Goal: Task Accomplishment & Management: Manage account settings

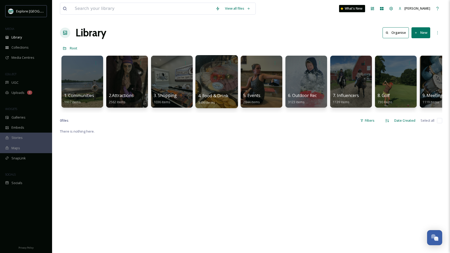
click at [219, 86] on div at bounding box center [216, 81] width 42 height 53
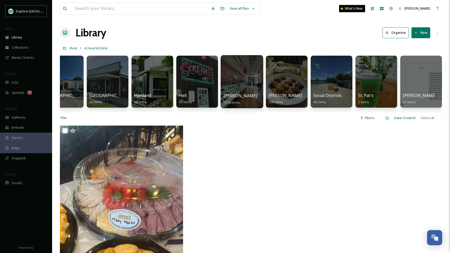
scroll to position [0, 154]
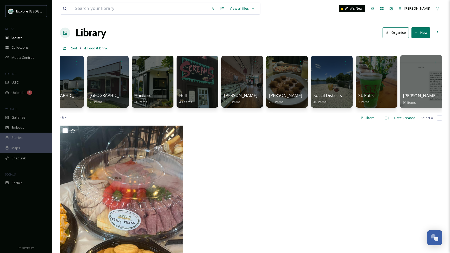
click at [411, 83] on div at bounding box center [421, 81] width 42 height 53
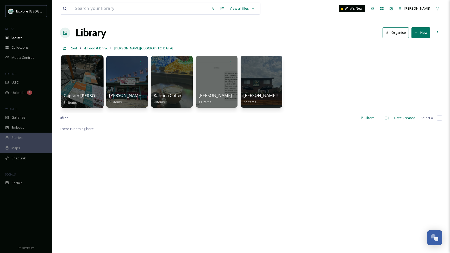
click at [85, 81] on div at bounding box center [82, 81] width 42 height 53
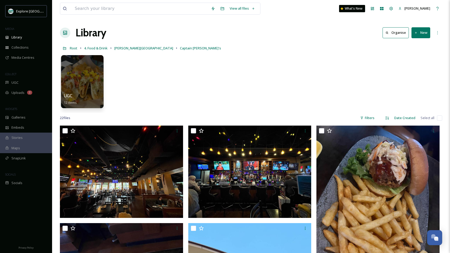
click at [85, 86] on div at bounding box center [82, 81] width 42 height 53
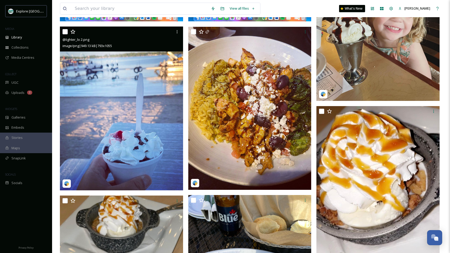
scroll to position [206, 0]
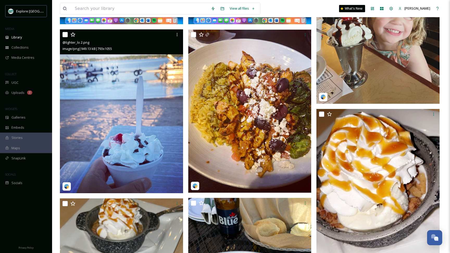
click at [67, 36] on input "checkbox" at bounding box center [64, 34] width 5 height 5
checkbox input "true"
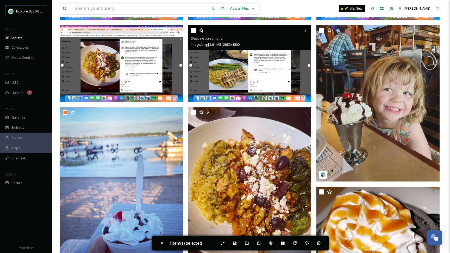
scroll to position [138, 0]
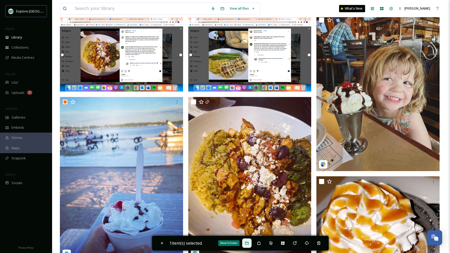
click at [247, 245] on icon at bounding box center [246, 243] width 3 height 3
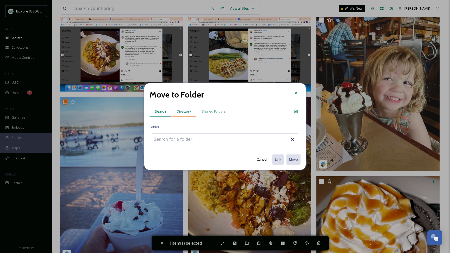
click at [186, 112] on span "Directory" at bounding box center [184, 111] width 14 height 5
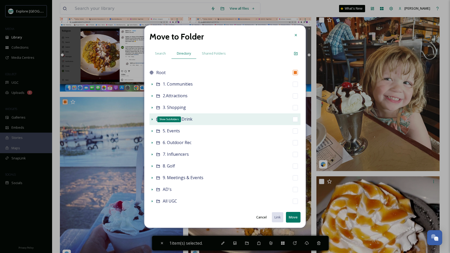
click at [152, 121] on icon at bounding box center [152, 119] width 4 height 4
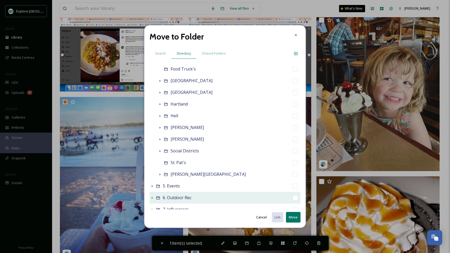
scroll to position [92, 0]
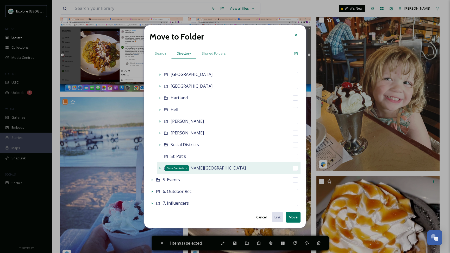
click at [160, 170] on icon at bounding box center [160, 168] width 4 height 4
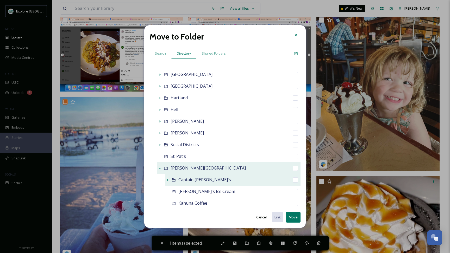
scroll to position [151, 0]
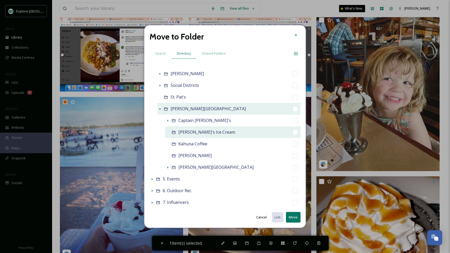
click at [294, 131] on input "checkbox" at bounding box center [295, 132] width 5 height 5
checkbox input "true"
checkbox input "false"
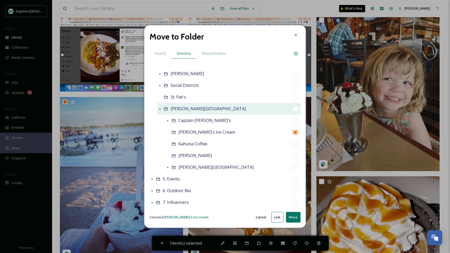
click at [294, 218] on button "Move" at bounding box center [293, 217] width 15 height 11
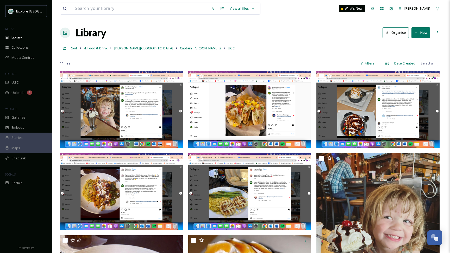
scroll to position [0, 0]
click at [101, 48] on span "4. Food & Drink" at bounding box center [95, 48] width 23 height 5
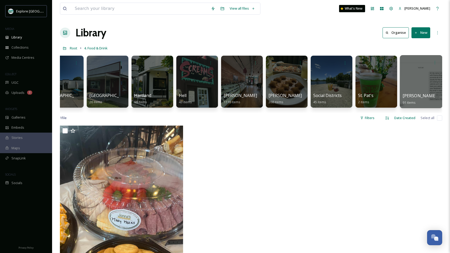
scroll to position [0, 154]
click at [412, 81] on div at bounding box center [421, 81] width 42 height 53
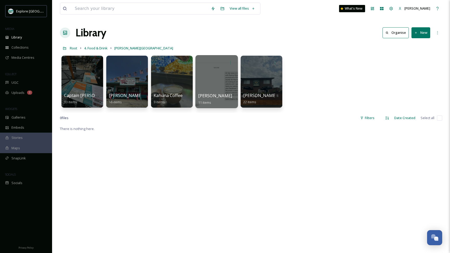
click at [219, 79] on div at bounding box center [216, 81] width 42 height 53
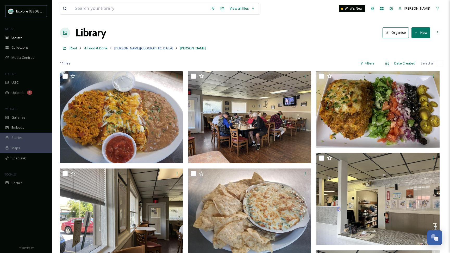
click at [128, 46] on span "[PERSON_NAME][GEOGRAPHIC_DATA]" at bounding box center [143, 48] width 59 height 5
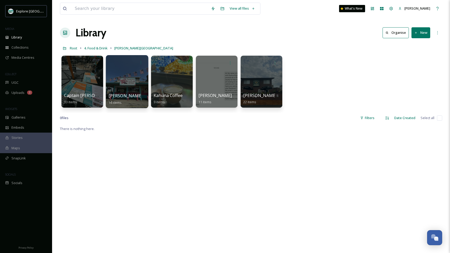
click at [128, 87] on div at bounding box center [127, 81] width 42 height 53
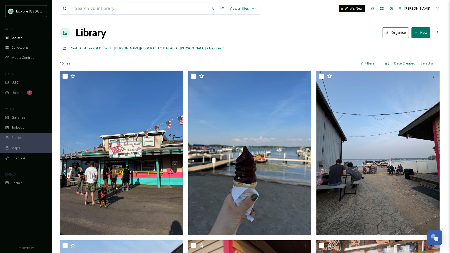
click at [418, 32] on button "New" at bounding box center [420, 32] width 19 height 11
click at [412, 67] on span "Folder" at bounding box center [415, 65] width 10 height 5
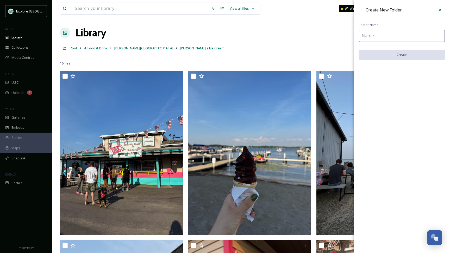
click at [375, 36] on input at bounding box center [402, 36] width 86 height 12
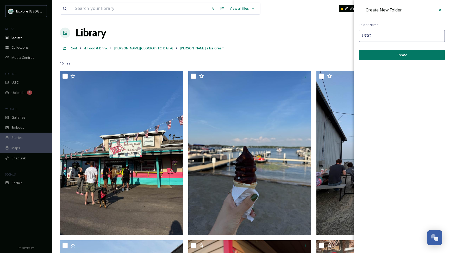
type input "UGC"
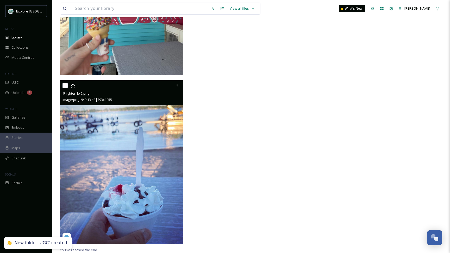
scroll to position [892, 0]
click at [178, 83] on div at bounding box center [176, 85] width 9 height 9
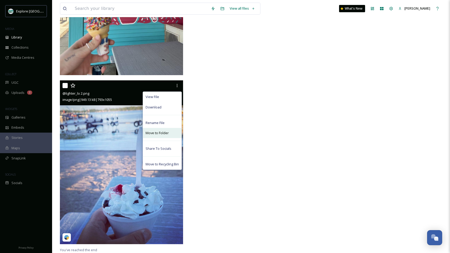
click at [161, 131] on span "Move to Folder" at bounding box center [157, 133] width 23 height 5
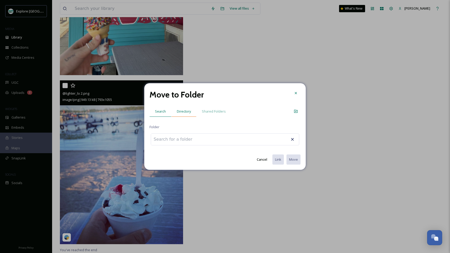
click at [185, 113] on span "Directory" at bounding box center [184, 111] width 14 height 5
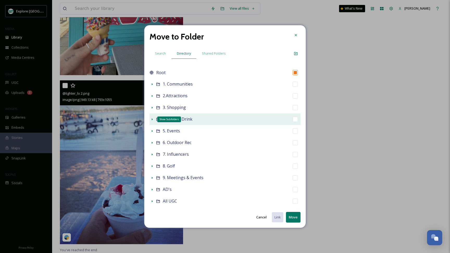
click at [151, 119] on icon at bounding box center [152, 119] width 4 height 4
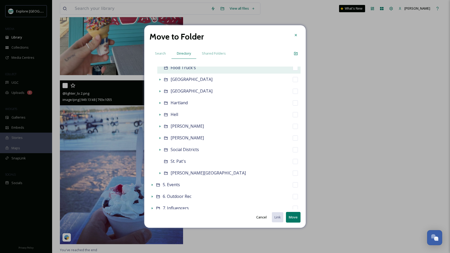
scroll to position [91, 0]
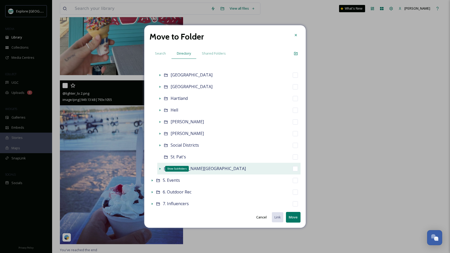
click at [160, 169] on icon at bounding box center [160, 169] width 1 height 2
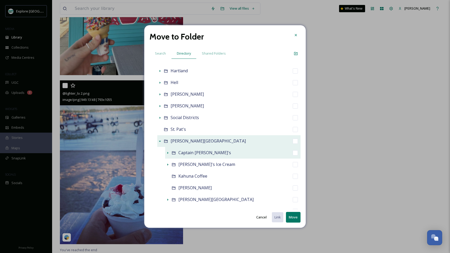
scroll to position [122, 0]
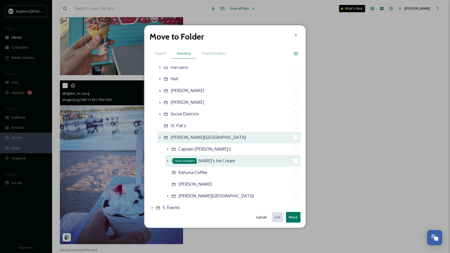
click at [167, 161] on icon at bounding box center [168, 161] width 4 height 4
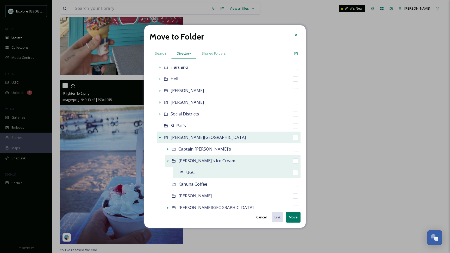
click at [294, 174] on input "checkbox" at bounding box center [295, 172] width 5 height 5
checkbox input "true"
checkbox input "false"
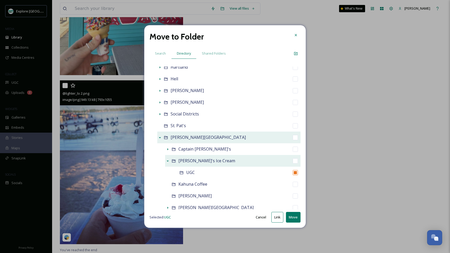
click at [293, 219] on button "Move" at bounding box center [293, 217] width 15 height 11
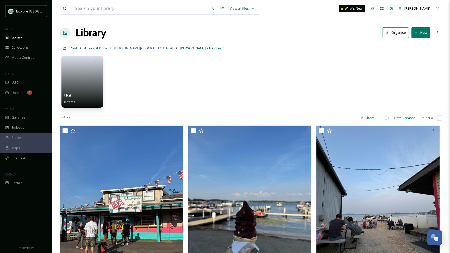
scroll to position [0, 0]
click at [125, 50] on span "[PERSON_NAME][GEOGRAPHIC_DATA]" at bounding box center [143, 48] width 59 height 5
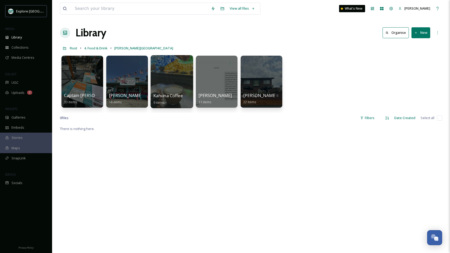
click at [178, 77] on div at bounding box center [171, 81] width 42 height 53
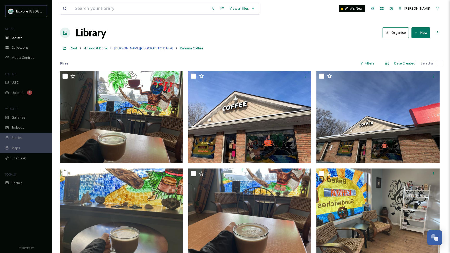
click at [128, 50] on span "[PERSON_NAME][GEOGRAPHIC_DATA]" at bounding box center [143, 48] width 59 height 5
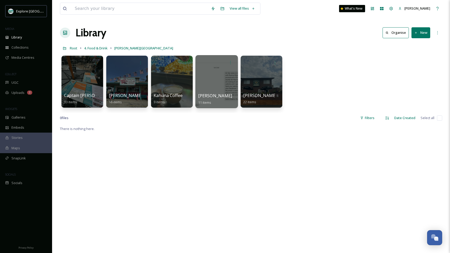
click at [215, 87] on div at bounding box center [216, 81] width 42 height 53
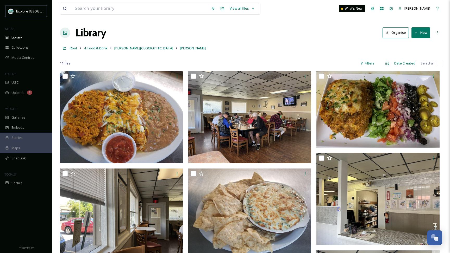
click at [422, 30] on button "New" at bounding box center [420, 32] width 19 height 11
click at [412, 63] on span "Folder" at bounding box center [415, 65] width 10 height 5
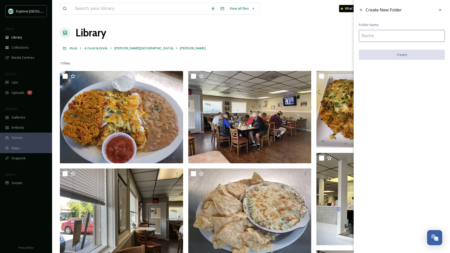
click at [381, 37] on input at bounding box center [402, 36] width 86 height 12
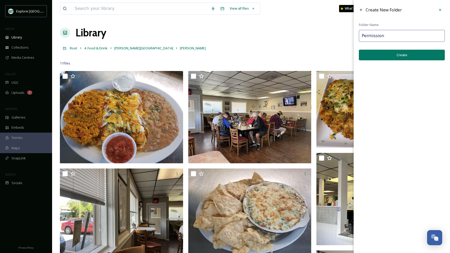
type input "Permission"
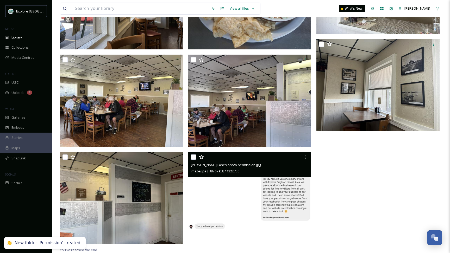
scroll to position [266, 0]
click at [249, 211] on img at bounding box center [249, 191] width 123 height 79
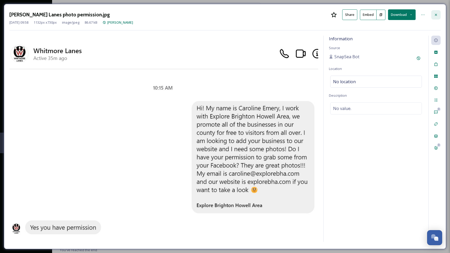
click at [437, 16] on icon at bounding box center [436, 15] width 4 height 4
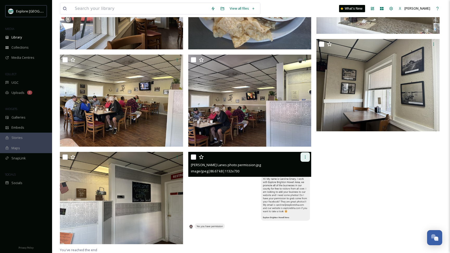
click at [301, 156] on div at bounding box center [304, 157] width 9 height 9
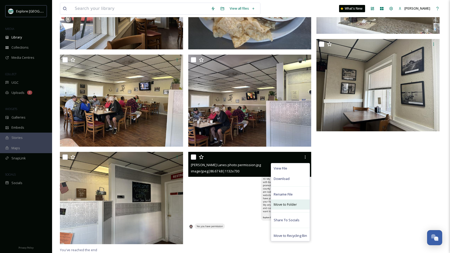
click at [281, 205] on span "Move to Folder" at bounding box center [285, 204] width 23 height 5
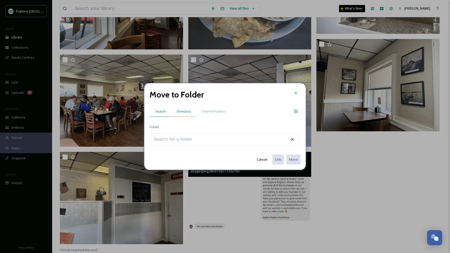
click at [184, 111] on span "Directory" at bounding box center [184, 111] width 14 height 5
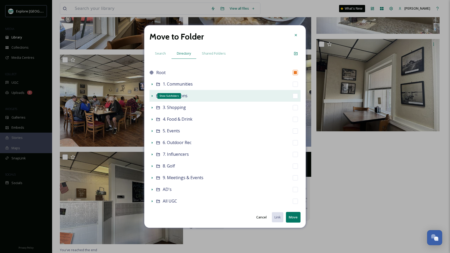
click at [152, 95] on icon at bounding box center [152, 96] width 4 height 4
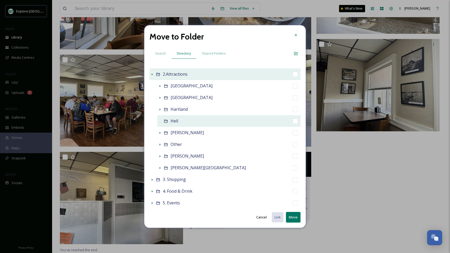
scroll to position [26, 0]
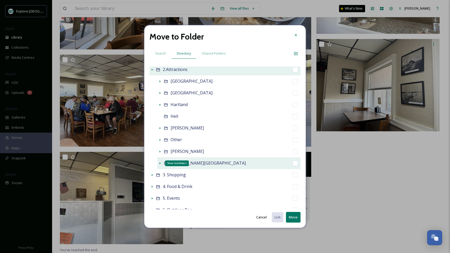
click at [161, 165] on icon at bounding box center [160, 163] width 4 height 4
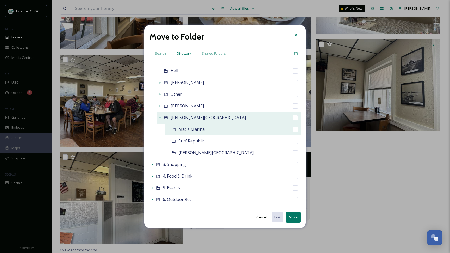
scroll to position [80, 0]
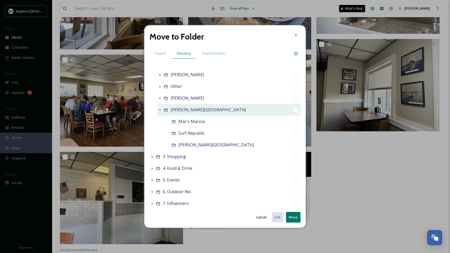
click at [295, 112] on input "checkbox" at bounding box center [295, 110] width 5 height 5
checkbox input "true"
checkbox input "false"
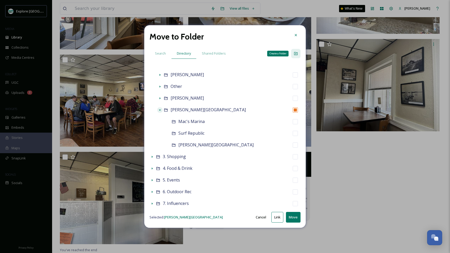
click at [294, 53] on icon at bounding box center [296, 54] width 4 height 4
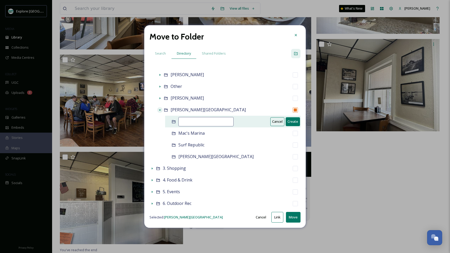
click at [204, 123] on input at bounding box center [205, 121] width 55 height 9
type input "Whitmore Lanes"
click at [291, 121] on button "Create" at bounding box center [293, 121] width 14 height 9
checkbox input "false"
checkbox input "true"
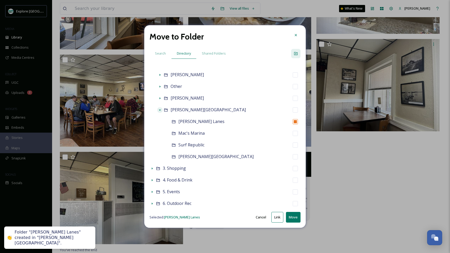
click at [293, 217] on button "Move" at bounding box center [293, 217] width 15 height 11
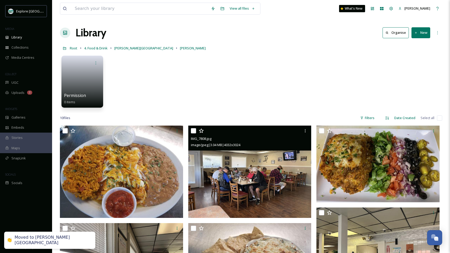
scroll to position [0, 0]
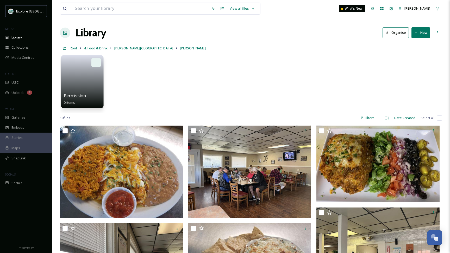
click at [97, 62] on icon at bounding box center [96, 62] width 4 height 4
click at [90, 101] on div "Delete" at bounding box center [86, 100] width 29 height 10
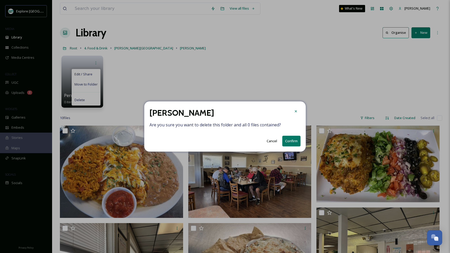
click at [290, 139] on button "Confirm" at bounding box center [291, 141] width 18 height 11
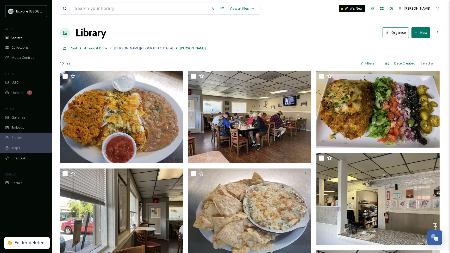
click at [135, 49] on span "[PERSON_NAME][GEOGRAPHIC_DATA]" at bounding box center [143, 48] width 59 height 5
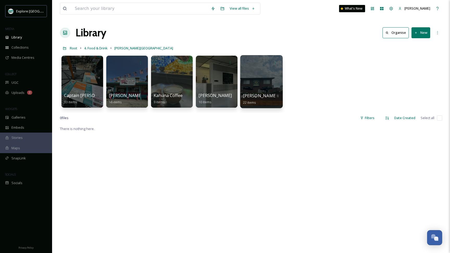
click at [265, 75] on div at bounding box center [261, 81] width 42 height 53
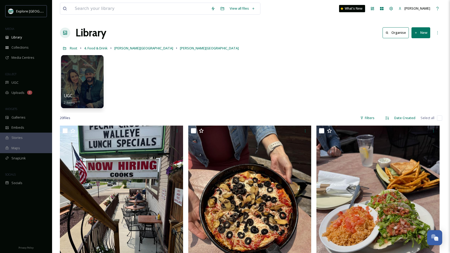
click at [85, 86] on div at bounding box center [82, 81] width 42 height 53
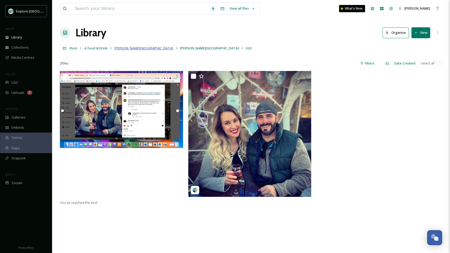
click at [120, 49] on span "[PERSON_NAME][GEOGRAPHIC_DATA]" at bounding box center [143, 48] width 59 height 5
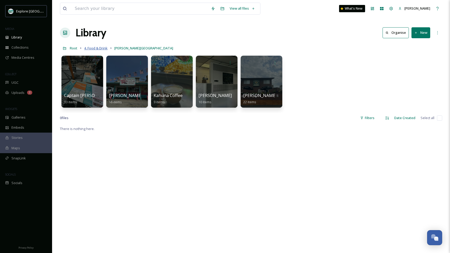
click at [101, 49] on span "4. Food & Drink" at bounding box center [95, 48] width 23 height 5
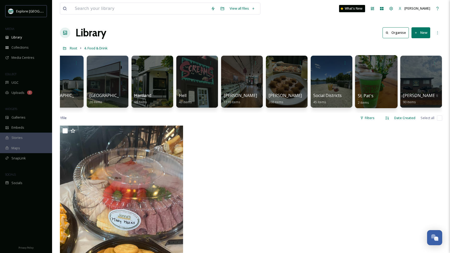
scroll to position [0, 154]
click at [373, 80] on div at bounding box center [376, 81] width 42 height 53
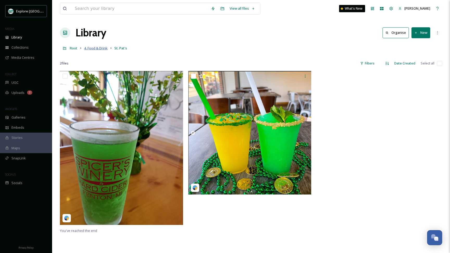
click at [100, 48] on span "4. Food & Drink" at bounding box center [95, 48] width 23 height 5
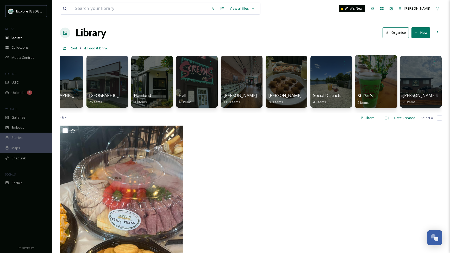
scroll to position [0, 154]
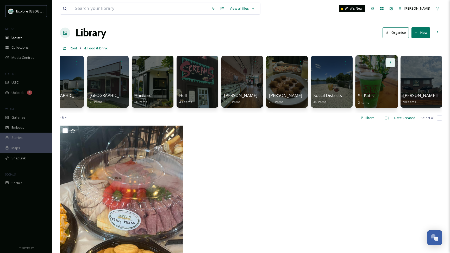
click at [392, 61] on icon at bounding box center [390, 62] width 4 height 4
click at [379, 74] on span "Edit / Share" at bounding box center [377, 74] width 18 height 5
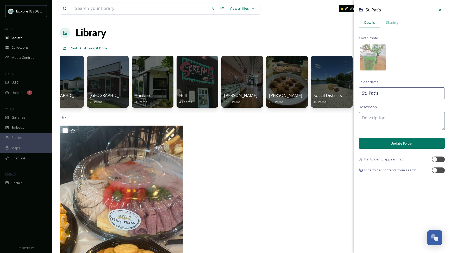
click at [382, 93] on input "St. Pat's" at bounding box center [402, 93] width 86 height 12
type input "[DATE][PERSON_NAME]"
click at [389, 143] on button "Update Folder" at bounding box center [402, 143] width 86 height 11
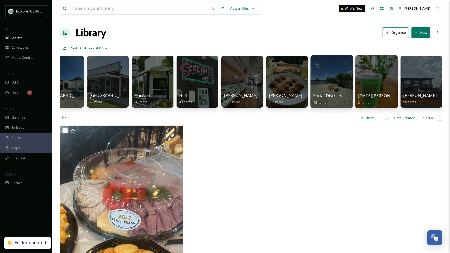
click at [329, 83] on div at bounding box center [331, 81] width 42 height 53
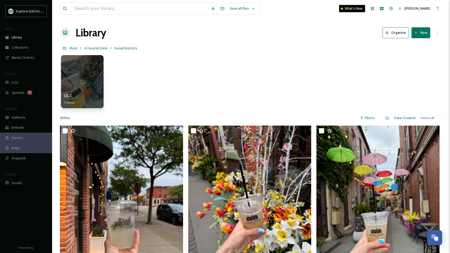
click at [93, 90] on div at bounding box center [82, 81] width 42 height 53
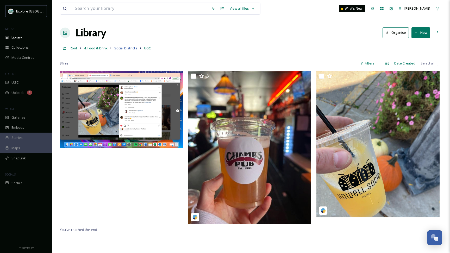
click at [130, 46] on span "Social Districts" at bounding box center [125, 48] width 23 height 5
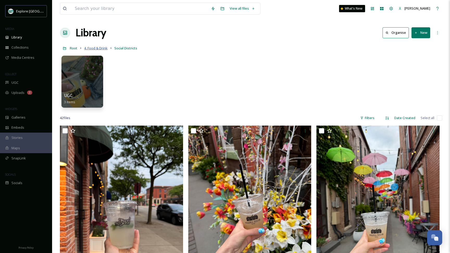
click at [100, 48] on span "4. Food & Drink" at bounding box center [95, 48] width 23 height 5
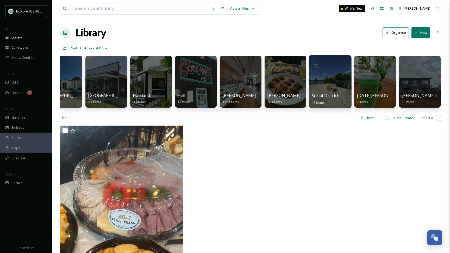
scroll to position [0, 154]
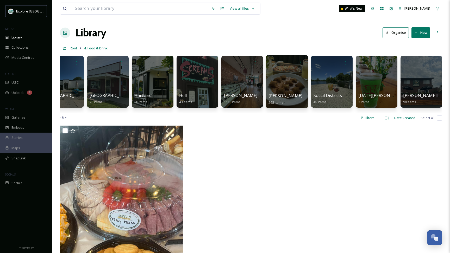
click at [280, 91] on div at bounding box center [287, 81] width 42 height 53
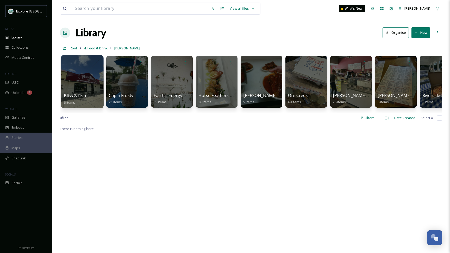
click at [80, 85] on div at bounding box center [82, 81] width 42 height 53
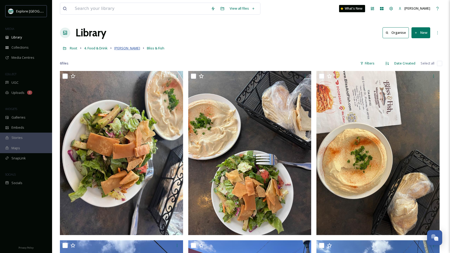
click at [123, 48] on span "[PERSON_NAME]" at bounding box center [127, 48] width 26 height 5
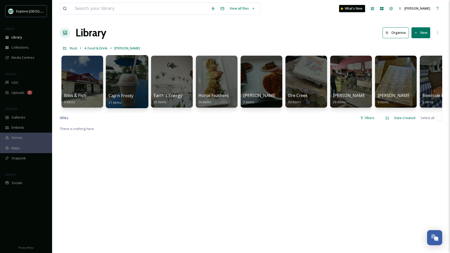
click at [129, 79] on div at bounding box center [127, 81] width 42 height 53
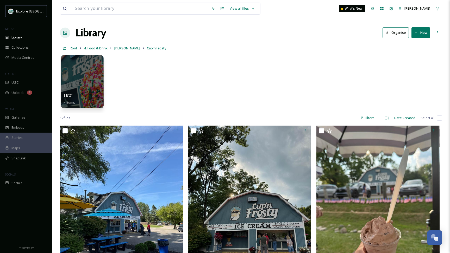
click at [89, 84] on div at bounding box center [82, 81] width 42 height 53
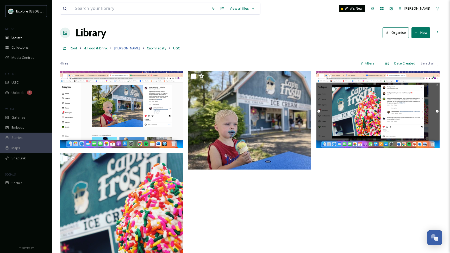
click at [126, 48] on span "[PERSON_NAME]" at bounding box center [127, 48] width 26 height 5
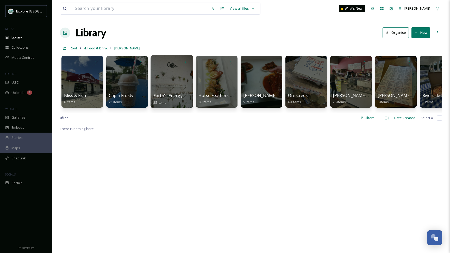
click at [170, 81] on div at bounding box center [171, 81] width 42 height 53
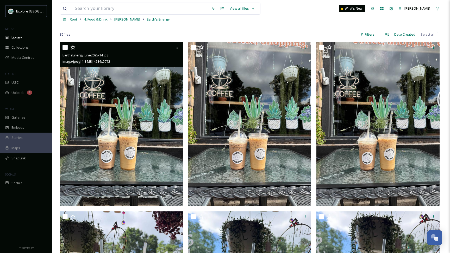
scroll to position [30, 0]
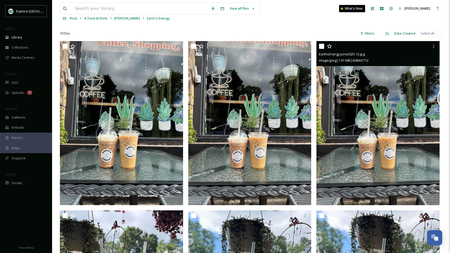
click at [321, 47] on input "checkbox" at bounding box center [321, 46] width 5 height 5
checkbox input "true"
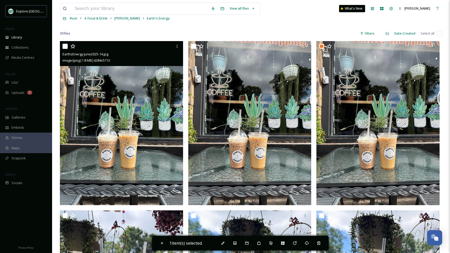
click at [64, 47] on input "checkbox" at bounding box center [64, 46] width 5 height 5
checkbox input "true"
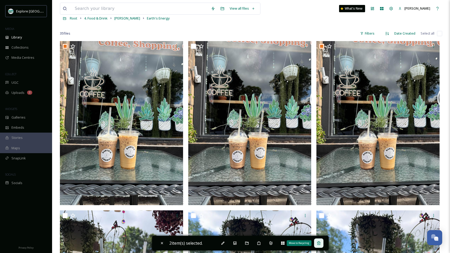
click at [323, 244] on div "Move to Recycling" at bounding box center [318, 243] width 9 height 9
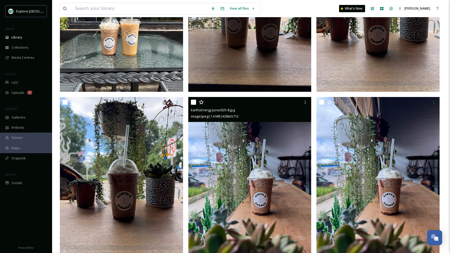
scroll to position [148, 0]
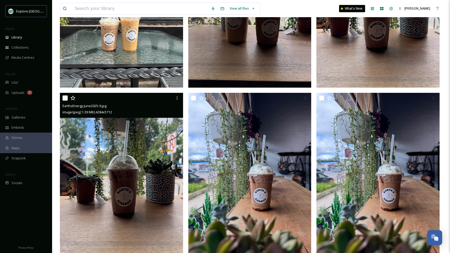
click at [66, 96] on input "checkbox" at bounding box center [64, 98] width 5 height 5
checkbox input "true"
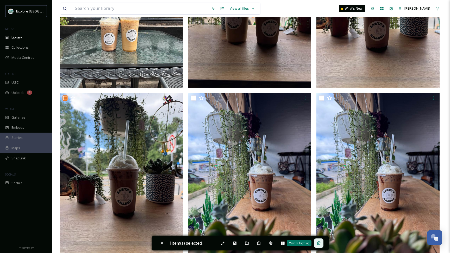
click at [320, 243] on icon at bounding box center [319, 243] width 4 height 4
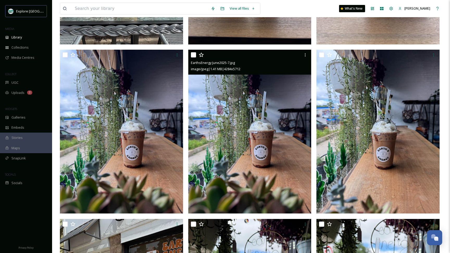
scroll to position [188, 0]
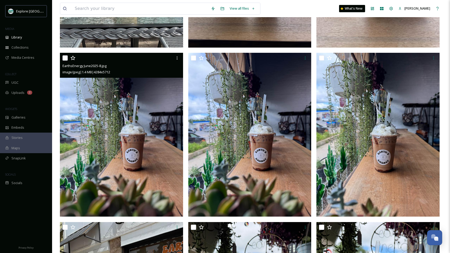
click at [65, 58] on input "checkbox" at bounding box center [64, 57] width 5 height 5
checkbox input "true"
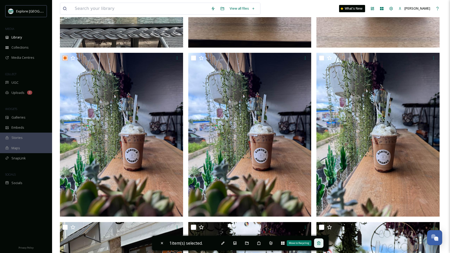
click at [320, 243] on icon at bounding box center [319, 243] width 4 height 4
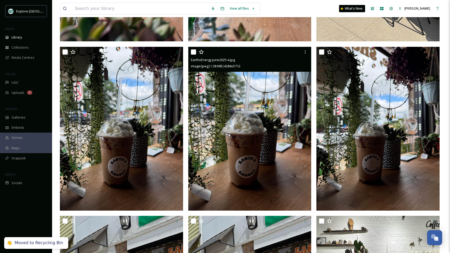
scroll to position [366, 0]
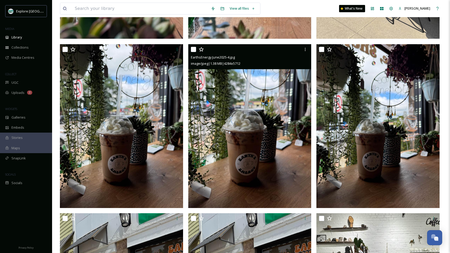
click at [195, 51] on input "checkbox" at bounding box center [193, 49] width 5 height 5
checkbox input "true"
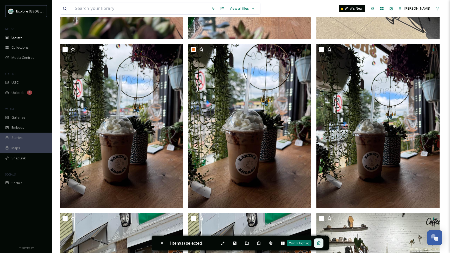
click at [318, 244] on icon at bounding box center [319, 243] width 4 height 4
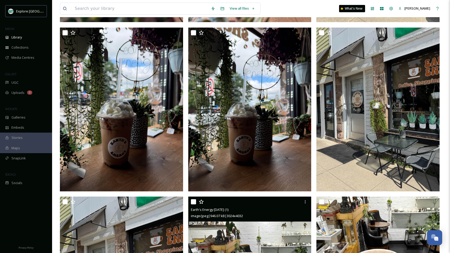
scroll to position [371, 0]
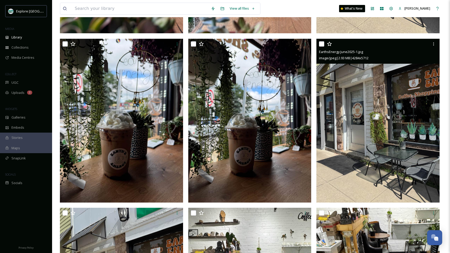
click at [323, 44] on input "checkbox" at bounding box center [321, 43] width 5 height 5
checkbox input "true"
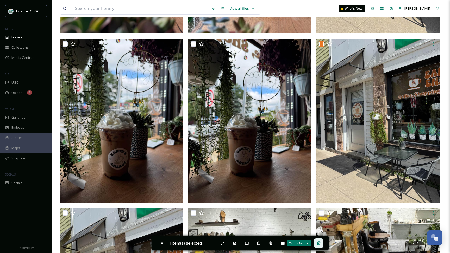
click at [321, 244] on icon at bounding box center [319, 243] width 4 height 4
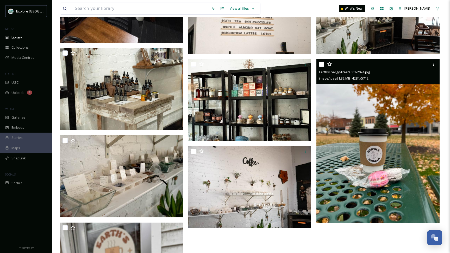
scroll to position [1038, 0]
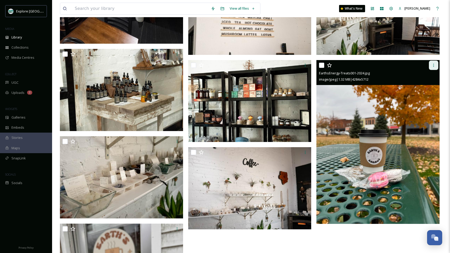
click at [433, 66] on icon at bounding box center [433, 65] width 4 height 4
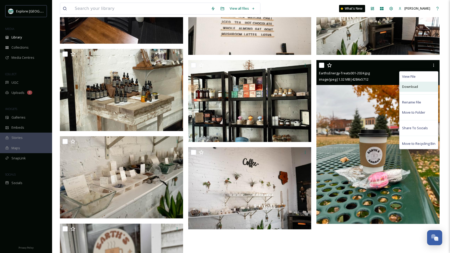
click at [418, 88] on div "Download" at bounding box center [418, 87] width 39 height 10
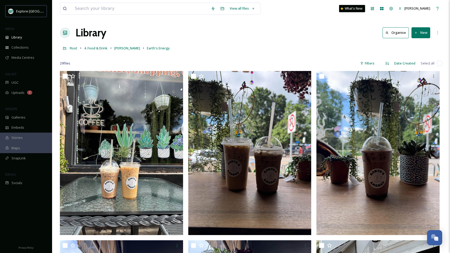
scroll to position [0, 0]
click at [121, 47] on span "[PERSON_NAME]" at bounding box center [127, 48] width 26 height 5
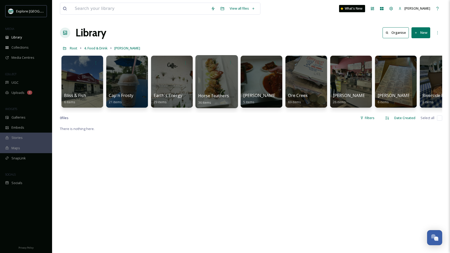
click at [216, 85] on div at bounding box center [216, 81] width 42 height 53
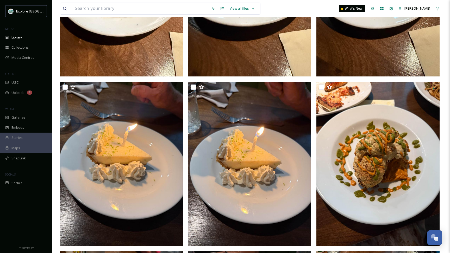
scroll to position [329, 0]
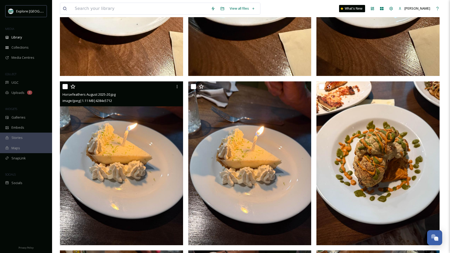
click at [66, 87] on input "checkbox" at bounding box center [64, 86] width 5 height 5
checkbox input "true"
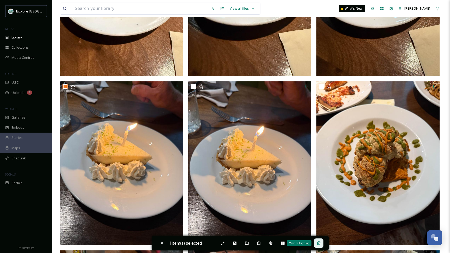
click at [319, 244] on icon at bounding box center [319, 243] width 4 height 4
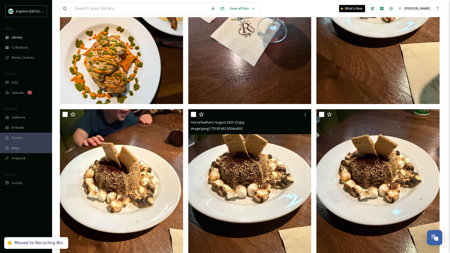
scroll to position [128, 0]
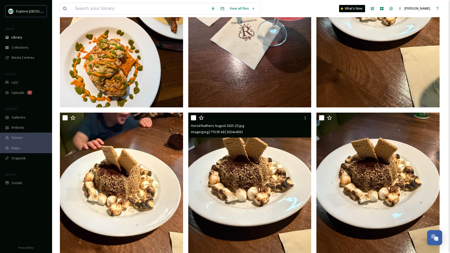
click at [193, 118] on input "checkbox" at bounding box center [193, 117] width 5 height 5
checkbox input "true"
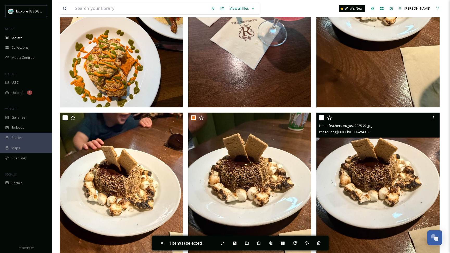
click at [320, 118] on input "checkbox" at bounding box center [321, 117] width 5 height 5
checkbox input "true"
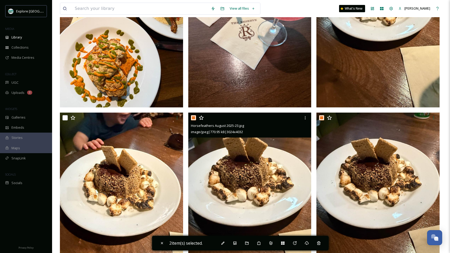
click at [195, 117] on input "checkbox" at bounding box center [193, 117] width 5 height 5
checkbox input "false"
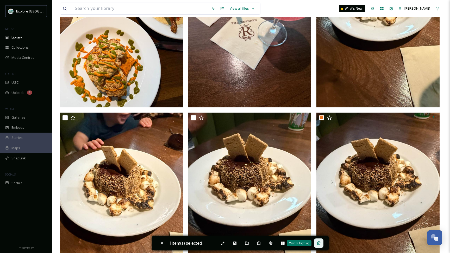
click at [317, 243] on div "Move to Recycling" at bounding box center [318, 243] width 9 height 9
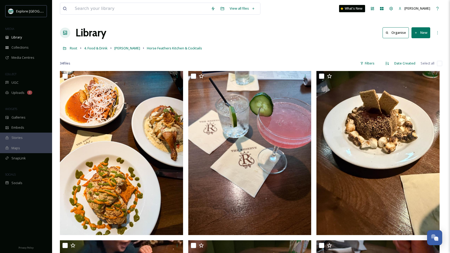
scroll to position [0, 0]
click at [122, 48] on span "[PERSON_NAME]" at bounding box center [127, 48] width 26 height 5
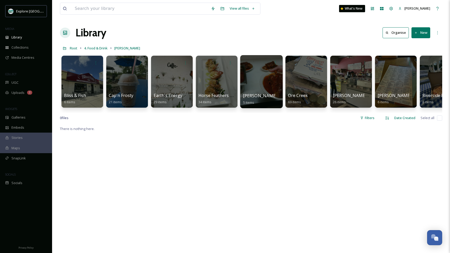
click at [259, 88] on div at bounding box center [261, 81] width 42 height 53
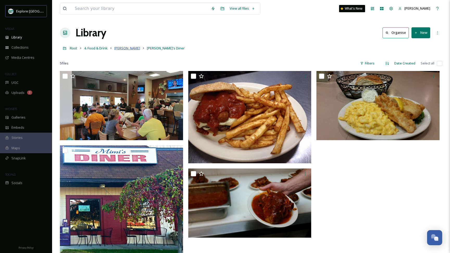
click at [122, 49] on span "[PERSON_NAME]" at bounding box center [127, 48] width 26 height 5
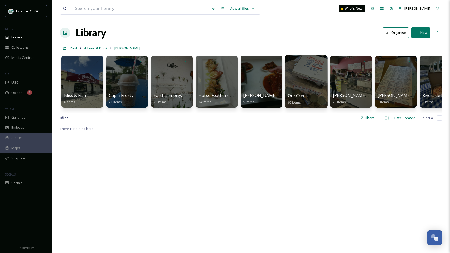
click at [304, 86] on div at bounding box center [306, 81] width 42 height 53
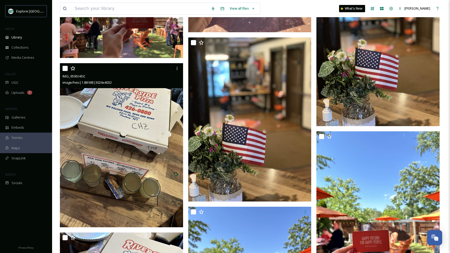
scroll to position [1548, 0]
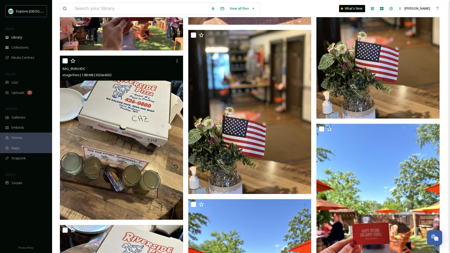
click at [115, 182] on img at bounding box center [121, 138] width 123 height 164
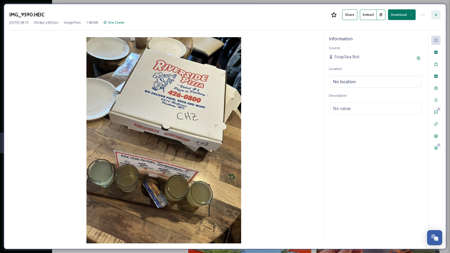
click at [439, 12] on div at bounding box center [435, 14] width 9 height 9
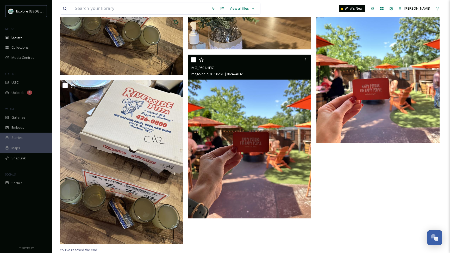
scroll to position [1693, 0]
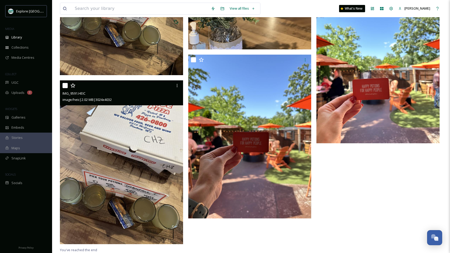
click at [141, 188] on img at bounding box center [121, 162] width 123 height 164
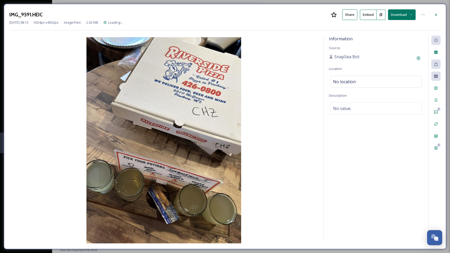
scroll to position [1667, 0]
click at [437, 15] on icon at bounding box center [436, 15] width 4 height 4
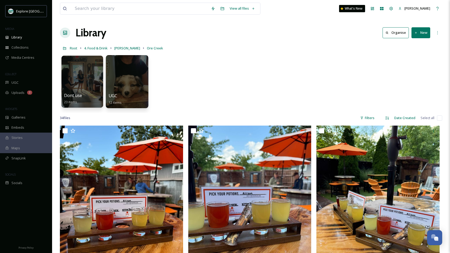
click at [124, 83] on div at bounding box center [127, 81] width 42 height 53
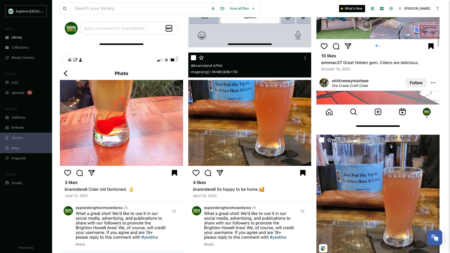
scroll to position [291, 0]
click at [268, 107] on img at bounding box center [249, 185] width 123 height 266
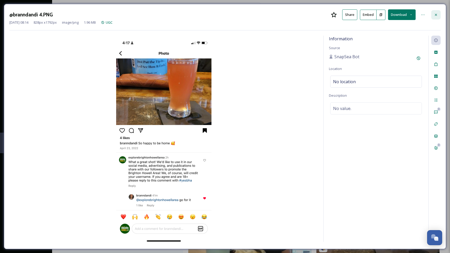
click at [438, 16] on icon at bounding box center [436, 15] width 4 height 4
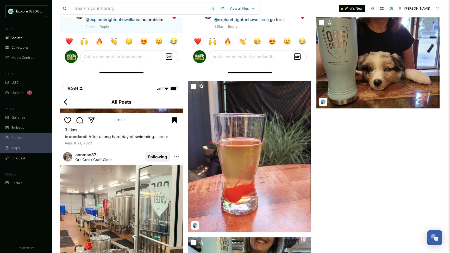
scroll to position [535, 0]
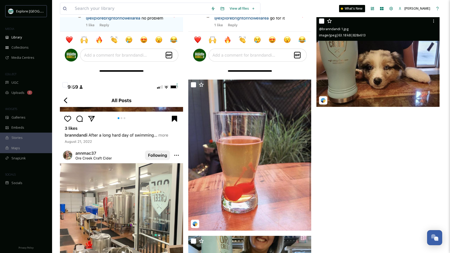
click at [381, 71] on img at bounding box center [377, 61] width 123 height 91
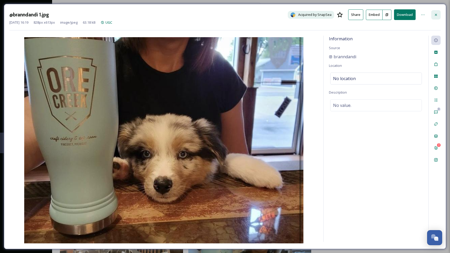
click at [439, 15] on div at bounding box center [435, 14] width 9 height 9
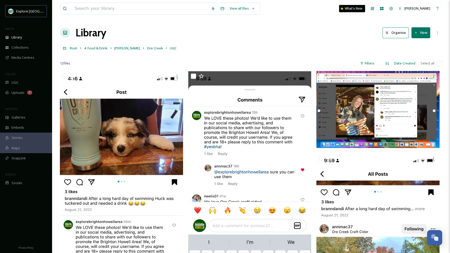
click at [420, 32] on button "New" at bounding box center [420, 32] width 19 height 11
click at [410, 62] on div "Folder" at bounding box center [414, 65] width 29 height 10
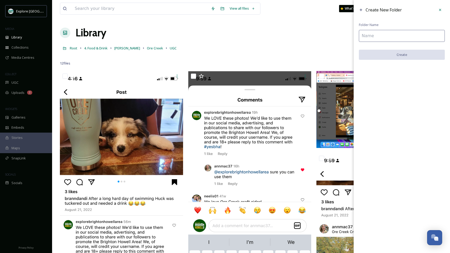
click at [398, 34] on input at bounding box center [402, 36] width 86 height 12
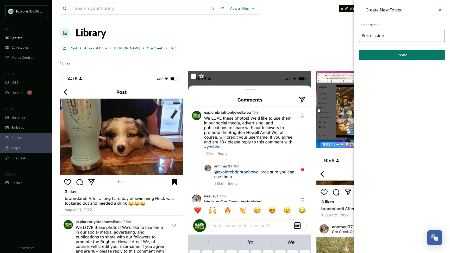
type input "Permission"
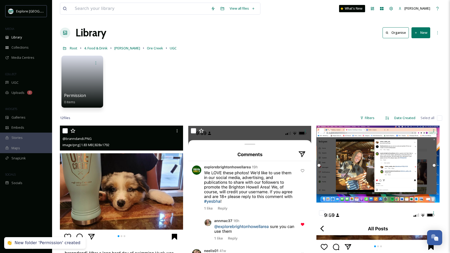
click at [62, 131] on input "checkbox" at bounding box center [64, 130] width 5 height 5
checkbox input "true"
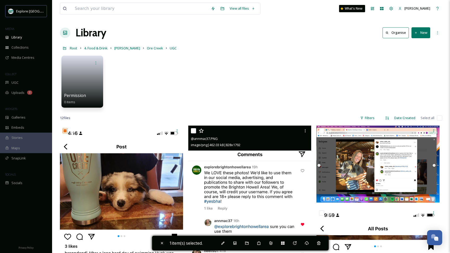
click at [195, 131] on input "checkbox" at bounding box center [193, 130] width 5 height 5
checkbox input "true"
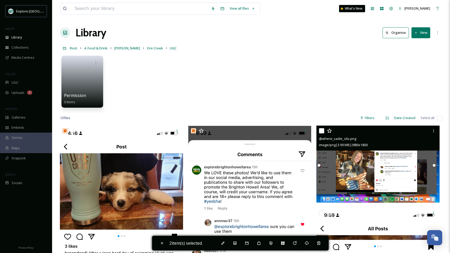
click at [321, 129] on input "checkbox" at bounding box center [321, 130] width 5 height 5
checkbox input "true"
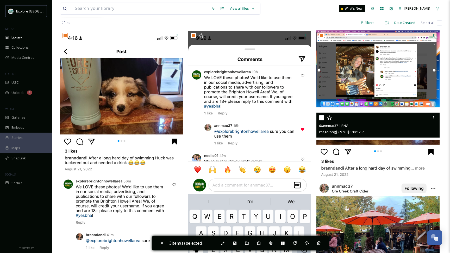
scroll to position [95, 0]
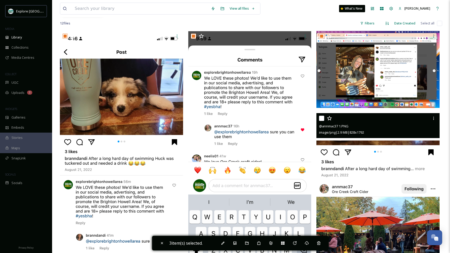
click at [321, 117] on input "checkbox" at bounding box center [321, 118] width 5 height 5
checkbox input "true"
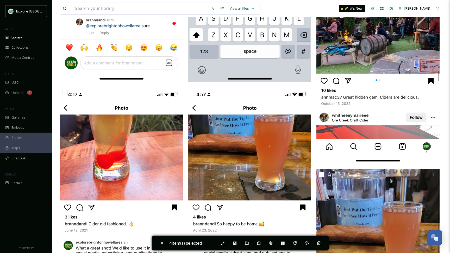
scroll to position [347, 0]
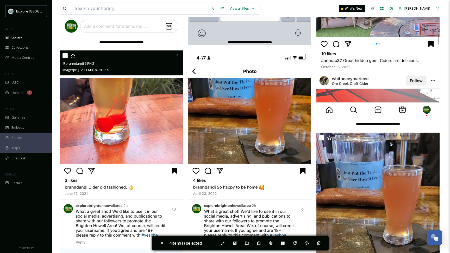
click at [65, 56] on input "checkbox" at bounding box center [64, 55] width 5 height 5
checkbox input "true"
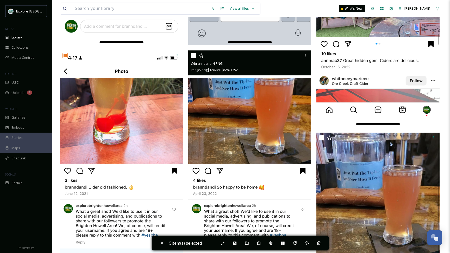
click at [194, 57] on input "checkbox" at bounding box center [193, 55] width 5 height 5
checkbox input "true"
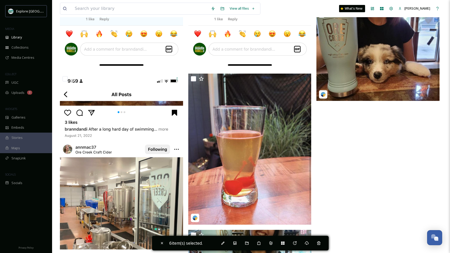
scroll to position [606, 0]
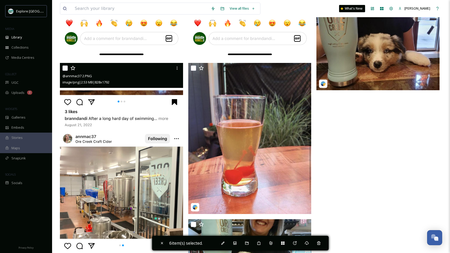
click at [63, 68] on input "checkbox" at bounding box center [64, 68] width 5 height 5
checkbox input "true"
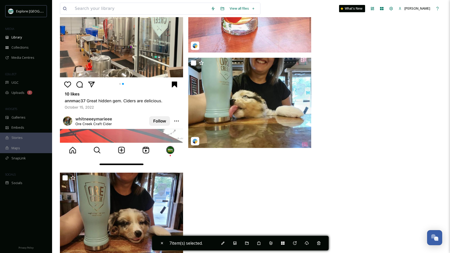
scroll to position [768, 0]
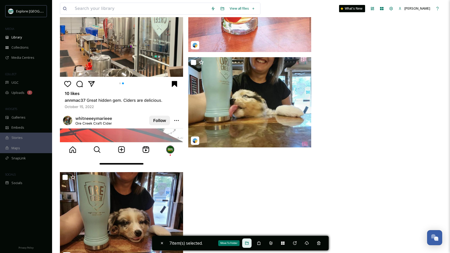
click at [251, 242] on div "Move To Folder" at bounding box center [246, 243] width 9 height 9
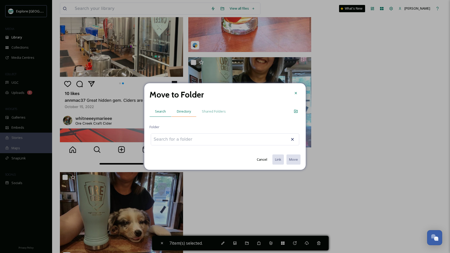
click at [185, 111] on span "Directory" at bounding box center [184, 111] width 14 height 5
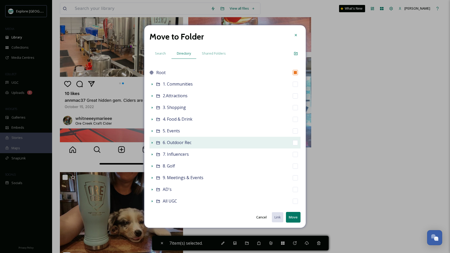
scroll to position [25, 0]
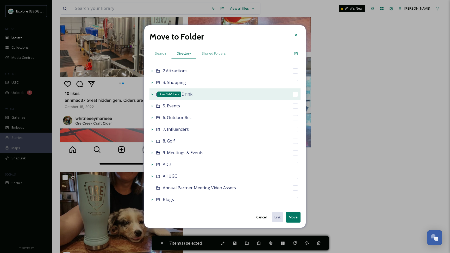
click at [151, 94] on icon at bounding box center [152, 94] width 4 height 4
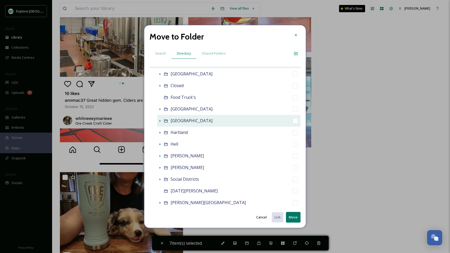
scroll to position [58, 0]
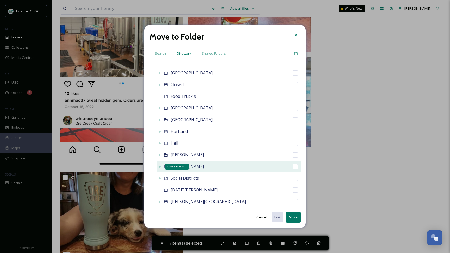
click at [160, 167] on icon at bounding box center [160, 167] width 1 height 2
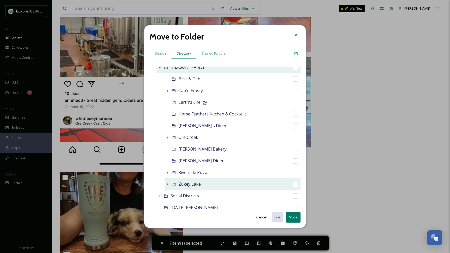
scroll to position [161, 0]
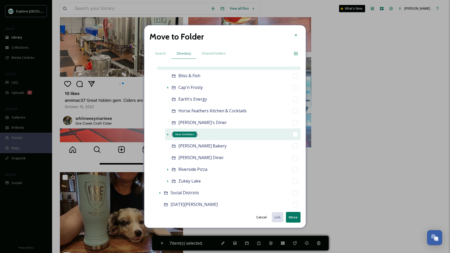
click at [167, 134] on icon at bounding box center [168, 134] width 4 height 4
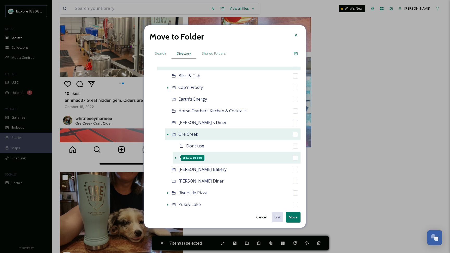
click at [175, 158] on icon at bounding box center [175, 158] width 4 height 4
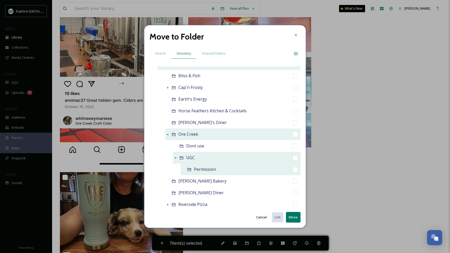
click at [295, 170] on input "checkbox" at bounding box center [295, 169] width 5 height 5
checkbox input "true"
checkbox input "false"
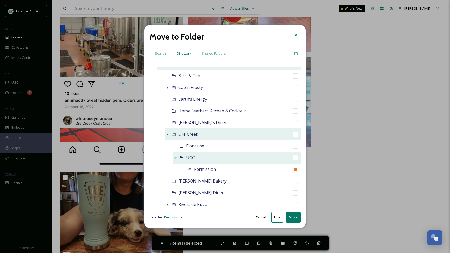
click at [292, 217] on button "Move" at bounding box center [293, 217] width 15 height 11
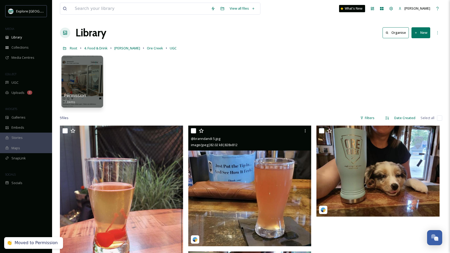
scroll to position [0, 0]
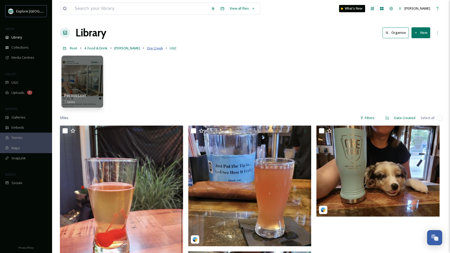
click at [147, 48] on span "Ore Creek" at bounding box center [155, 48] width 16 height 5
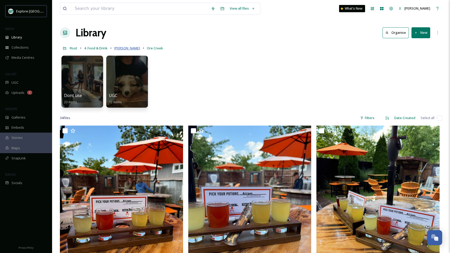
click at [121, 48] on span "[PERSON_NAME]" at bounding box center [127, 48] width 26 height 5
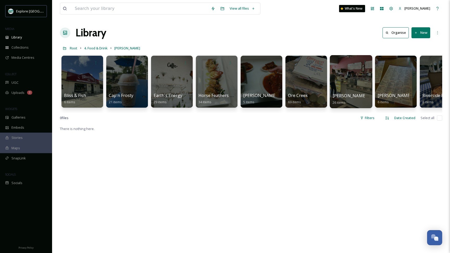
click at [358, 89] on div at bounding box center [351, 81] width 42 height 53
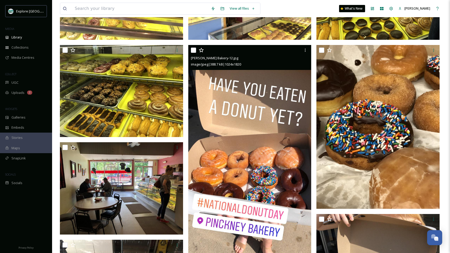
scroll to position [798, 0]
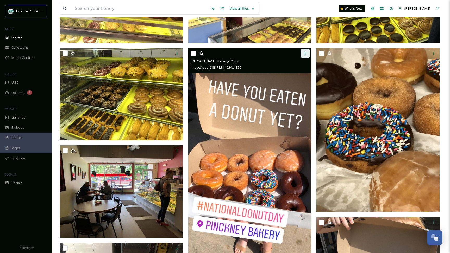
click at [305, 55] on icon at bounding box center [305, 53] width 4 height 4
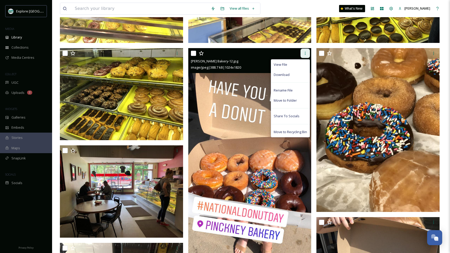
click at [303, 54] on icon at bounding box center [305, 53] width 4 height 4
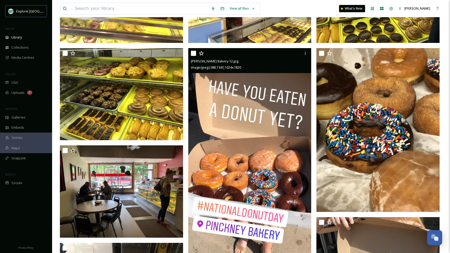
click at [198, 56] on div at bounding box center [250, 53] width 119 height 9
click at [193, 53] on input "checkbox" at bounding box center [193, 53] width 5 height 5
checkbox input "true"
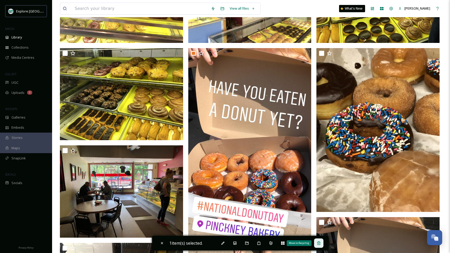
click at [319, 244] on icon at bounding box center [319, 243] width 4 height 4
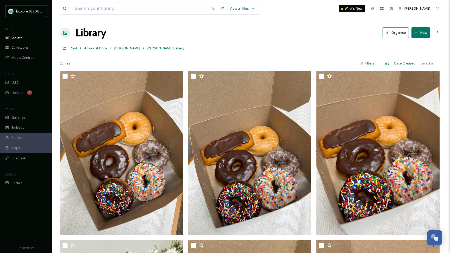
scroll to position [0, 0]
click at [119, 50] on span "[PERSON_NAME]" at bounding box center [127, 48] width 26 height 5
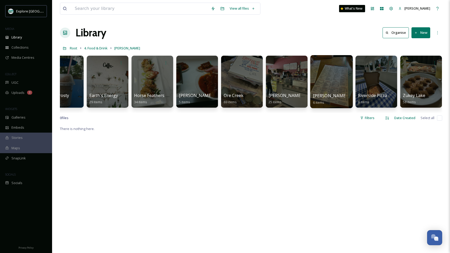
scroll to position [0, 64]
click at [320, 85] on div at bounding box center [331, 81] width 42 height 53
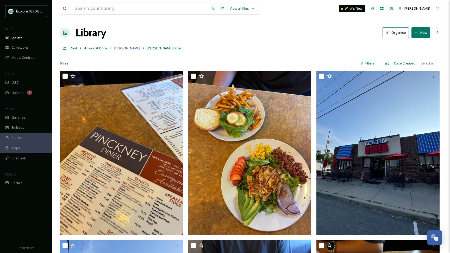
click at [124, 50] on span "[PERSON_NAME]" at bounding box center [127, 48] width 26 height 5
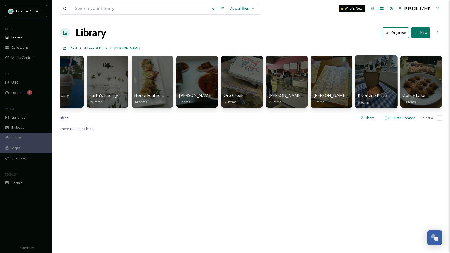
scroll to position [0, 64]
click at [378, 83] on div at bounding box center [376, 81] width 42 height 53
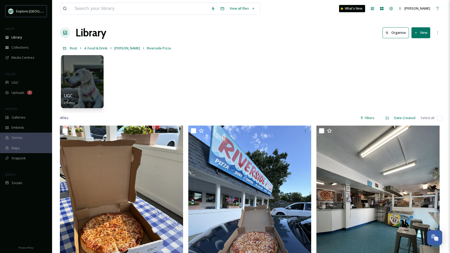
click at [87, 75] on div at bounding box center [82, 81] width 42 height 53
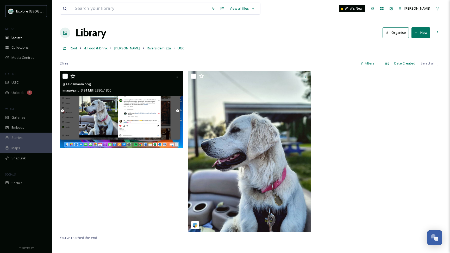
click at [135, 100] on img at bounding box center [121, 109] width 123 height 77
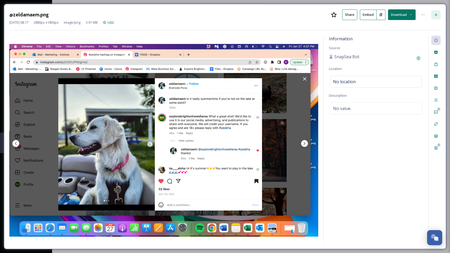
click at [435, 15] on icon at bounding box center [436, 15] width 4 height 4
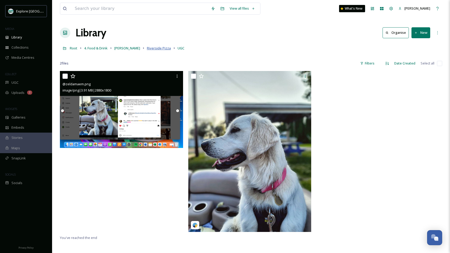
click at [150, 50] on span "Riverside Pizza" at bounding box center [159, 48] width 24 height 5
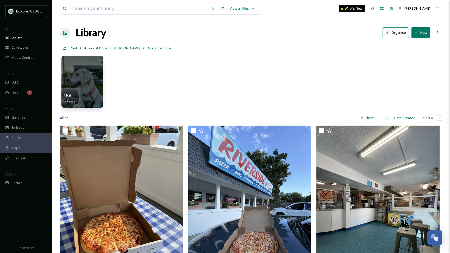
click at [121, 52] on div "Root 4. Food & Drink Pinckney Riverside Pizza" at bounding box center [251, 48] width 382 height 10
click at [123, 49] on span "[PERSON_NAME]" at bounding box center [127, 48] width 26 height 5
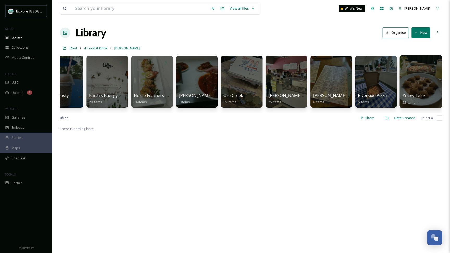
scroll to position [0, 64]
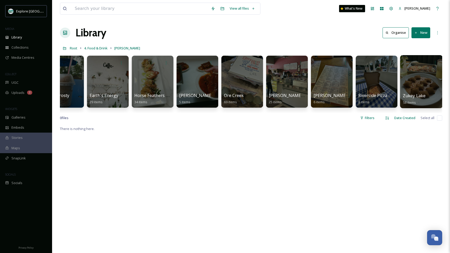
click at [421, 79] on div at bounding box center [421, 81] width 42 height 53
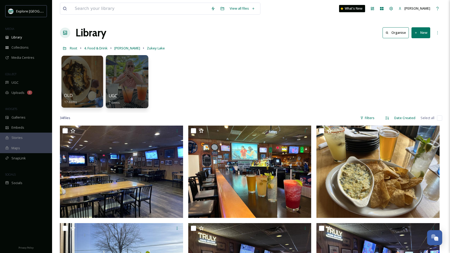
click at [120, 86] on div at bounding box center [127, 81] width 42 height 53
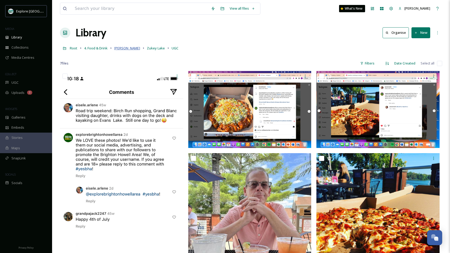
click at [122, 47] on span "[PERSON_NAME]" at bounding box center [127, 48] width 26 height 5
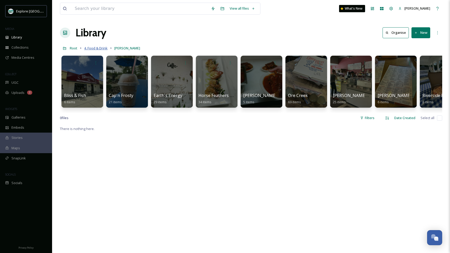
click at [102, 47] on span "4. Food & Drink" at bounding box center [95, 48] width 23 height 5
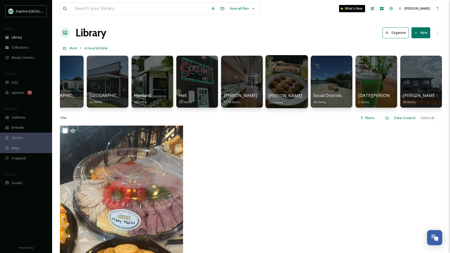
scroll to position [0, 154]
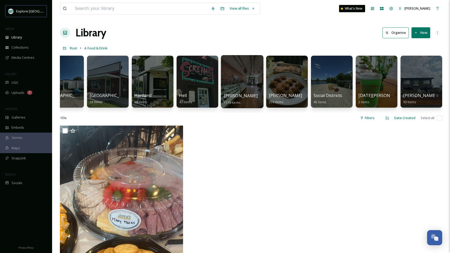
click at [238, 87] on div at bounding box center [242, 81] width 42 height 53
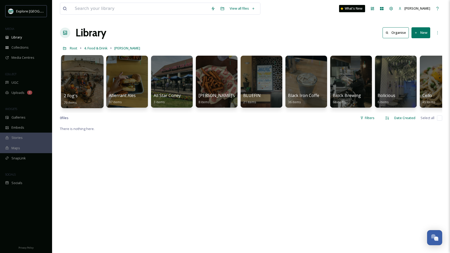
click at [82, 85] on div at bounding box center [82, 81] width 42 height 53
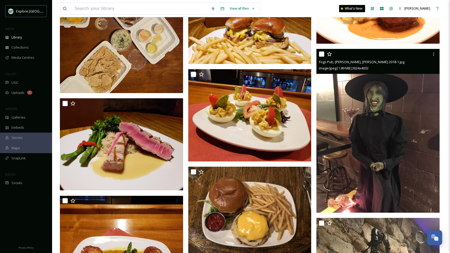
scroll to position [1437, 0]
click at [391, 138] on img at bounding box center [377, 131] width 123 height 164
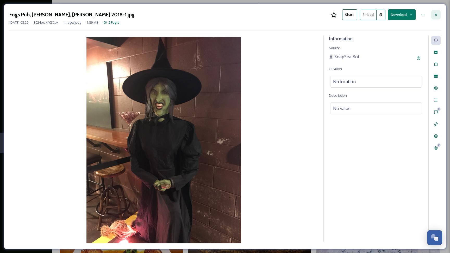
click at [434, 16] on icon at bounding box center [436, 15] width 4 height 4
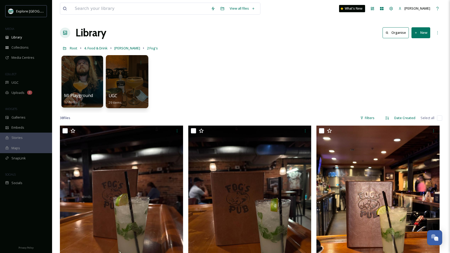
click at [130, 76] on div at bounding box center [127, 81] width 42 height 53
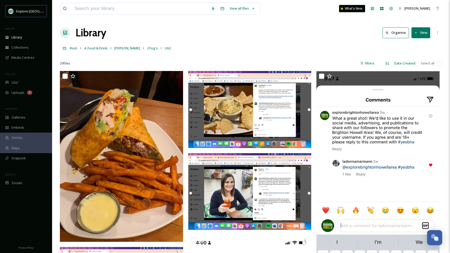
click at [420, 32] on button "New" at bounding box center [420, 32] width 19 height 11
click at [409, 67] on div "Folder" at bounding box center [414, 65] width 29 height 10
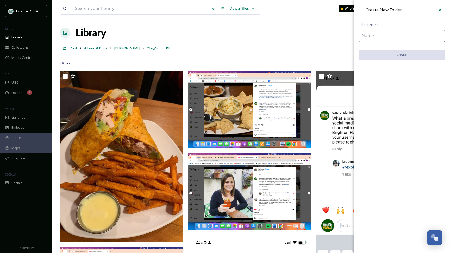
click at [382, 38] on input at bounding box center [402, 36] width 86 height 12
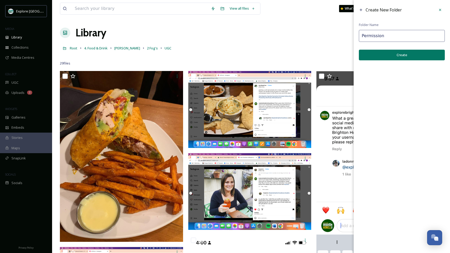
type input "Permission"
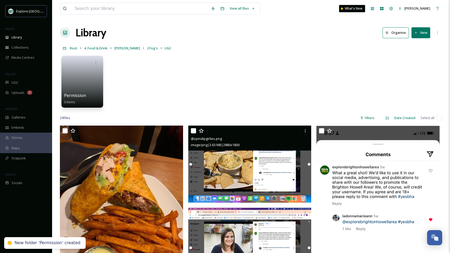
click at [195, 131] on input "checkbox" at bounding box center [193, 130] width 5 height 5
checkbox input "true"
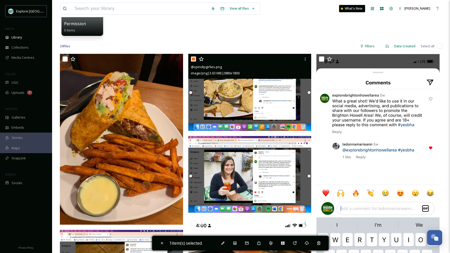
scroll to position [80, 0]
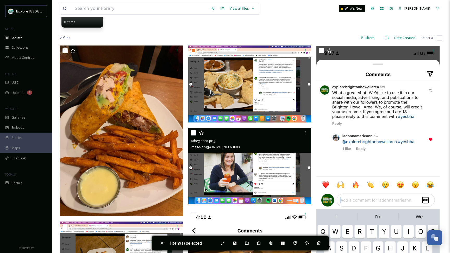
click at [195, 132] on input "checkbox" at bounding box center [193, 132] width 5 height 5
checkbox input "true"
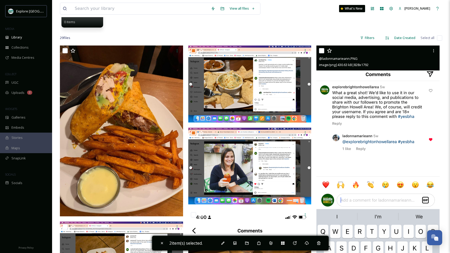
click at [321, 50] on input "checkbox" at bounding box center [321, 50] width 5 height 5
checkbox input "true"
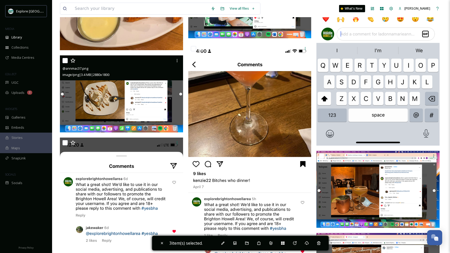
scroll to position [248, 0]
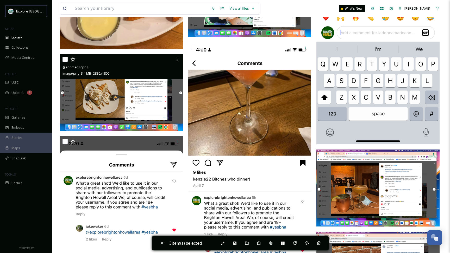
click at [65, 61] on input "checkbox" at bounding box center [64, 59] width 5 height 5
checkbox input "true"
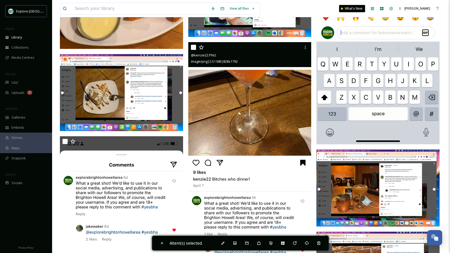
click at [193, 48] on input "checkbox" at bounding box center [193, 47] width 5 height 5
checkbox input "true"
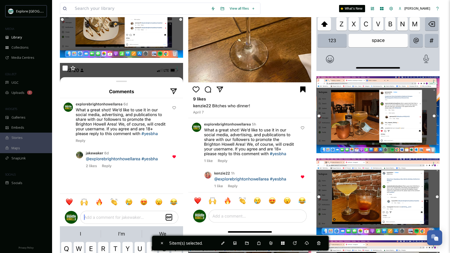
scroll to position [325, 0]
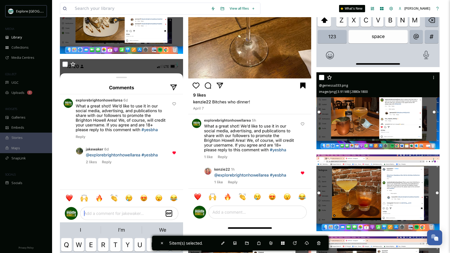
click at [321, 78] on input "checkbox" at bounding box center [321, 77] width 5 height 5
checkbox input "true"
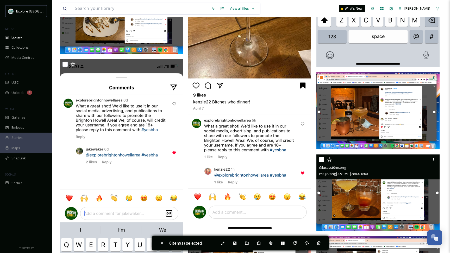
click at [321, 159] on input "checkbox" at bounding box center [321, 159] width 5 height 5
checkbox input "true"
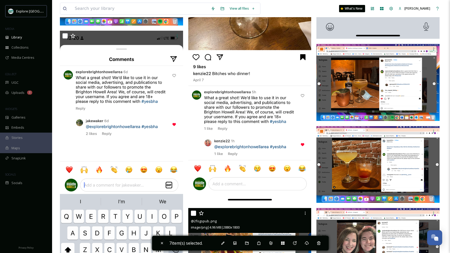
scroll to position [349, 0]
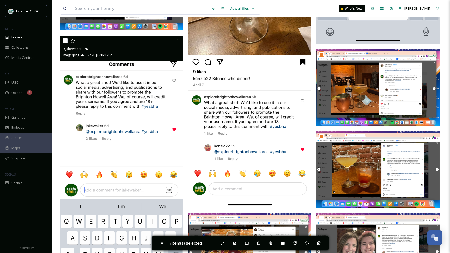
click at [64, 43] on input "checkbox" at bounding box center [64, 40] width 5 height 5
checkbox input "true"
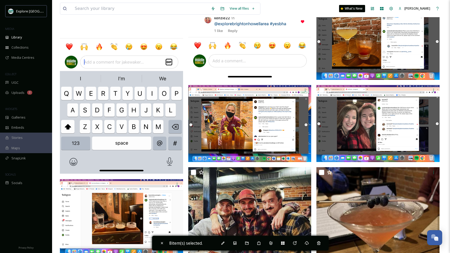
scroll to position [480, 0]
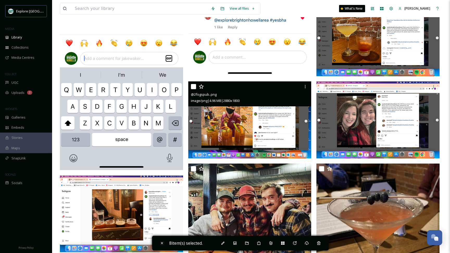
click at [193, 88] on input "checkbox" at bounding box center [193, 86] width 5 height 5
checkbox input "true"
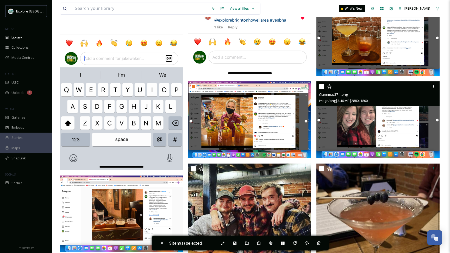
click at [321, 86] on input "checkbox" at bounding box center [321, 86] width 5 height 5
checkbox input "true"
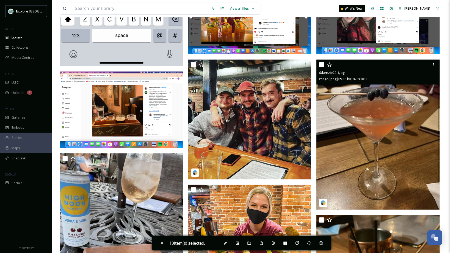
scroll to position [585, 0]
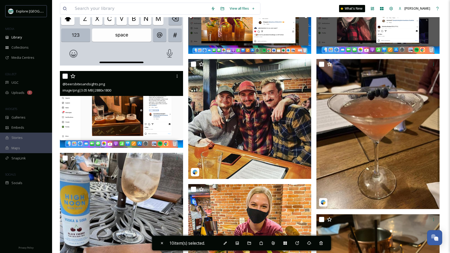
click at [66, 75] on input "checkbox" at bounding box center [64, 76] width 5 height 5
checkbox input "true"
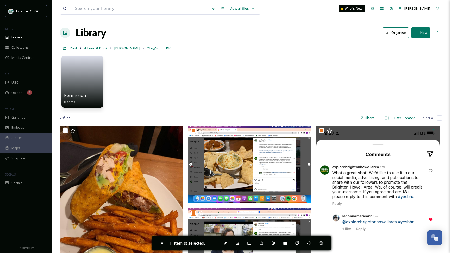
scroll to position [0, 0]
click at [251, 243] on icon at bounding box center [248, 243] width 3 height 3
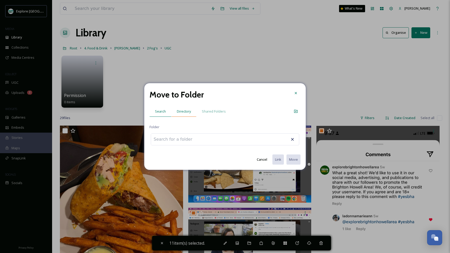
click at [186, 112] on span "Directory" at bounding box center [184, 111] width 14 height 5
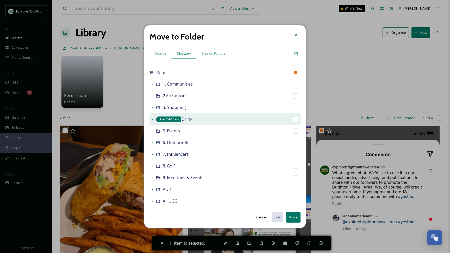
click at [151, 119] on icon at bounding box center [152, 119] width 4 height 4
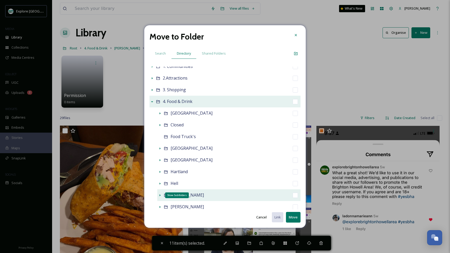
click at [160, 195] on icon at bounding box center [160, 195] width 1 height 2
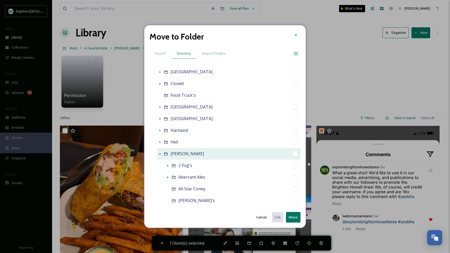
scroll to position [66, 0]
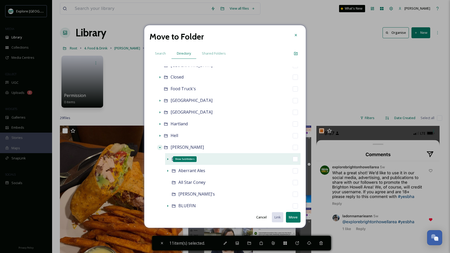
click at [168, 158] on icon at bounding box center [168, 159] width 4 height 4
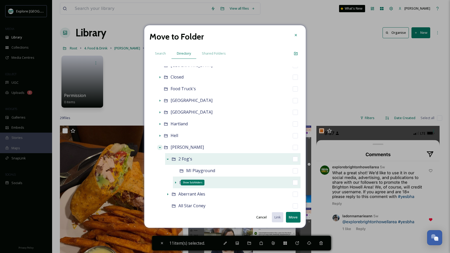
click at [175, 182] on icon at bounding box center [175, 183] width 4 height 4
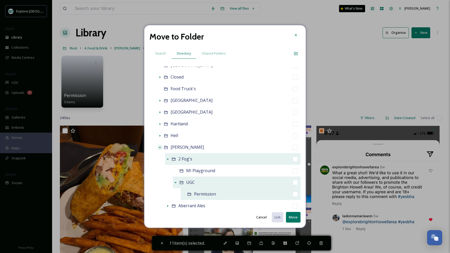
click at [296, 194] on input "checkbox" at bounding box center [295, 194] width 5 height 5
checkbox input "true"
checkbox input "false"
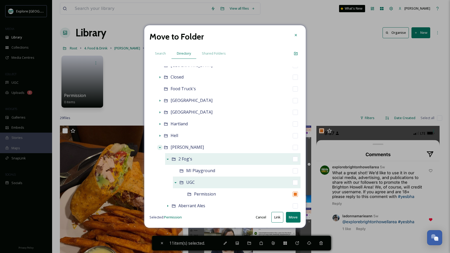
click at [290, 218] on button "Move" at bounding box center [293, 217] width 15 height 11
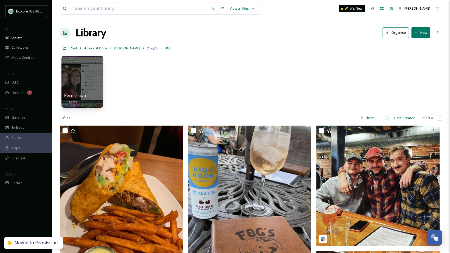
click at [147, 50] on span "2 Fog's" at bounding box center [152, 48] width 11 height 5
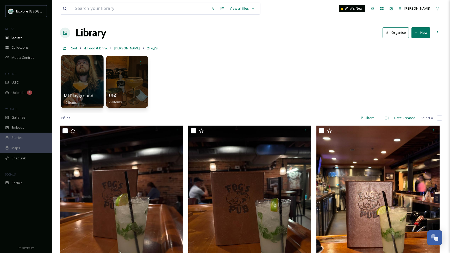
click at [80, 87] on div at bounding box center [82, 81] width 42 height 53
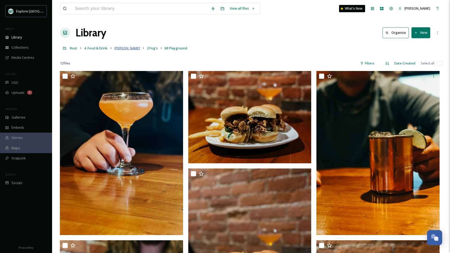
click at [124, 48] on span "[PERSON_NAME]" at bounding box center [127, 48] width 26 height 5
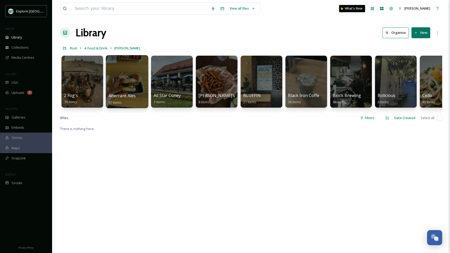
click at [128, 87] on div at bounding box center [127, 81] width 42 height 53
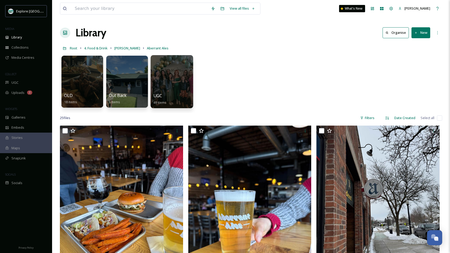
click at [166, 85] on div at bounding box center [171, 81] width 42 height 53
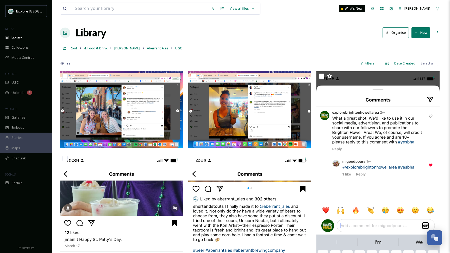
click at [416, 35] on button "New" at bounding box center [420, 32] width 19 height 11
click at [413, 63] on span "Folder" at bounding box center [415, 65] width 10 height 5
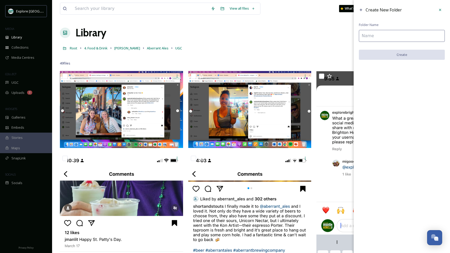
click at [397, 35] on input at bounding box center [402, 36] width 86 height 12
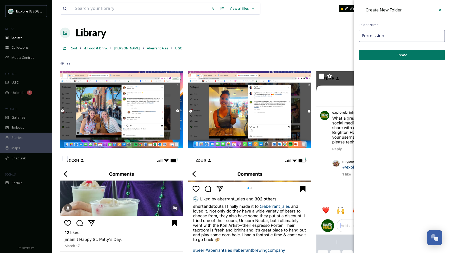
type input "Permission"
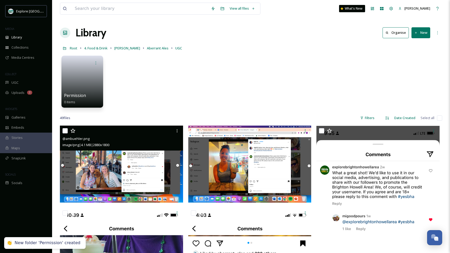
click at [66, 131] on input "checkbox" at bounding box center [64, 130] width 5 height 5
checkbox input "true"
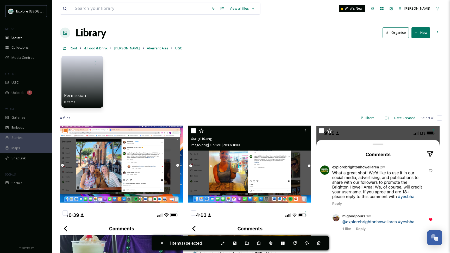
click at [193, 134] on div at bounding box center [250, 130] width 119 height 9
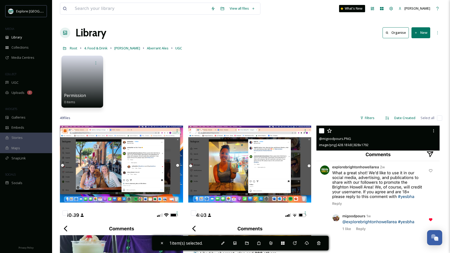
click at [323, 131] on input "checkbox" at bounding box center [321, 130] width 5 height 5
checkbox input "true"
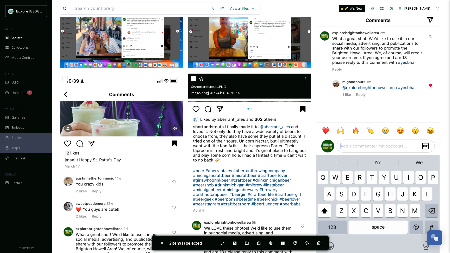
scroll to position [137, 0]
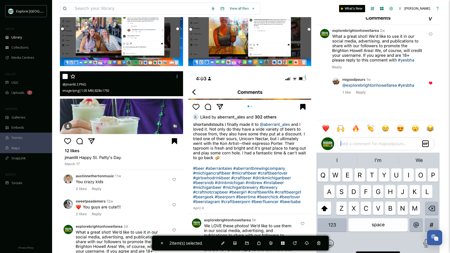
click at [66, 77] on input "checkbox" at bounding box center [64, 76] width 5 height 5
checkbox input "true"
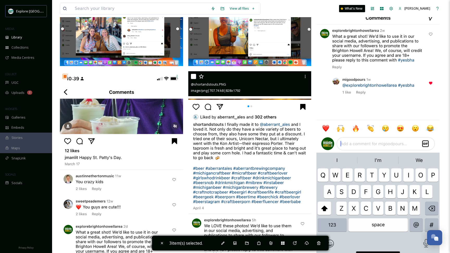
click at [193, 75] on input "checkbox" at bounding box center [193, 76] width 5 height 5
checkbox input "true"
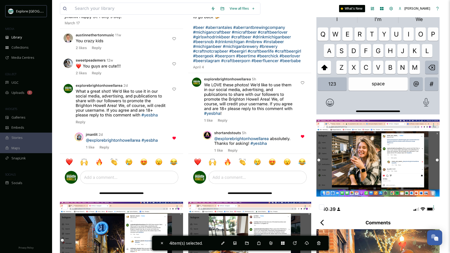
scroll to position [280, 0]
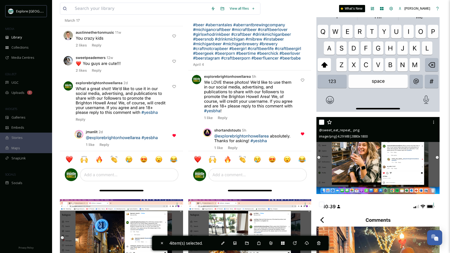
click at [322, 121] on input "checkbox" at bounding box center [321, 122] width 5 height 5
checkbox input "true"
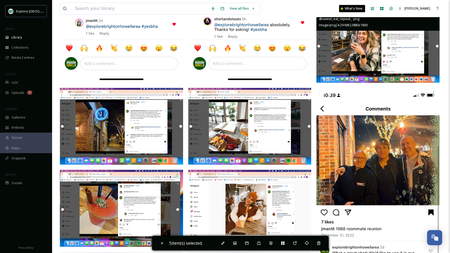
scroll to position [402, 0]
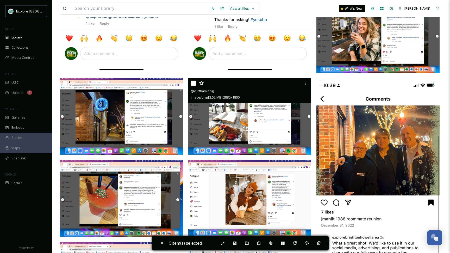
click at [192, 84] on input "checkbox" at bounding box center [193, 83] width 5 height 5
checkbox input "true"
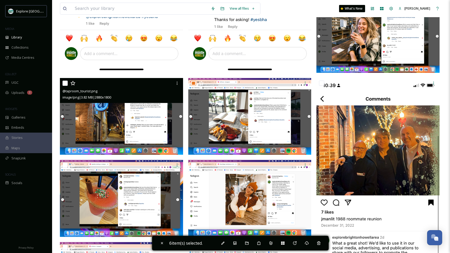
click at [65, 83] on input "checkbox" at bounding box center [64, 83] width 5 height 5
checkbox input "true"
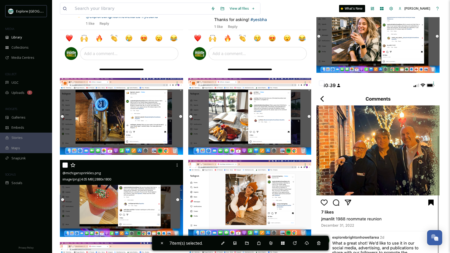
click at [66, 166] on input "checkbox" at bounding box center [64, 165] width 5 height 5
checkbox input "true"
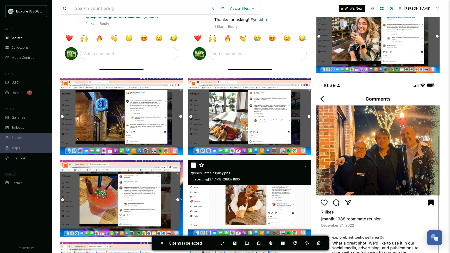
click at [193, 165] on input "checkbox" at bounding box center [193, 165] width 5 height 5
checkbox input "true"
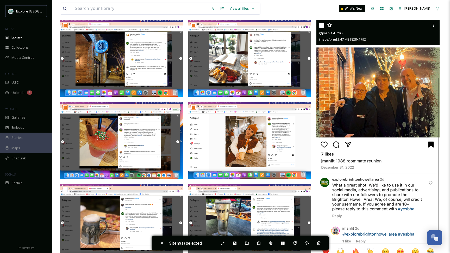
scroll to position [452, 0]
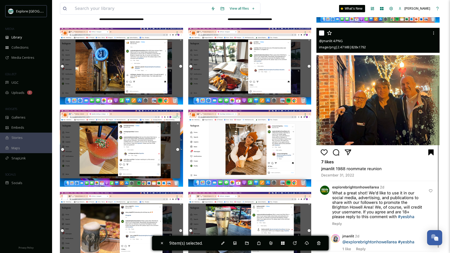
click at [322, 33] on input "checkbox" at bounding box center [321, 32] width 5 height 5
checkbox input "true"
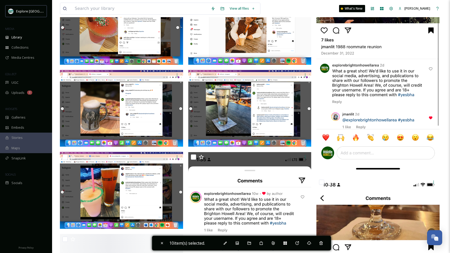
scroll to position [573, 0]
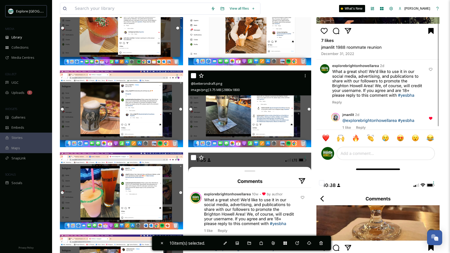
click at [192, 75] on input "checkbox" at bounding box center [193, 75] width 5 height 5
checkbox input "true"
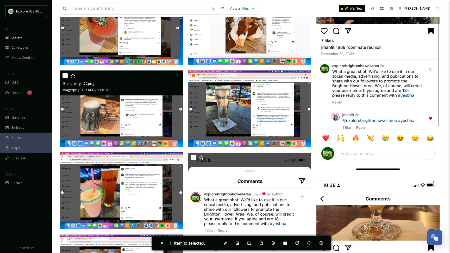
click at [66, 76] on input "checkbox" at bounding box center [64, 75] width 5 height 5
checkbox input "true"
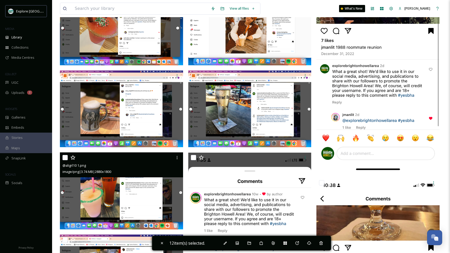
click at [66, 158] on input "checkbox" at bounding box center [64, 157] width 5 height 5
checkbox input "true"
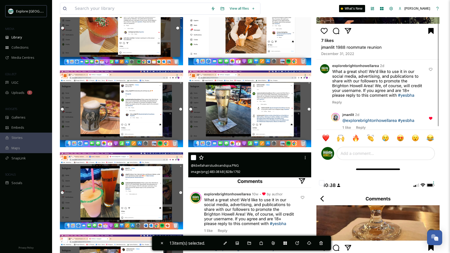
click at [194, 158] on input "checkbox" at bounding box center [193, 157] width 5 height 5
checkbox input "true"
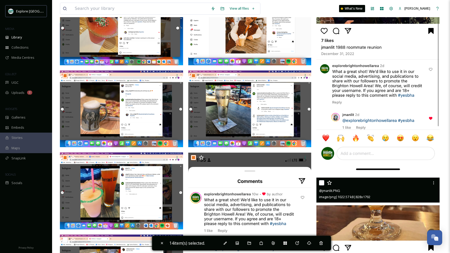
click at [320, 183] on input "checkbox" at bounding box center [321, 182] width 5 height 5
checkbox input "true"
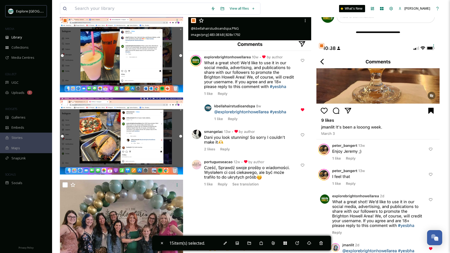
scroll to position [713, 0]
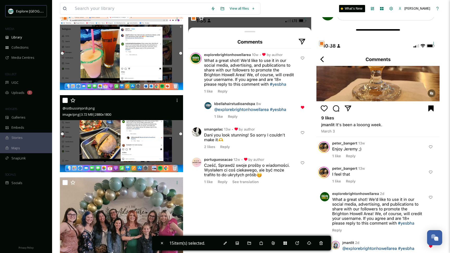
click at [65, 103] on input "checkbox" at bounding box center [64, 100] width 5 height 5
checkbox input "true"
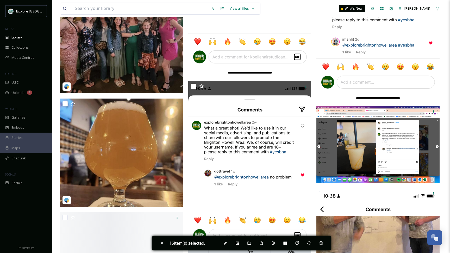
scroll to position [921, 0]
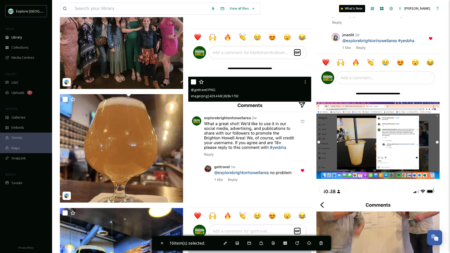
click at [195, 82] on input "checkbox" at bounding box center [193, 81] width 5 height 5
checkbox input "true"
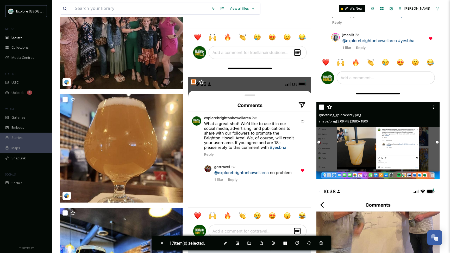
click at [322, 110] on input "checkbox" at bounding box center [321, 107] width 5 height 5
checkbox input "true"
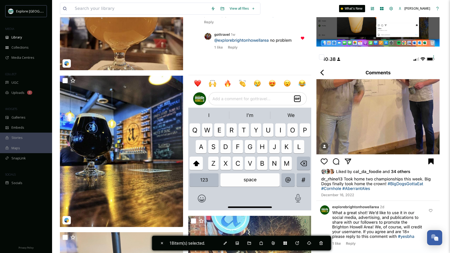
scroll to position [1069, 0]
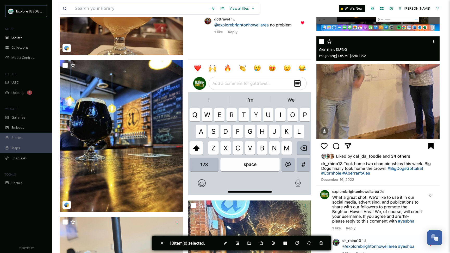
click at [322, 43] on input "checkbox" at bounding box center [321, 41] width 5 height 5
checkbox input "true"
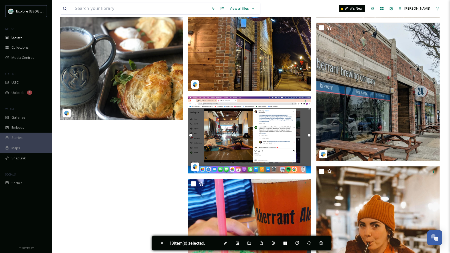
scroll to position [2167, 0]
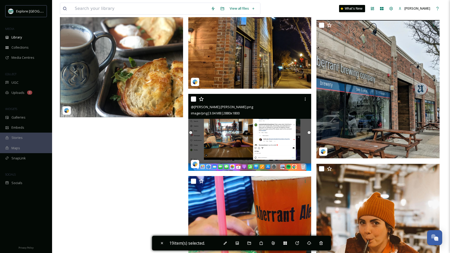
click at [192, 100] on input "checkbox" at bounding box center [193, 99] width 5 height 5
checkbox input "true"
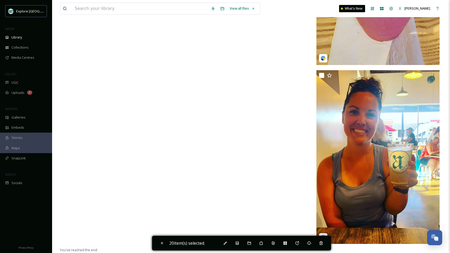
scroll to position [2608, 0]
click at [252, 242] on div "Add Tags" at bounding box center [246, 244] width 15 height 6
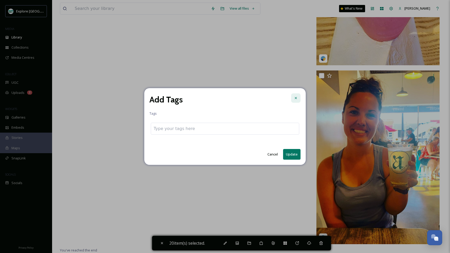
click at [295, 96] on icon at bounding box center [296, 98] width 4 height 4
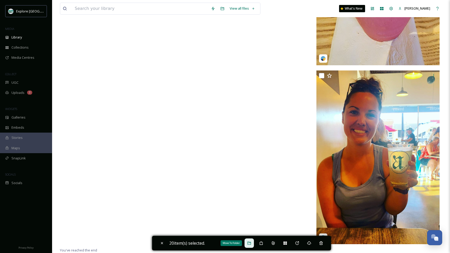
click at [249, 244] on icon at bounding box center [248, 243] width 3 height 3
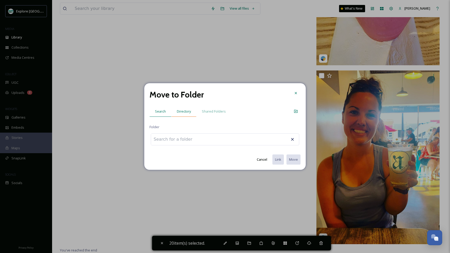
click at [181, 115] on div "Directory" at bounding box center [183, 111] width 25 height 11
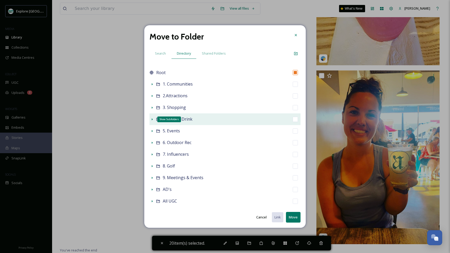
click at [152, 120] on icon at bounding box center [152, 119] width 4 height 4
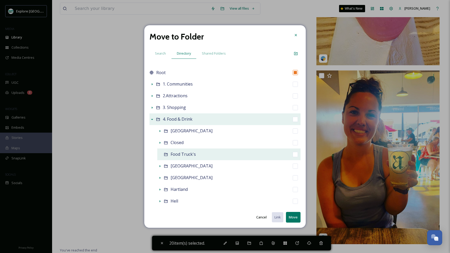
scroll to position [27, 0]
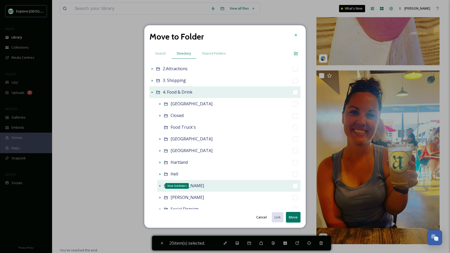
click at [158, 186] on icon at bounding box center [160, 186] width 4 height 4
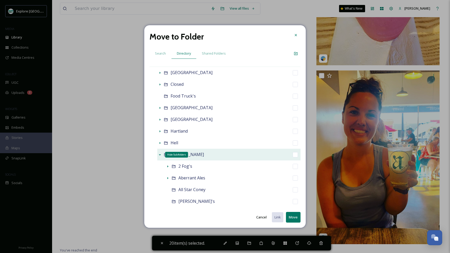
scroll to position [74, 0]
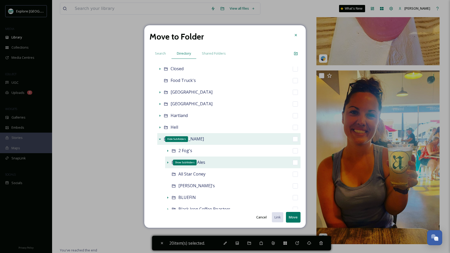
click at [166, 163] on icon at bounding box center [168, 163] width 4 height 4
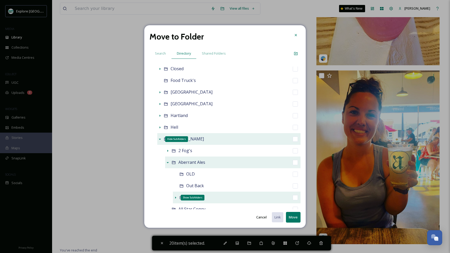
click at [175, 198] on icon at bounding box center [175, 198] width 1 height 2
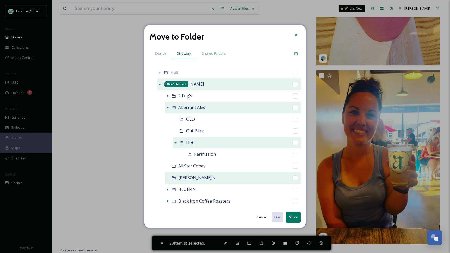
scroll to position [139, 0]
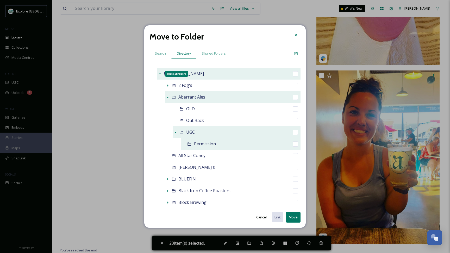
click at [295, 144] on input "checkbox" at bounding box center [295, 144] width 5 height 5
checkbox input "true"
checkbox input "false"
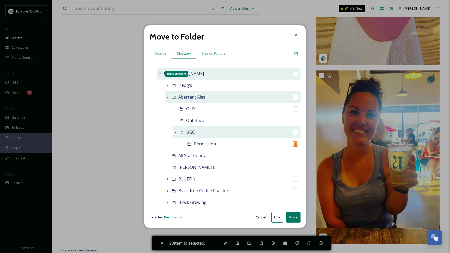
click at [293, 216] on button "Move" at bounding box center [293, 217] width 15 height 11
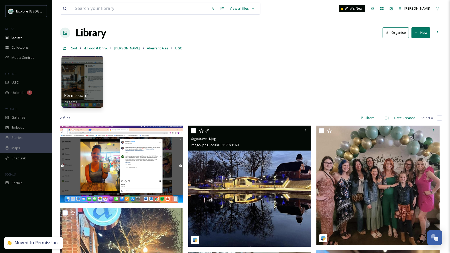
scroll to position [0, 0]
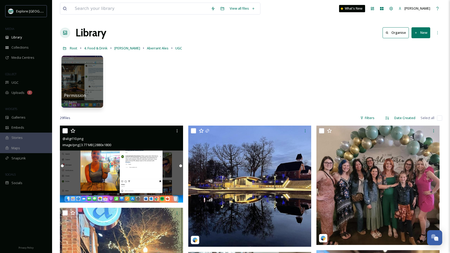
click at [65, 130] on input "checkbox" at bounding box center [64, 130] width 5 height 5
checkbox input "true"
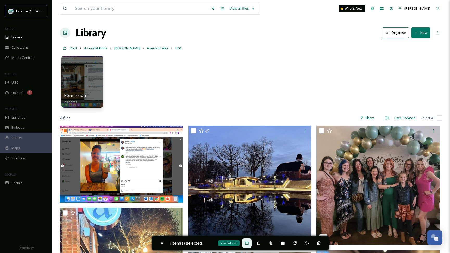
click at [246, 244] on div "Move To Folder" at bounding box center [246, 243] width 9 height 9
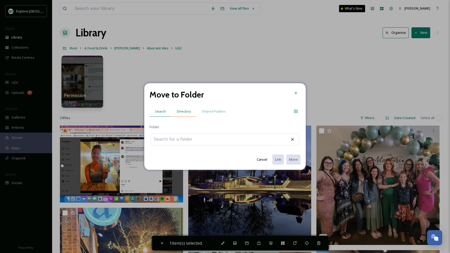
click at [179, 114] on div "Directory" at bounding box center [183, 111] width 25 height 11
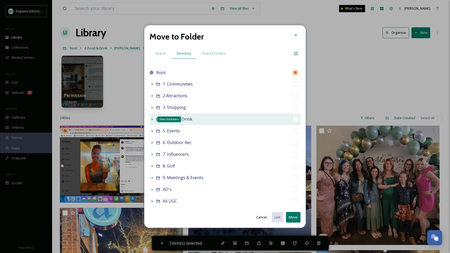
click at [152, 120] on icon at bounding box center [152, 119] width 4 height 4
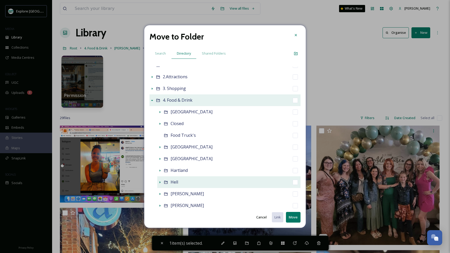
scroll to position [26, 0]
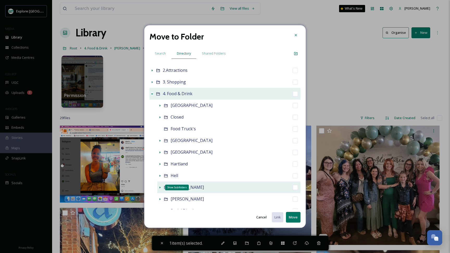
click at [160, 187] on icon at bounding box center [160, 188] width 1 height 2
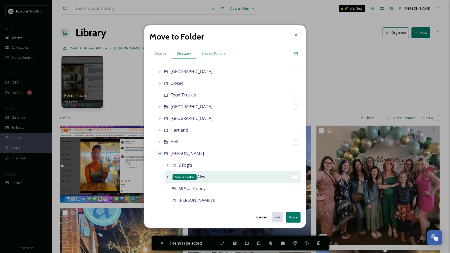
click at [169, 176] on icon at bounding box center [168, 177] width 4 height 4
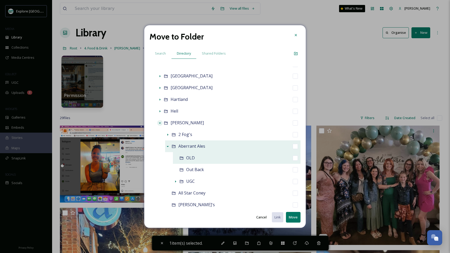
scroll to position [99, 0]
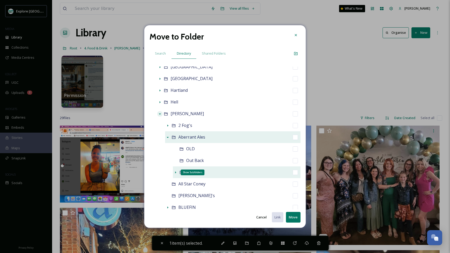
click at [173, 173] on icon at bounding box center [175, 173] width 4 height 4
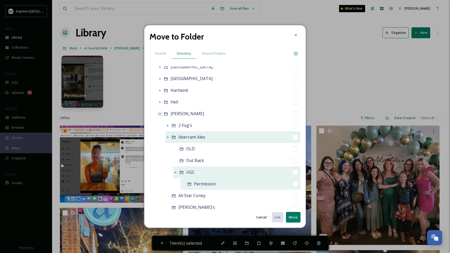
click at [293, 186] on input "checkbox" at bounding box center [295, 184] width 5 height 5
checkbox input "true"
checkbox input "false"
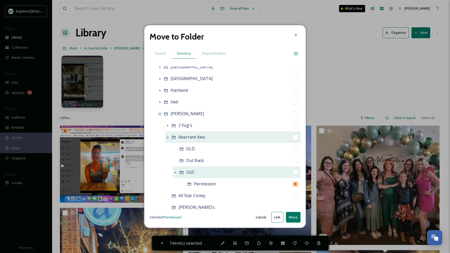
click at [296, 216] on button "Move" at bounding box center [293, 217] width 15 height 11
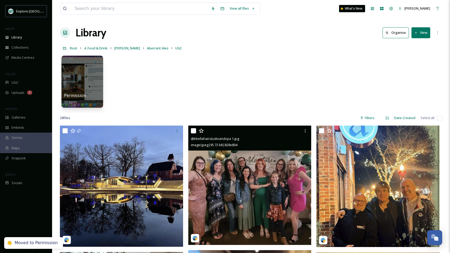
scroll to position [13, 0]
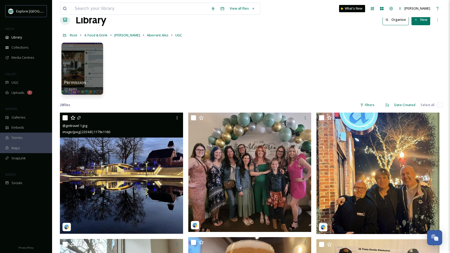
click at [66, 116] on input "checkbox" at bounding box center [64, 117] width 5 height 5
checkbox input "true"
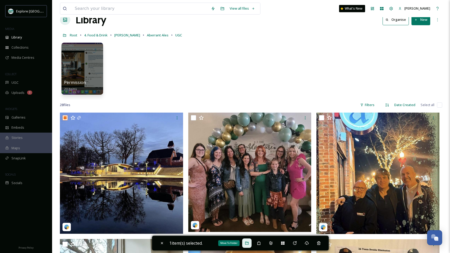
click at [248, 242] on icon at bounding box center [246, 243] width 3 height 3
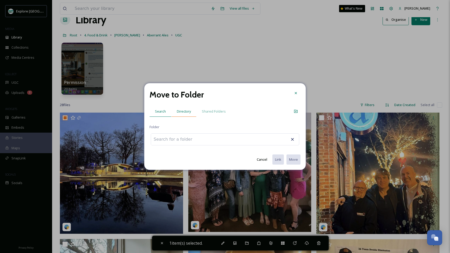
click at [185, 108] on div "Directory" at bounding box center [183, 111] width 25 height 11
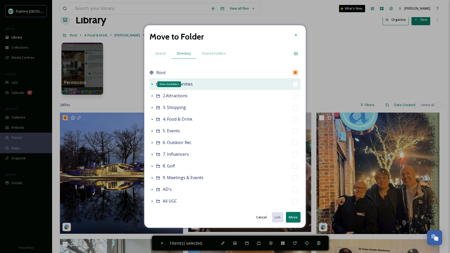
click at [151, 85] on icon at bounding box center [152, 84] width 4 height 4
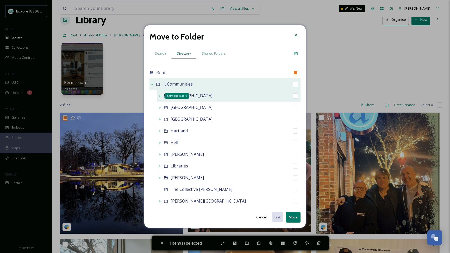
click at [160, 95] on icon at bounding box center [160, 96] width 4 height 4
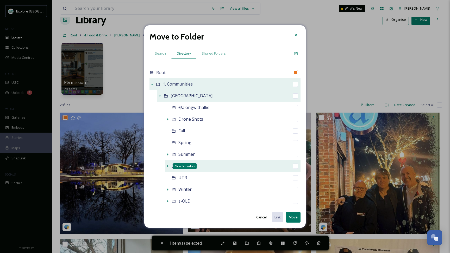
click at [168, 165] on icon at bounding box center [168, 166] width 4 height 4
click at [296, 168] on input "checkbox" at bounding box center [295, 166] width 5 height 5
checkbox input "true"
checkbox input "false"
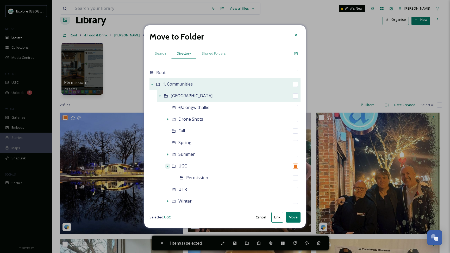
click at [294, 218] on button "Move" at bounding box center [293, 217] width 15 height 11
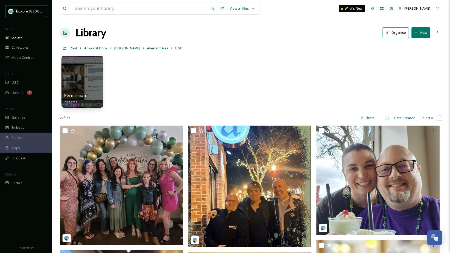
scroll to position [0, 0]
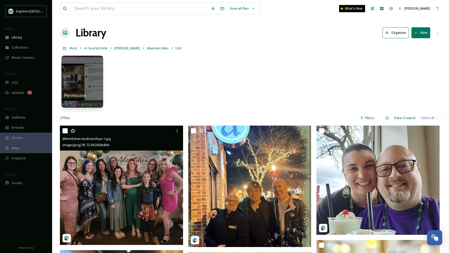
click at [122, 190] on img at bounding box center [121, 185] width 123 height 119
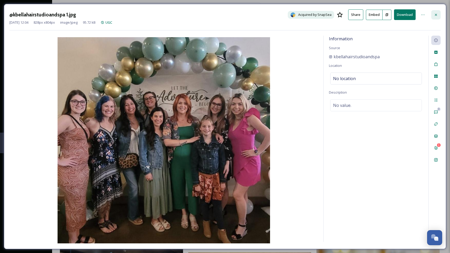
click at [435, 15] on icon at bounding box center [436, 15] width 4 height 4
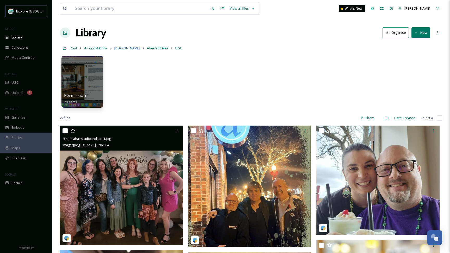
click at [116, 47] on span "[PERSON_NAME]" at bounding box center [127, 48] width 26 height 5
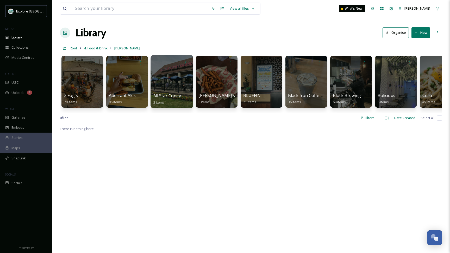
click at [170, 84] on div at bounding box center [171, 81] width 42 height 53
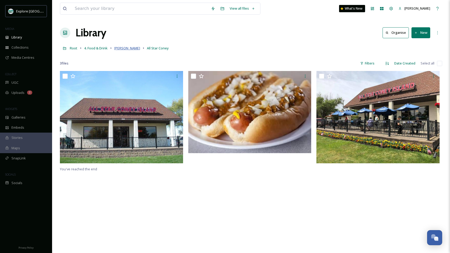
click at [120, 48] on span "[PERSON_NAME]" at bounding box center [127, 48] width 26 height 5
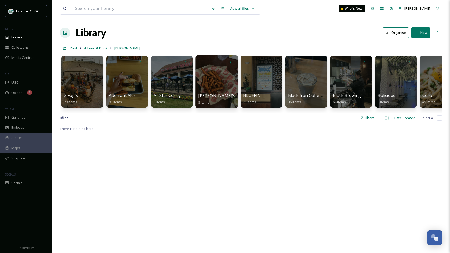
click at [219, 94] on div "Aubree's 8 items" at bounding box center [216, 99] width 37 height 13
click at [218, 82] on div at bounding box center [216, 81] width 42 height 53
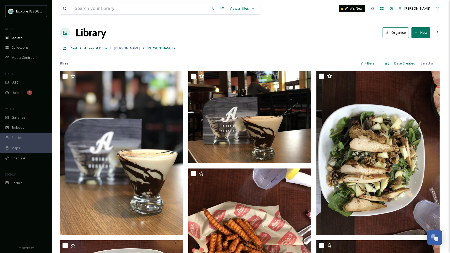
click at [118, 48] on span "[PERSON_NAME]" at bounding box center [127, 48] width 26 height 5
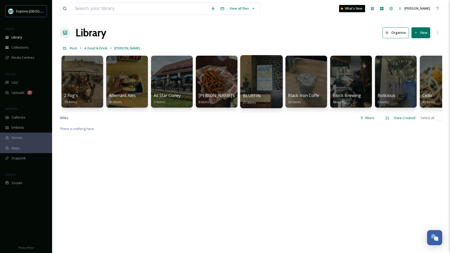
click at [259, 78] on div at bounding box center [261, 81] width 42 height 53
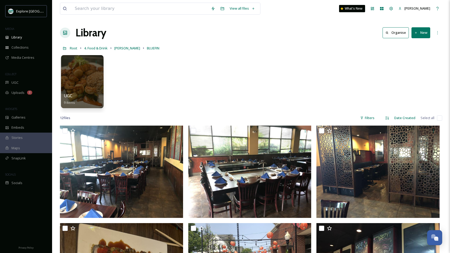
click at [84, 83] on div at bounding box center [82, 81] width 42 height 53
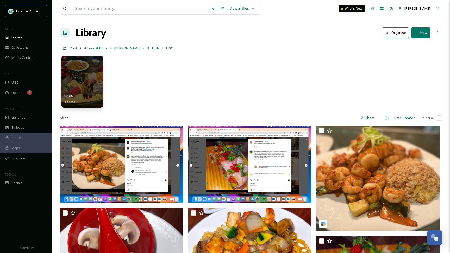
click at [419, 34] on button "New" at bounding box center [420, 32] width 19 height 11
click at [412, 61] on div "Folder" at bounding box center [414, 65] width 29 height 10
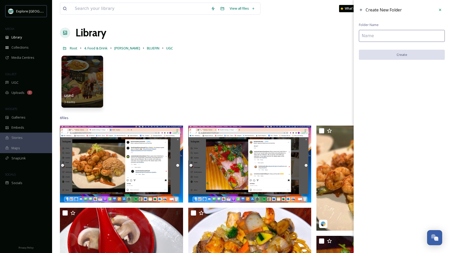
click at [367, 38] on input at bounding box center [402, 36] width 86 height 12
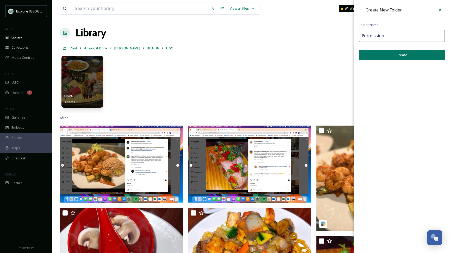
type input "Permission"
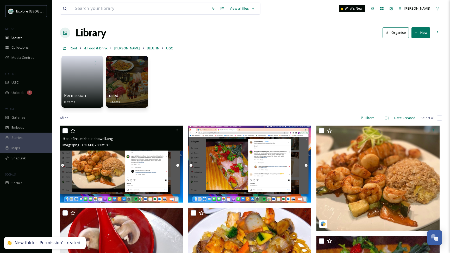
click at [64, 132] on input "checkbox" at bounding box center [64, 130] width 5 height 5
checkbox input "true"
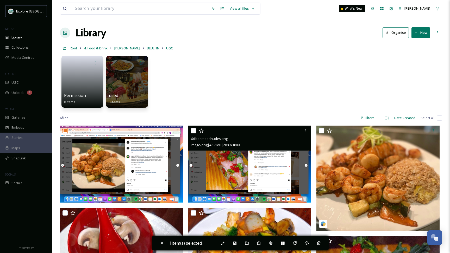
click at [194, 130] on input "checkbox" at bounding box center [193, 130] width 5 height 5
checkbox input "true"
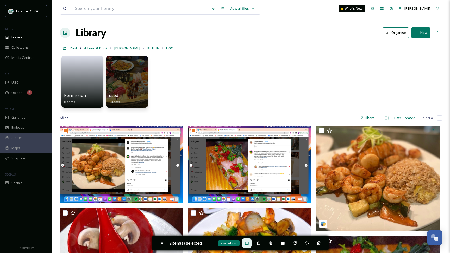
click at [249, 240] on div "Move To Folder" at bounding box center [246, 243] width 9 height 9
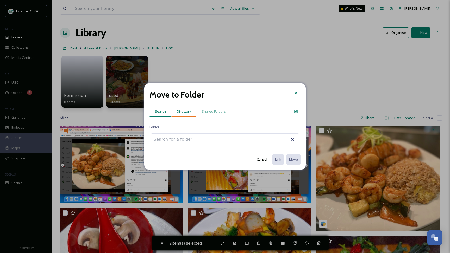
click at [185, 110] on span "Directory" at bounding box center [184, 111] width 14 height 5
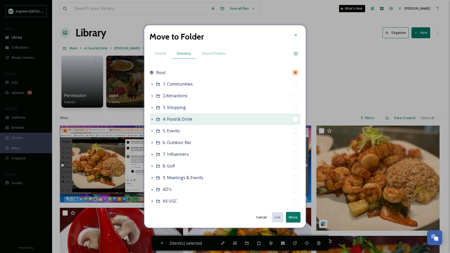
click at [153, 118] on icon at bounding box center [152, 119] width 4 height 4
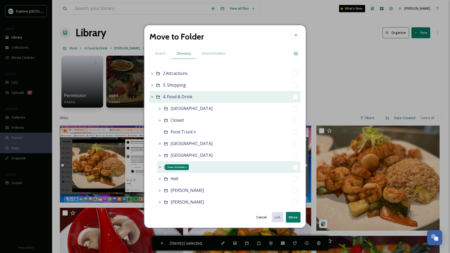
scroll to position [31, 0]
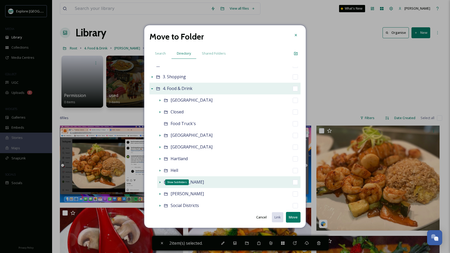
click at [161, 181] on icon at bounding box center [160, 182] width 4 height 4
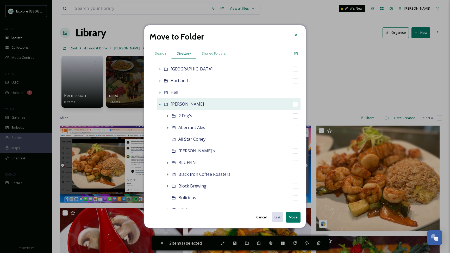
scroll to position [110, 0]
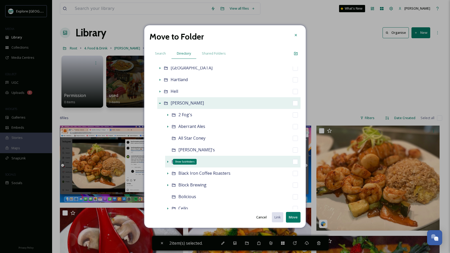
click at [168, 159] on div "Show Subfolders" at bounding box center [167, 161] width 5 height 5
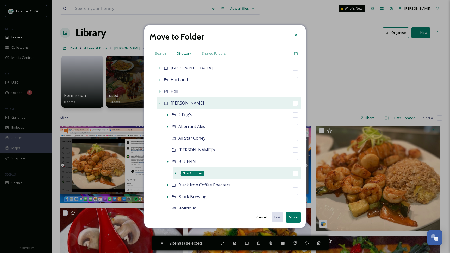
click at [174, 173] on icon at bounding box center [175, 174] width 4 height 4
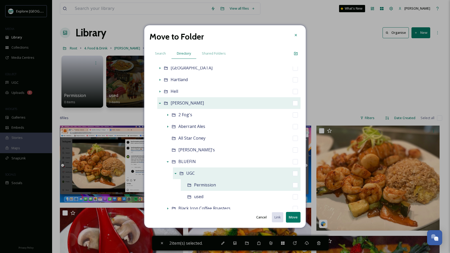
click at [294, 186] on input "checkbox" at bounding box center [295, 185] width 5 height 5
checkbox input "true"
checkbox input "false"
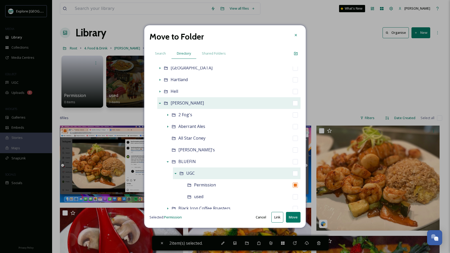
click at [294, 217] on button "Move" at bounding box center [293, 217] width 15 height 11
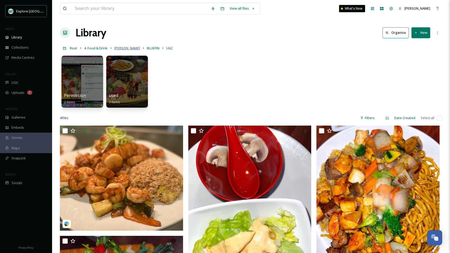
click at [124, 48] on span "[PERSON_NAME]" at bounding box center [127, 48] width 26 height 5
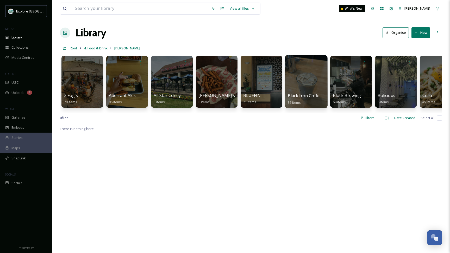
click at [314, 84] on div at bounding box center [306, 81] width 42 height 53
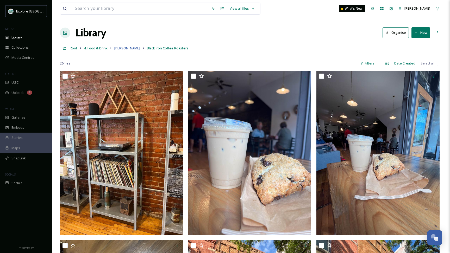
click at [121, 48] on span "Howell" at bounding box center [127, 48] width 26 height 5
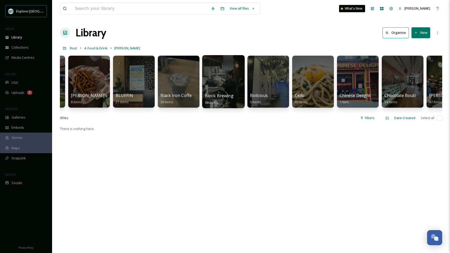
scroll to position [0, 161]
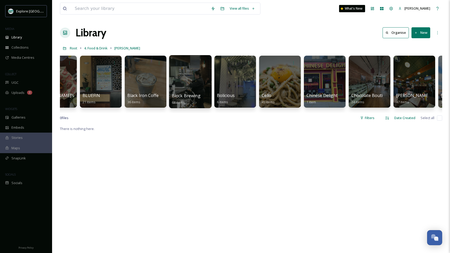
click at [184, 87] on div at bounding box center [190, 81] width 42 height 53
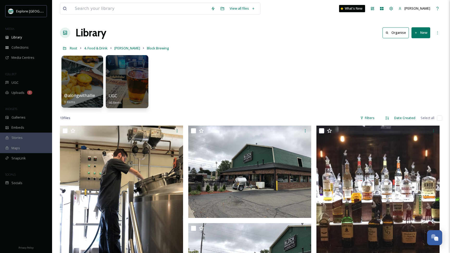
click at [134, 75] on div at bounding box center [127, 81] width 42 height 53
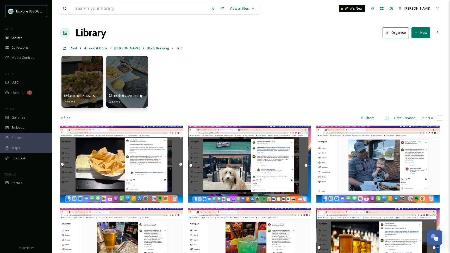
click at [421, 34] on button "New" at bounding box center [420, 32] width 19 height 11
click at [413, 66] on span "Folder" at bounding box center [415, 65] width 10 height 5
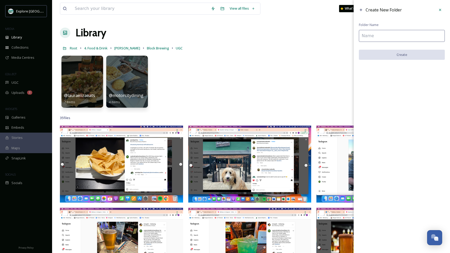
click at [376, 33] on input at bounding box center [402, 36] width 86 height 12
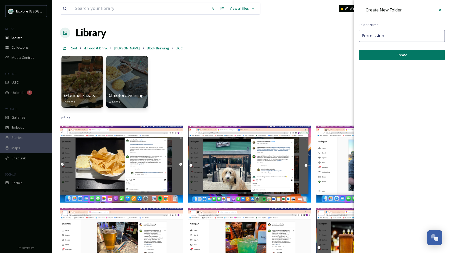
type input "Permission"
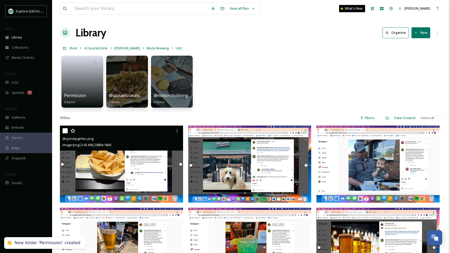
click at [65, 131] on input "checkbox" at bounding box center [64, 130] width 5 height 5
checkbox input "true"
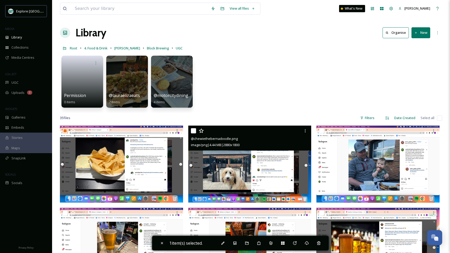
click at [192, 132] on input "checkbox" at bounding box center [193, 130] width 5 height 5
checkbox input "true"
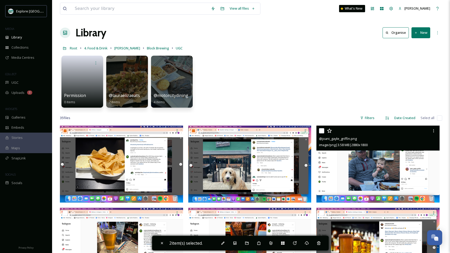
click at [322, 130] on input "checkbox" at bounding box center [321, 130] width 5 height 5
checkbox input "true"
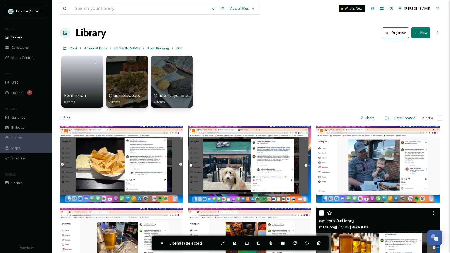
click at [320, 215] on input "checkbox" at bounding box center [321, 213] width 5 height 5
checkbox input "true"
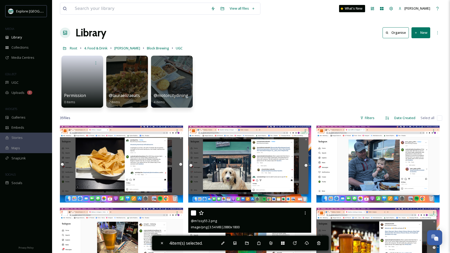
click at [193, 213] on input "checkbox" at bounding box center [193, 213] width 5 height 5
checkbox input "true"
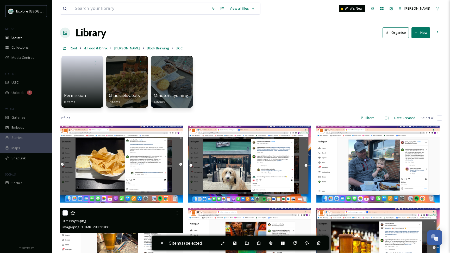
click at [64, 214] on input "checkbox" at bounding box center [64, 213] width 5 height 5
checkbox input "true"
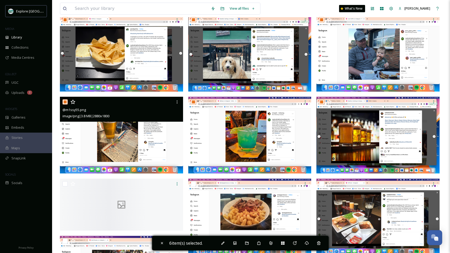
scroll to position [112, 0]
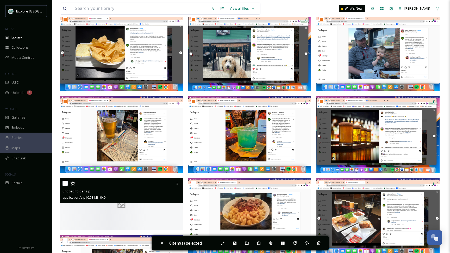
click at [66, 184] on input "checkbox" at bounding box center [64, 183] width 5 height 5
checkbox input "true"
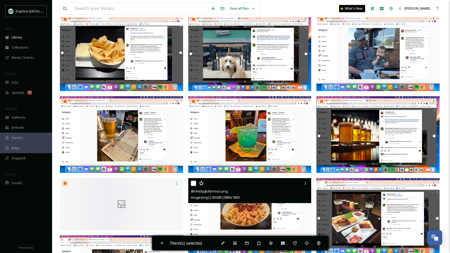
click at [193, 184] on input "checkbox" at bounding box center [193, 183] width 5 height 5
checkbox input "true"
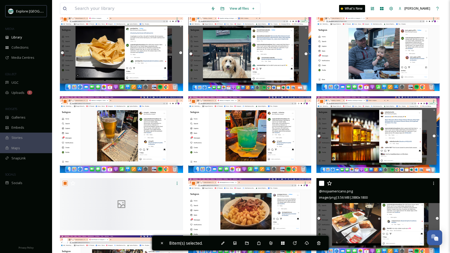
click at [321, 183] on input "checkbox" at bounding box center [321, 183] width 5 height 5
checkbox input "true"
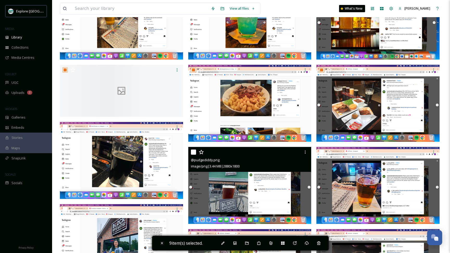
scroll to position [226, 0]
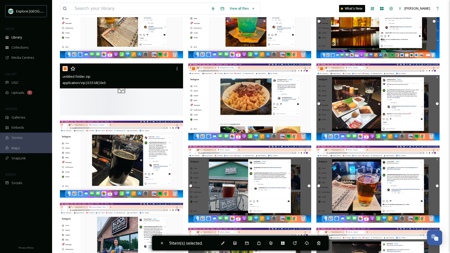
click at [65, 69] on input "checkbox" at bounding box center [64, 68] width 5 height 5
checkbox input "false"
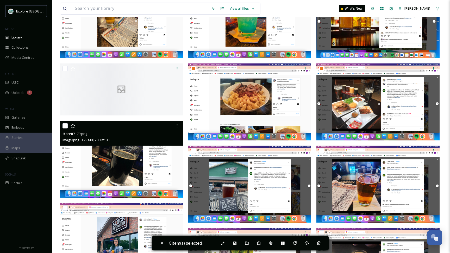
click at [64, 128] on input "checkbox" at bounding box center [64, 125] width 5 height 5
checkbox input "true"
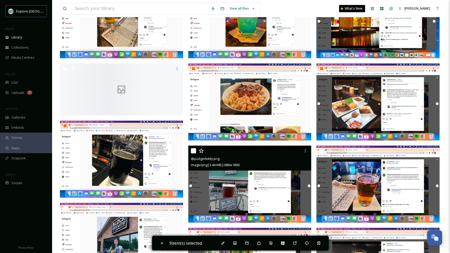
click at [195, 150] on input "checkbox" at bounding box center [193, 150] width 5 height 5
checkbox input "true"
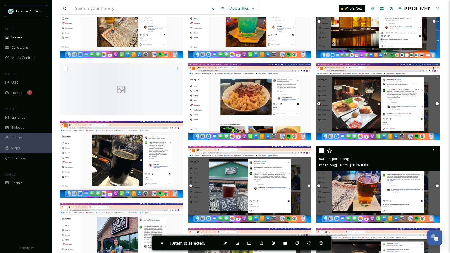
click at [321, 150] on input "checkbox" at bounding box center [321, 150] width 5 height 5
checkbox input "true"
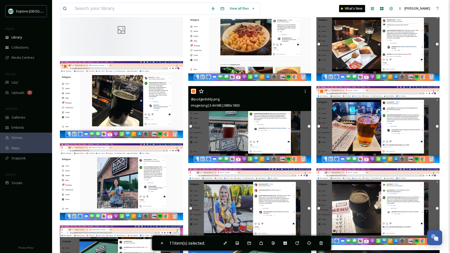
scroll to position [333, 0]
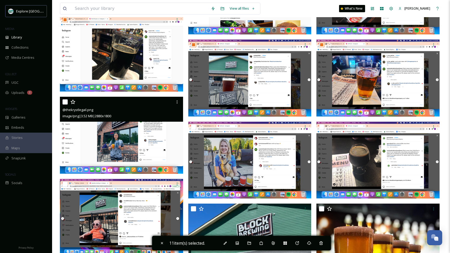
click at [66, 103] on input "checkbox" at bounding box center [64, 101] width 5 height 5
checkbox input "true"
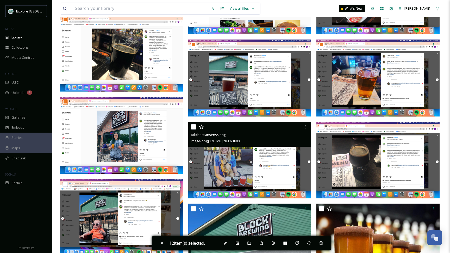
click at [191, 127] on input "checkbox" at bounding box center [193, 126] width 5 height 5
checkbox input "true"
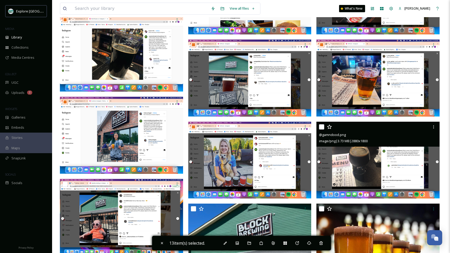
click at [322, 126] on input "checkbox" at bounding box center [321, 126] width 5 height 5
checkbox input "true"
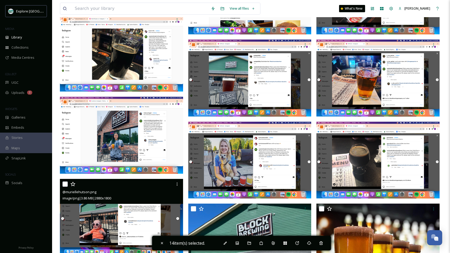
click at [66, 184] on input "checkbox" at bounding box center [64, 184] width 5 height 5
checkbox input "true"
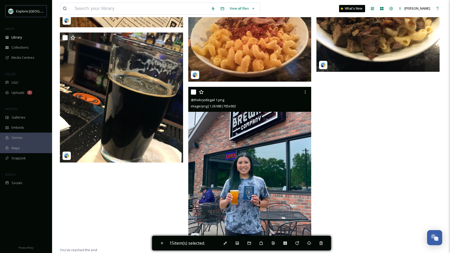
scroll to position [1273, 0]
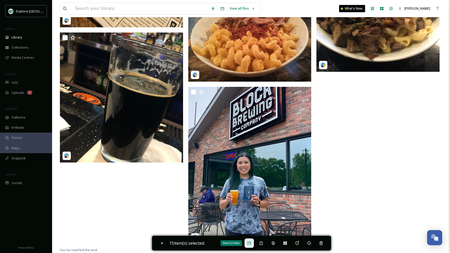
click at [250, 244] on icon at bounding box center [249, 243] width 4 height 4
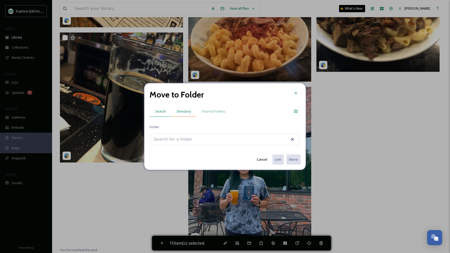
click at [176, 113] on div "Directory" at bounding box center [183, 111] width 25 height 11
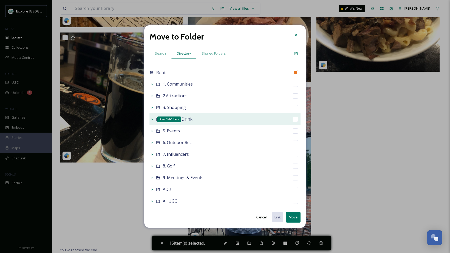
click at [152, 119] on icon at bounding box center [152, 119] width 1 height 2
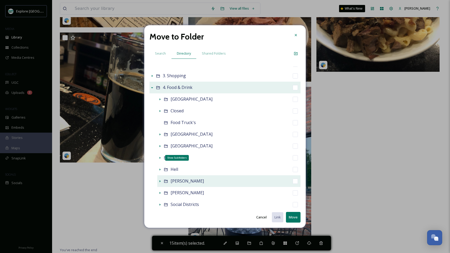
scroll to position [32, 0]
click at [159, 183] on icon at bounding box center [160, 181] width 4 height 4
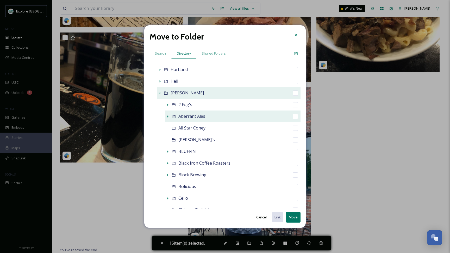
scroll to position [122, 0]
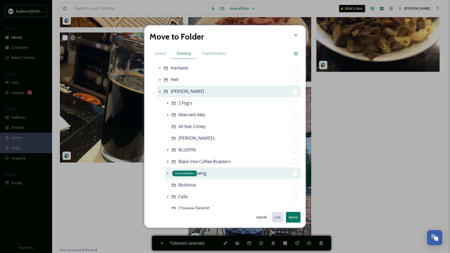
click at [167, 173] on icon at bounding box center [167, 174] width 1 height 2
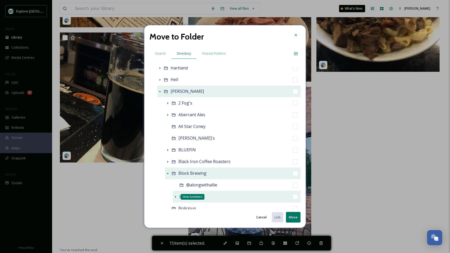
click at [175, 197] on icon at bounding box center [175, 197] width 1 height 2
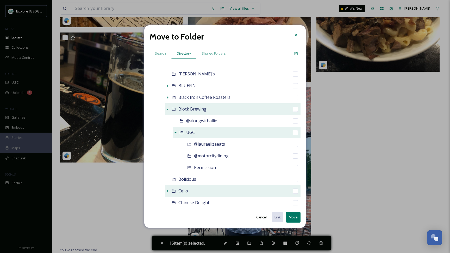
scroll to position [187, 0]
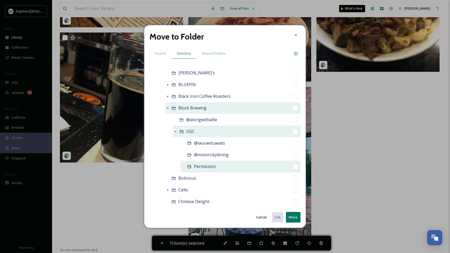
click at [293, 167] on input "checkbox" at bounding box center [295, 166] width 5 height 5
checkbox input "true"
checkbox input "false"
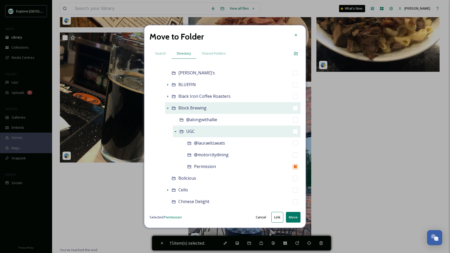
click at [295, 216] on button "Move" at bounding box center [293, 217] width 15 height 11
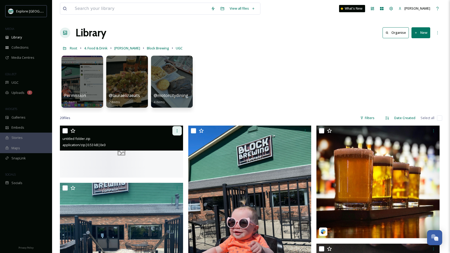
scroll to position [0, 0]
click at [179, 129] on icon at bounding box center [177, 131] width 4 height 4
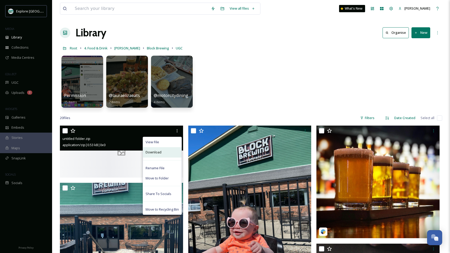
click at [160, 153] on span "Download" at bounding box center [154, 152] width 16 height 5
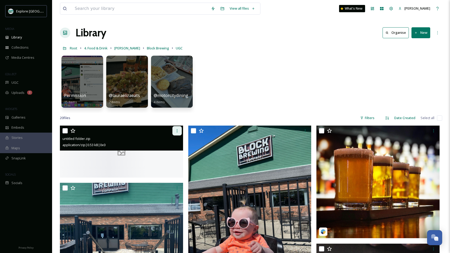
click at [177, 132] on icon at bounding box center [177, 131] width 4 height 4
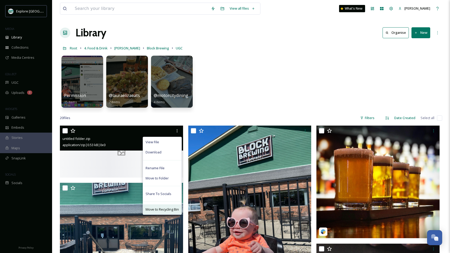
click at [157, 211] on span "Move to Recycling Bin" at bounding box center [162, 209] width 33 height 5
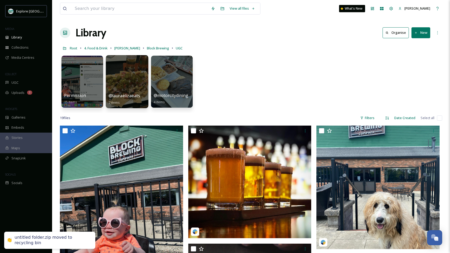
click at [123, 87] on div at bounding box center [127, 81] width 42 height 53
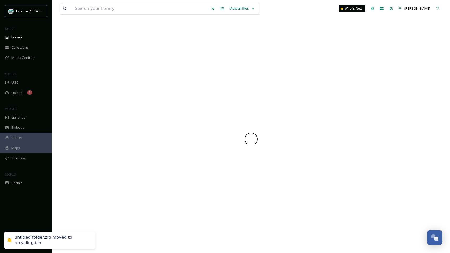
click at [123, 87] on div at bounding box center [251, 139] width 382 height 228
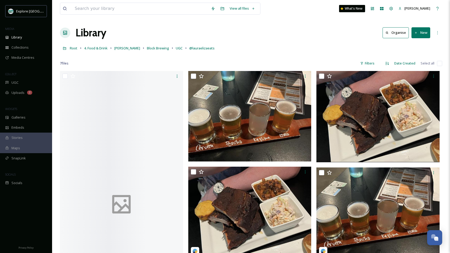
click at [205, 54] on div at bounding box center [251, 55] width 382 height 5
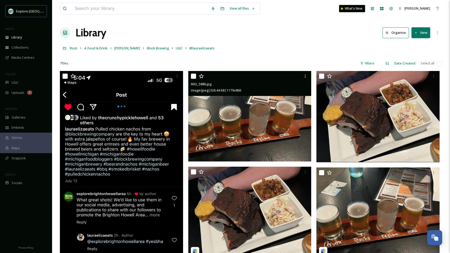
click at [193, 79] on input "checkbox" at bounding box center [193, 76] width 5 height 5
checkbox input "true"
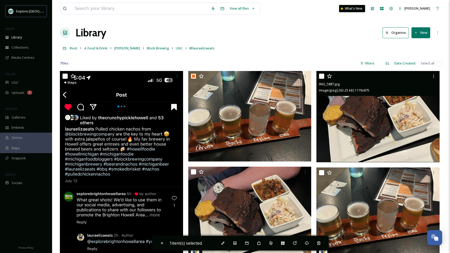
click at [320, 77] on input "checkbox" at bounding box center [321, 76] width 5 height 5
checkbox input "true"
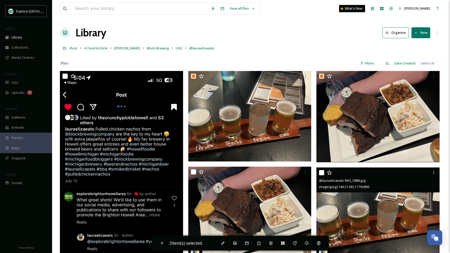
click at [320, 174] on input "checkbox" at bounding box center [321, 172] width 5 height 5
checkbox input "true"
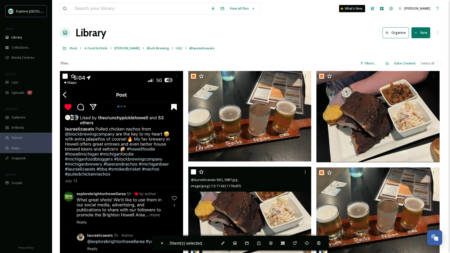
click at [194, 171] on input "checkbox" at bounding box center [193, 171] width 5 height 5
checkbox input "true"
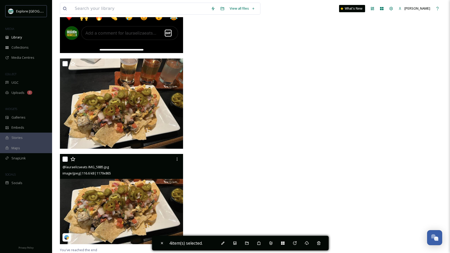
scroll to position [285, 0]
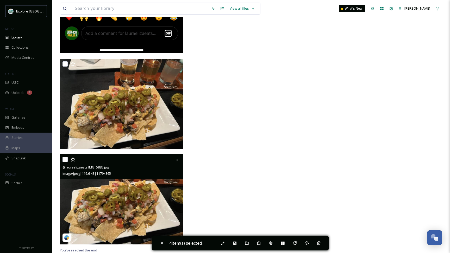
click at [65, 159] on input "checkbox" at bounding box center [64, 159] width 5 height 5
checkbox input "true"
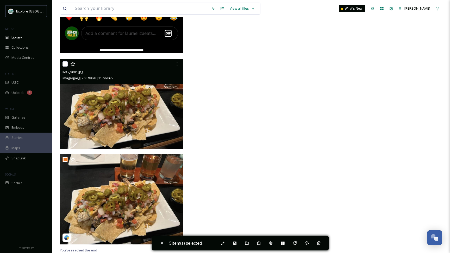
click at [65, 62] on input "checkbox" at bounding box center [64, 63] width 5 height 5
checkbox input "true"
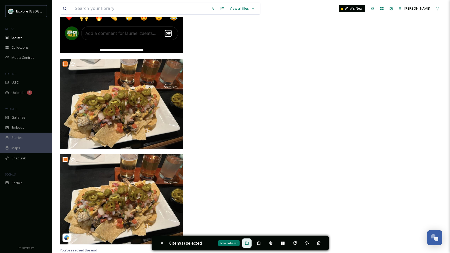
click at [249, 241] on div "Move To Folder" at bounding box center [246, 243] width 9 height 9
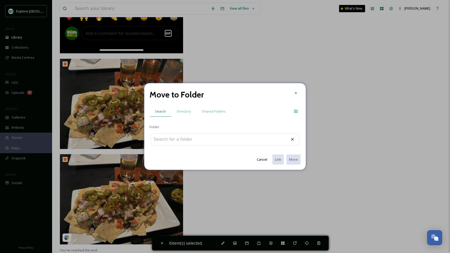
click at [181, 117] on div "Move to Folder Search Directory Shared Folders Folder Cancel Link Move" at bounding box center [224, 126] width 161 height 87
click at [181, 110] on span "Directory" at bounding box center [184, 111] width 14 height 5
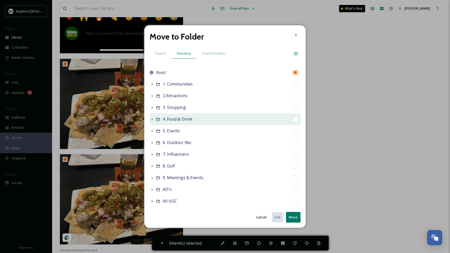
click at [150, 121] on icon at bounding box center [152, 119] width 4 height 4
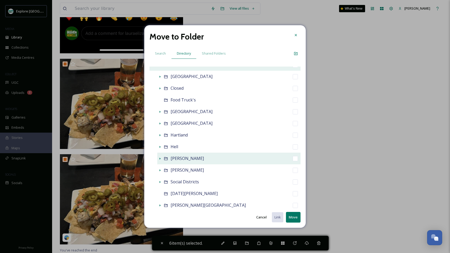
scroll to position [57, 0]
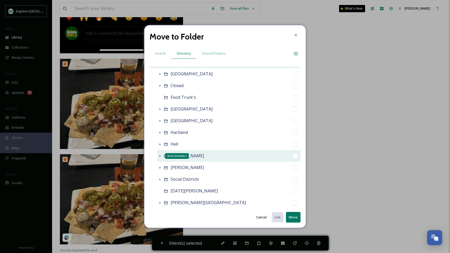
click at [161, 156] on icon at bounding box center [160, 156] width 4 height 4
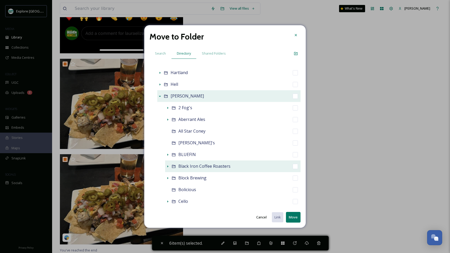
scroll to position [118, 0]
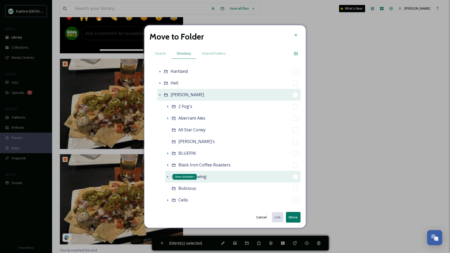
click at [168, 177] on icon at bounding box center [167, 177] width 1 height 2
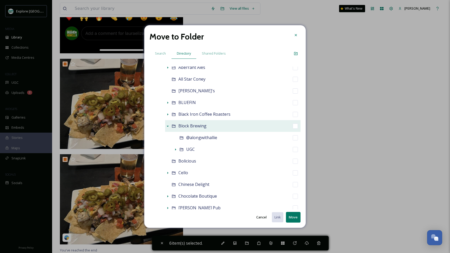
scroll to position [175, 0]
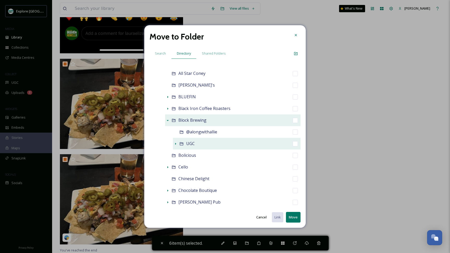
click at [294, 146] on input "checkbox" at bounding box center [295, 143] width 5 height 5
checkbox input "true"
checkbox input "false"
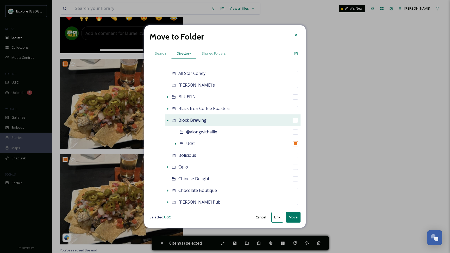
click at [292, 217] on button "Move" at bounding box center [293, 217] width 15 height 11
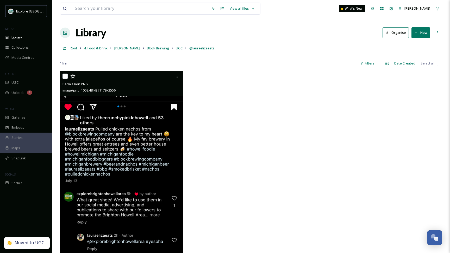
scroll to position [0, 0]
click at [63, 76] on input "checkbox" at bounding box center [64, 76] width 5 height 5
checkbox input "true"
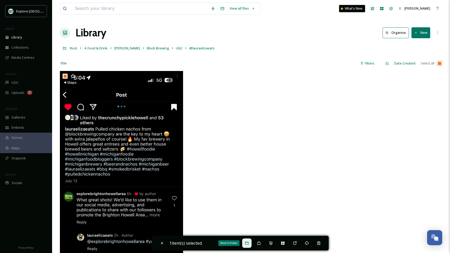
click at [249, 242] on icon at bounding box center [247, 243] width 4 height 4
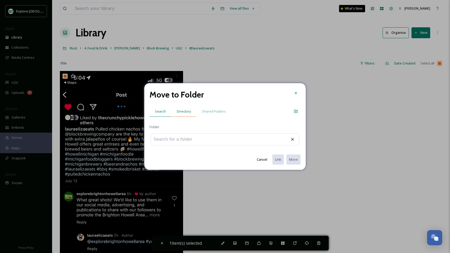
click at [179, 116] on div "Directory" at bounding box center [183, 111] width 25 height 11
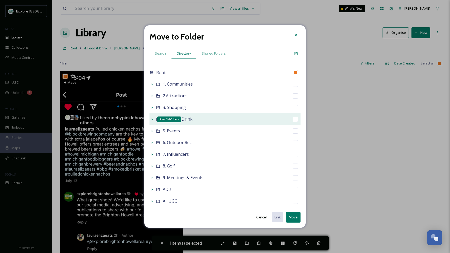
click at [150, 119] on icon at bounding box center [152, 119] width 4 height 4
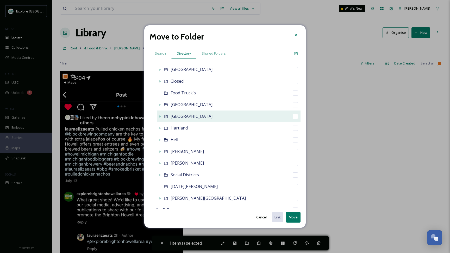
scroll to position [63, 0]
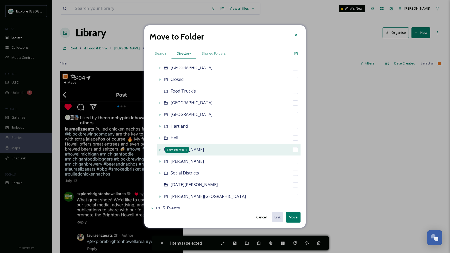
click at [161, 149] on icon at bounding box center [160, 150] width 4 height 4
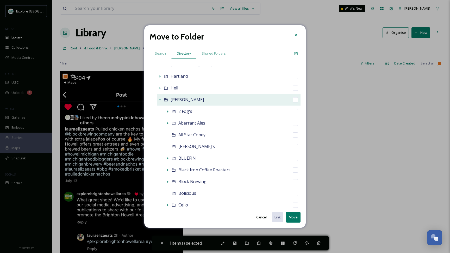
scroll to position [115, 0]
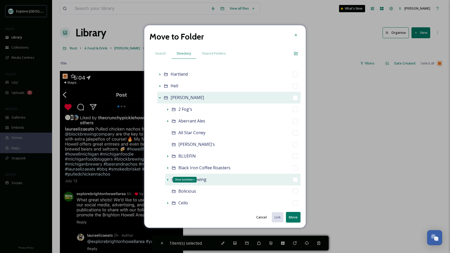
click at [168, 180] on icon at bounding box center [167, 180] width 1 height 2
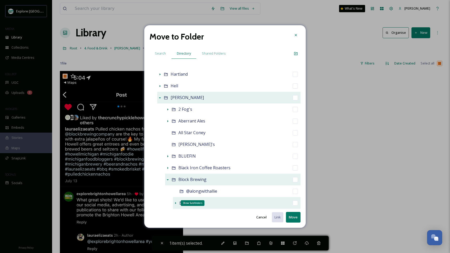
click at [174, 201] on icon at bounding box center [175, 203] width 4 height 4
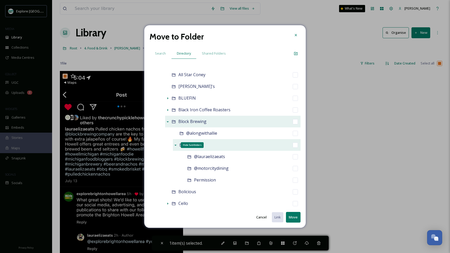
scroll to position [192, 0]
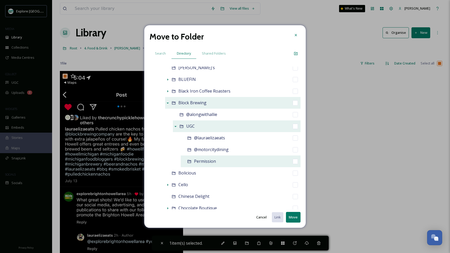
click at [296, 162] on input "checkbox" at bounding box center [295, 161] width 5 height 5
checkbox input "true"
checkbox input "false"
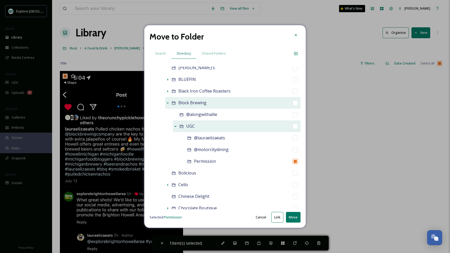
click at [292, 216] on button "Move" at bounding box center [293, 217] width 15 height 11
checkbox input "false"
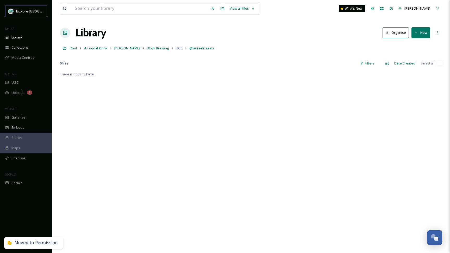
click at [176, 49] on span "UGC" at bounding box center [179, 48] width 7 height 5
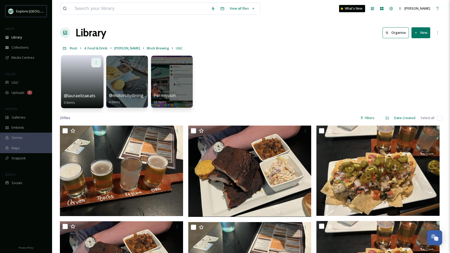
click at [94, 61] on icon at bounding box center [96, 62] width 4 height 4
click at [82, 101] on span "Delete" at bounding box center [79, 100] width 11 height 5
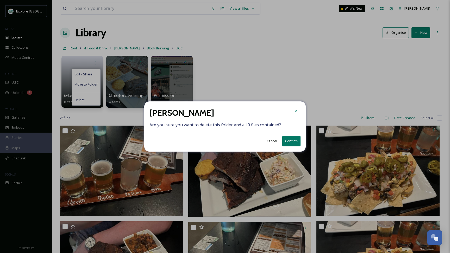
click at [294, 147] on div "Delete Folder Are you sure you want to delete this folder and all 0 files conta…" at bounding box center [224, 127] width 161 height 50
click at [293, 142] on button "Confirm" at bounding box center [291, 141] width 18 height 11
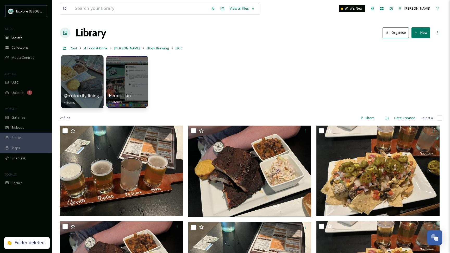
click at [80, 90] on div at bounding box center [82, 81] width 42 height 53
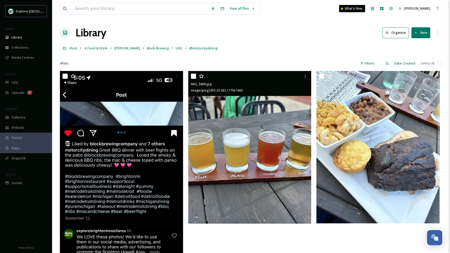
click at [193, 77] on input "checkbox" at bounding box center [193, 76] width 5 height 5
checkbox input "true"
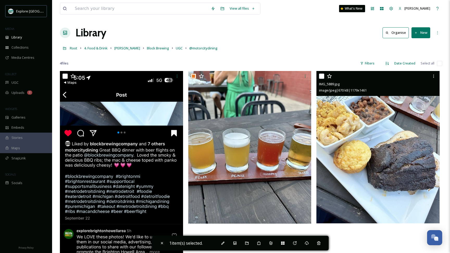
click at [323, 76] on input "checkbox" at bounding box center [321, 76] width 5 height 5
checkbox input "true"
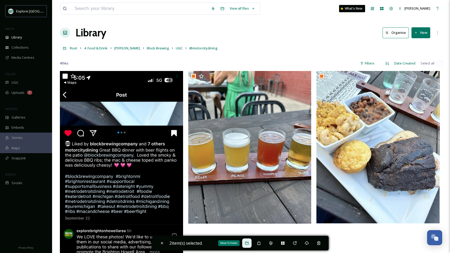
click at [249, 244] on icon at bounding box center [247, 243] width 4 height 4
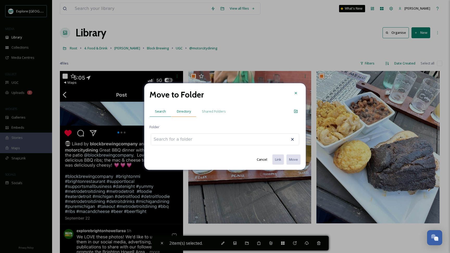
click at [186, 113] on span "Directory" at bounding box center [184, 111] width 14 height 5
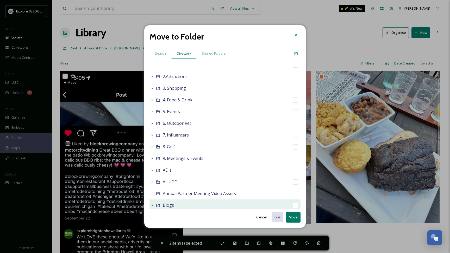
scroll to position [1, 0]
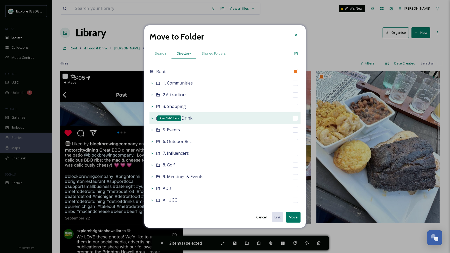
click at [153, 119] on icon at bounding box center [152, 118] width 4 height 4
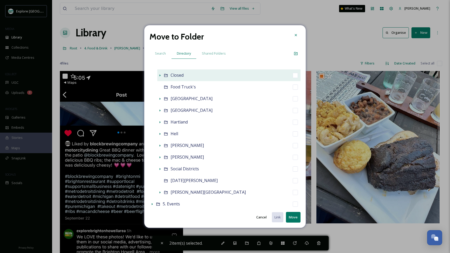
scroll to position [72, 0]
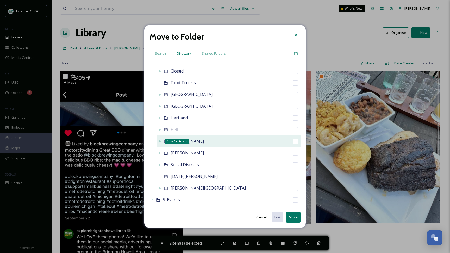
click at [160, 142] on icon at bounding box center [160, 142] width 1 height 2
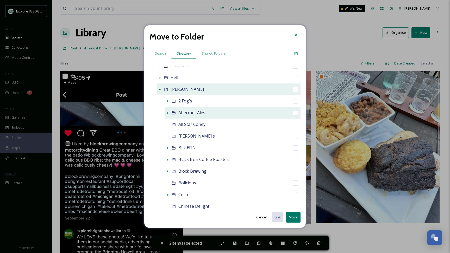
scroll to position [129, 0]
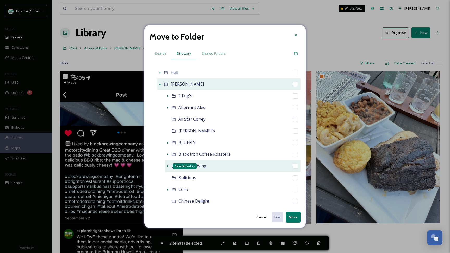
click at [167, 164] on icon at bounding box center [168, 166] width 4 height 4
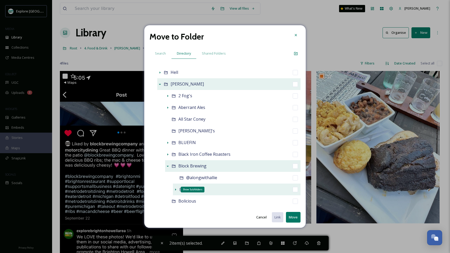
click at [176, 191] on icon at bounding box center [175, 190] width 4 height 4
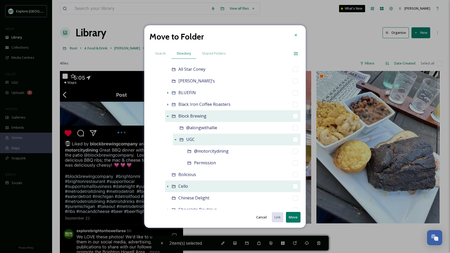
scroll to position [180, 0]
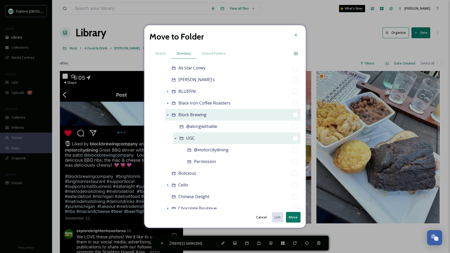
click at [293, 141] on input "checkbox" at bounding box center [295, 138] width 5 height 5
checkbox input "true"
checkbox input "false"
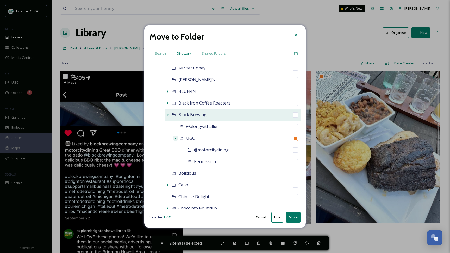
click at [293, 217] on button "Move" at bounding box center [293, 217] width 15 height 11
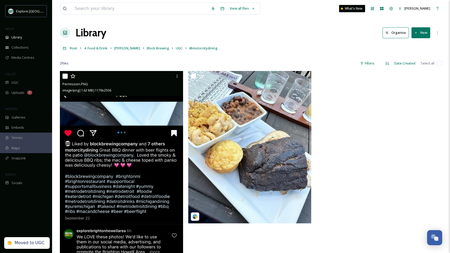
click at [65, 74] on input "checkbox" at bounding box center [64, 76] width 5 height 5
checkbox input "true"
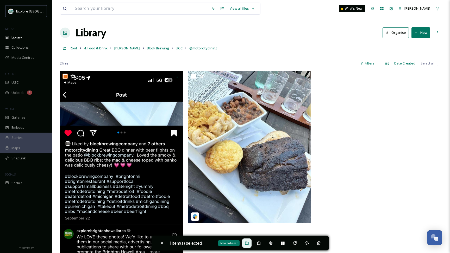
click at [248, 243] on icon at bounding box center [246, 243] width 3 height 3
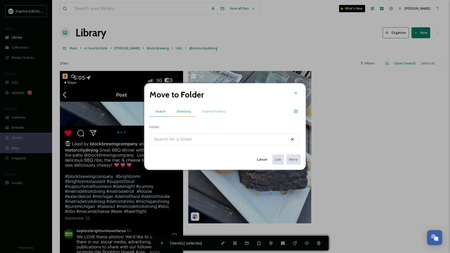
click at [180, 110] on span "Directory" at bounding box center [184, 111] width 14 height 5
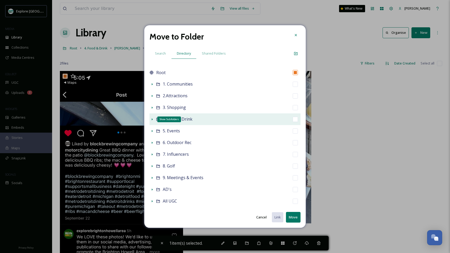
click at [152, 118] on icon at bounding box center [152, 119] width 4 height 4
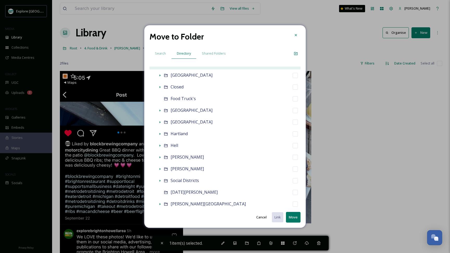
scroll to position [62, 0]
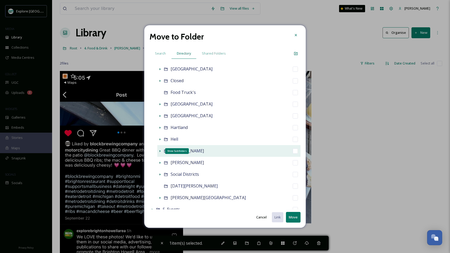
click at [159, 150] on icon at bounding box center [160, 151] width 4 height 4
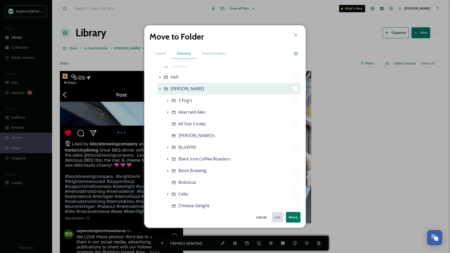
scroll to position [133, 0]
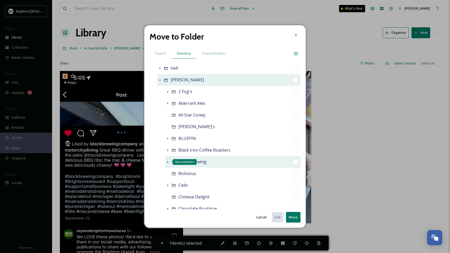
click at [168, 162] on icon at bounding box center [167, 162] width 1 height 2
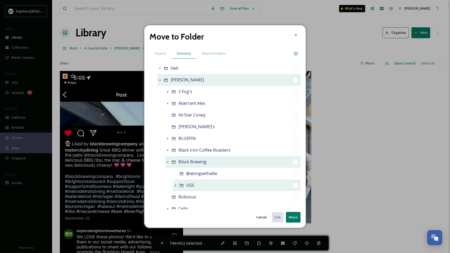
scroll to position [148, 0]
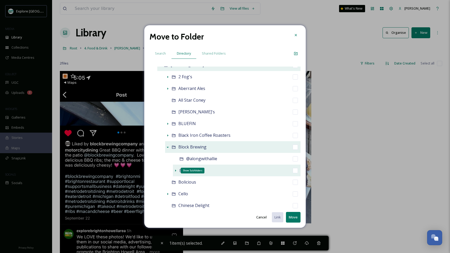
click at [176, 170] on icon at bounding box center [175, 171] width 4 height 4
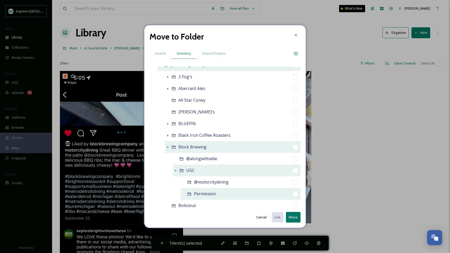
click at [295, 193] on input "checkbox" at bounding box center [295, 194] width 5 height 5
checkbox input "true"
checkbox input "false"
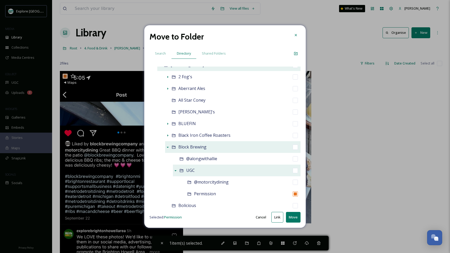
click at [294, 219] on button "Move" at bounding box center [293, 217] width 15 height 11
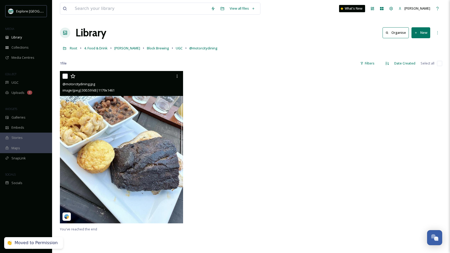
click at [64, 78] on input "checkbox" at bounding box center [64, 76] width 5 height 5
checkbox input "true"
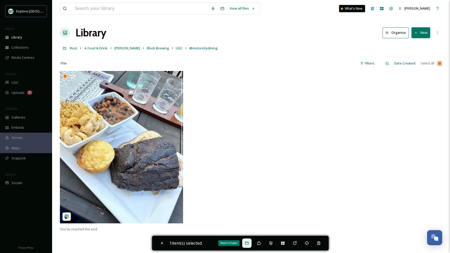
click at [248, 242] on icon at bounding box center [247, 243] width 4 height 4
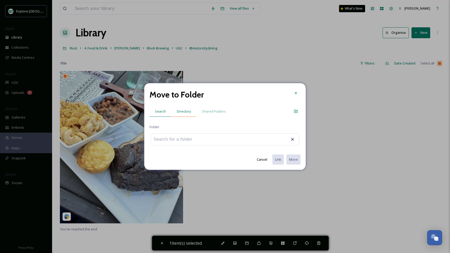
click at [187, 115] on div "Directory" at bounding box center [183, 111] width 25 height 11
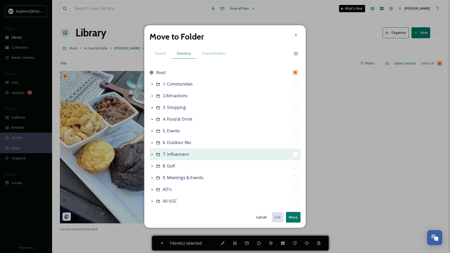
scroll to position [22, 0]
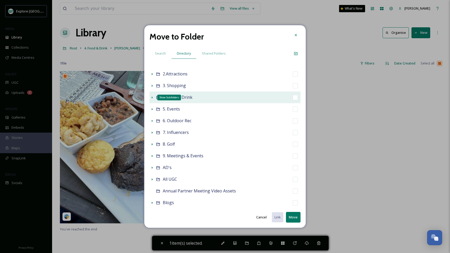
click at [152, 97] on icon at bounding box center [152, 98] width 4 height 4
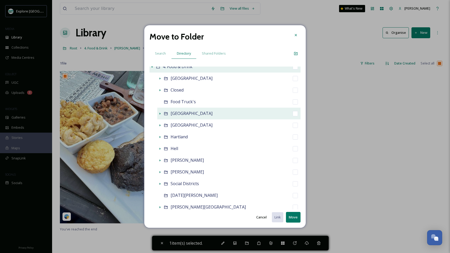
scroll to position [63, 0]
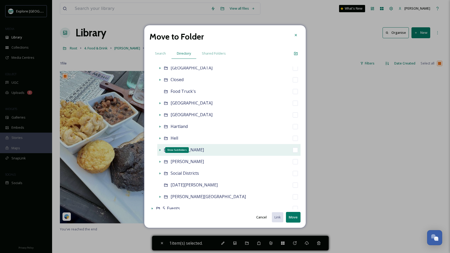
click at [159, 152] on icon at bounding box center [160, 150] width 4 height 4
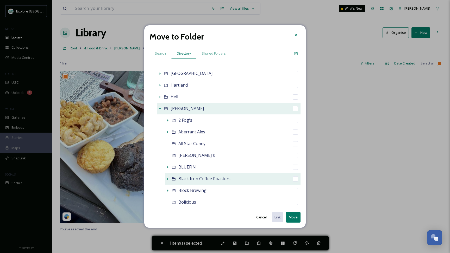
scroll to position [118, 0]
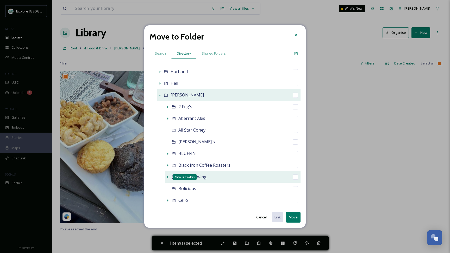
click at [167, 176] on icon at bounding box center [168, 177] width 4 height 4
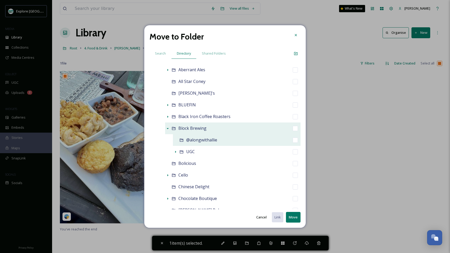
scroll to position [168, 0]
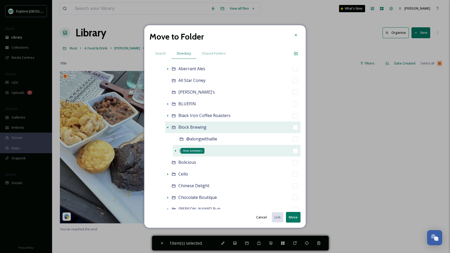
click at [174, 150] on icon at bounding box center [175, 151] width 4 height 4
click at [294, 153] on input "checkbox" at bounding box center [295, 150] width 5 height 5
checkbox input "true"
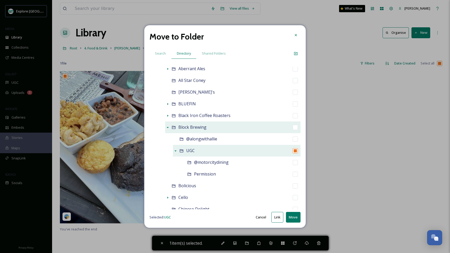
checkbox input "false"
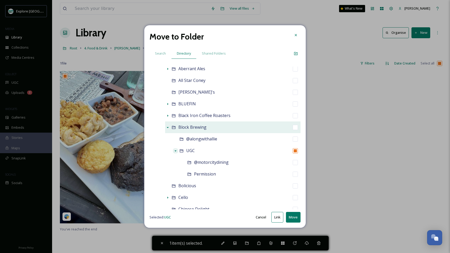
click at [295, 217] on button "Move" at bounding box center [293, 217] width 15 height 11
checkbox input "false"
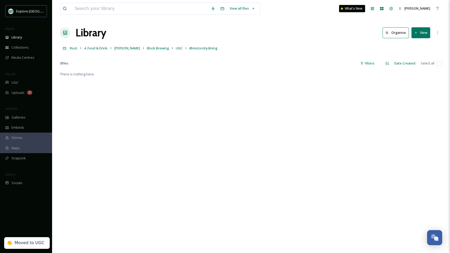
click at [176, 51] on link "UGC" at bounding box center [179, 48] width 7 height 6
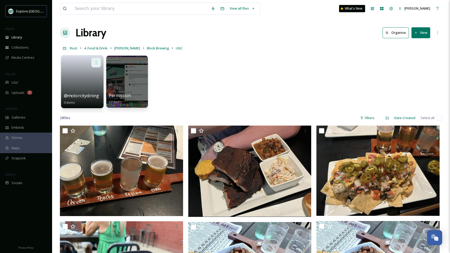
click at [94, 60] on div at bounding box center [96, 63] width 10 height 10
click at [87, 99] on div "Delete" at bounding box center [86, 100] width 29 height 10
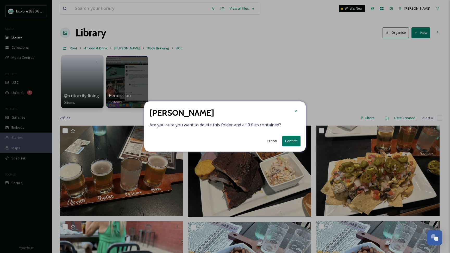
click at [294, 138] on button "Confirm" at bounding box center [291, 141] width 18 height 11
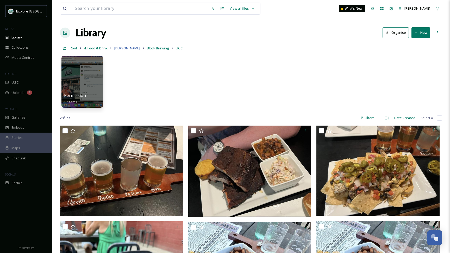
click at [124, 47] on span "[PERSON_NAME]" at bounding box center [127, 48] width 26 height 5
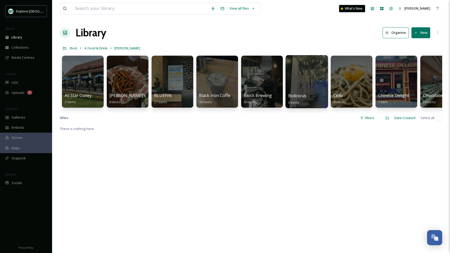
scroll to position [0, 92]
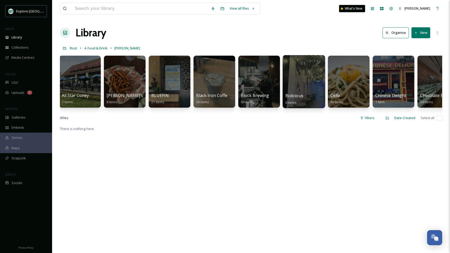
click at [300, 83] on div at bounding box center [303, 81] width 42 height 53
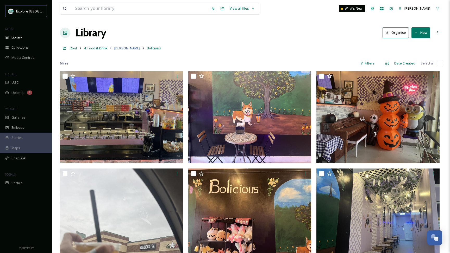
click at [119, 49] on span "[PERSON_NAME]" at bounding box center [127, 48] width 26 height 5
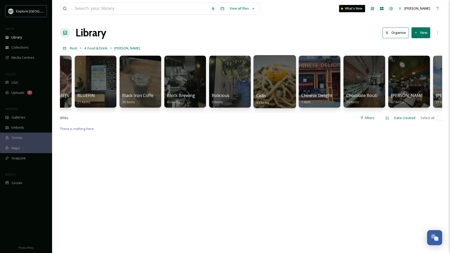
scroll to position [0, 167]
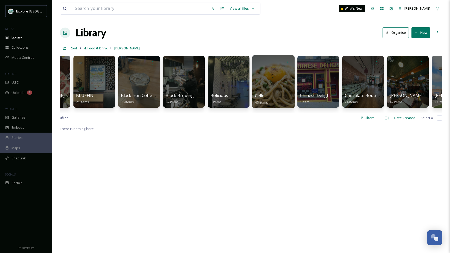
click at [285, 83] on div at bounding box center [273, 81] width 42 height 53
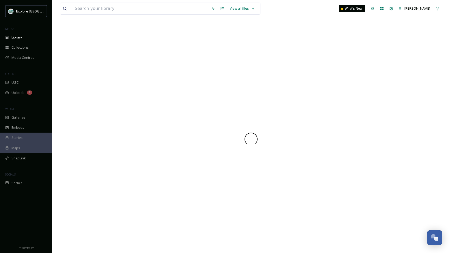
click at [269, 84] on div at bounding box center [251, 139] width 382 height 228
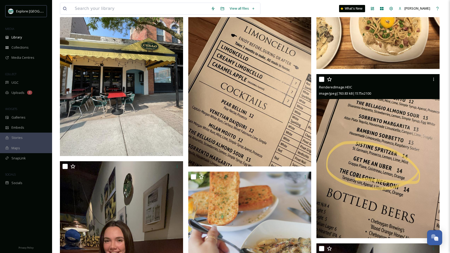
scroll to position [585, 0]
click at [433, 78] on icon at bounding box center [433, 79] width 1 height 3
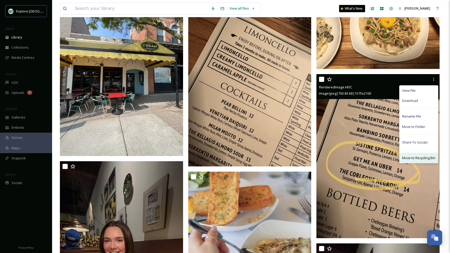
click at [410, 157] on span "Move to Recycling Bin" at bounding box center [418, 158] width 33 height 5
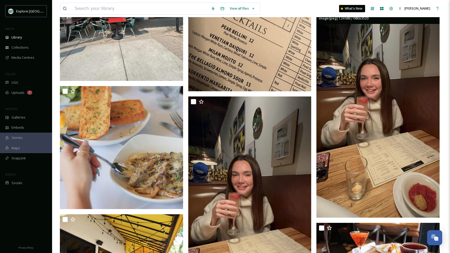
scroll to position [656, 0]
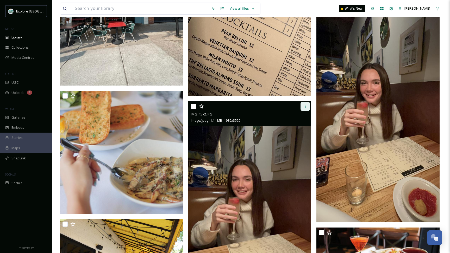
click at [305, 108] on icon at bounding box center [305, 106] width 4 height 4
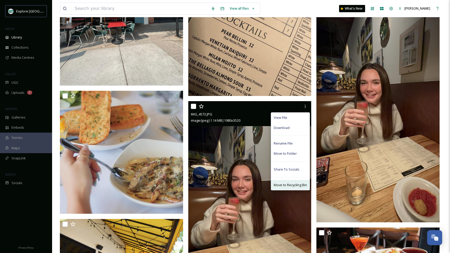
click at [280, 184] on span "Move to Recycling Bin" at bounding box center [290, 185] width 33 height 5
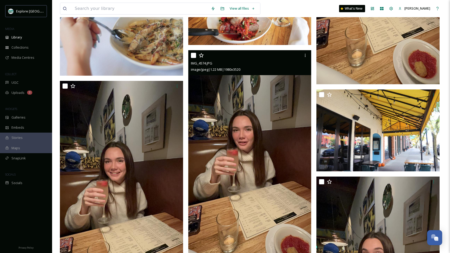
scroll to position [794, 0]
click at [306, 54] on icon at bounding box center [305, 55] width 4 height 4
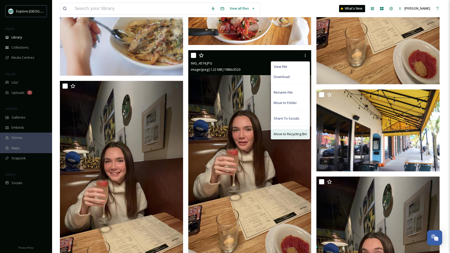
click at [289, 135] on span "Move to Recycling Bin" at bounding box center [290, 134] width 33 height 5
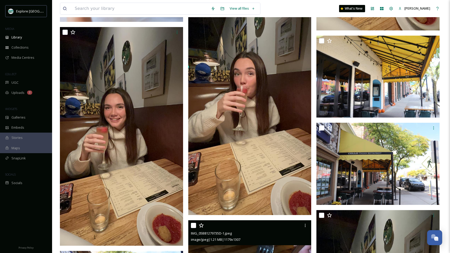
scroll to position [823, 0]
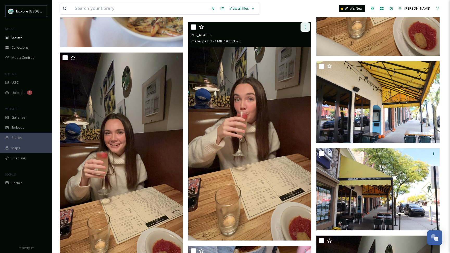
click at [307, 26] on icon at bounding box center [305, 27] width 4 height 4
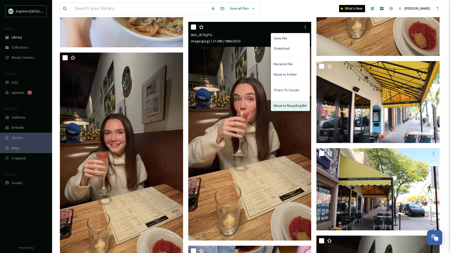
click at [288, 103] on span "Move to Recycling Bin" at bounding box center [290, 105] width 33 height 5
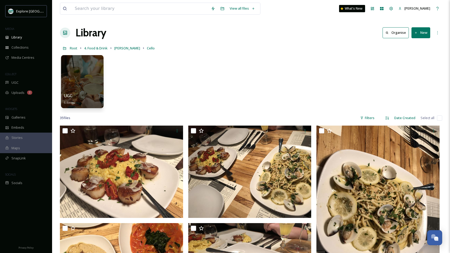
scroll to position [0, 0]
click at [79, 78] on div at bounding box center [82, 81] width 42 height 53
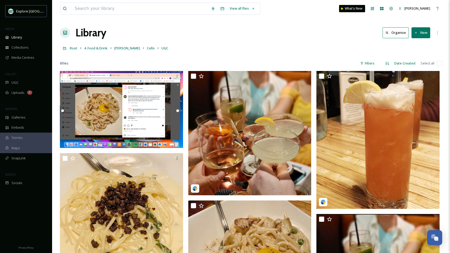
click at [424, 36] on button "New" at bounding box center [420, 32] width 19 height 11
click at [412, 66] on span "Folder" at bounding box center [415, 65] width 10 height 5
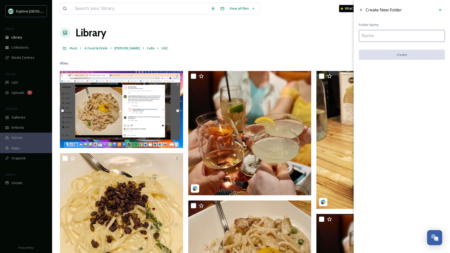
click at [370, 39] on input at bounding box center [402, 36] width 86 height 12
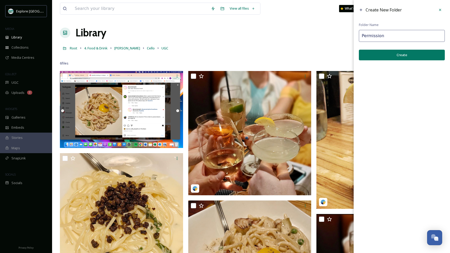
type input "Permission"
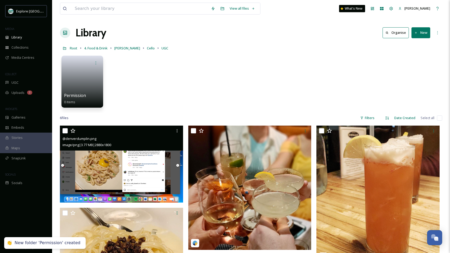
click at [65, 131] on input "checkbox" at bounding box center [64, 130] width 5 height 5
checkbox input "true"
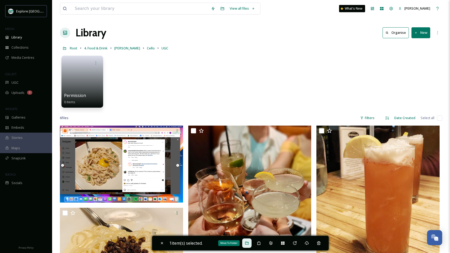
click at [249, 243] on icon at bounding box center [247, 243] width 4 height 4
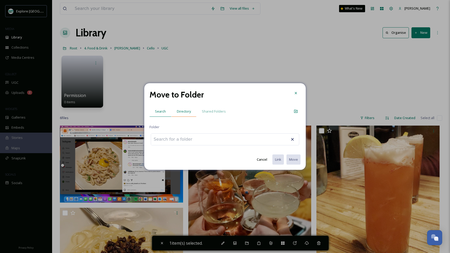
click at [187, 113] on span "Directory" at bounding box center [184, 111] width 14 height 5
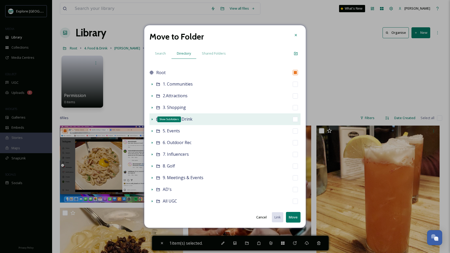
click at [151, 119] on icon at bounding box center [152, 119] width 4 height 4
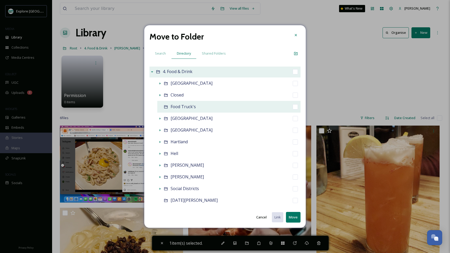
scroll to position [50, 0]
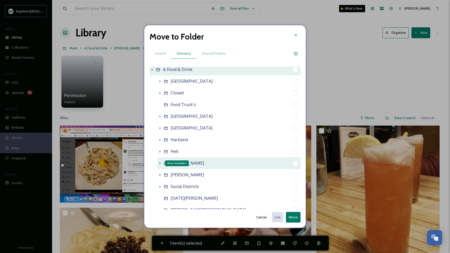
click at [160, 163] on icon at bounding box center [160, 163] width 4 height 4
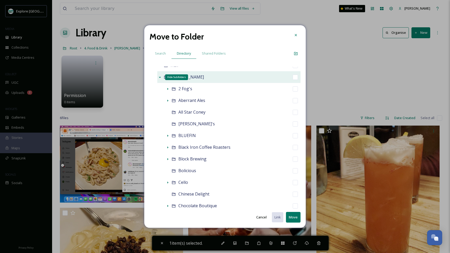
scroll to position [136, 0]
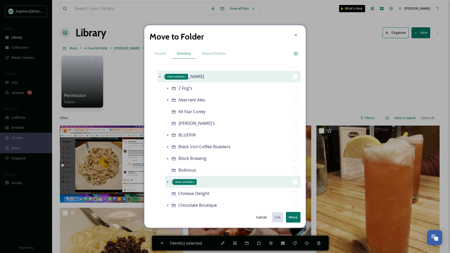
click at [168, 181] on icon at bounding box center [168, 182] width 4 height 4
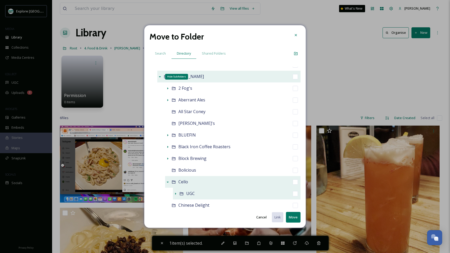
click at [174, 194] on icon at bounding box center [175, 194] width 4 height 4
click at [294, 207] on input "checkbox" at bounding box center [295, 205] width 5 height 5
checkbox input "true"
checkbox input "false"
click at [293, 216] on button "Move" at bounding box center [293, 217] width 15 height 11
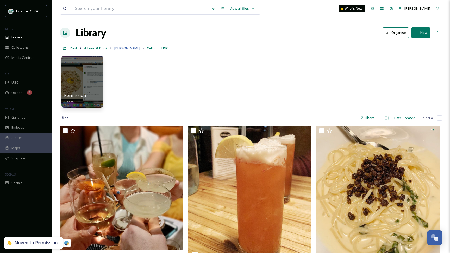
click at [121, 49] on span "[PERSON_NAME]" at bounding box center [127, 48] width 26 height 5
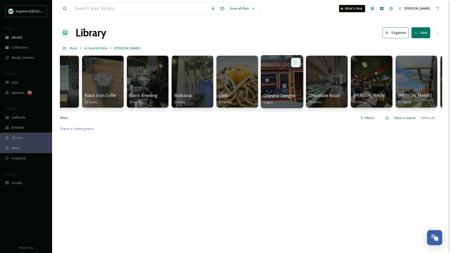
scroll to position [0, 216]
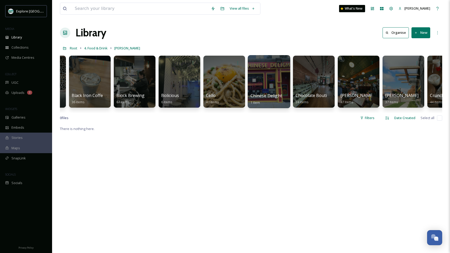
click at [265, 86] on div at bounding box center [269, 81] width 42 height 53
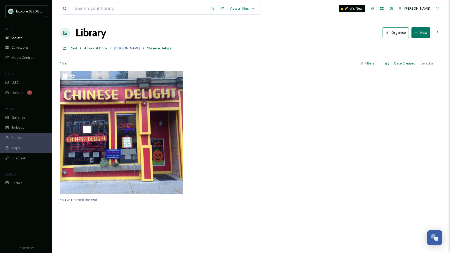
click at [121, 48] on span "[PERSON_NAME]" at bounding box center [127, 48] width 26 height 5
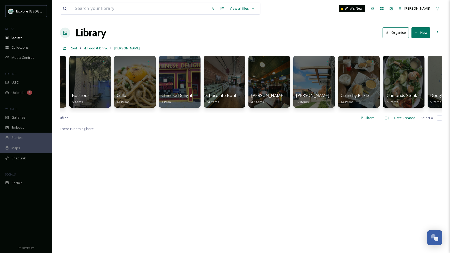
scroll to position [0, 306]
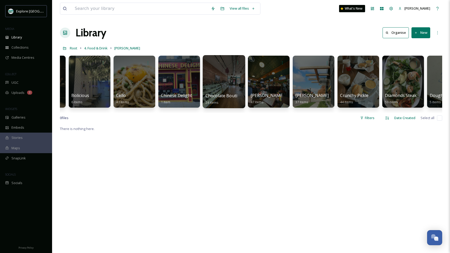
click at [221, 86] on div at bounding box center [224, 81] width 42 height 53
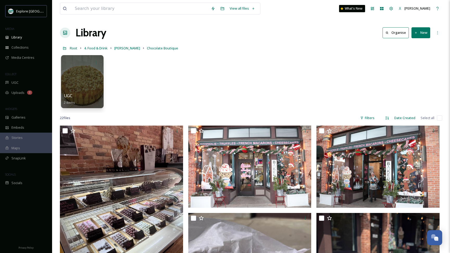
click at [87, 93] on div "UGC 2 items" at bounding box center [82, 99] width 37 height 13
click at [92, 77] on div at bounding box center [82, 81] width 42 height 53
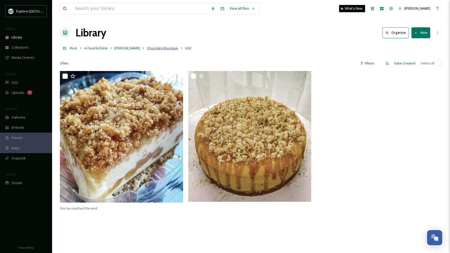
click at [147, 49] on span "Chocolate Boutique" at bounding box center [162, 48] width 31 height 5
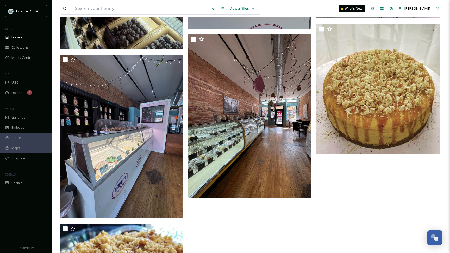
scroll to position [964, 0]
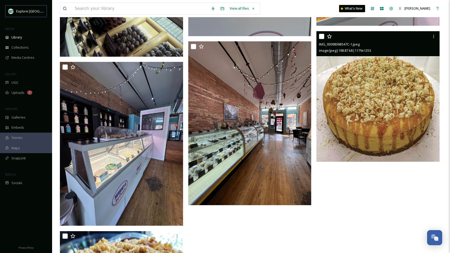
click at [324, 37] on input "checkbox" at bounding box center [321, 36] width 5 height 5
checkbox input "true"
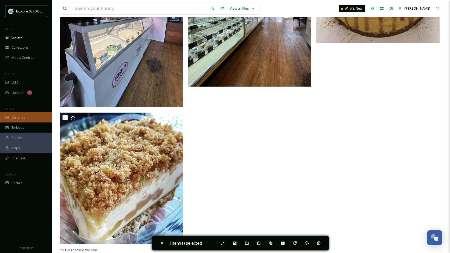
scroll to position [1083, 0]
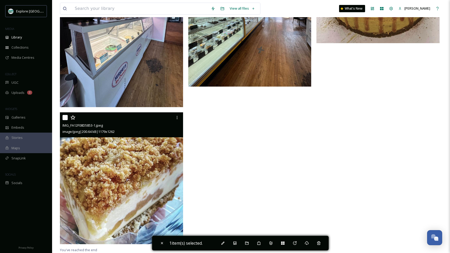
click at [67, 120] on input "checkbox" at bounding box center [64, 117] width 5 height 5
checkbox input "true"
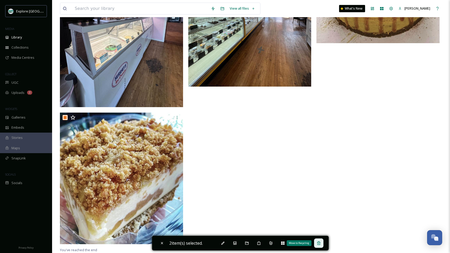
click at [321, 241] on icon at bounding box center [319, 243] width 4 height 4
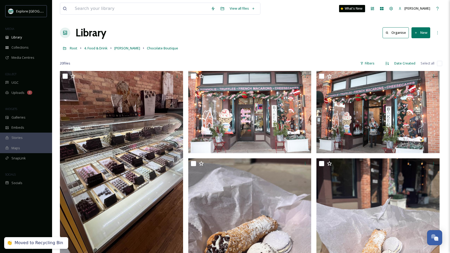
scroll to position [0, 0]
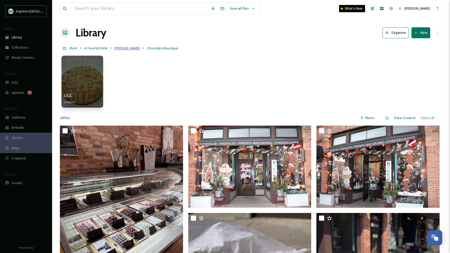
click at [119, 50] on span "[PERSON_NAME]" at bounding box center [127, 48] width 26 height 5
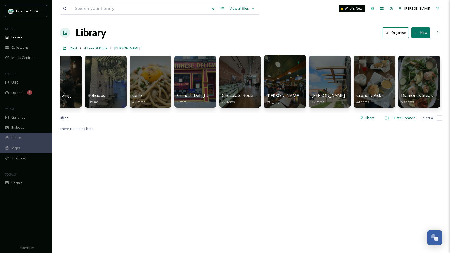
scroll to position [0, 291]
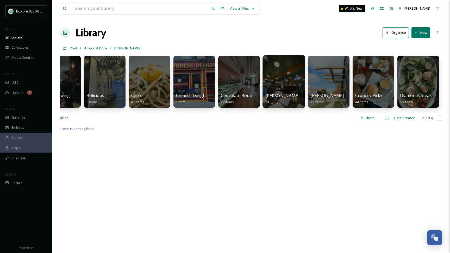
click at [280, 87] on div at bounding box center [283, 81] width 42 height 53
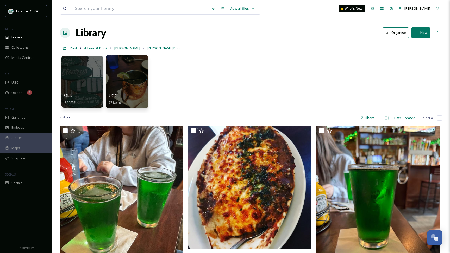
click at [120, 85] on div at bounding box center [127, 81] width 42 height 53
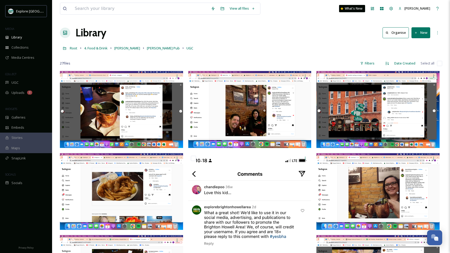
click at [420, 34] on button "New" at bounding box center [420, 32] width 19 height 11
click at [412, 63] on span "Folder" at bounding box center [415, 65] width 10 height 5
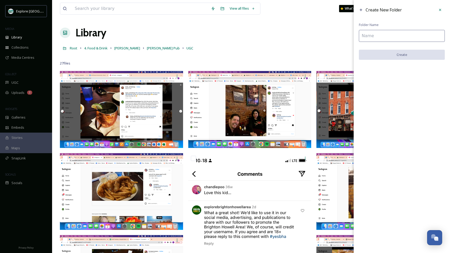
click at [380, 39] on input at bounding box center [402, 36] width 86 height 12
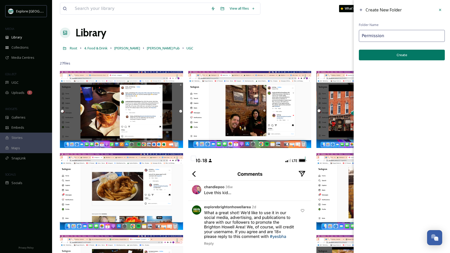
type input "Permission"
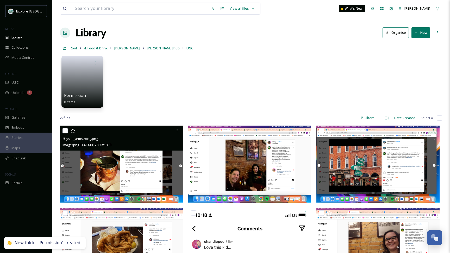
click at [65, 134] on div at bounding box center [121, 130] width 119 height 9
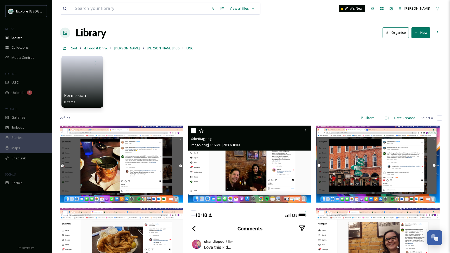
click at [192, 131] on input "checkbox" at bounding box center [193, 130] width 5 height 5
checkbox input "true"
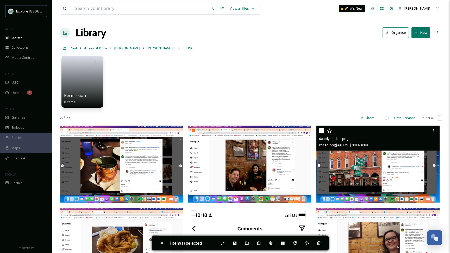
click at [321, 131] on input "checkbox" at bounding box center [321, 130] width 5 height 5
checkbox input "true"
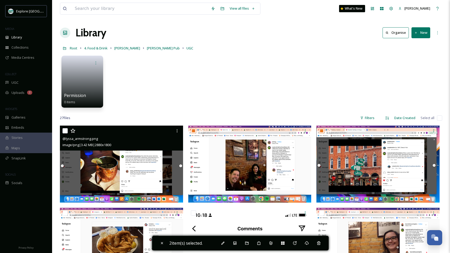
click at [65, 130] on input "checkbox" at bounding box center [64, 130] width 5 height 5
checkbox input "true"
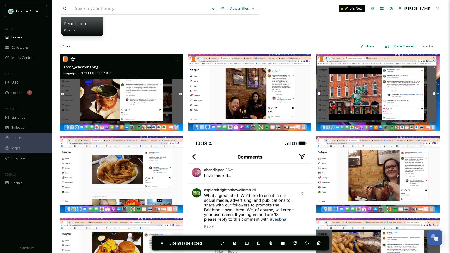
scroll to position [90, 0]
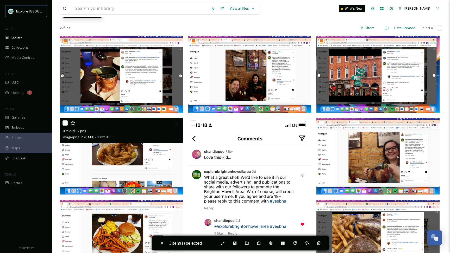
click at [66, 124] on input "checkbox" at bounding box center [64, 123] width 5 height 5
checkbox input "true"
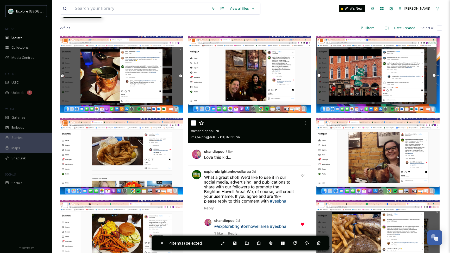
click at [195, 124] on input "checkbox" at bounding box center [193, 123] width 5 height 5
checkbox input "true"
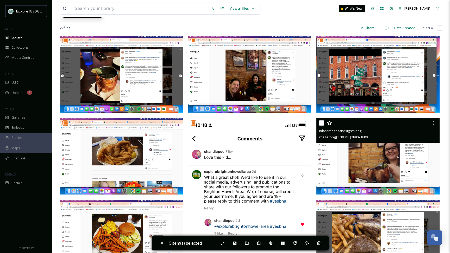
click at [321, 124] on input "checkbox" at bounding box center [321, 123] width 5 height 5
checkbox input "true"
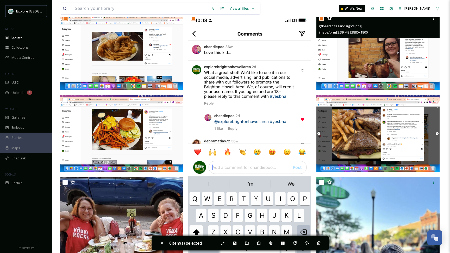
scroll to position [196, 0]
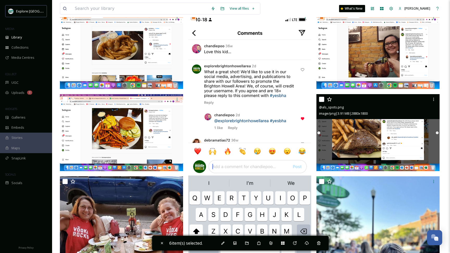
click at [321, 101] on input "checkbox" at bounding box center [321, 99] width 5 height 5
checkbox input "true"
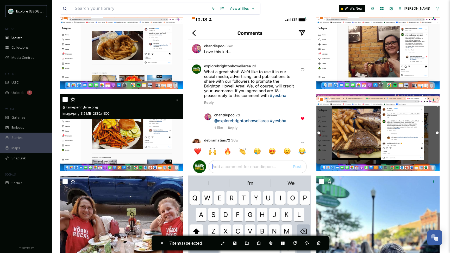
click at [64, 100] on input "checkbox" at bounding box center [64, 99] width 5 height 5
checkbox input "true"
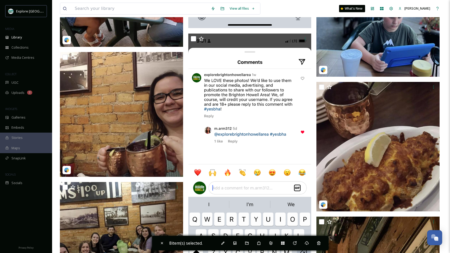
scroll to position [449, 0]
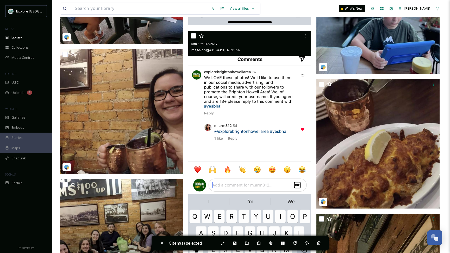
click at [194, 36] on input "checkbox" at bounding box center [193, 35] width 5 height 5
checkbox input "true"
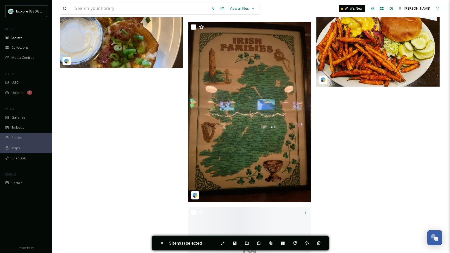
scroll to position [1163, 0]
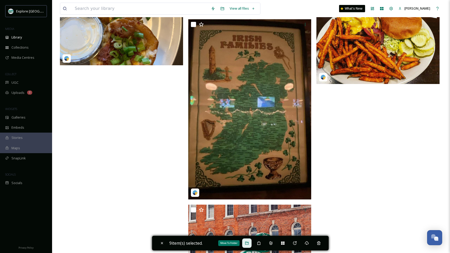
click at [245, 244] on div "Move To Folder" at bounding box center [246, 243] width 9 height 9
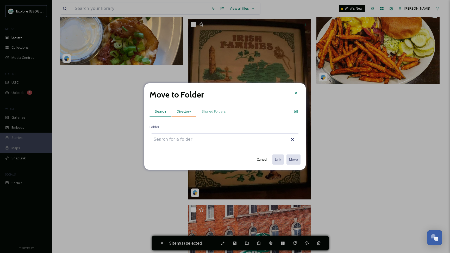
click at [181, 112] on span "Directory" at bounding box center [184, 111] width 14 height 5
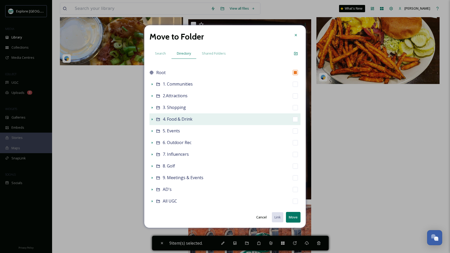
scroll to position [0, 0]
click at [152, 120] on icon at bounding box center [152, 119] width 1 height 2
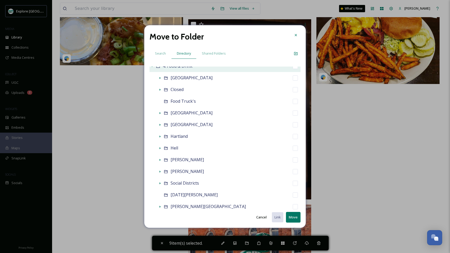
scroll to position [54, 0]
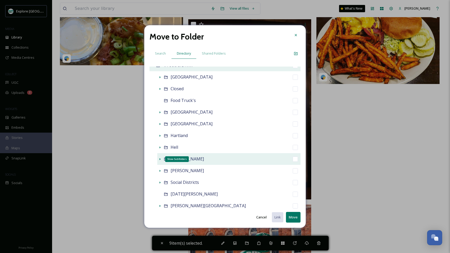
click at [160, 161] on icon at bounding box center [160, 159] width 4 height 4
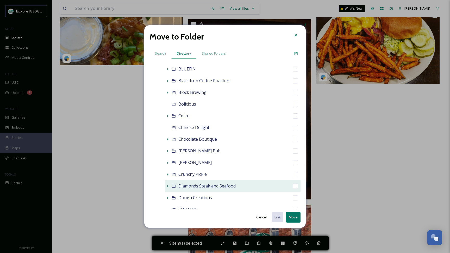
scroll to position [203, 0]
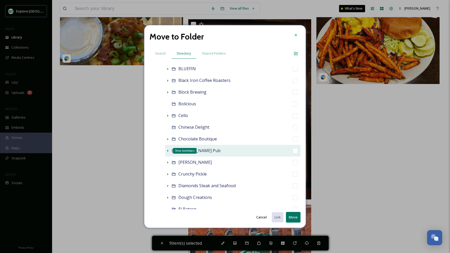
click at [167, 151] on icon at bounding box center [168, 151] width 4 height 4
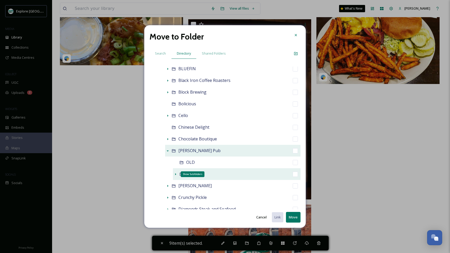
click at [176, 172] on icon at bounding box center [175, 174] width 4 height 4
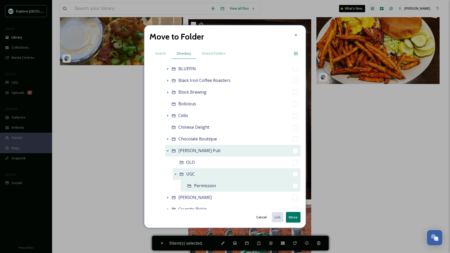
click at [294, 187] on input "checkbox" at bounding box center [295, 186] width 5 height 5
checkbox input "true"
checkbox input "false"
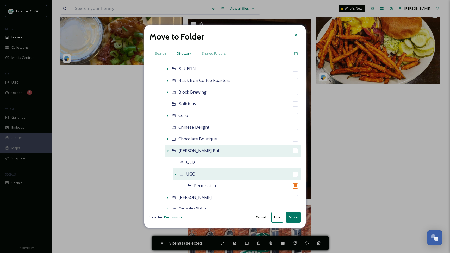
click at [292, 214] on button "Move" at bounding box center [293, 217] width 15 height 11
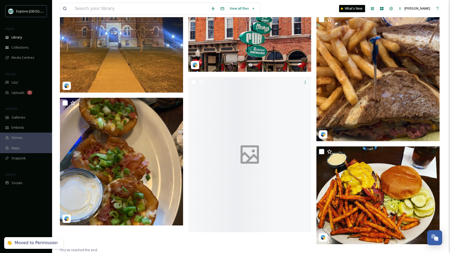
scroll to position [756, 0]
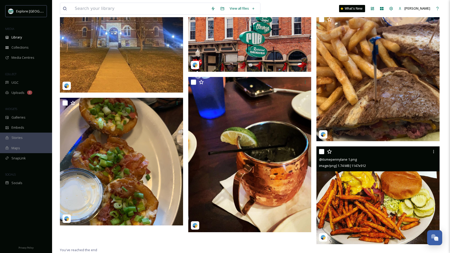
click at [326, 199] on img at bounding box center [377, 196] width 123 height 98
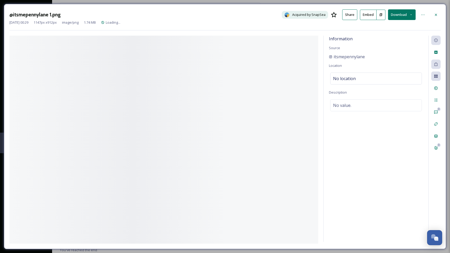
scroll to position [744, 0]
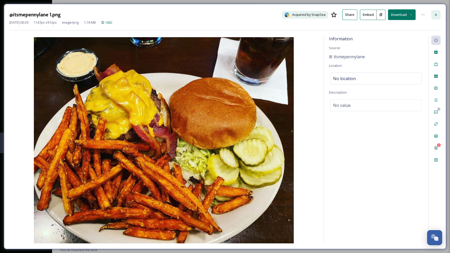
click at [434, 16] on icon at bounding box center [436, 15] width 4 height 4
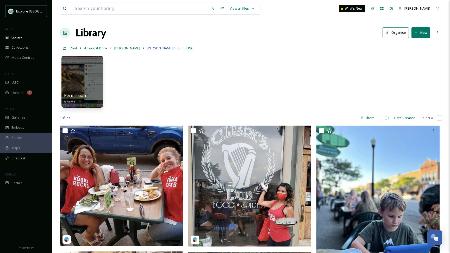
click at [147, 47] on span "[PERSON_NAME] Pub" at bounding box center [163, 48] width 33 height 5
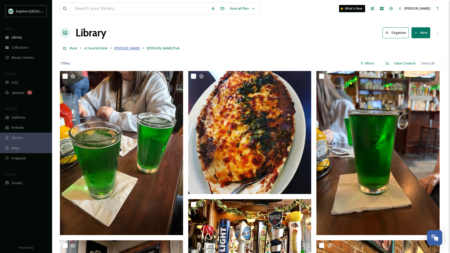
click at [122, 48] on span "[PERSON_NAME]" at bounding box center [127, 48] width 26 height 5
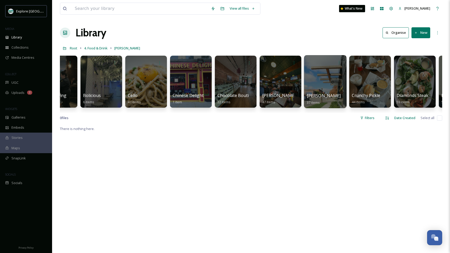
scroll to position [0, 295]
click at [327, 87] on div at bounding box center [325, 81] width 42 height 53
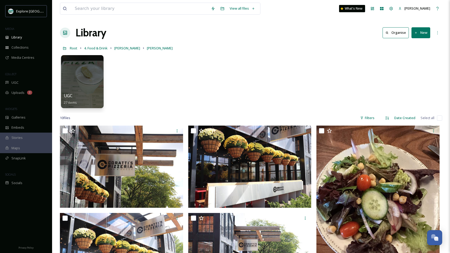
click at [89, 79] on div at bounding box center [82, 81] width 42 height 53
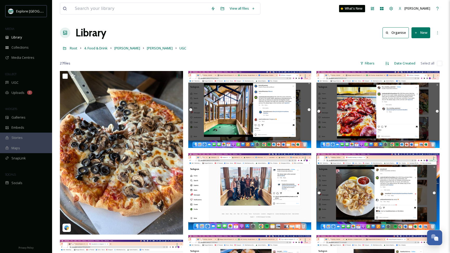
click at [417, 34] on icon at bounding box center [415, 32] width 3 height 3
click at [413, 63] on span "Folder" at bounding box center [415, 65] width 10 height 5
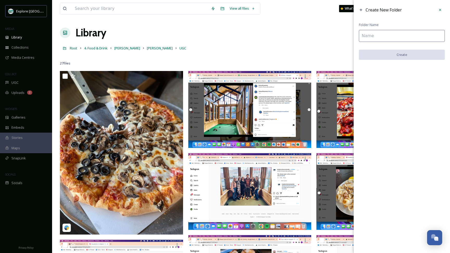
click at [389, 39] on input at bounding box center [402, 36] width 86 height 12
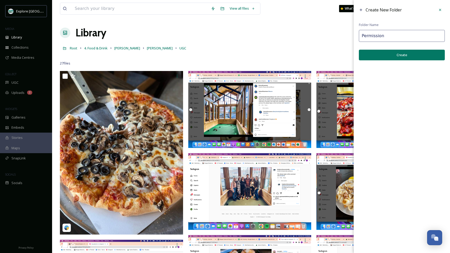
type input "Permission"
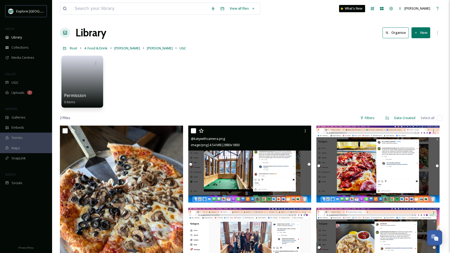
click at [192, 132] on input "checkbox" at bounding box center [193, 130] width 5 height 5
checkbox input "true"
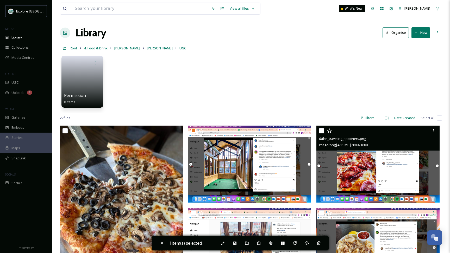
click at [323, 130] on input "checkbox" at bounding box center [321, 130] width 5 height 5
checkbox input "true"
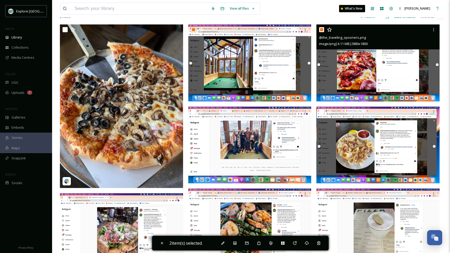
scroll to position [103, 0]
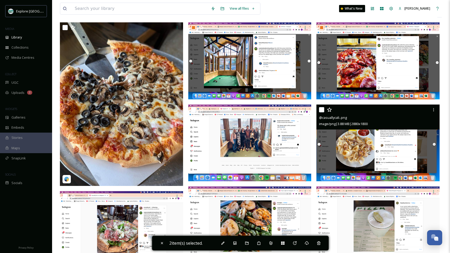
click at [321, 110] on input "checkbox" at bounding box center [321, 109] width 5 height 5
checkbox input "true"
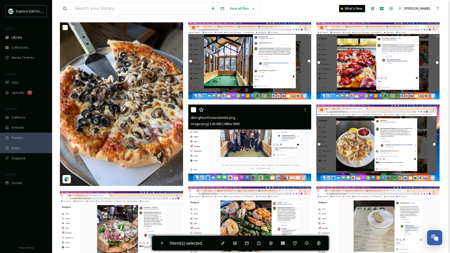
click at [192, 109] on input "checkbox" at bounding box center [193, 109] width 5 height 5
checkbox input "true"
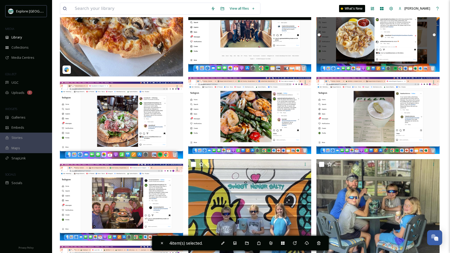
scroll to position [215, 0]
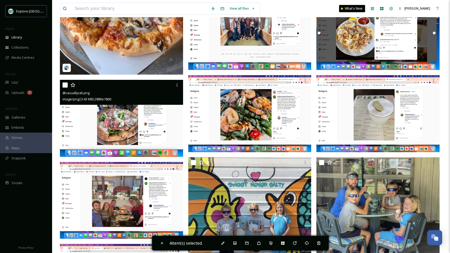
click at [65, 86] on input "checkbox" at bounding box center [64, 85] width 5 height 5
checkbox input "true"
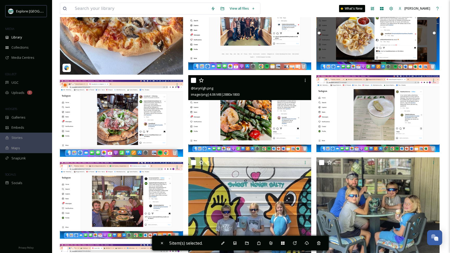
click at [193, 81] on input "checkbox" at bounding box center [193, 80] width 5 height 5
checkbox input "true"
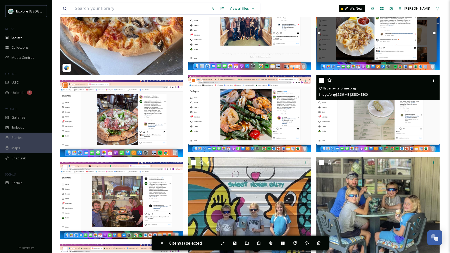
click at [321, 80] on input "checkbox" at bounding box center [321, 80] width 5 height 5
checkbox input "true"
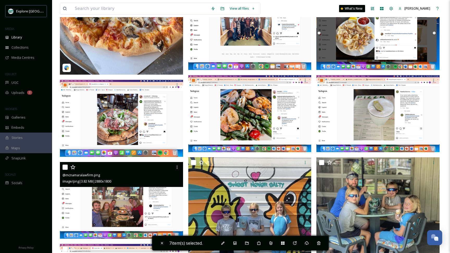
click at [64, 167] on input "checkbox" at bounding box center [64, 167] width 5 height 5
checkbox input "true"
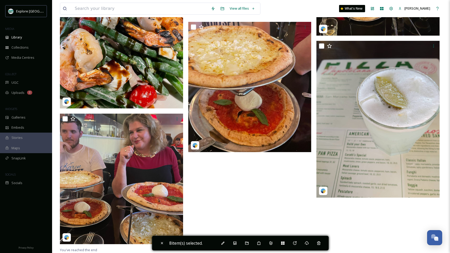
scroll to position [974, 0]
click at [247, 243] on icon at bounding box center [246, 243] width 3 height 3
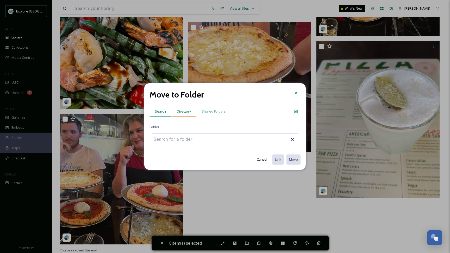
click at [186, 112] on span "Directory" at bounding box center [184, 111] width 14 height 5
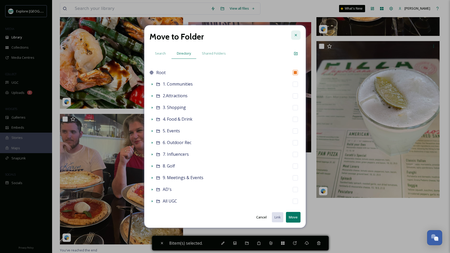
click at [292, 36] on div at bounding box center [295, 34] width 9 height 9
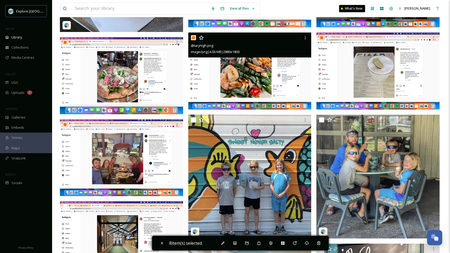
scroll to position [258, 0]
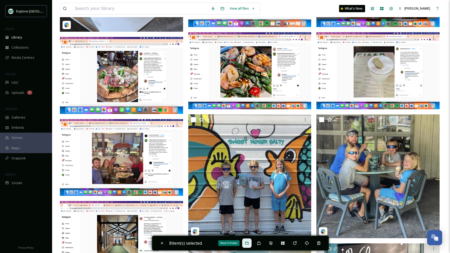
click at [247, 243] on icon at bounding box center [246, 243] width 3 height 3
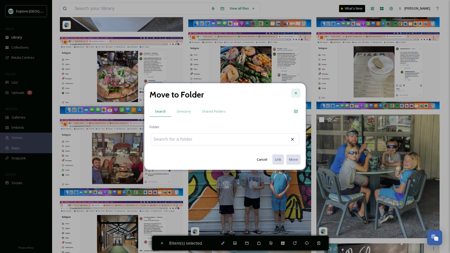
click at [298, 93] on div at bounding box center [295, 93] width 9 height 9
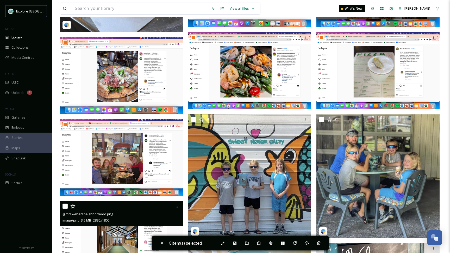
click at [67, 206] on input "checkbox" at bounding box center [64, 206] width 5 height 5
checkbox input "true"
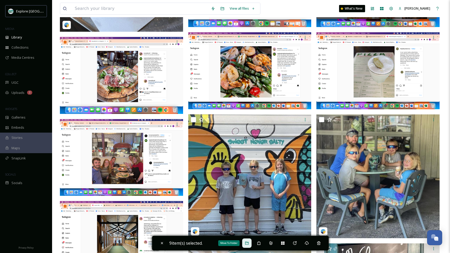
click at [245, 241] on div "Move To Folder" at bounding box center [246, 243] width 9 height 9
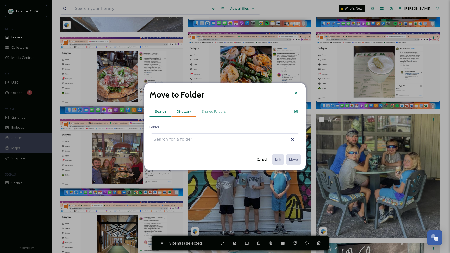
click at [179, 111] on span "Directory" at bounding box center [184, 111] width 14 height 5
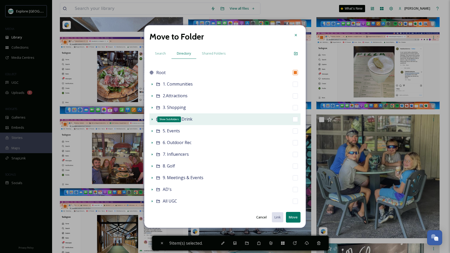
click at [151, 119] on icon at bounding box center [152, 119] width 4 height 4
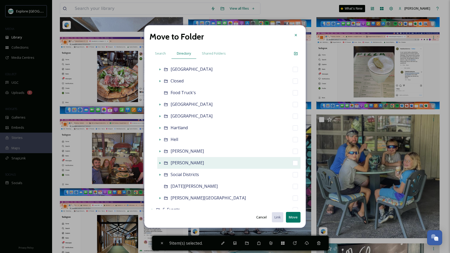
scroll to position [64, 0]
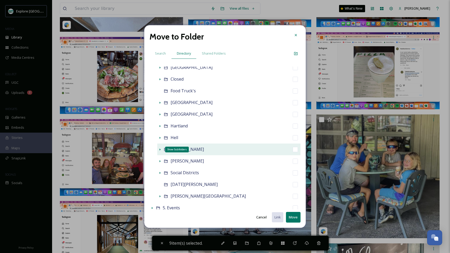
click at [159, 148] on icon at bounding box center [160, 150] width 4 height 4
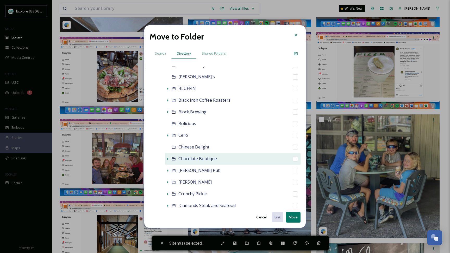
scroll to position [184, 0]
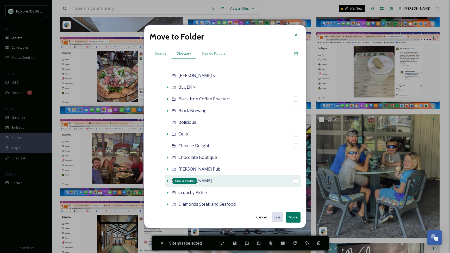
click at [168, 181] on icon at bounding box center [167, 181] width 1 height 2
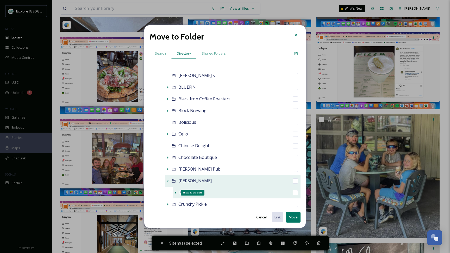
click at [175, 192] on icon at bounding box center [175, 193] width 4 height 4
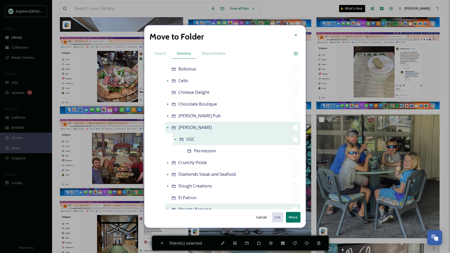
scroll to position [226, 0]
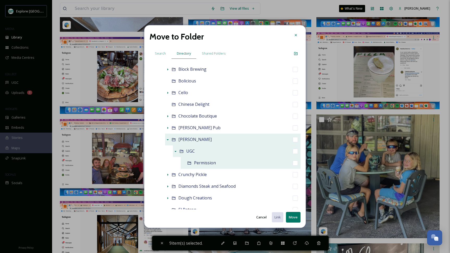
click at [294, 163] on input "checkbox" at bounding box center [295, 163] width 5 height 5
checkbox input "true"
checkbox input "false"
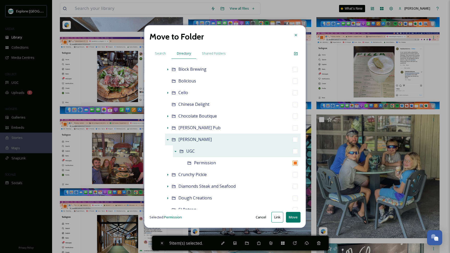
click at [288, 214] on button "Move" at bounding box center [293, 217] width 15 height 11
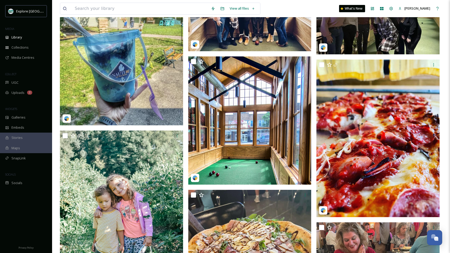
scroll to position [410, 0]
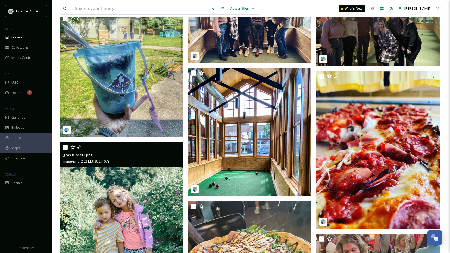
click at [65, 148] on input "checkbox" at bounding box center [64, 147] width 5 height 5
checkbox input "true"
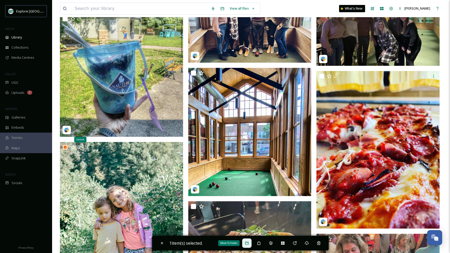
click at [249, 242] on icon at bounding box center [247, 243] width 4 height 4
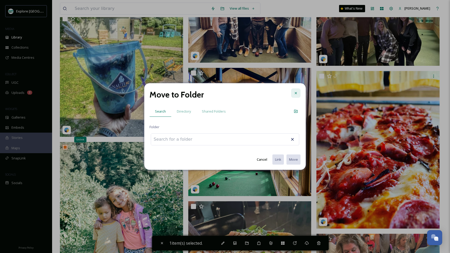
click at [296, 94] on icon at bounding box center [296, 93] width 4 height 4
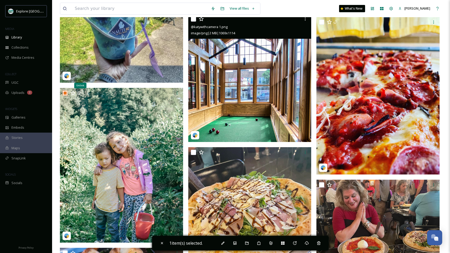
scroll to position [465, 0]
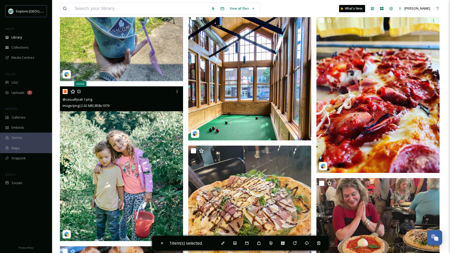
click at [124, 189] on img at bounding box center [121, 163] width 123 height 155
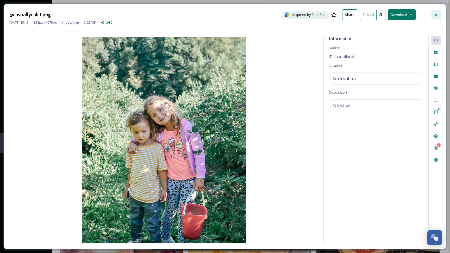
click at [436, 16] on icon at bounding box center [436, 15] width 4 height 4
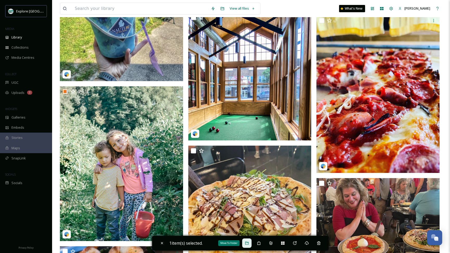
click at [251, 241] on div "Move To Folder" at bounding box center [246, 243] width 9 height 9
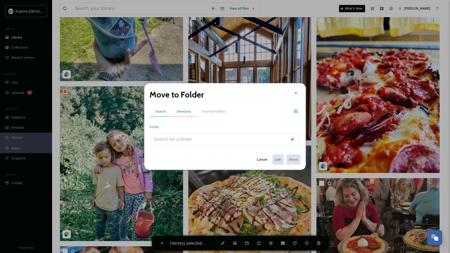
click at [182, 110] on span "Directory" at bounding box center [184, 111] width 14 height 5
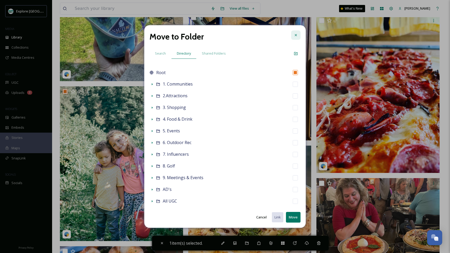
click at [293, 37] on div at bounding box center [295, 34] width 9 height 9
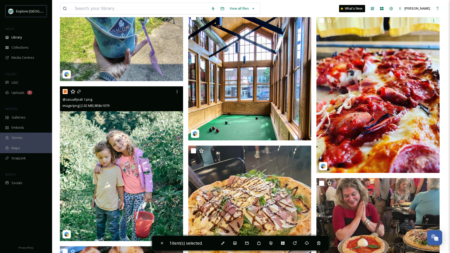
click at [123, 144] on img at bounding box center [121, 163] width 123 height 155
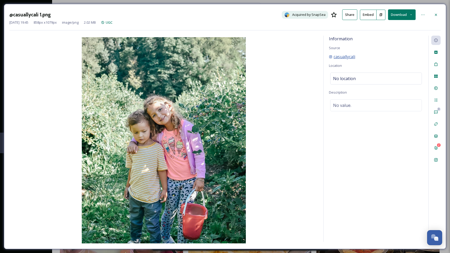
click at [350, 55] on span "casuallycali" at bounding box center [344, 57] width 22 height 6
click at [422, 15] on icon at bounding box center [423, 15] width 4 height 4
click at [377, 53] on span "View Original" at bounding box center [379, 51] width 20 height 5
click at [426, 13] on div at bounding box center [422, 14] width 9 height 9
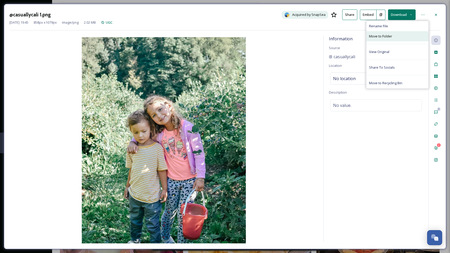
click at [389, 38] on span "Move to Folder" at bounding box center [380, 36] width 23 height 5
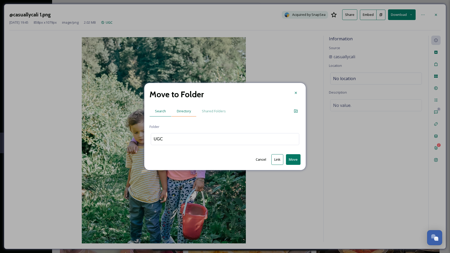
click at [180, 111] on span "Directory" at bounding box center [184, 111] width 14 height 5
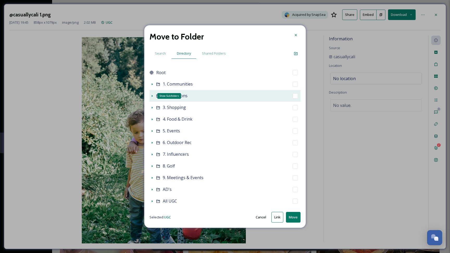
click at [151, 97] on icon at bounding box center [152, 96] width 4 height 4
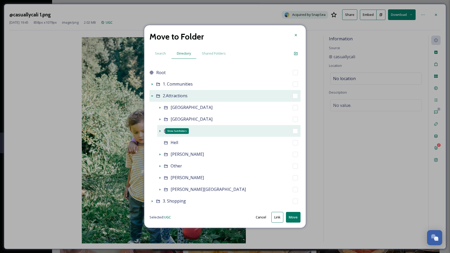
click at [160, 131] on icon at bounding box center [160, 131] width 1 height 2
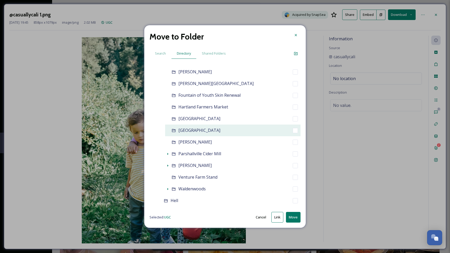
scroll to position [96, 0]
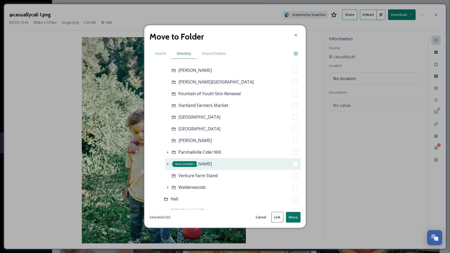
click at [168, 162] on icon at bounding box center [168, 164] width 4 height 4
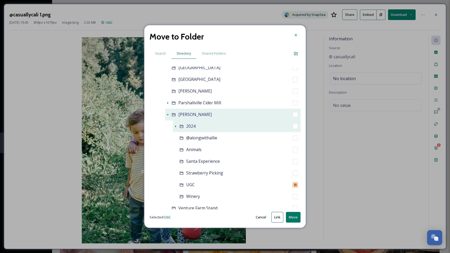
scroll to position [148, 0]
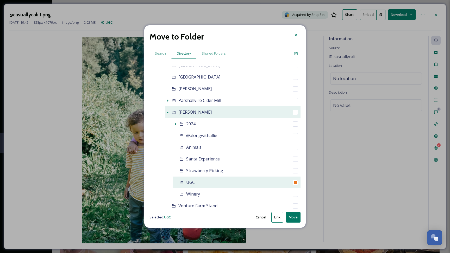
click at [295, 184] on input "checkbox" at bounding box center [295, 182] width 5 height 5
checkbox input "true"
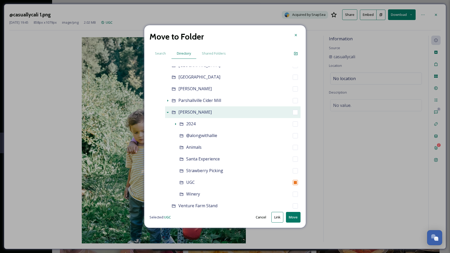
click at [294, 219] on button "Move" at bounding box center [293, 217] width 15 height 11
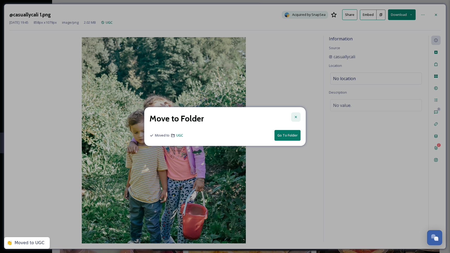
click at [296, 117] on icon at bounding box center [296, 117] width 4 height 4
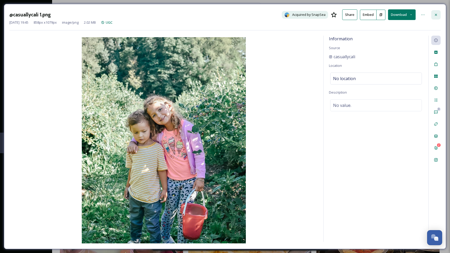
click at [438, 12] on div at bounding box center [435, 14] width 9 height 9
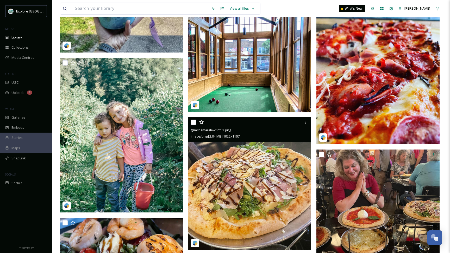
scroll to position [488, 0]
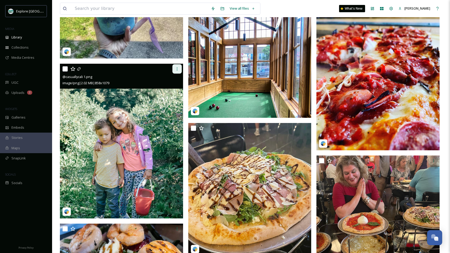
click at [175, 70] on icon at bounding box center [177, 69] width 4 height 4
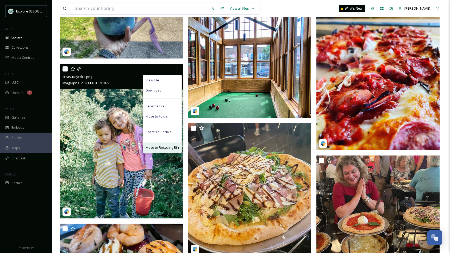
click at [158, 149] on span "Move to Recycling Bin" at bounding box center [162, 147] width 33 height 5
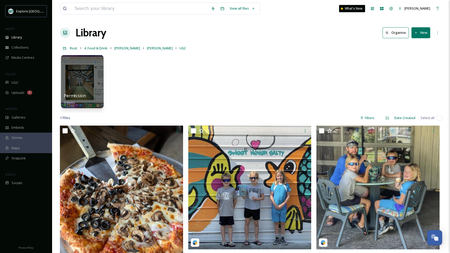
scroll to position [0, 0]
click at [72, 49] on span "Root" at bounding box center [74, 48] width 8 height 5
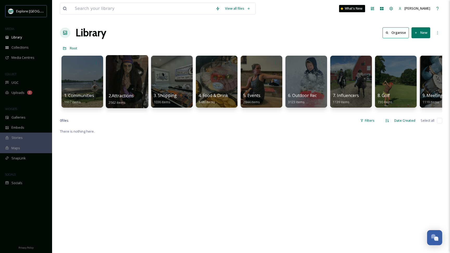
click at [123, 83] on div at bounding box center [127, 81] width 42 height 53
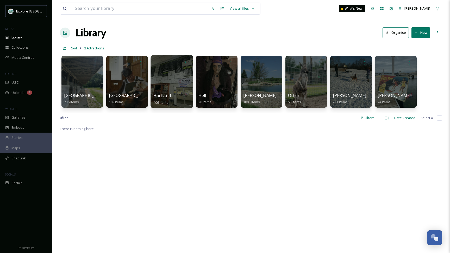
click at [163, 84] on div at bounding box center [171, 81] width 42 height 53
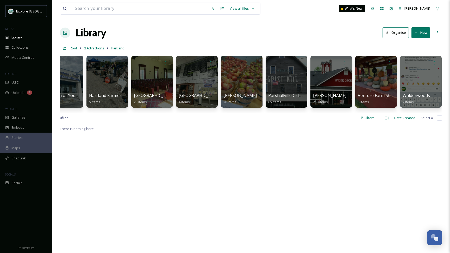
scroll to position [0, 198]
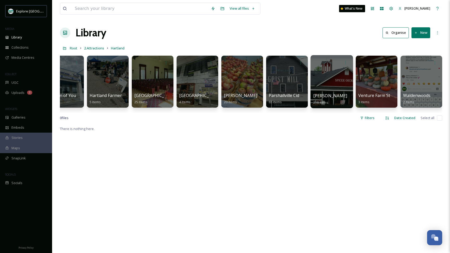
click at [315, 82] on div at bounding box center [331, 81] width 42 height 53
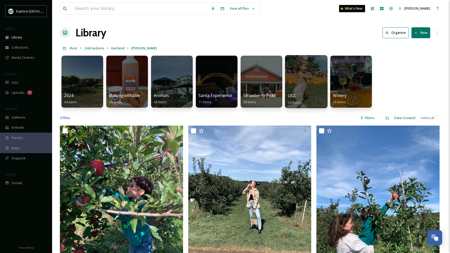
click at [305, 90] on div at bounding box center [306, 81] width 42 height 53
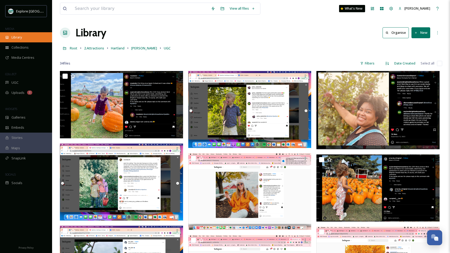
click at [24, 36] on div "Library" at bounding box center [26, 37] width 52 height 10
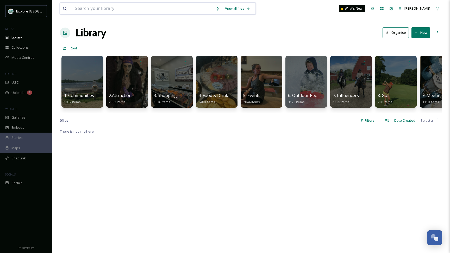
click at [135, 11] on input at bounding box center [142, 8] width 141 height 11
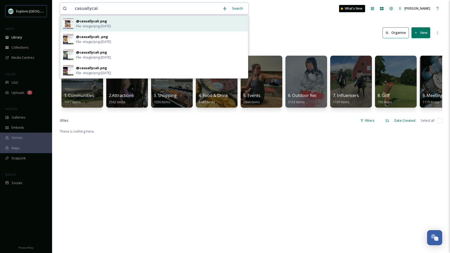
type input "casuallycali"
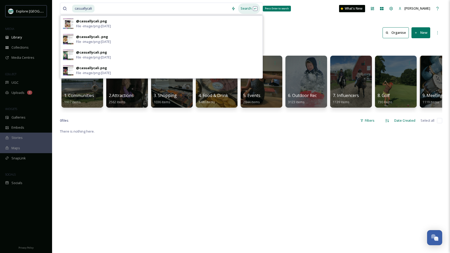
click at [247, 9] on div "Search Press Enter to search" at bounding box center [249, 8] width 22 height 10
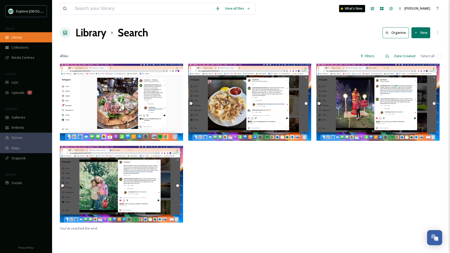
click at [20, 40] on div "Library" at bounding box center [26, 37] width 52 height 10
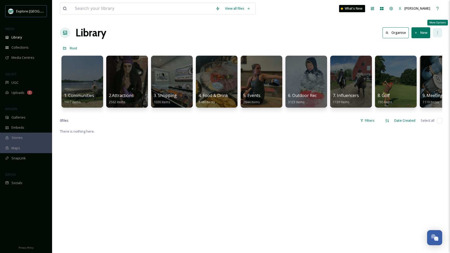
click at [438, 32] on icon at bounding box center [437, 33] width 4 height 4
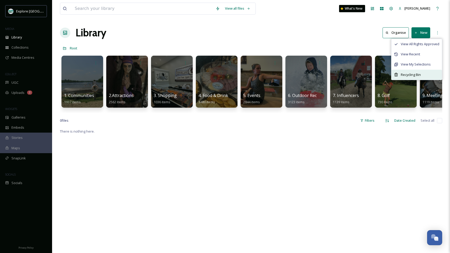
click at [407, 77] on span "Recycling Bin" at bounding box center [411, 74] width 20 height 5
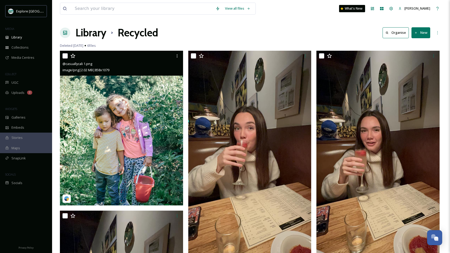
click at [66, 56] on input "checkbox" at bounding box center [64, 55] width 5 height 5
checkbox input "true"
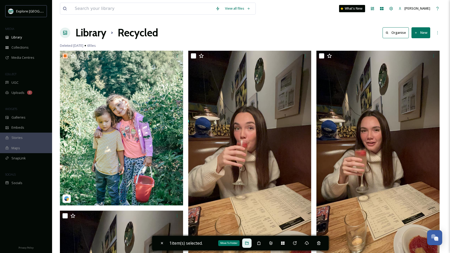
click at [246, 243] on icon at bounding box center [247, 243] width 4 height 4
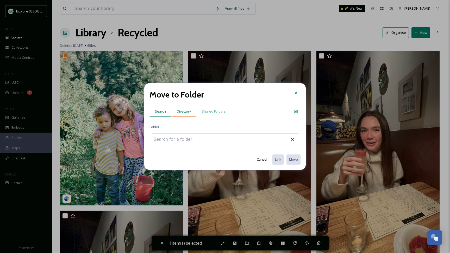
click at [191, 112] on div "Directory" at bounding box center [183, 111] width 25 height 11
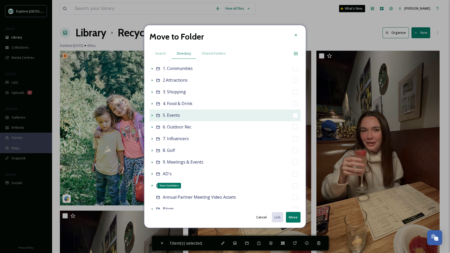
scroll to position [12, 0]
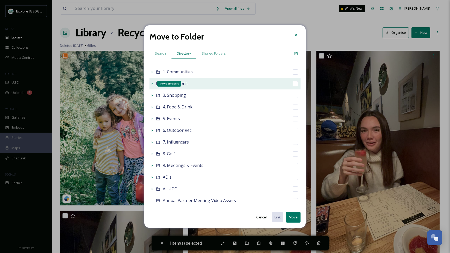
click at [153, 82] on icon at bounding box center [152, 84] width 4 height 4
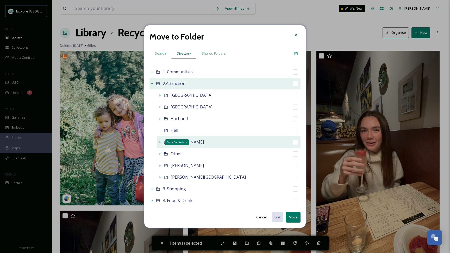
click at [159, 143] on icon at bounding box center [160, 142] width 4 height 4
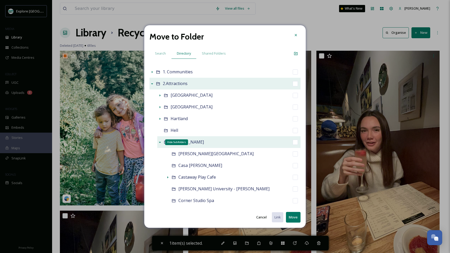
click at [159, 143] on icon at bounding box center [160, 142] width 4 height 4
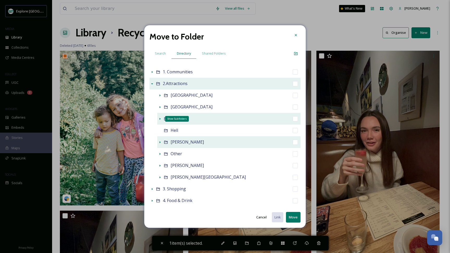
click at [160, 119] on icon at bounding box center [160, 119] width 1 height 2
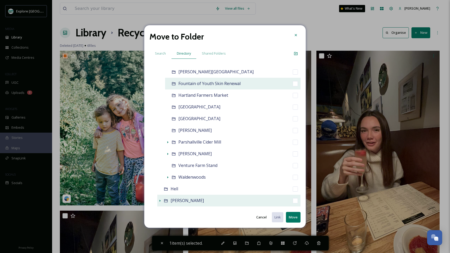
scroll to position [108, 0]
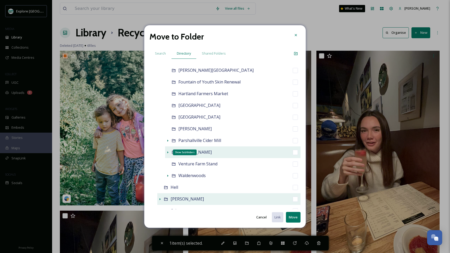
click at [168, 154] on icon at bounding box center [168, 152] width 4 height 4
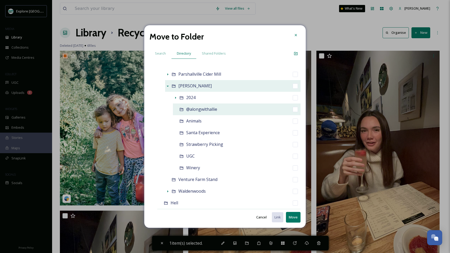
scroll to position [186, 0]
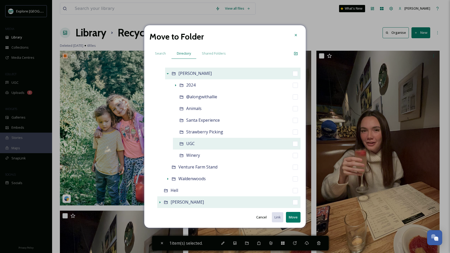
click at [295, 143] on input "checkbox" at bounding box center [295, 143] width 5 height 5
checkbox input "true"
checkbox input "false"
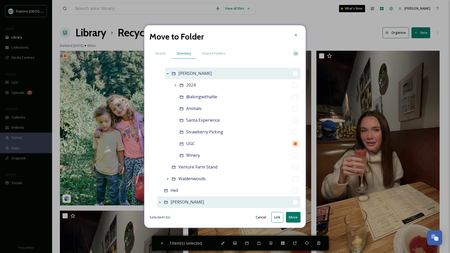
click at [293, 215] on button "Move" at bounding box center [293, 217] width 15 height 11
checkbox input "false"
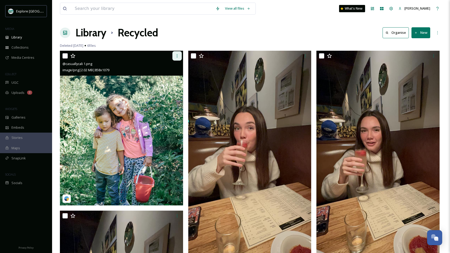
click at [178, 54] on div at bounding box center [176, 55] width 9 height 9
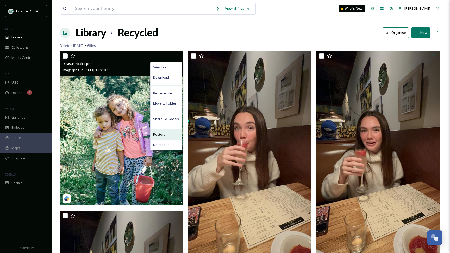
click at [158, 137] on span "Restore" at bounding box center [159, 134] width 12 height 5
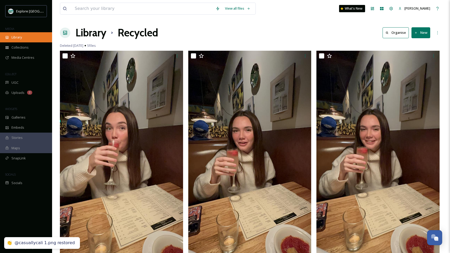
click at [18, 39] on span "Library" at bounding box center [16, 37] width 10 height 5
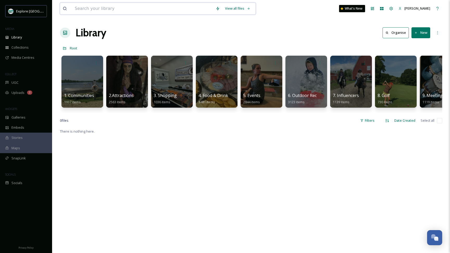
click at [133, 11] on input at bounding box center [142, 8] width 141 height 11
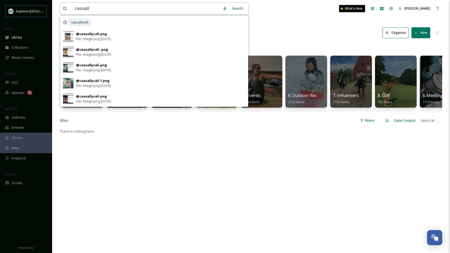
type input "casually"
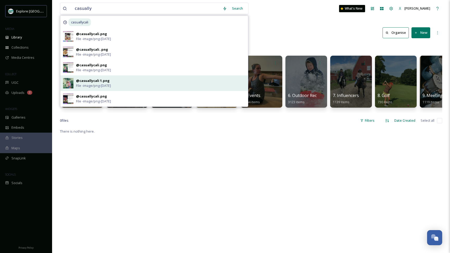
drag, startPoint x: 133, startPoint y: 11, endPoint x: 100, endPoint y: 84, distance: 79.8
click at [100, 84] on span "File - image/png - [DATE]" at bounding box center [93, 85] width 35 height 5
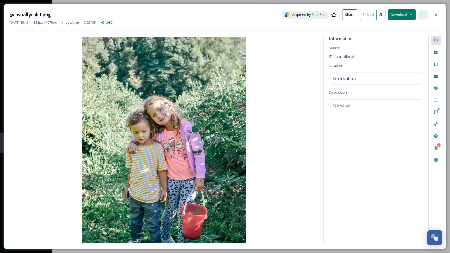
click at [421, 14] on icon at bounding box center [423, 15] width 4 height 4
click at [435, 15] on icon at bounding box center [436, 15] width 4 height 4
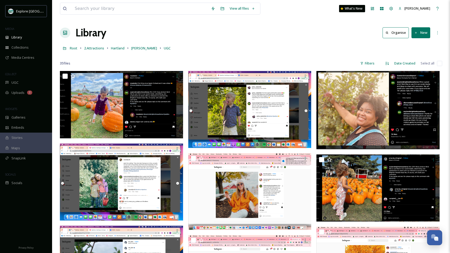
click at [422, 34] on button "New" at bounding box center [420, 32] width 19 height 11
click at [412, 64] on span "Folder" at bounding box center [415, 65] width 10 height 5
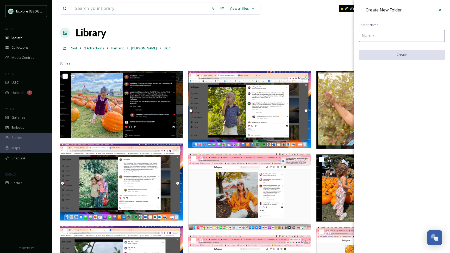
click at [374, 31] on input at bounding box center [402, 36] width 86 height 12
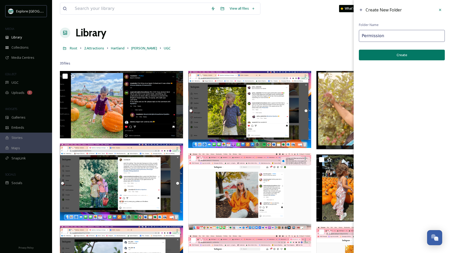
type input "Permission"
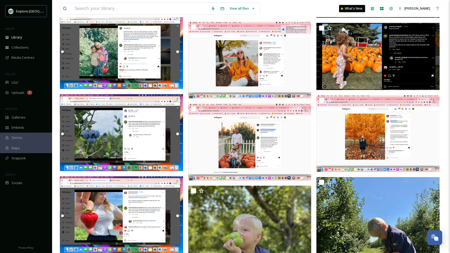
scroll to position [185, 0]
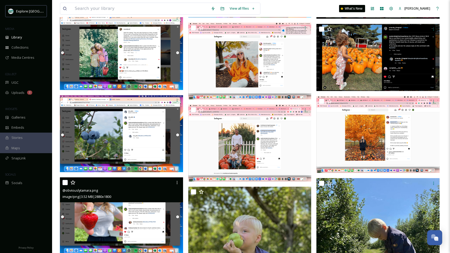
click at [64, 182] on input "checkbox" at bounding box center [64, 182] width 5 height 5
checkbox input "true"
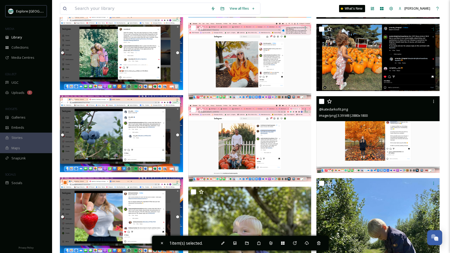
click at [321, 101] on input "checkbox" at bounding box center [321, 101] width 5 height 5
checkbox input "true"
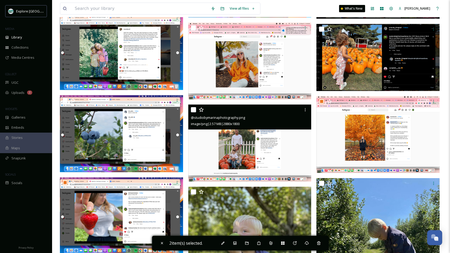
click at [192, 110] on input "checkbox" at bounding box center [193, 109] width 5 height 5
checkbox input "true"
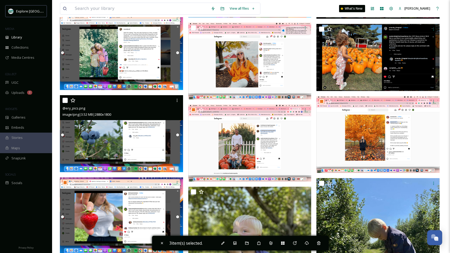
click at [66, 99] on input "checkbox" at bounding box center [64, 100] width 5 height 5
checkbox input "true"
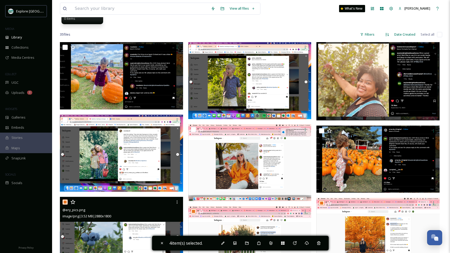
scroll to position [64, 0]
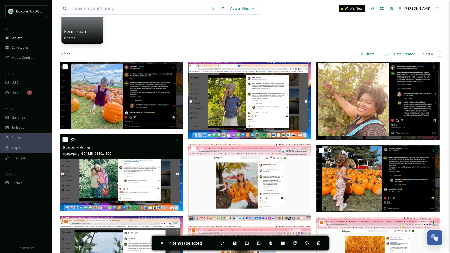
click at [65, 140] on input "checkbox" at bounding box center [64, 139] width 5 height 5
checkbox input "true"
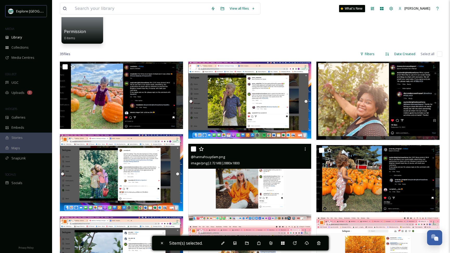
click at [193, 150] on input "checkbox" at bounding box center [193, 149] width 5 height 5
checkbox input "true"
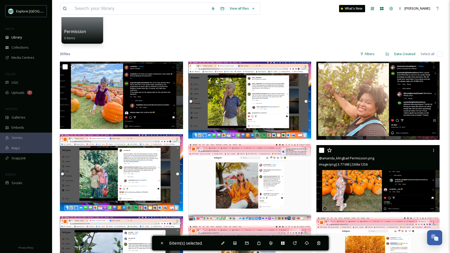
click at [322, 149] on input "checkbox" at bounding box center [321, 150] width 5 height 5
checkbox input "true"
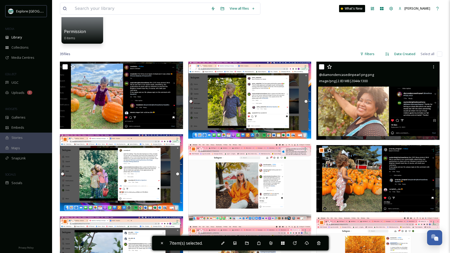
click at [320, 67] on input "checkbox" at bounding box center [321, 66] width 5 height 5
checkbox input "true"
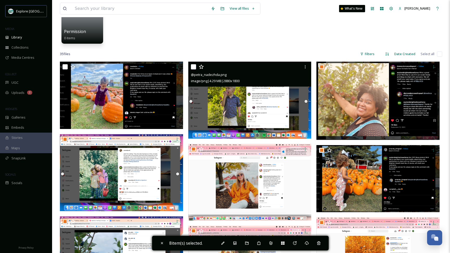
click at [193, 68] on input "checkbox" at bounding box center [193, 66] width 5 height 5
checkbox input "true"
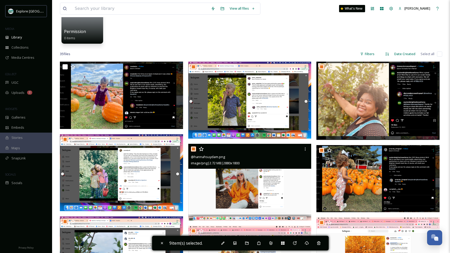
click at [193, 149] on input "checkbox" at bounding box center [193, 149] width 5 height 5
checkbox input "false"
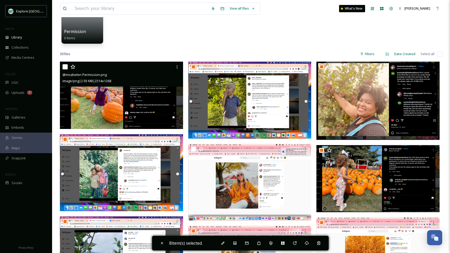
click at [65, 68] on input "checkbox" at bounding box center [64, 66] width 5 height 5
checkbox input "true"
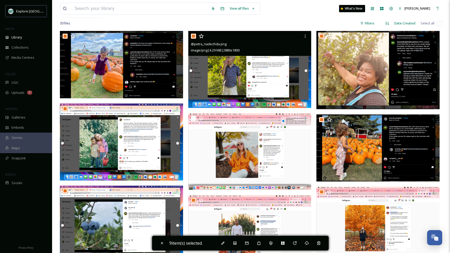
scroll to position [99, 0]
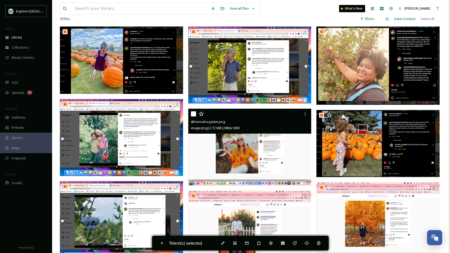
click at [192, 113] on input "checkbox" at bounding box center [193, 113] width 5 height 5
checkbox input "true"
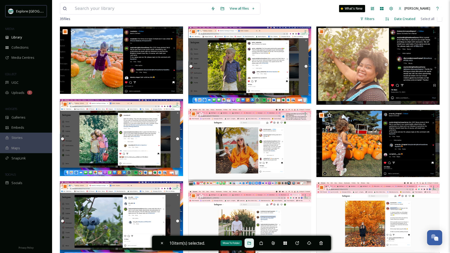
click at [250, 242] on icon at bounding box center [248, 243] width 3 height 3
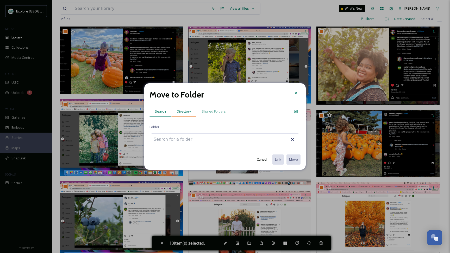
click at [189, 110] on span "Directory" at bounding box center [184, 111] width 14 height 5
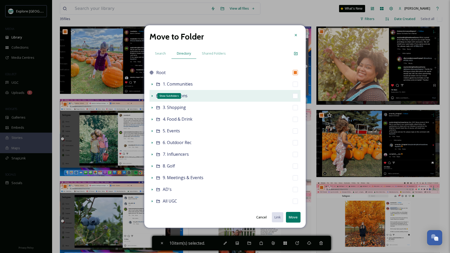
click at [153, 95] on icon at bounding box center [152, 96] width 4 height 4
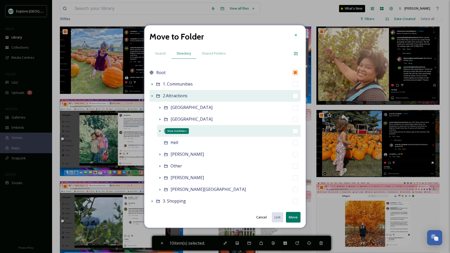
click at [158, 131] on icon at bounding box center [160, 131] width 4 height 4
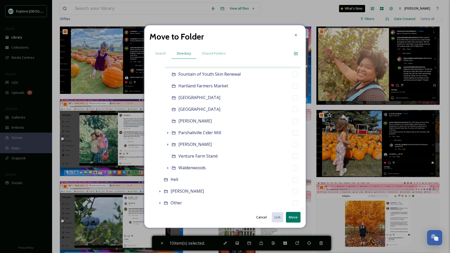
scroll to position [116, 0]
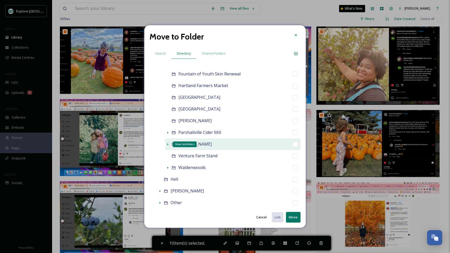
click at [167, 145] on icon at bounding box center [167, 144] width 1 height 2
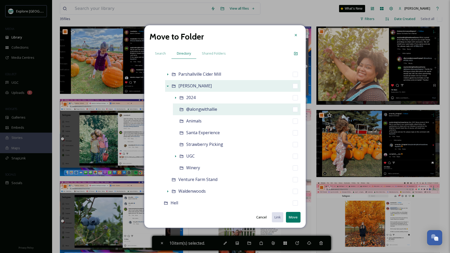
scroll to position [179, 0]
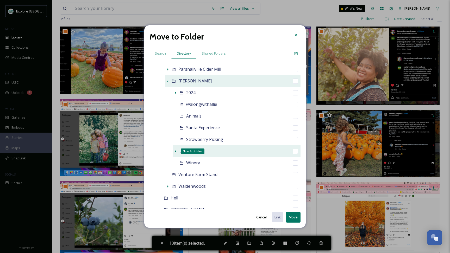
click at [176, 152] on icon at bounding box center [175, 151] width 4 height 4
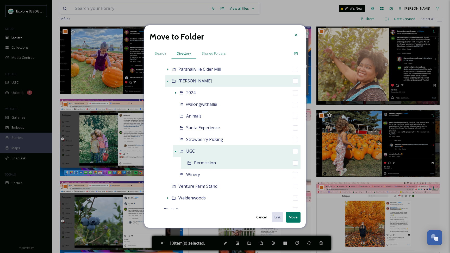
click at [294, 164] on input "checkbox" at bounding box center [295, 163] width 5 height 5
checkbox input "true"
checkbox input "false"
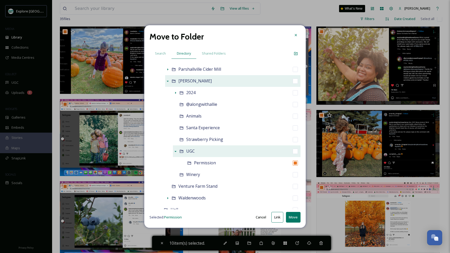
click at [293, 218] on button "Move" at bounding box center [293, 217] width 15 height 11
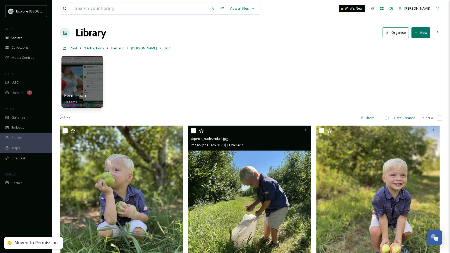
scroll to position [0, 0]
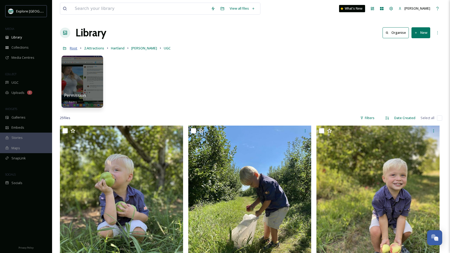
click at [74, 49] on span "Root" at bounding box center [74, 48] width 8 height 5
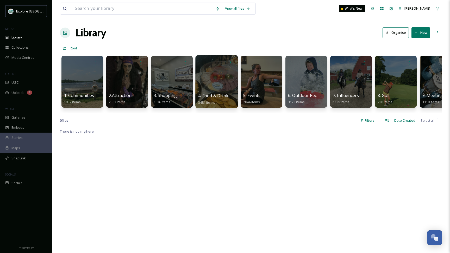
click at [218, 83] on div at bounding box center [216, 81] width 42 height 53
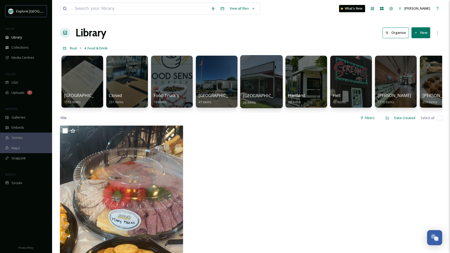
scroll to position [0, 13]
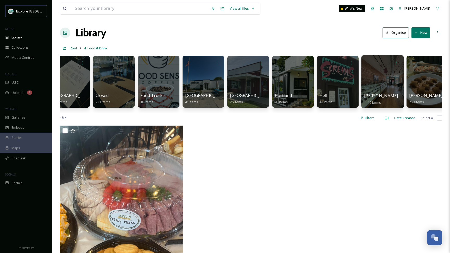
click at [370, 75] on div at bounding box center [382, 81] width 42 height 53
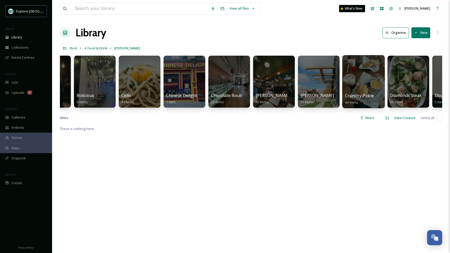
scroll to position [0, 308]
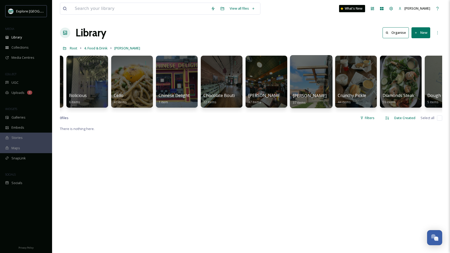
click at [295, 91] on div at bounding box center [311, 81] width 42 height 53
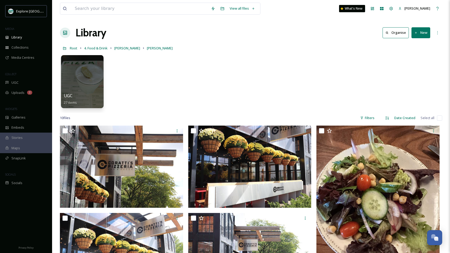
click at [88, 88] on div at bounding box center [82, 81] width 42 height 53
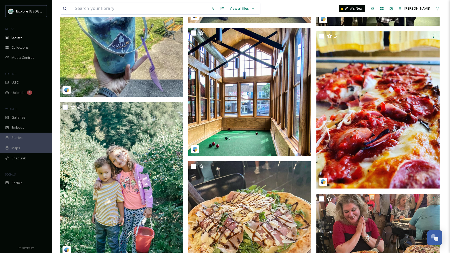
scroll to position [451, 0]
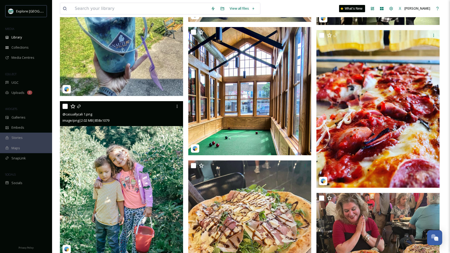
click at [66, 106] on input "checkbox" at bounding box center [64, 106] width 5 height 5
checkbox input "true"
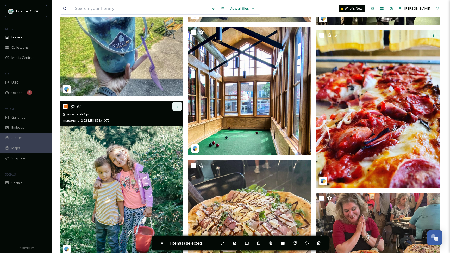
click at [178, 104] on icon at bounding box center [177, 106] width 4 height 4
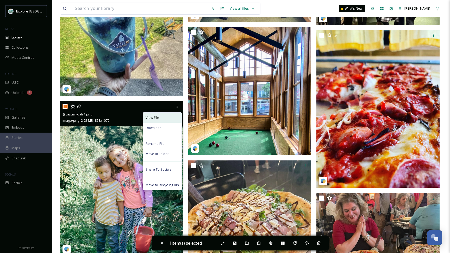
click at [153, 119] on span "View File" at bounding box center [153, 117] width 14 height 5
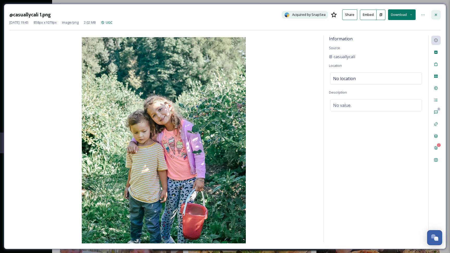
click at [433, 14] on div at bounding box center [435, 14] width 9 height 9
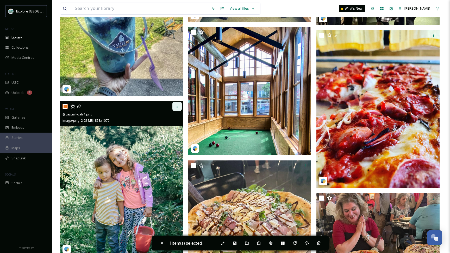
click at [176, 104] on div at bounding box center [176, 106] width 9 height 9
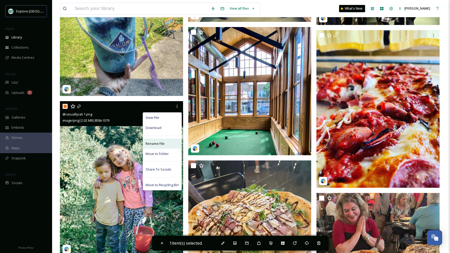
click at [153, 140] on div "Rename File" at bounding box center [162, 144] width 39 height 10
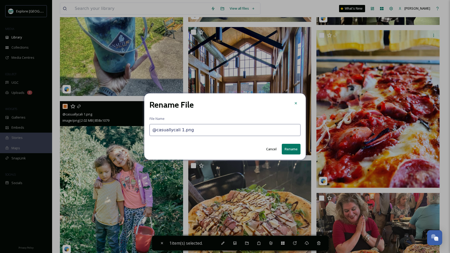
drag, startPoint x: 163, startPoint y: 130, endPoint x: 113, endPoint y: 127, distance: 50.6
click at [113, 127] on div "Rename File File Name @casuallycali 1.png Cancel Rename" at bounding box center [225, 126] width 450 height 253
click at [233, 131] on input "@casuallycali - IN SPICERS FOLDER, CAN"T REMOVE FROM HERE" at bounding box center [224, 130] width 151 height 12
type input "@casuallycali - IN SPICERS FOLDER, CANT REMOVE FROM HERE"
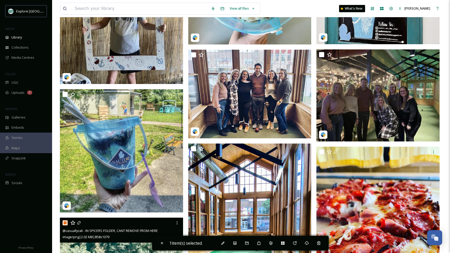
scroll to position [286, 0]
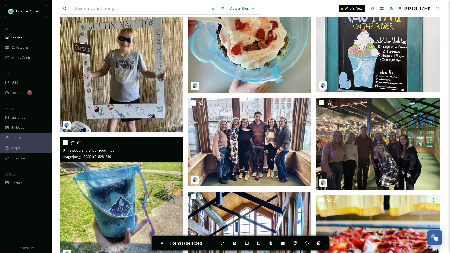
click at [65, 143] on input "checkbox" at bounding box center [64, 142] width 5 height 5
checkbox input "true"
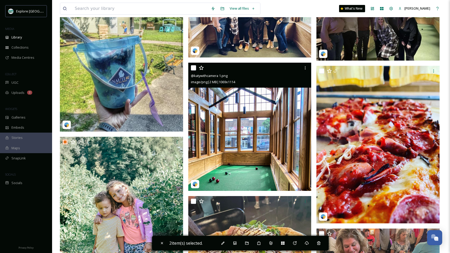
scroll to position [416, 0]
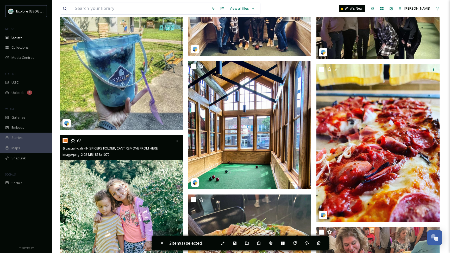
click at [65, 140] on input "checkbox" at bounding box center [64, 140] width 5 height 5
checkbox input "false"
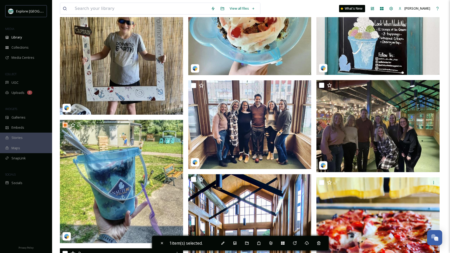
scroll to position [192, 0]
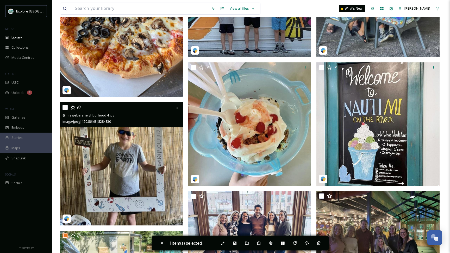
click at [62, 108] on div "@mrswebersneighborhood 4.jpg image/jpeg | 120.86 kB | 828 x 830" at bounding box center [121, 114] width 123 height 25
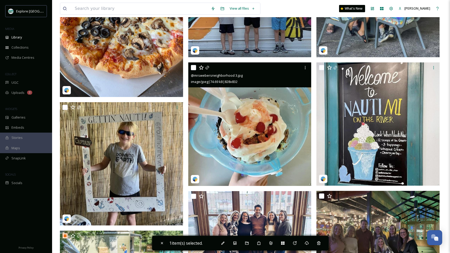
click at [192, 68] on input "checkbox" at bounding box center [193, 67] width 5 height 5
checkbox input "true"
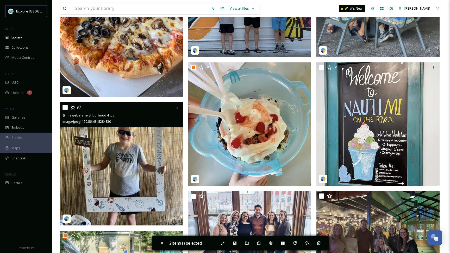
click at [66, 106] on input "checkbox" at bounding box center [64, 107] width 5 height 5
checkbox input "true"
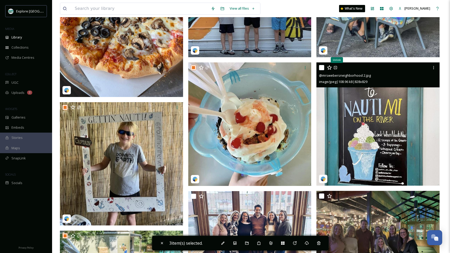
click at [322, 67] on input "checkbox" at bounding box center [321, 67] width 5 height 5
checkbox input "true"
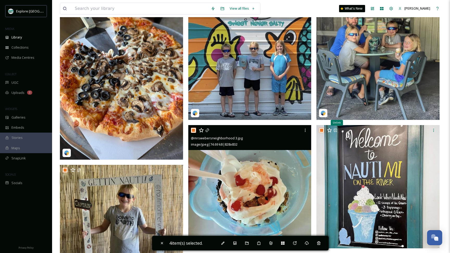
scroll to position [97, 0]
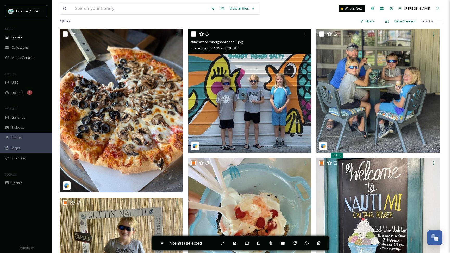
click at [193, 33] on input "checkbox" at bounding box center [193, 33] width 5 height 5
checkbox input "true"
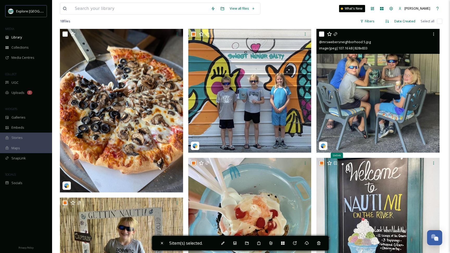
click at [321, 35] on input "checkbox" at bounding box center [321, 33] width 5 height 5
checkbox input "true"
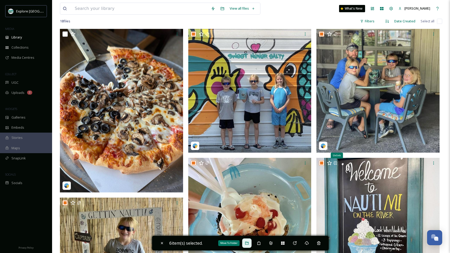
click at [248, 243] on icon at bounding box center [247, 243] width 4 height 4
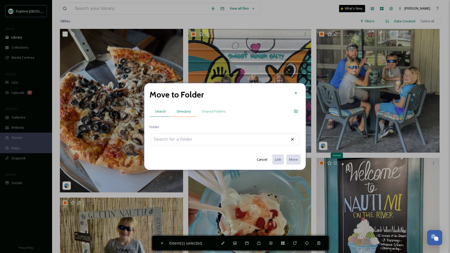
click at [180, 113] on span "Directory" at bounding box center [184, 111] width 14 height 5
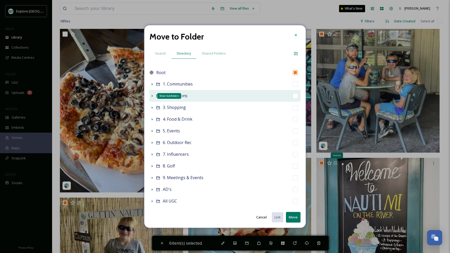
click at [152, 94] on icon at bounding box center [152, 96] width 4 height 4
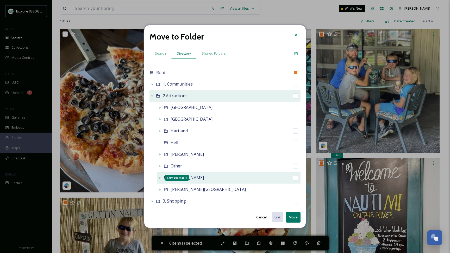
click at [161, 178] on icon at bounding box center [160, 178] width 4 height 4
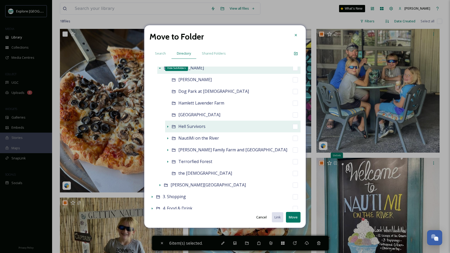
scroll to position [112, 0]
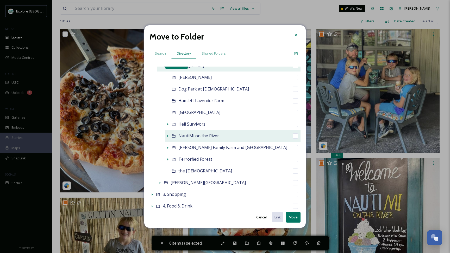
click at [167, 138] on icon at bounding box center [168, 136] width 4 height 4
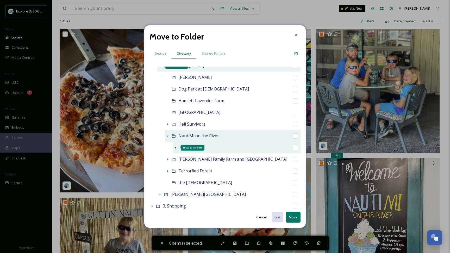
click at [174, 147] on icon at bounding box center [175, 148] width 4 height 4
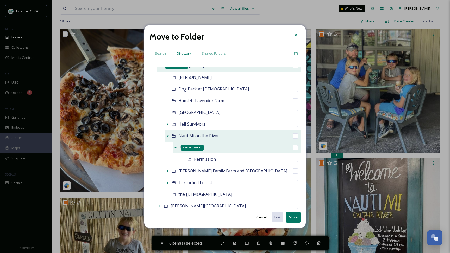
click at [174, 147] on icon at bounding box center [175, 148] width 4 height 4
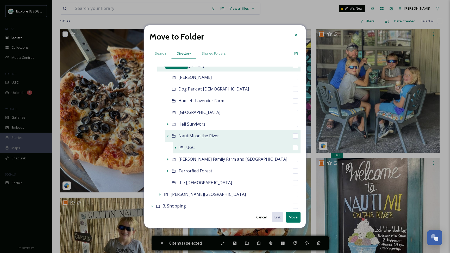
click at [294, 147] on input "checkbox" at bounding box center [295, 147] width 5 height 5
checkbox input "true"
checkbox input "false"
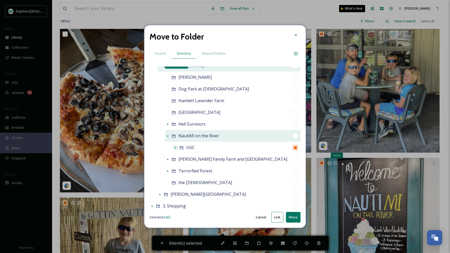
click at [291, 214] on button "Move" at bounding box center [293, 217] width 15 height 11
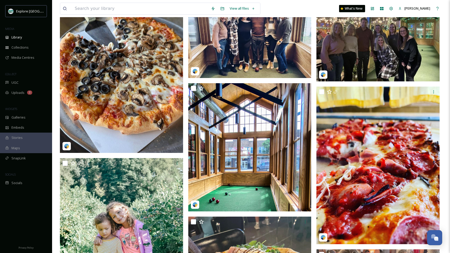
scroll to position [204, 0]
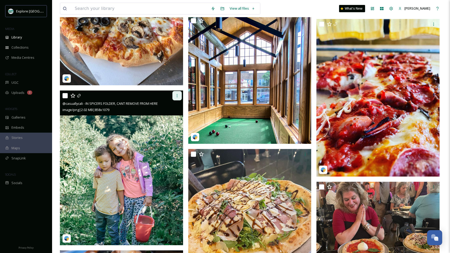
click at [176, 98] on div at bounding box center [176, 95] width 9 height 9
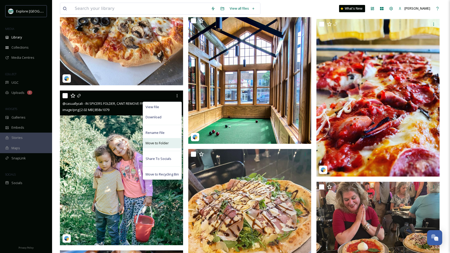
click at [165, 145] on span "Move to Folder" at bounding box center [157, 143] width 23 height 5
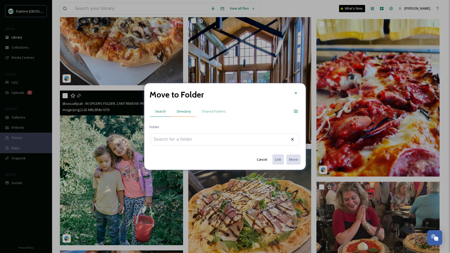
click at [184, 110] on span "Directory" at bounding box center [184, 111] width 14 height 5
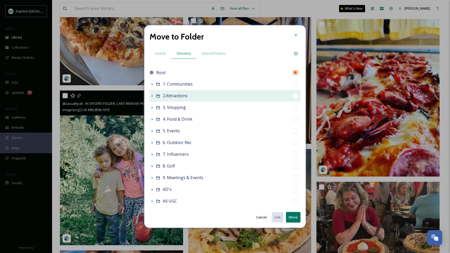
click at [152, 99] on div "2.Attractions" at bounding box center [224, 96] width 151 height 12
checkbox input "false"
checkbox input "true"
click at [153, 94] on icon at bounding box center [152, 96] width 4 height 4
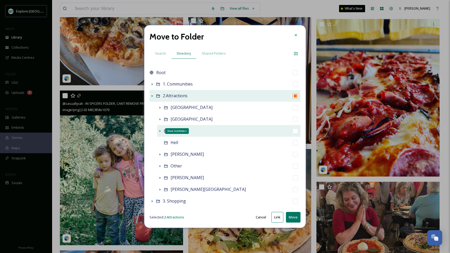
click at [160, 131] on icon at bounding box center [160, 131] width 4 height 4
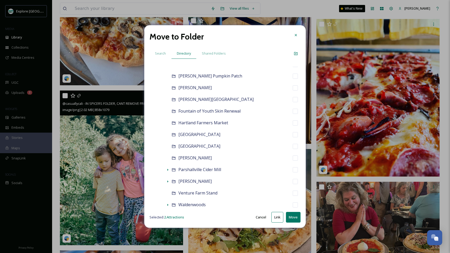
scroll to position [81, 0]
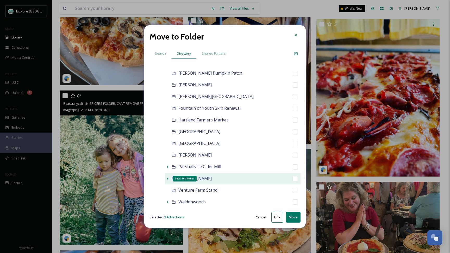
click at [168, 179] on icon at bounding box center [167, 179] width 1 height 2
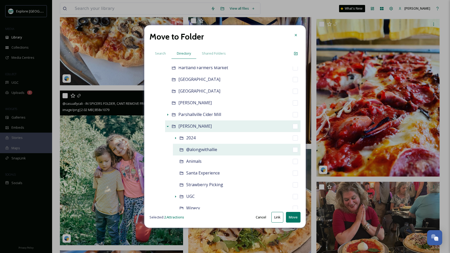
scroll to position [142, 0]
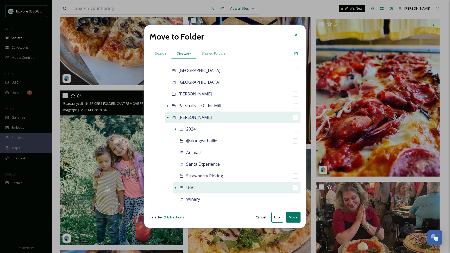
click at [295, 187] on input "checkbox" at bounding box center [295, 187] width 5 height 5
checkbox input "true"
checkbox input "false"
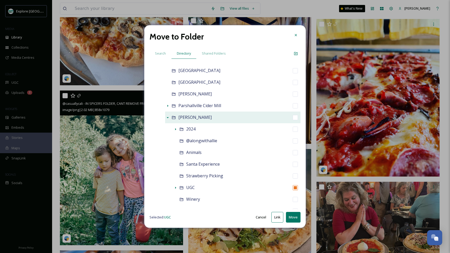
click at [293, 217] on button "Move" at bounding box center [293, 217] width 15 height 11
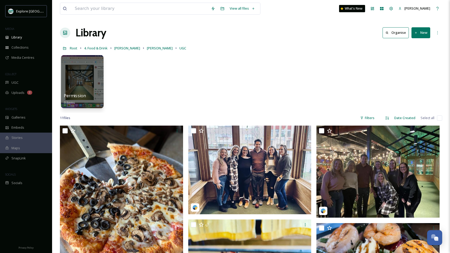
scroll to position [0, 0]
click at [73, 48] on span "Root" at bounding box center [74, 48] width 8 height 5
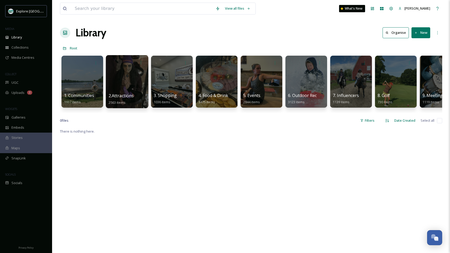
click at [120, 82] on div at bounding box center [127, 81] width 42 height 53
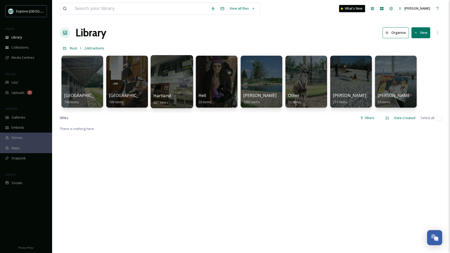
click at [171, 82] on div at bounding box center [171, 81] width 42 height 53
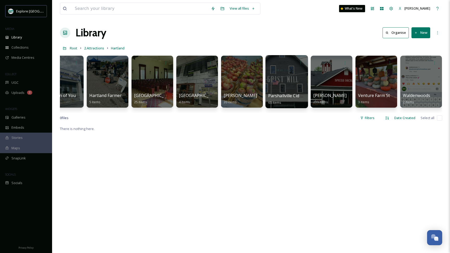
scroll to position [0, 198]
click at [330, 83] on div at bounding box center [331, 81] width 42 height 53
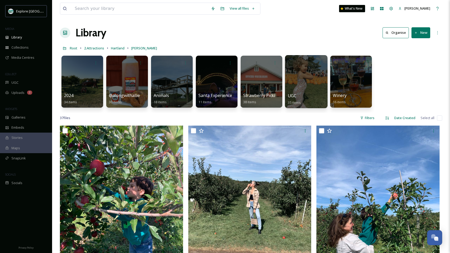
click at [308, 85] on div at bounding box center [306, 81] width 42 height 53
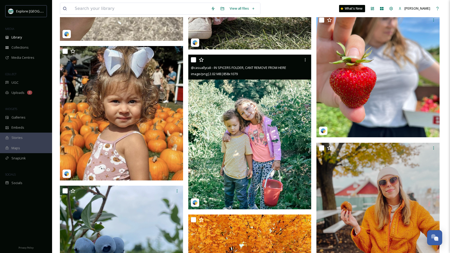
scroll to position [681, 0]
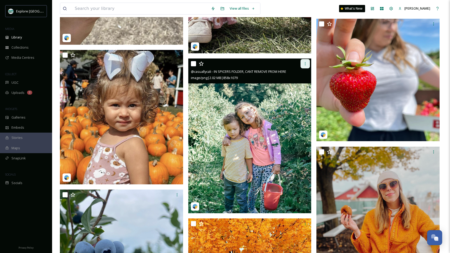
click at [305, 65] on icon at bounding box center [305, 64] width 4 height 4
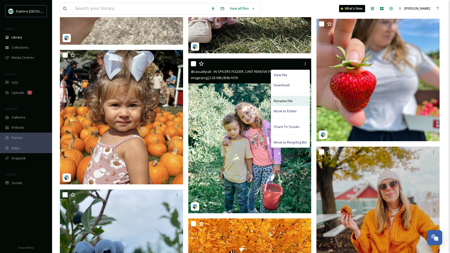
click at [283, 100] on span "Rename File" at bounding box center [283, 101] width 19 height 5
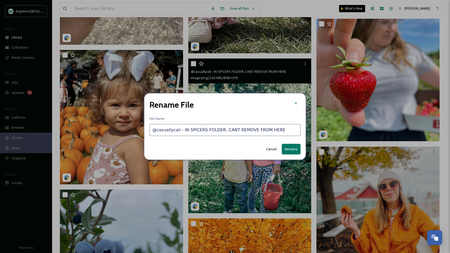
drag, startPoint x: 178, startPoint y: 131, endPoint x: 315, endPoint y: 122, distance: 137.2
click at [315, 122] on div "Rename File File Name @casuallycali - IN SPICERS FOLDER, CANT REMOVE FROM HERE …" at bounding box center [225, 126] width 450 height 253
click at [278, 131] on input "@casuallycali - IN SPICERS FOLDER, CANT REMOVE FROM HERE" at bounding box center [224, 130] width 151 height 12
drag, startPoint x: 280, startPoint y: 130, endPoint x: 180, endPoint y: 130, distance: 100.5
click at [180, 130] on input "@casuallycali - IN SPICERS FOLDER, CANT REMOVE FROM HERE" at bounding box center [224, 130] width 151 height 12
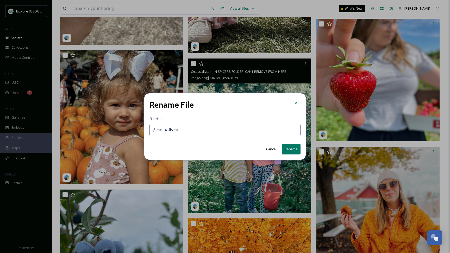
type input "@casuallycali"
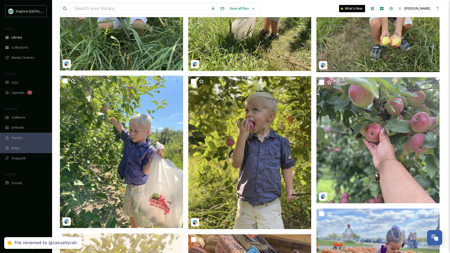
scroll to position [16, 0]
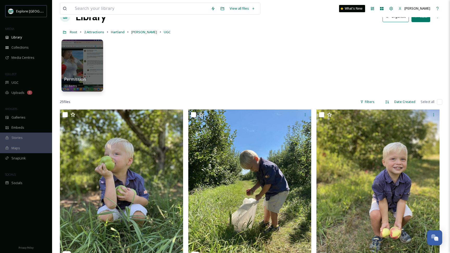
click at [91, 29] on link "2.Attractions" at bounding box center [94, 32] width 20 height 6
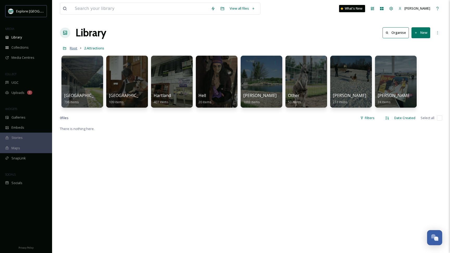
click at [73, 49] on span "Root" at bounding box center [74, 48] width 8 height 5
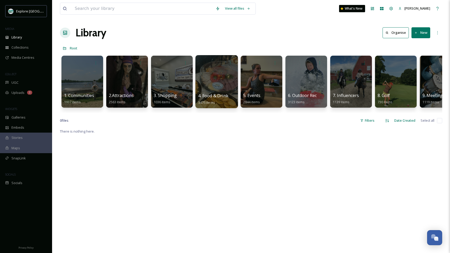
click at [216, 86] on div at bounding box center [216, 81] width 42 height 53
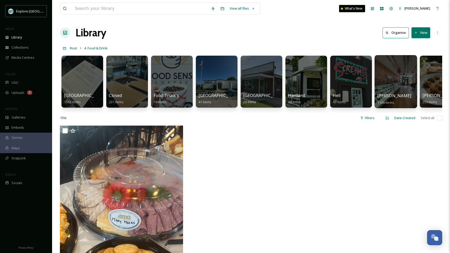
click at [398, 77] on div at bounding box center [395, 81] width 42 height 53
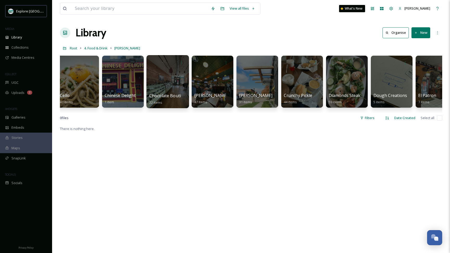
scroll to position [0, 370]
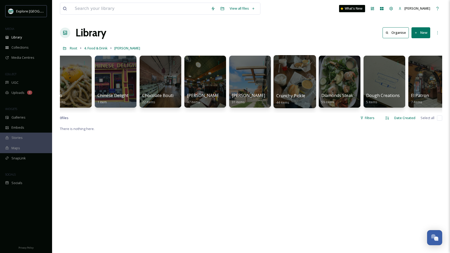
click at [304, 82] on div at bounding box center [294, 81] width 42 height 53
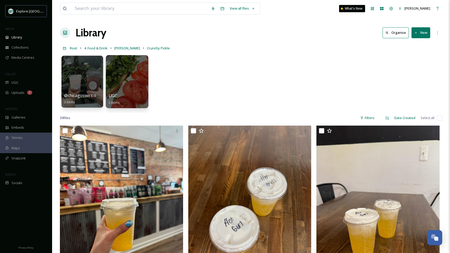
click at [132, 84] on div at bounding box center [127, 81] width 42 height 53
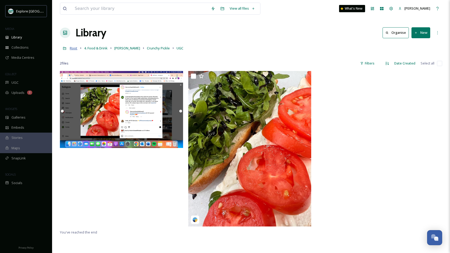
click at [75, 48] on span "Root" at bounding box center [74, 48] width 8 height 5
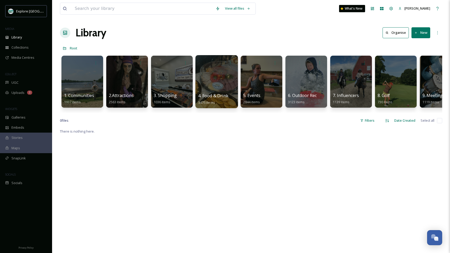
click at [214, 80] on div at bounding box center [216, 81] width 42 height 53
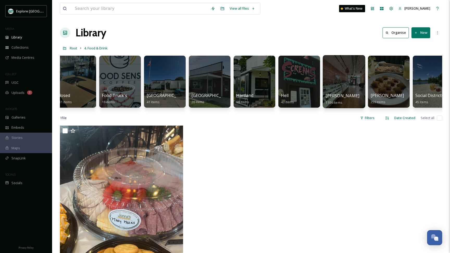
scroll to position [0, 54]
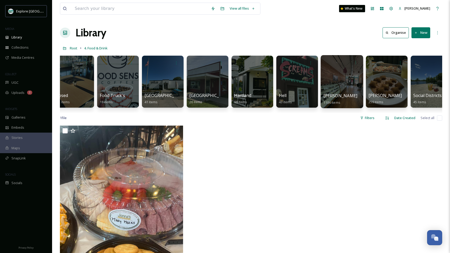
click at [340, 76] on div at bounding box center [341, 81] width 42 height 53
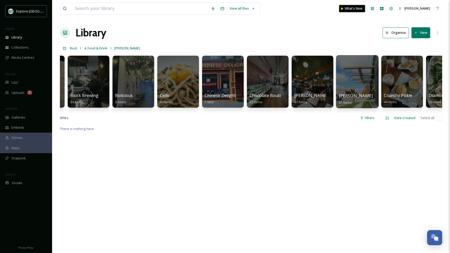
scroll to position [0, 364]
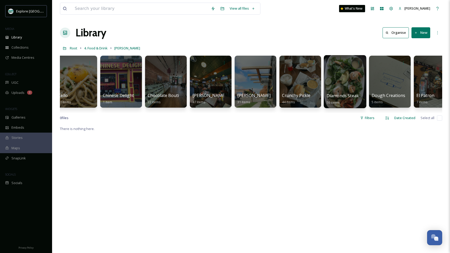
click at [339, 76] on div at bounding box center [345, 81] width 42 height 53
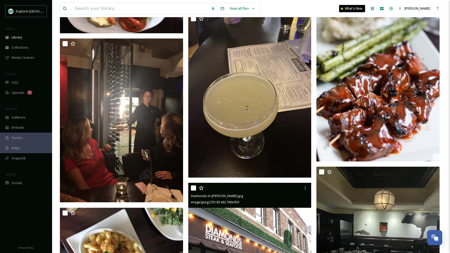
scroll to position [949, 0]
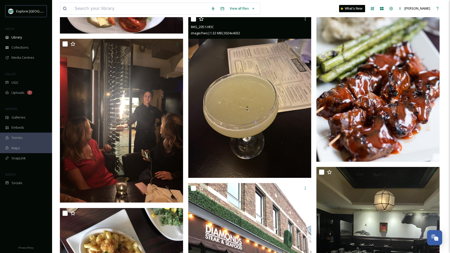
click at [262, 117] on img at bounding box center [249, 96] width 123 height 164
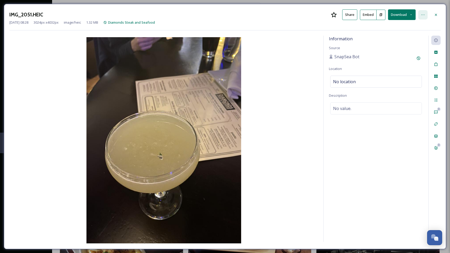
click at [423, 15] on icon at bounding box center [423, 15] width 4 height 4
click at [391, 69] on span "Move to Recycling Bin" at bounding box center [385, 67] width 33 height 5
click at [434, 14] on icon at bounding box center [436, 15] width 4 height 4
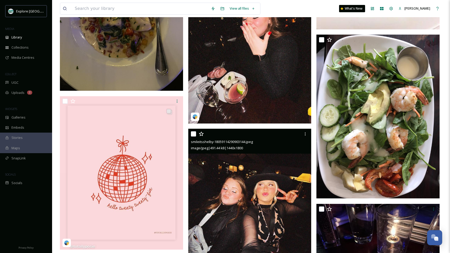
scroll to position [1586, 0]
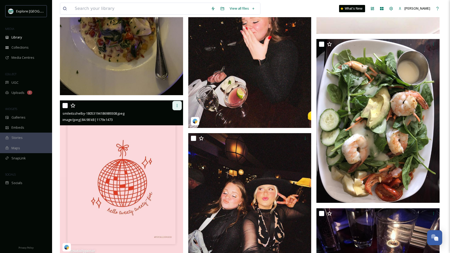
click at [178, 105] on icon at bounding box center [177, 106] width 4 height 4
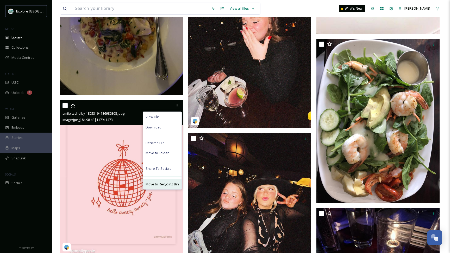
click at [153, 180] on div "Move to Recycling Bin" at bounding box center [162, 184] width 39 height 10
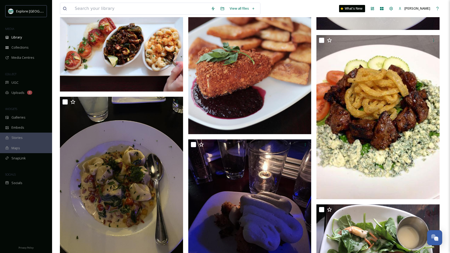
scroll to position [1418, 0]
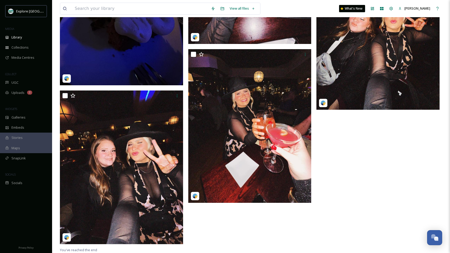
scroll to position [1751, 0]
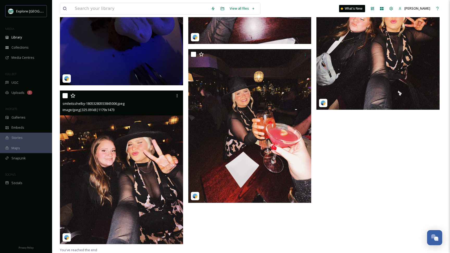
click at [64, 97] on input "checkbox" at bounding box center [64, 95] width 5 height 5
checkbox input "true"
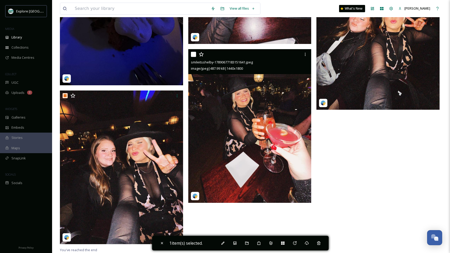
click at [192, 55] on input "checkbox" at bounding box center [193, 54] width 5 height 5
checkbox input "true"
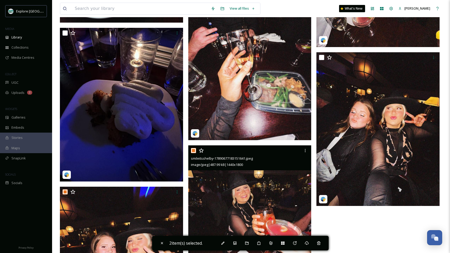
scroll to position [1627, 0]
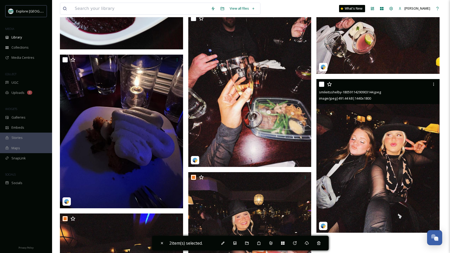
click at [320, 86] on input "checkbox" at bounding box center [321, 84] width 5 height 5
checkbox input "true"
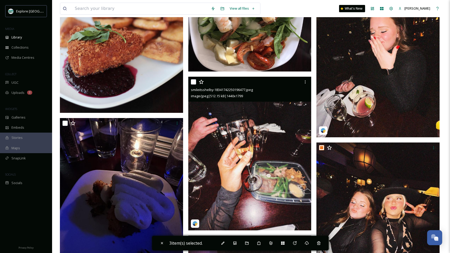
scroll to position [1552, 0]
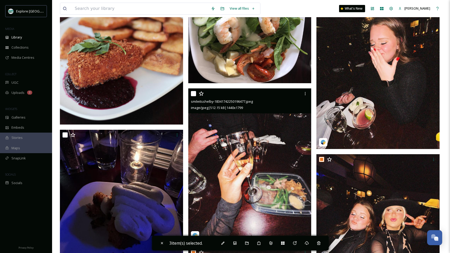
click at [193, 94] on input "checkbox" at bounding box center [193, 93] width 5 height 5
checkbox input "true"
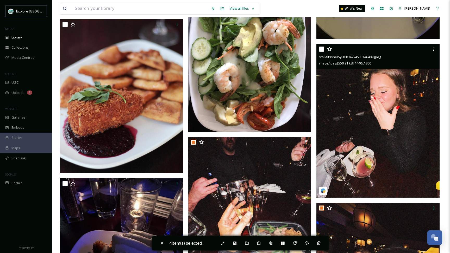
scroll to position [1500, 0]
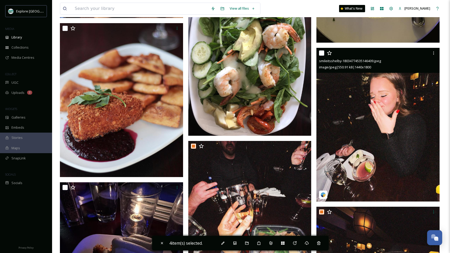
click at [319, 55] on input "checkbox" at bounding box center [321, 52] width 5 height 5
checkbox input "true"
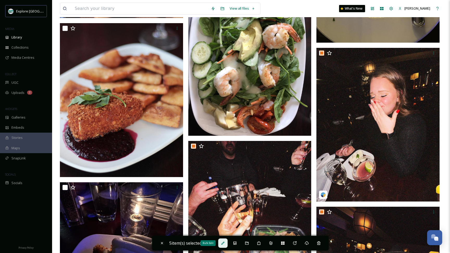
click at [228, 243] on div "Bulk Edit" at bounding box center [222, 243] width 9 height 9
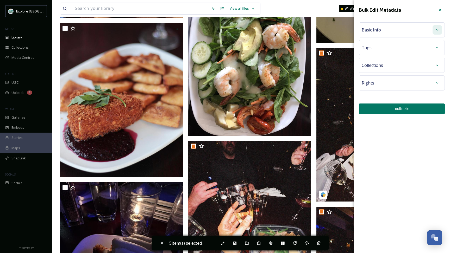
click at [436, 29] on icon at bounding box center [437, 30] width 4 height 4
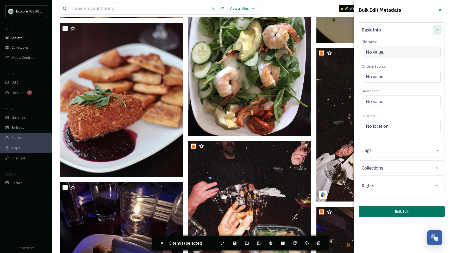
click at [388, 52] on div "No value." at bounding box center [402, 52] width 78 height 12
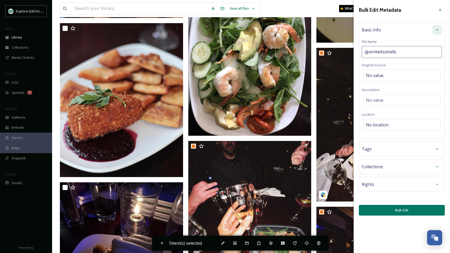
type input "@smileitsshelby"
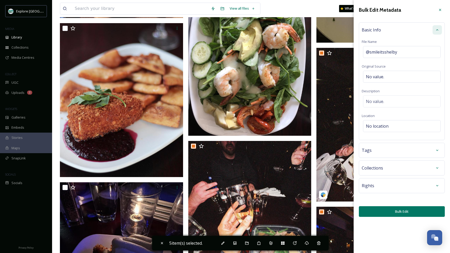
click at [403, 210] on button "Bulk Edit" at bounding box center [402, 211] width 86 height 11
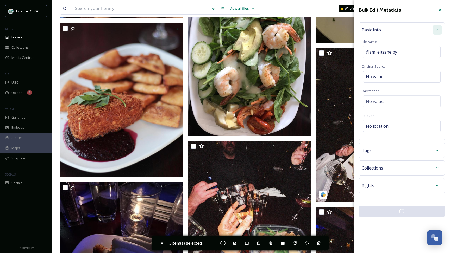
checkbox input "false"
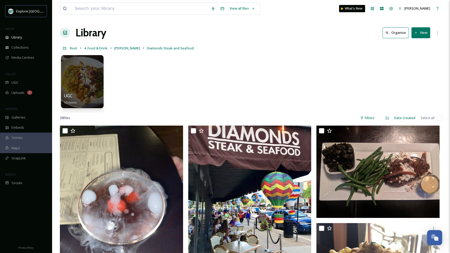
scroll to position [0, 0]
click at [120, 48] on span "[PERSON_NAME]" at bounding box center [127, 48] width 26 height 5
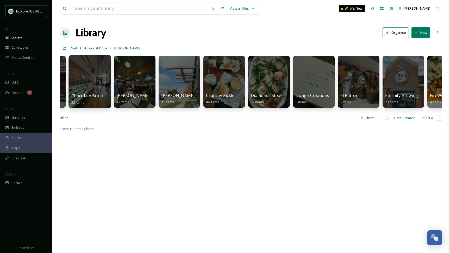
scroll to position [0, 483]
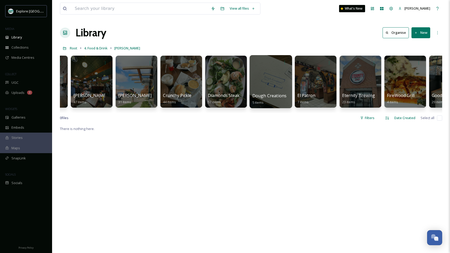
click at [260, 84] on div at bounding box center [270, 81] width 42 height 53
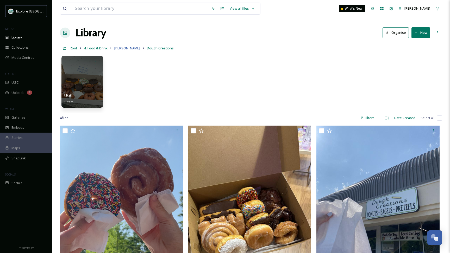
click at [122, 48] on span "[PERSON_NAME]" at bounding box center [127, 48] width 26 height 5
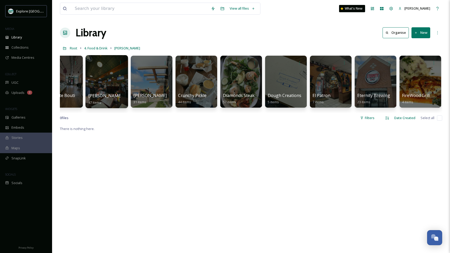
scroll to position [0, 625]
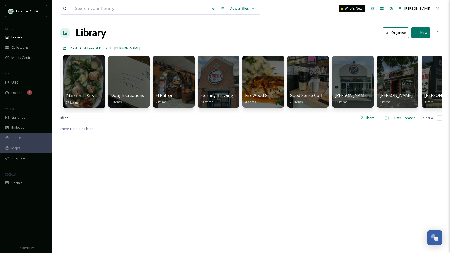
click at [87, 84] on div at bounding box center [84, 81] width 42 height 53
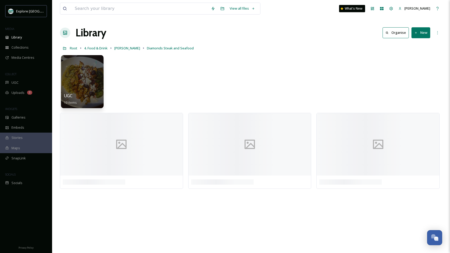
click at [87, 84] on div at bounding box center [82, 81] width 42 height 53
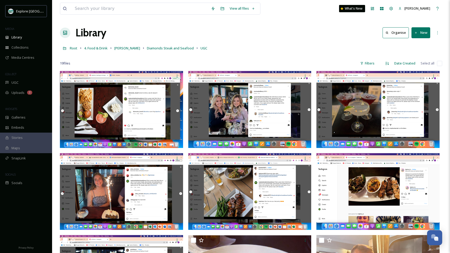
click at [422, 34] on button "New" at bounding box center [420, 32] width 19 height 11
click at [411, 66] on span "Folder" at bounding box center [415, 65] width 10 height 5
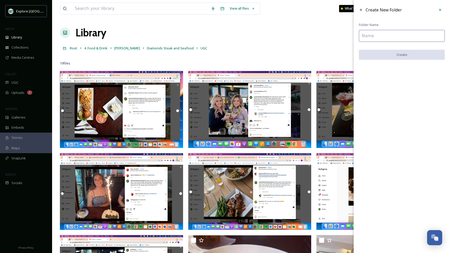
click at [395, 37] on input at bounding box center [402, 36] width 86 height 12
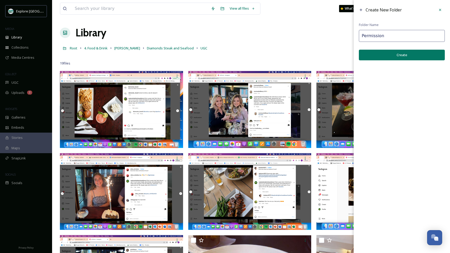
type input "Permission"
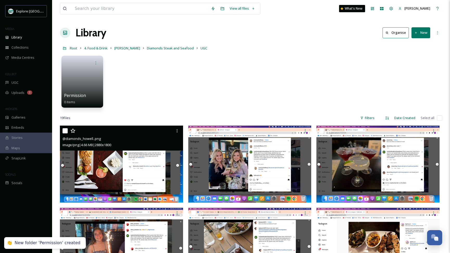
click at [67, 129] on input "checkbox" at bounding box center [64, 130] width 5 height 5
checkbox input "true"
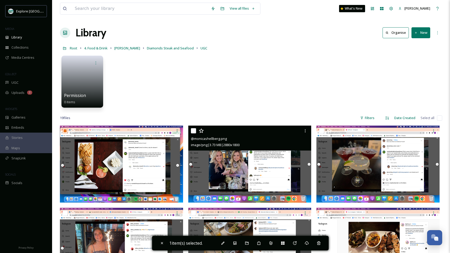
click at [193, 132] on input "checkbox" at bounding box center [193, 130] width 5 height 5
checkbox input "true"
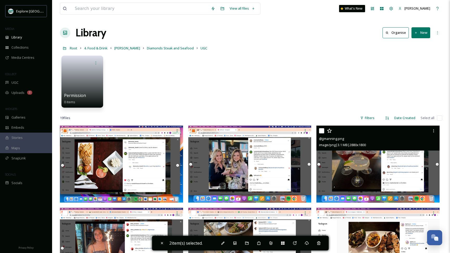
click at [320, 131] on input "checkbox" at bounding box center [321, 130] width 5 height 5
checkbox input "true"
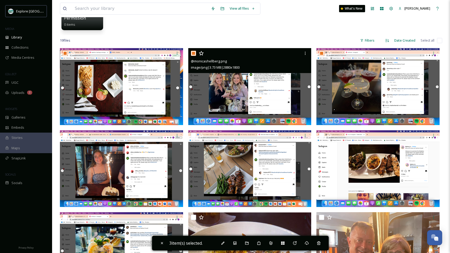
scroll to position [80, 0]
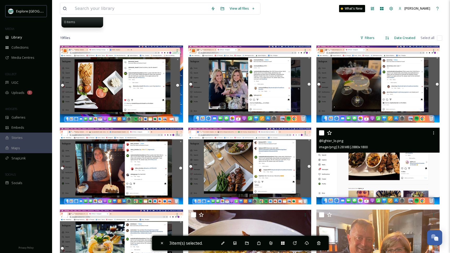
click at [322, 133] on input "checkbox" at bounding box center [321, 132] width 5 height 5
checkbox input "true"
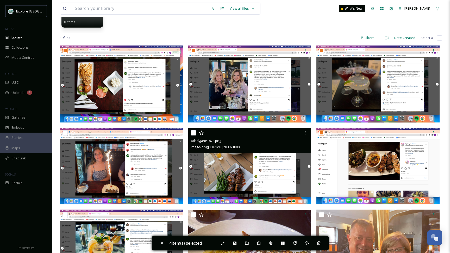
click at [195, 131] on input "checkbox" at bounding box center [193, 132] width 5 height 5
checkbox input "true"
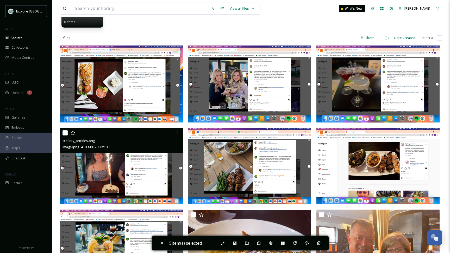
click at [64, 134] on input "checkbox" at bounding box center [64, 132] width 5 height 5
checkbox input "true"
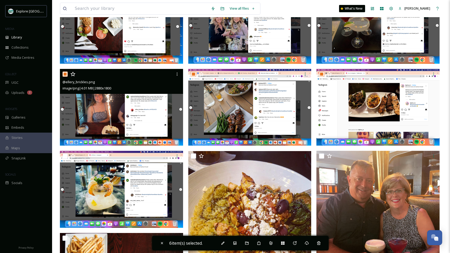
scroll to position [149, 0]
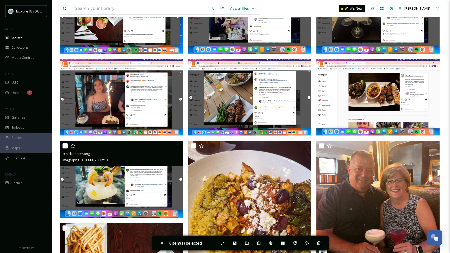
click at [64, 145] on input "checkbox" at bounding box center [64, 145] width 5 height 5
checkbox input "true"
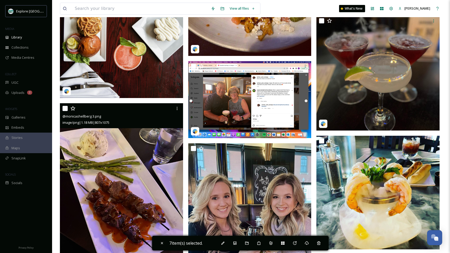
scroll to position [399, 0]
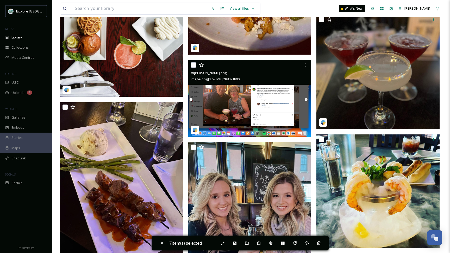
click at [193, 65] on input "checkbox" at bounding box center [193, 64] width 5 height 5
checkbox input "true"
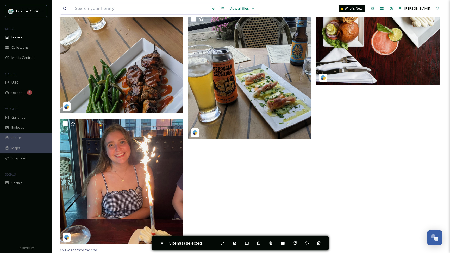
scroll to position [690, 0]
click at [251, 242] on div "Move To Folder" at bounding box center [246, 243] width 9 height 9
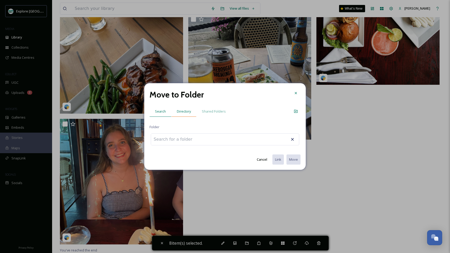
click at [184, 109] on span "Directory" at bounding box center [184, 111] width 14 height 5
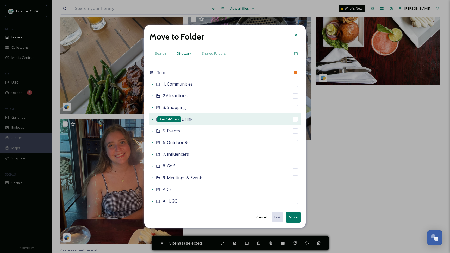
click at [152, 118] on icon at bounding box center [152, 119] width 4 height 4
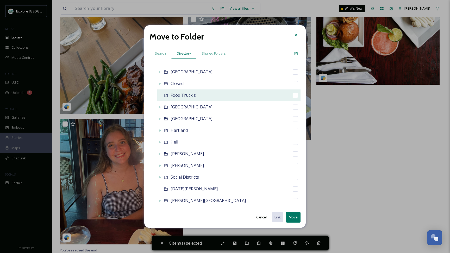
scroll to position [61, 0]
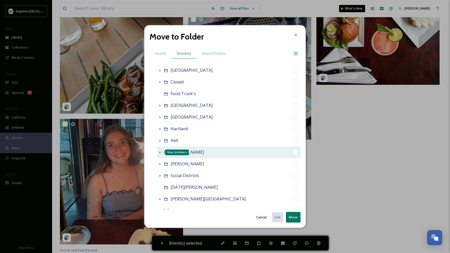
click at [160, 151] on icon at bounding box center [160, 152] width 4 height 4
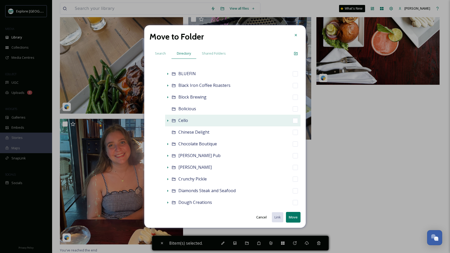
scroll to position [205, 0]
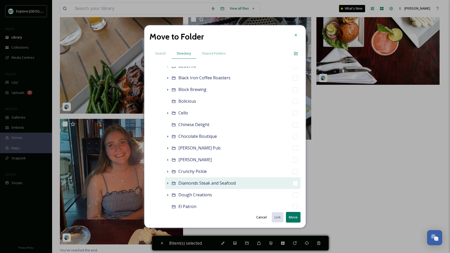
click at [167, 184] on icon at bounding box center [168, 183] width 4 height 4
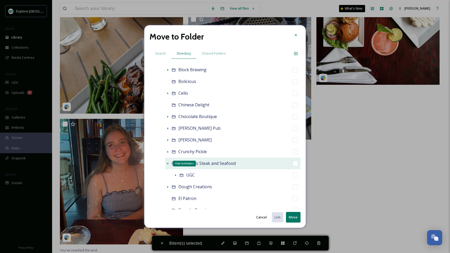
scroll to position [233, 0]
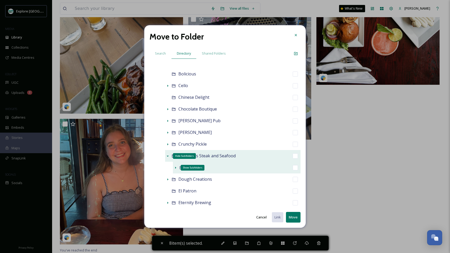
click at [175, 168] on icon at bounding box center [175, 168] width 4 height 4
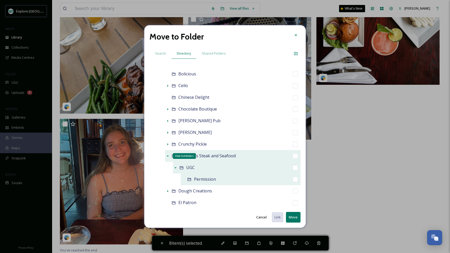
click at [295, 179] on input "checkbox" at bounding box center [295, 179] width 5 height 5
checkbox input "true"
checkbox input "false"
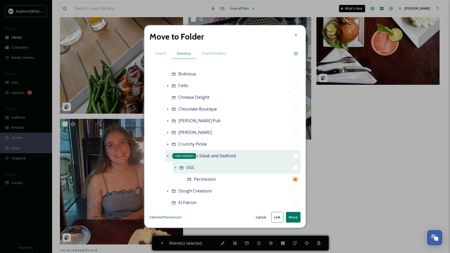
click at [292, 216] on button "Move" at bounding box center [293, 217] width 15 height 11
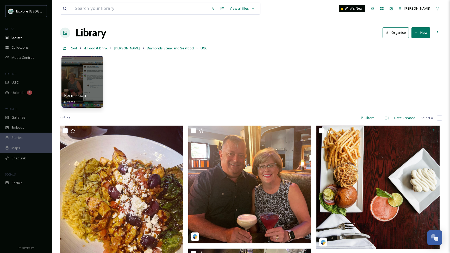
scroll to position [0, 0]
click at [121, 48] on span "[PERSON_NAME]" at bounding box center [127, 48] width 26 height 5
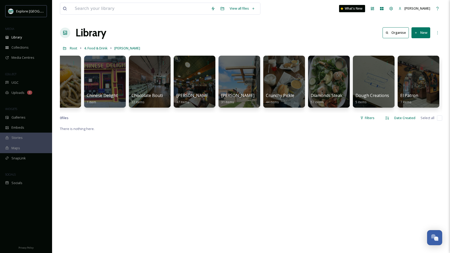
scroll to position [0, 382]
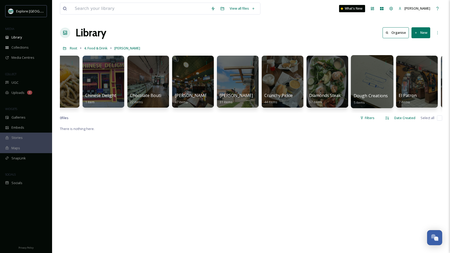
click at [371, 87] on div at bounding box center [372, 81] width 42 height 53
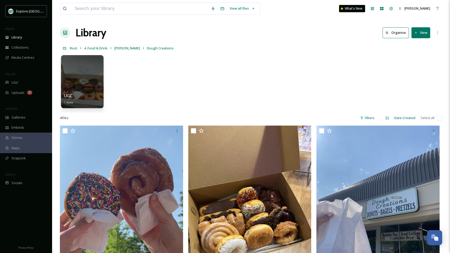
click at [78, 86] on div at bounding box center [82, 81] width 42 height 53
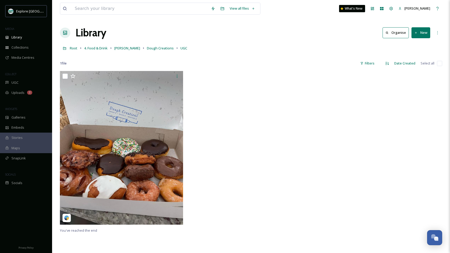
click at [124, 51] on link "[PERSON_NAME]" at bounding box center [127, 48] width 26 height 6
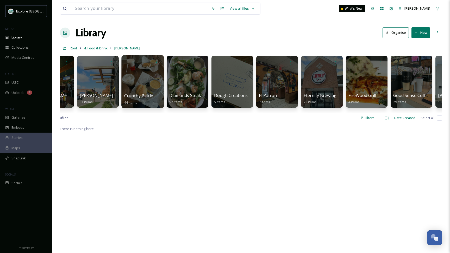
scroll to position [0, 530]
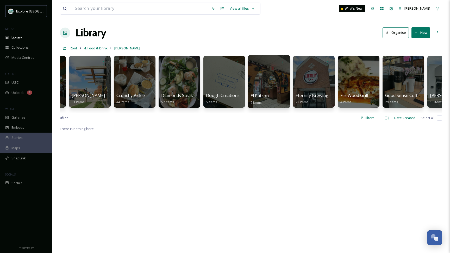
click at [267, 87] on div at bounding box center [269, 81] width 42 height 53
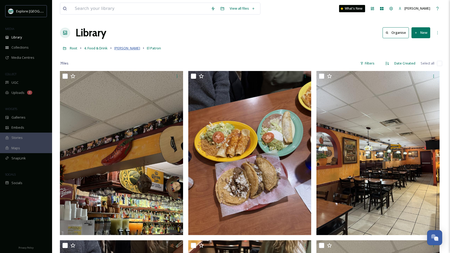
click at [121, 49] on span "[PERSON_NAME]" at bounding box center [127, 48] width 26 height 5
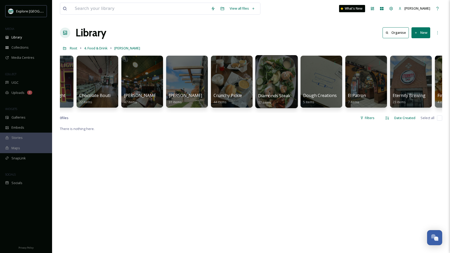
scroll to position [0, 443]
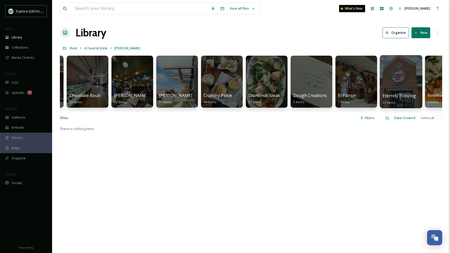
click at [397, 86] on div at bounding box center [401, 81] width 42 height 53
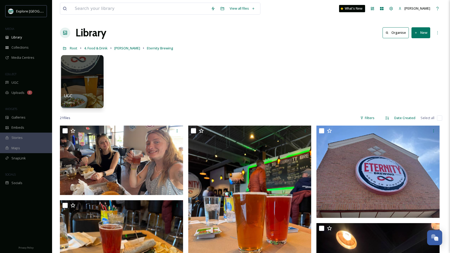
click at [87, 86] on div at bounding box center [82, 81] width 42 height 53
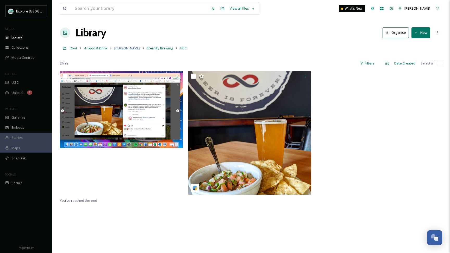
click at [123, 49] on span "[PERSON_NAME]" at bounding box center [127, 48] width 26 height 5
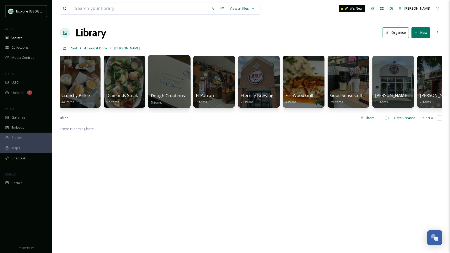
scroll to position [0, 601]
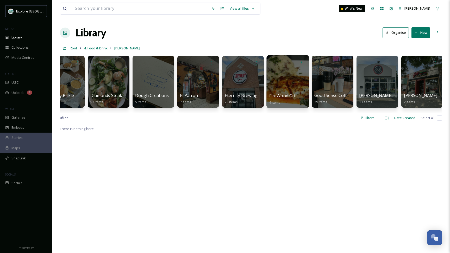
click at [289, 84] on div at bounding box center [287, 81] width 42 height 53
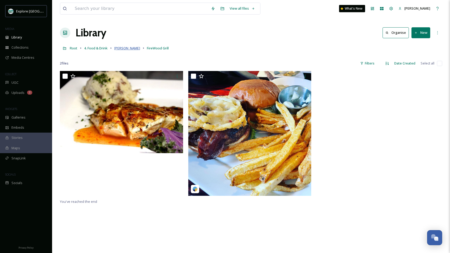
click at [119, 49] on span "[PERSON_NAME]" at bounding box center [127, 48] width 26 height 5
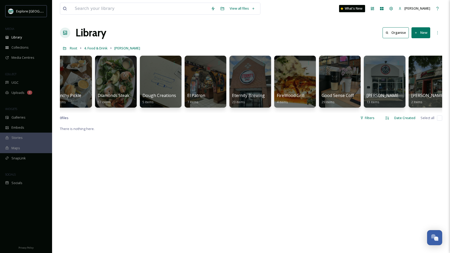
scroll to position [0, 594]
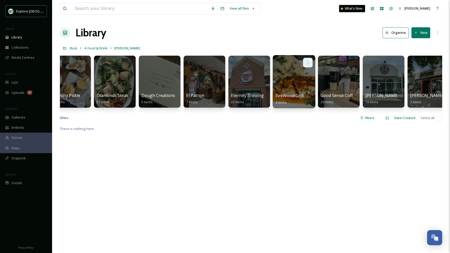
click at [311, 64] on div at bounding box center [308, 63] width 10 height 10
click at [307, 83] on span "Move to Folder" at bounding box center [298, 84] width 24 height 5
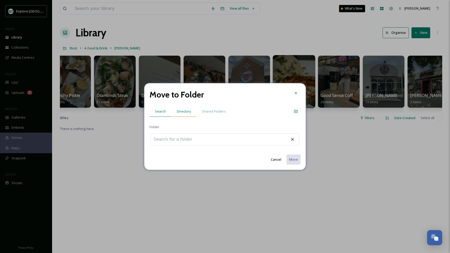
click at [183, 111] on span "Directory" at bounding box center [184, 111] width 14 height 5
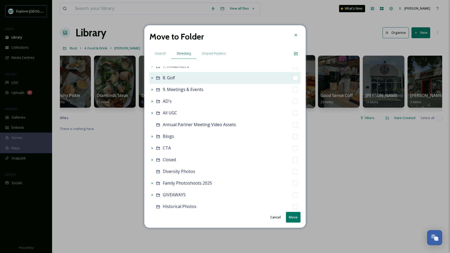
scroll to position [92, 0]
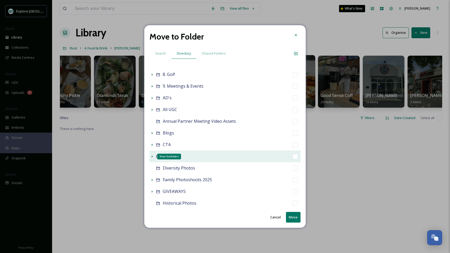
click at [151, 157] on icon at bounding box center [152, 157] width 4 height 4
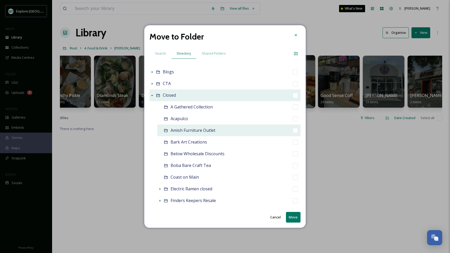
scroll to position [148, 0]
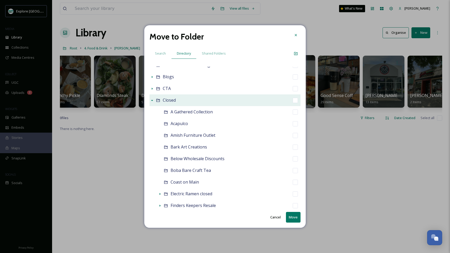
click at [293, 101] on input "checkbox" at bounding box center [295, 100] width 5 height 5
checkbox input "true"
checkbox input "false"
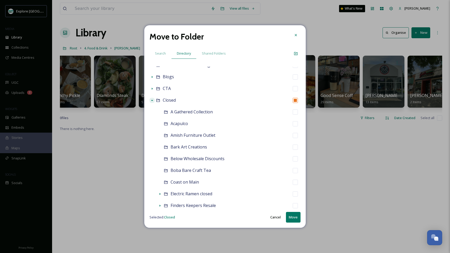
click at [289, 218] on button "Move" at bounding box center [293, 217] width 15 height 11
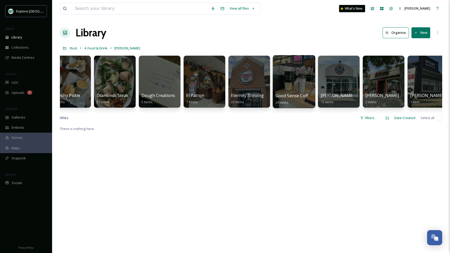
click at [282, 86] on div at bounding box center [294, 81] width 42 height 53
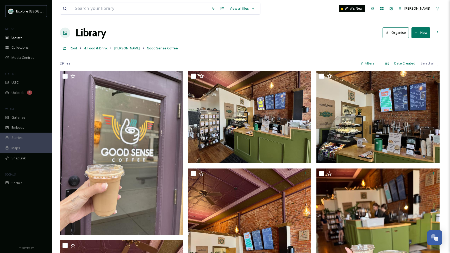
click at [419, 34] on button "New" at bounding box center [420, 32] width 19 height 11
click at [414, 62] on div "Folder" at bounding box center [414, 65] width 29 height 10
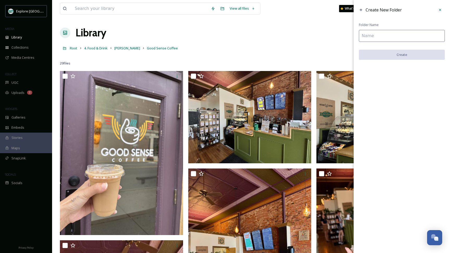
click at [396, 39] on input at bounding box center [402, 36] width 86 height 12
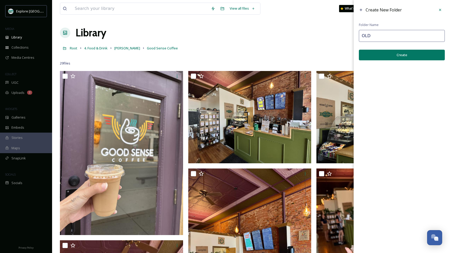
type input "OLD"
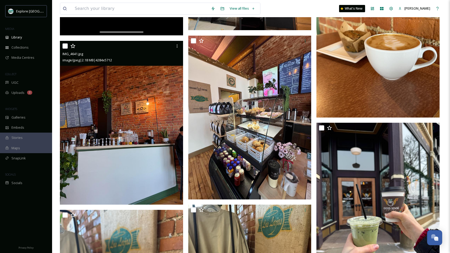
scroll to position [858, 0]
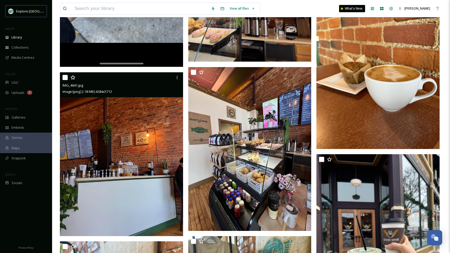
click at [65, 78] on input "checkbox" at bounding box center [64, 77] width 5 height 5
checkbox input "true"
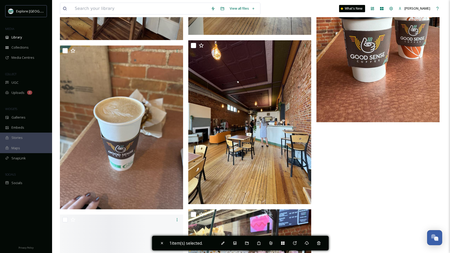
scroll to position [1369, 0]
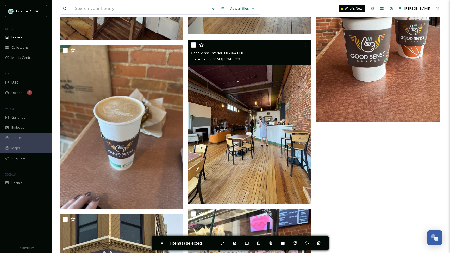
click at [193, 46] on input "checkbox" at bounding box center [193, 44] width 5 height 5
checkbox input "true"
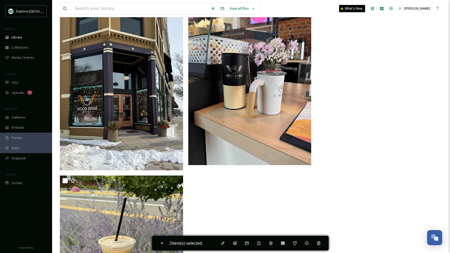
scroll to position [1491, 0]
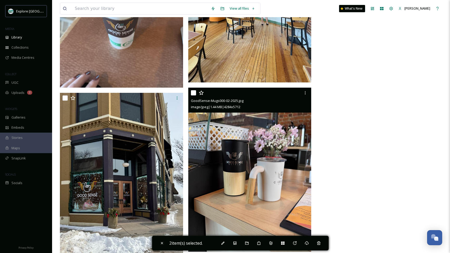
click at [194, 93] on input "checkbox" at bounding box center [193, 92] width 5 height 5
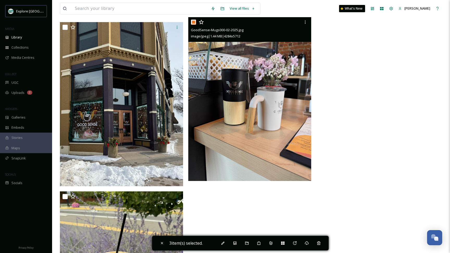
scroll to position [1563, 0]
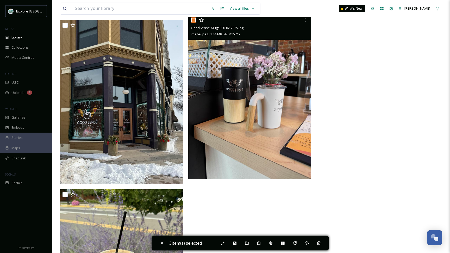
click at [192, 20] on input "checkbox" at bounding box center [193, 19] width 5 height 5
checkbox input "false"
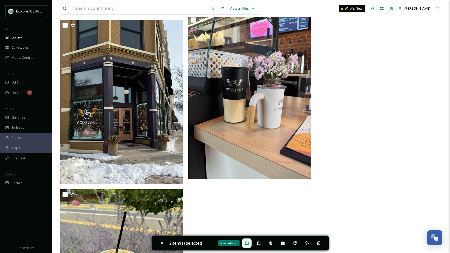
click at [247, 241] on icon at bounding box center [247, 243] width 4 height 4
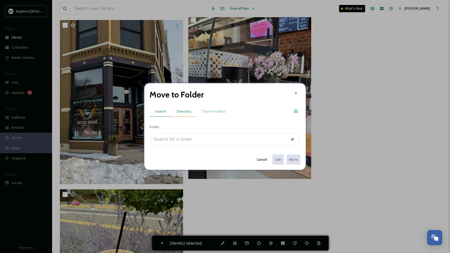
click at [182, 111] on span "Directory" at bounding box center [184, 111] width 14 height 5
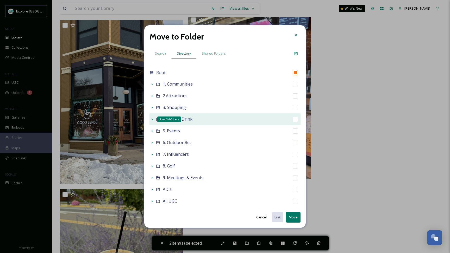
click at [152, 120] on icon at bounding box center [152, 119] width 4 height 4
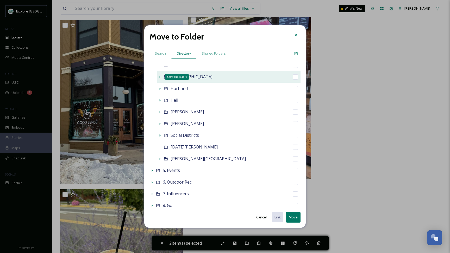
scroll to position [101, 0]
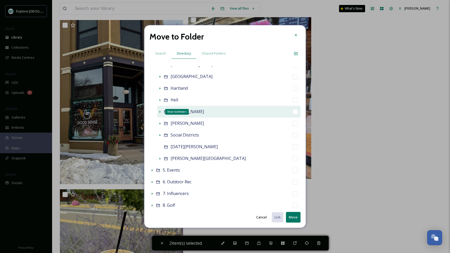
click at [159, 111] on icon at bounding box center [160, 112] width 4 height 4
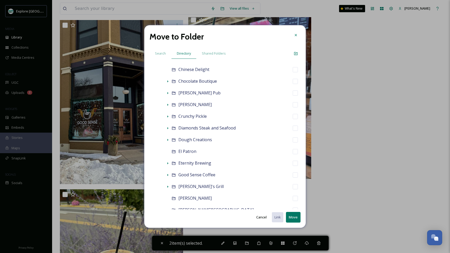
scroll to position [272, 0]
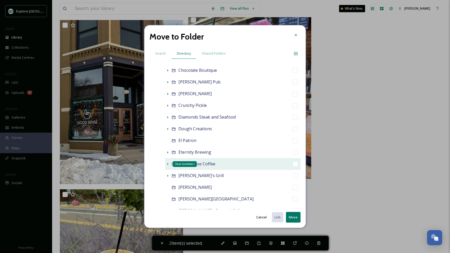
click at [167, 165] on icon at bounding box center [168, 164] width 4 height 4
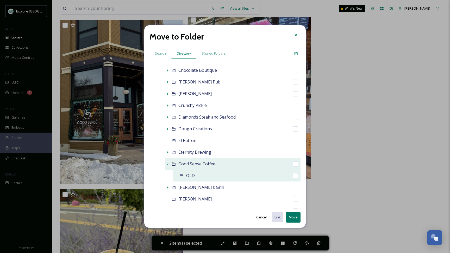
click at [294, 176] on input "checkbox" at bounding box center [295, 175] width 5 height 5
checkbox input "true"
checkbox input "false"
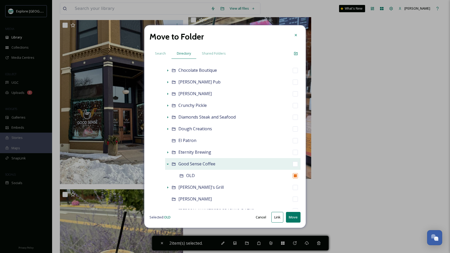
click at [292, 220] on button "Move" at bounding box center [293, 217] width 15 height 11
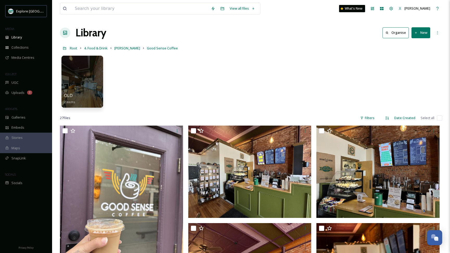
scroll to position [0, 0]
click at [122, 47] on span "[PERSON_NAME]" at bounding box center [127, 48] width 26 height 5
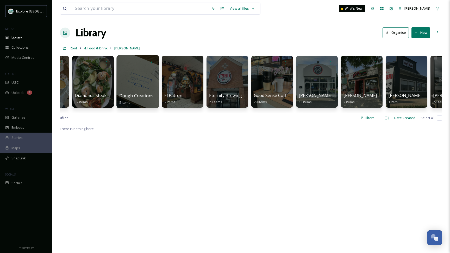
scroll to position [0, 619]
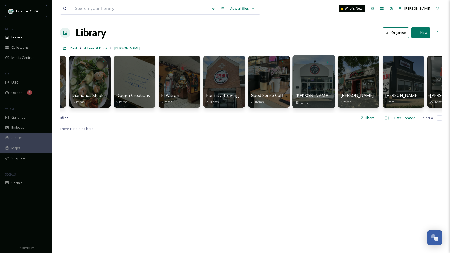
click at [315, 82] on div at bounding box center [313, 81] width 42 height 53
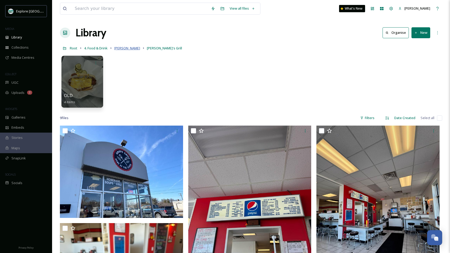
click at [120, 49] on span "[PERSON_NAME]" at bounding box center [127, 48] width 26 height 5
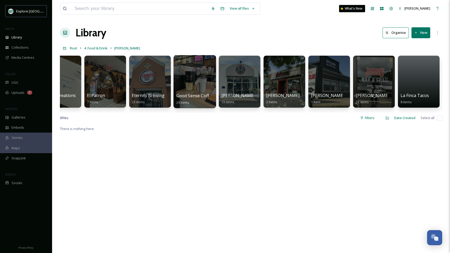
scroll to position [0, 715]
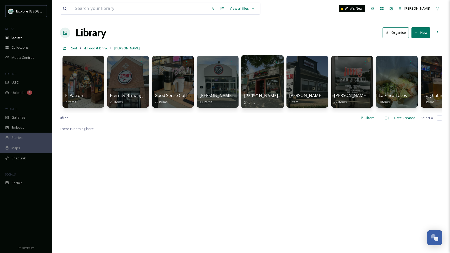
click at [267, 82] on div at bounding box center [262, 81] width 42 height 53
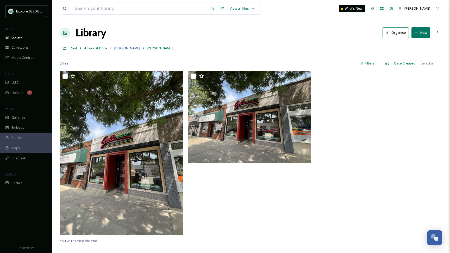
click at [120, 48] on span "[PERSON_NAME]" at bounding box center [127, 48] width 26 height 5
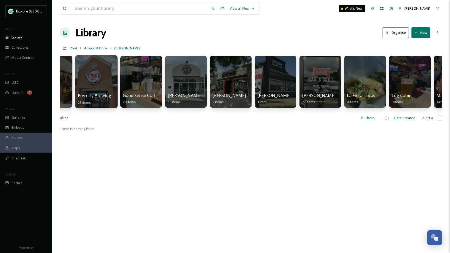
scroll to position [0, 770]
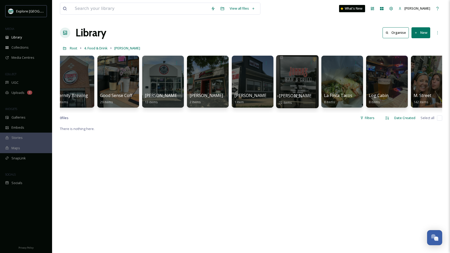
click at [303, 85] on div at bounding box center [297, 81] width 42 height 53
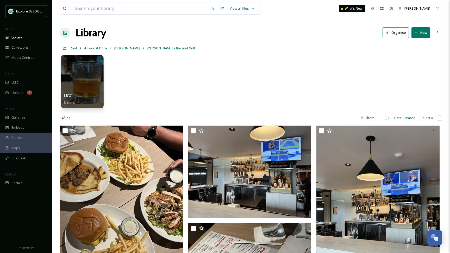
click at [82, 91] on div at bounding box center [82, 81] width 42 height 53
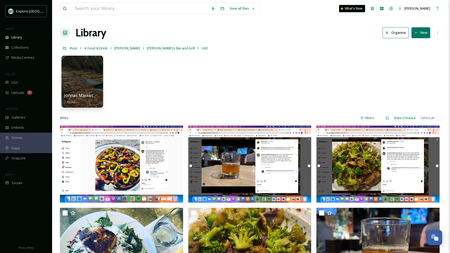
click at [419, 34] on button "New" at bounding box center [420, 32] width 19 height 11
click at [412, 64] on span "Folder" at bounding box center [415, 65] width 10 height 5
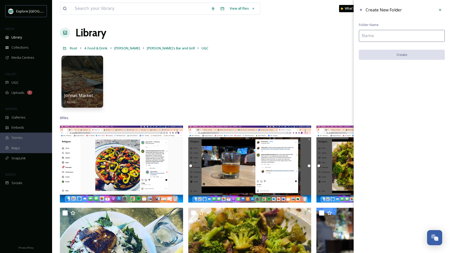
click at [397, 36] on input at bounding box center [402, 36] width 86 height 12
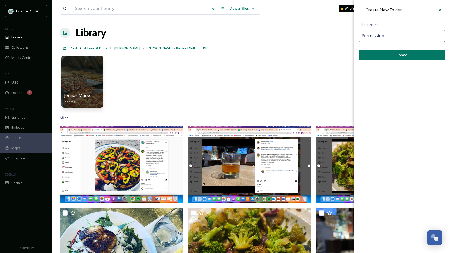
type input "Permission"
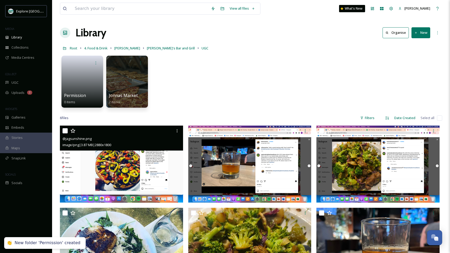
click at [65, 132] on input "checkbox" at bounding box center [64, 130] width 5 height 5
checkbox input "true"
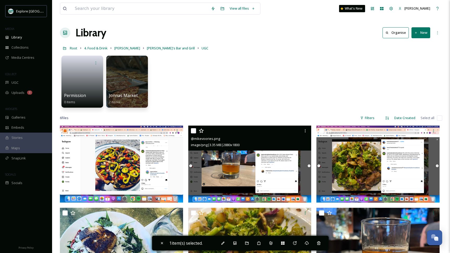
click at [191, 132] on input "checkbox" at bounding box center [193, 130] width 5 height 5
checkbox input "true"
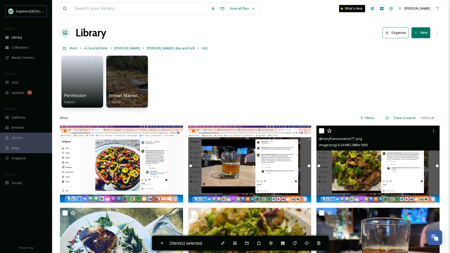
click at [322, 133] on input "checkbox" at bounding box center [321, 130] width 5 height 5
checkbox input "true"
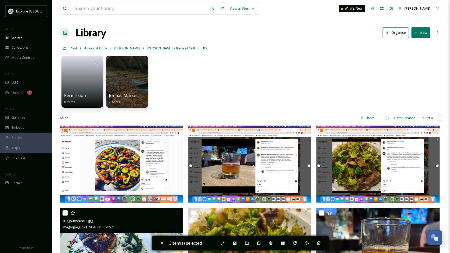
click at [63, 212] on input "checkbox" at bounding box center [64, 213] width 5 height 5
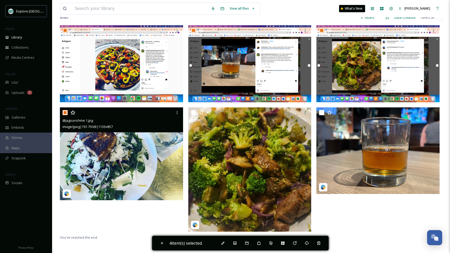
scroll to position [104, 0]
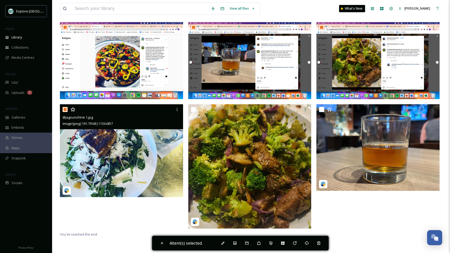
click at [66, 110] on input "checkbox" at bounding box center [64, 109] width 5 height 5
checkbox input "false"
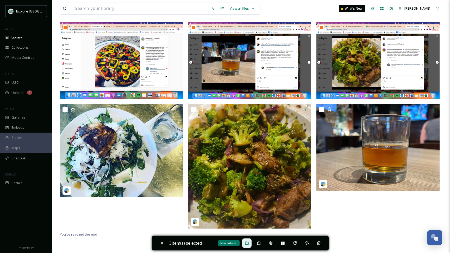
click at [251, 245] on div "Move To Folder" at bounding box center [246, 243] width 9 height 9
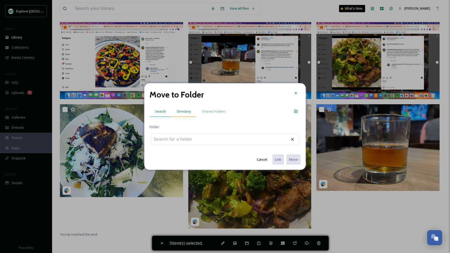
click at [184, 110] on span "Directory" at bounding box center [184, 111] width 14 height 5
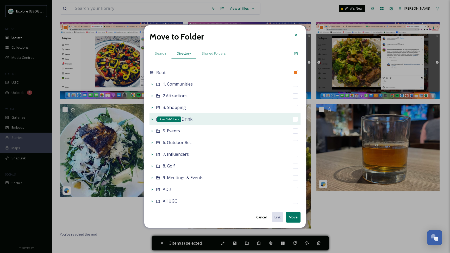
click at [152, 119] on icon at bounding box center [152, 119] width 1 height 2
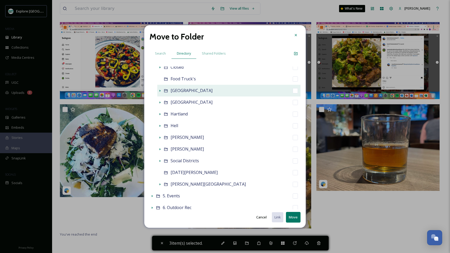
scroll to position [79, 0]
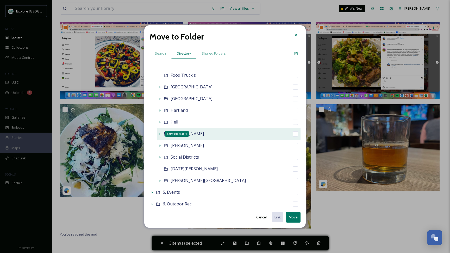
click at [160, 134] on icon at bounding box center [160, 134] width 4 height 4
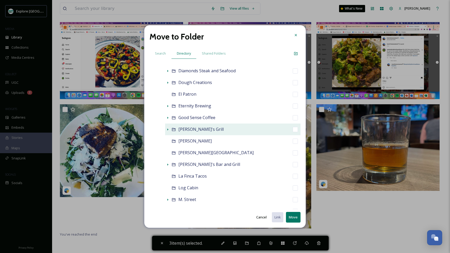
scroll to position [318, 0]
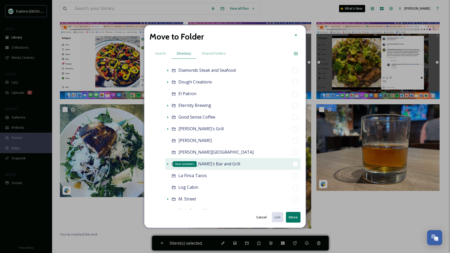
click at [168, 163] on icon at bounding box center [168, 164] width 4 height 4
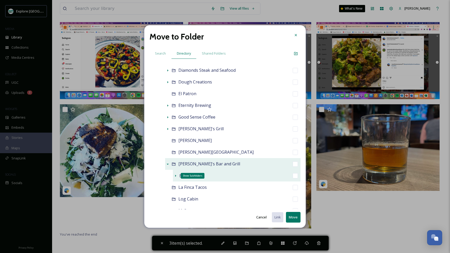
scroll to position [336, 0]
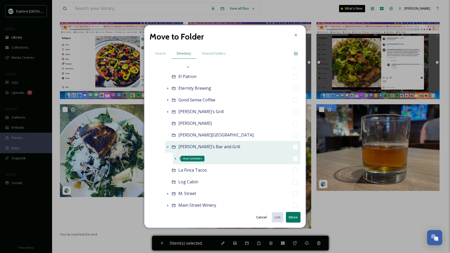
click at [174, 161] on div "Show Subfolders" at bounding box center [175, 158] width 5 height 5
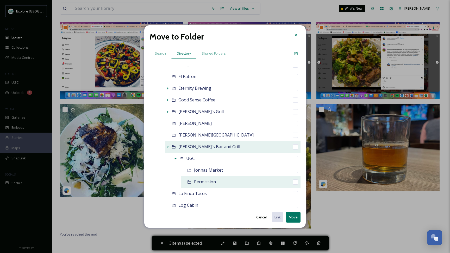
click at [294, 183] on input "checkbox" at bounding box center [295, 182] width 5 height 5
checkbox input "true"
checkbox input "false"
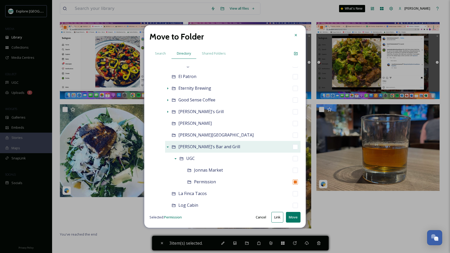
click at [294, 219] on button "Move" at bounding box center [293, 217] width 15 height 11
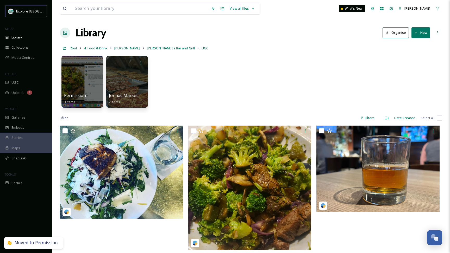
scroll to position [0, 0]
click at [147, 48] on span "[PERSON_NAME]'s Bar and Grill" at bounding box center [171, 48] width 48 height 5
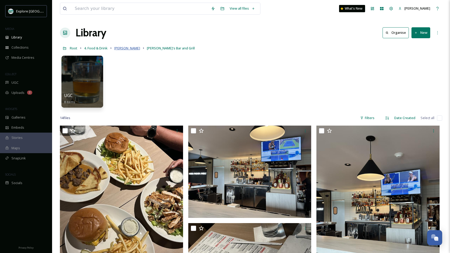
click at [123, 47] on span "[PERSON_NAME]" at bounding box center [127, 48] width 26 height 5
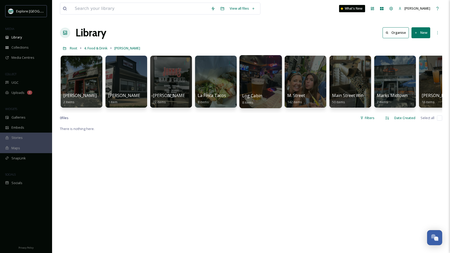
scroll to position [0, 898]
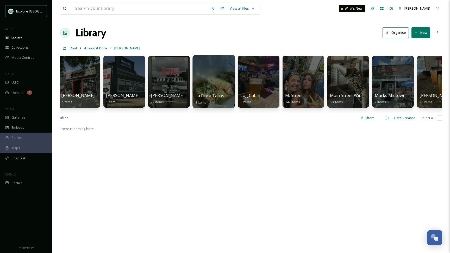
click at [217, 77] on div at bounding box center [213, 81] width 42 height 53
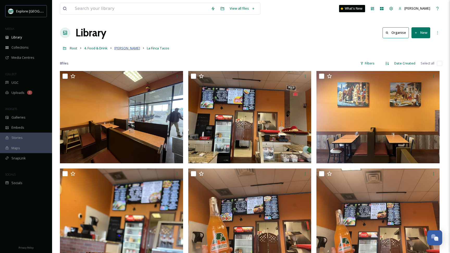
click at [121, 49] on span "[PERSON_NAME]" at bounding box center [127, 48] width 26 height 5
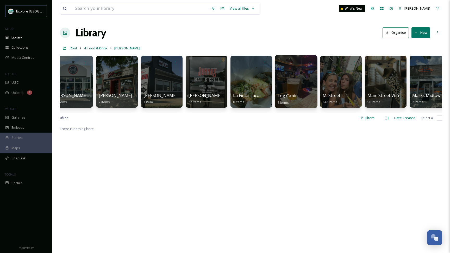
scroll to position [0, 861]
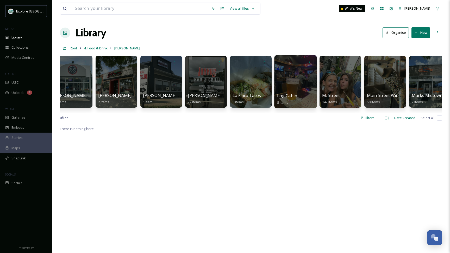
click at [296, 83] on div at bounding box center [295, 81] width 42 height 53
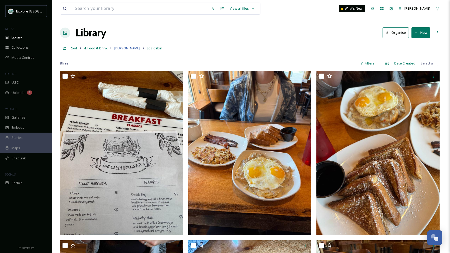
click at [116, 49] on span "[PERSON_NAME]" at bounding box center [127, 48] width 26 height 5
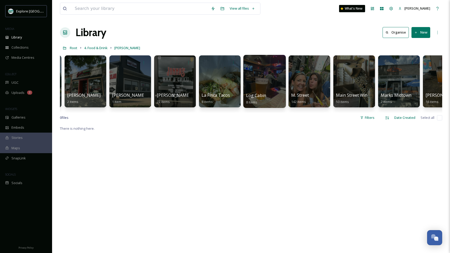
scroll to position [0, 894]
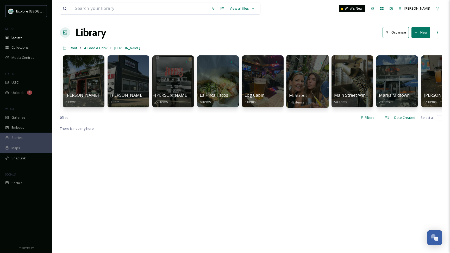
click at [303, 89] on div at bounding box center [307, 81] width 42 height 53
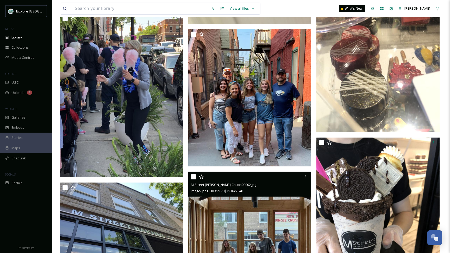
scroll to position [3797, 0]
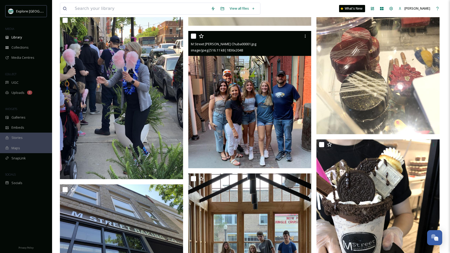
click at [193, 36] on input "checkbox" at bounding box center [193, 36] width 5 height 5
checkbox input "true"
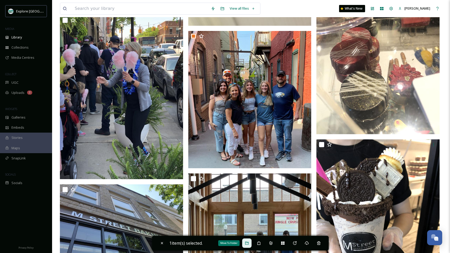
click at [248, 245] on icon at bounding box center [246, 243] width 3 height 3
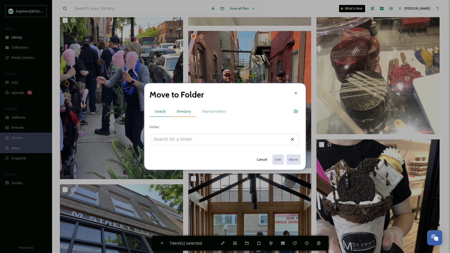
click at [181, 113] on span "Directory" at bounding box center [184, 111] width 14 height 5
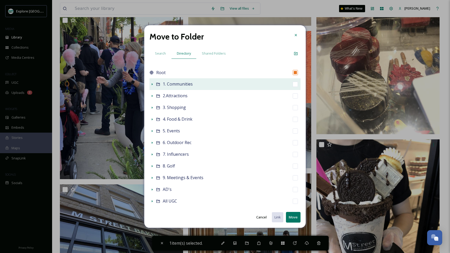
scroll to position [0, 0]
click at [151, 85] on icon at bounding box center [152, 84] width 4 height 4
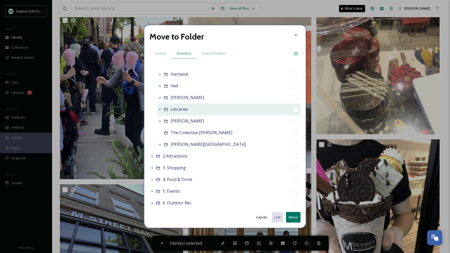
scroll to position [61, 0]
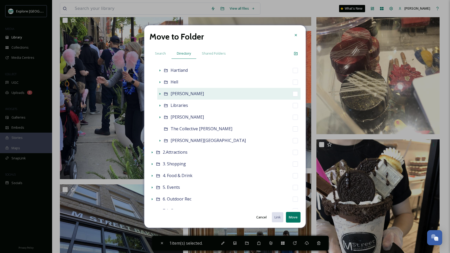
click at [160, 96] on icon at bounding box center [160, 94] width 4 height 4
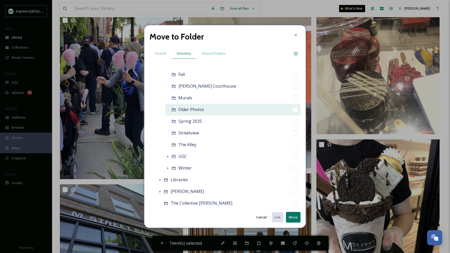
scroll to position [169, 0]
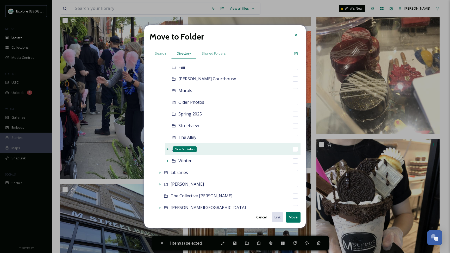
click at [167, 151] on icon at bounding box center [168, 149] width 4 height 4
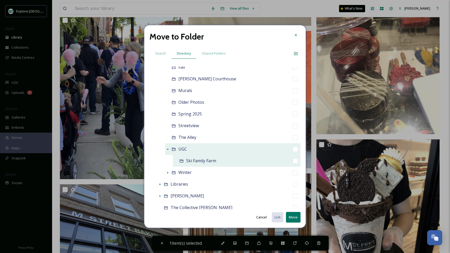
scroll to position [178, 0]
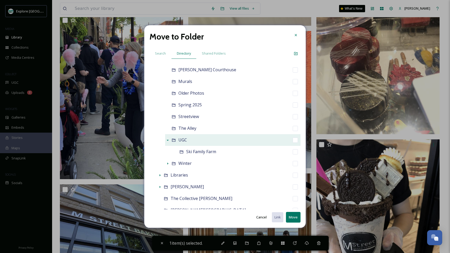
click at [295, 142] on input "checkbox" at bounding box center [295, 140] width 5 height 5
checkbox input "true"
checkbox input "false"
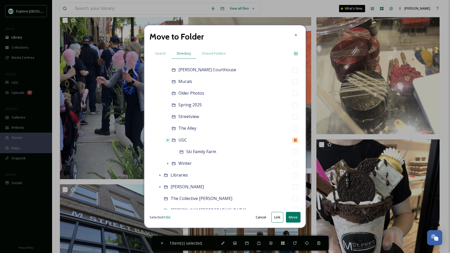
click at [290, 219] on button "Move" at bounding box center [293, 217] width 15 height 11
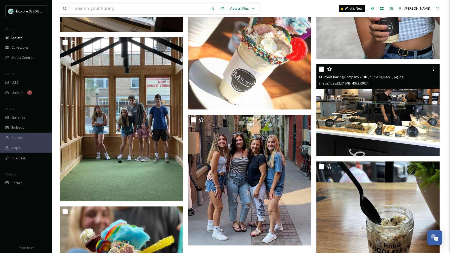
scroll to position [4213, 0]
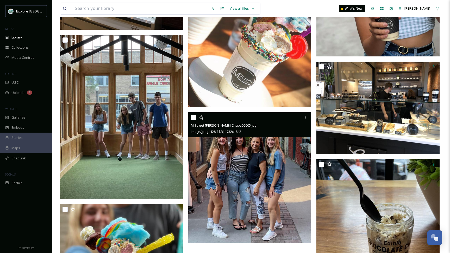
click at [197, 117] on div at bounding box center [250, 117] width 119 height 9
click at [194, 119] on input "checkbox" at bounding box center [193, 117] width 5 height 5
checkbox input "true"
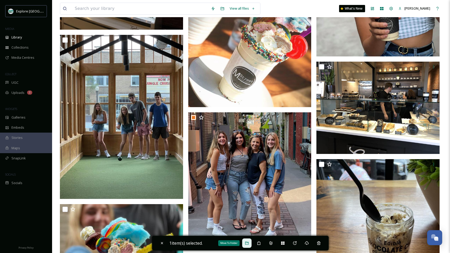
click at [248, 242] on icon at bounding box center [247, 243] width 4 height 4
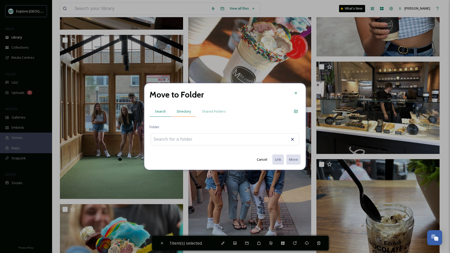
click at [186, 109] on div "Directory" at bounding box center [183, 111] width 25 height 11
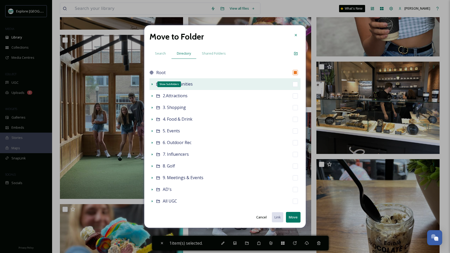
click at [151, 86] on icon at bounding box center [152, 84] width 4 height 4
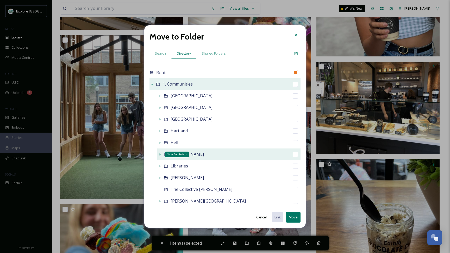
click at [161, 154] on icon at bounding box center [160, 155] width 4 height 4
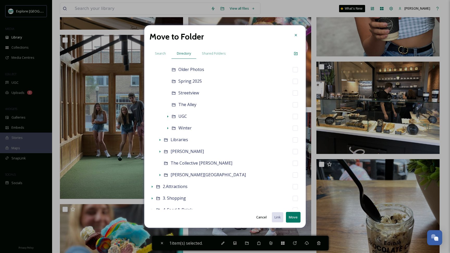
scroll to position [204, 0]
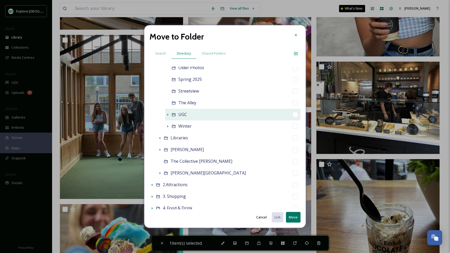
click at [295, 115] on input "checkbox" at bounding box center [295, 114] width 5 height 5
checkbox input "true"
checkbox input "false"
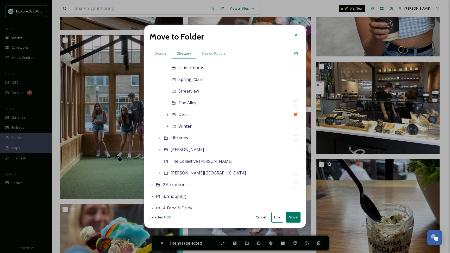
click at [294, 218] on button "Move" at bounding box center [293, 217] width 15 height 11
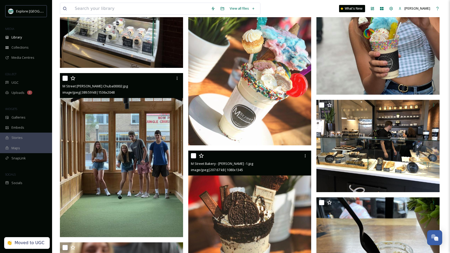
scroll to position [4166, 0]
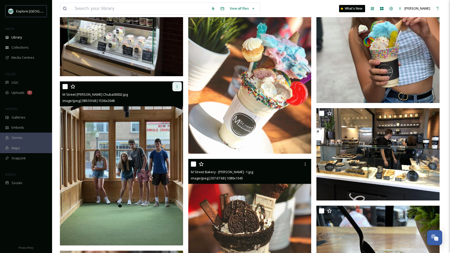
click at [176, 86] on icon at bounding box center [177, 87] width 4 height 4
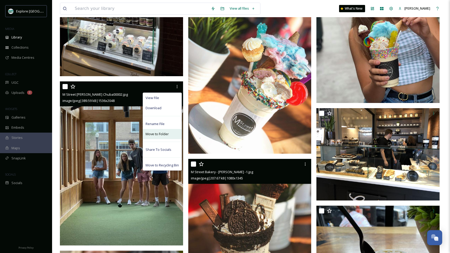
click at [155, 134] on span "Move to Folder" at bounding box center [157, 134] width 23 height 5
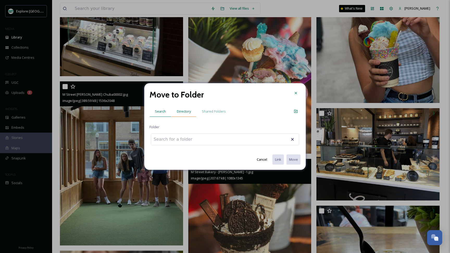
click at [180, 114] on div "Directory" at bounding box center [183, 111] width 25 height 11
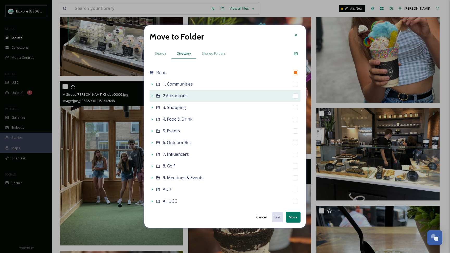
scroll to position [0, 0]
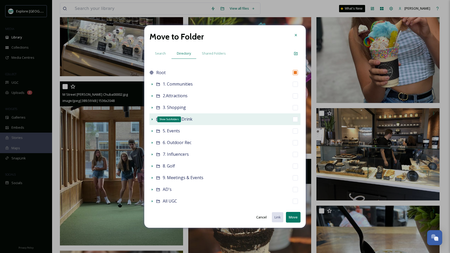
click at [153, 120] on icon at bounding box center [152, 119] width 4 height 4
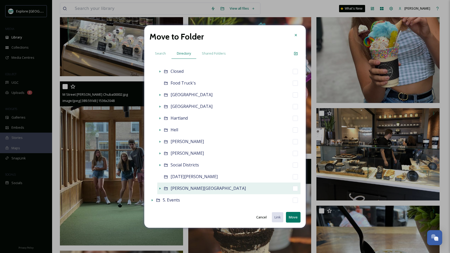
scroll to position [70, 0]
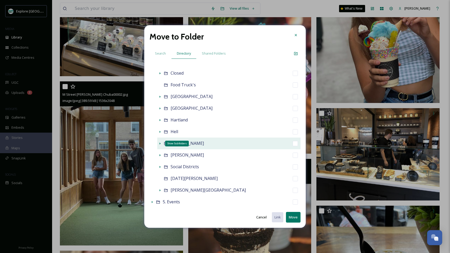
click at [158, 144] on icon at bounding box center [160, 144] width 4 height 4
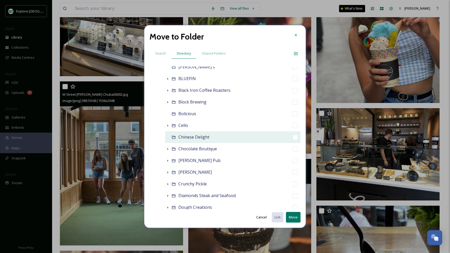
scroll to position [201, 0]
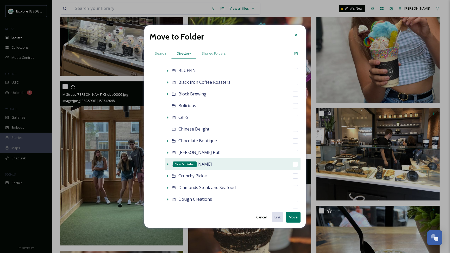
click at [168, 164] on icon at bounding box center [168, 164] width 4 height 4
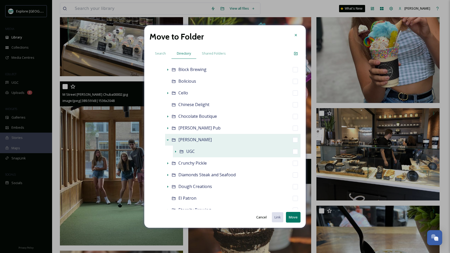
scroll to position [237, 0]
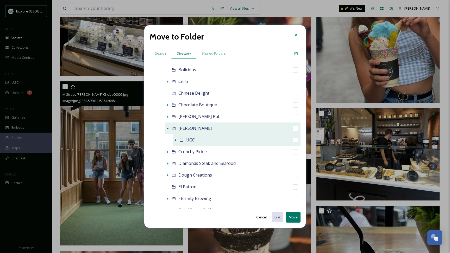
click at [294, 140] on input "checkbox" at bounding box center [295, 140] width 5 height 5
checkbox input "true"
checkbox input "false"
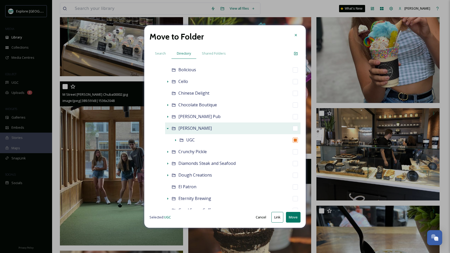
click at [294, 220] on button "Move" at bounding box center [293, 217] width 15 height 11
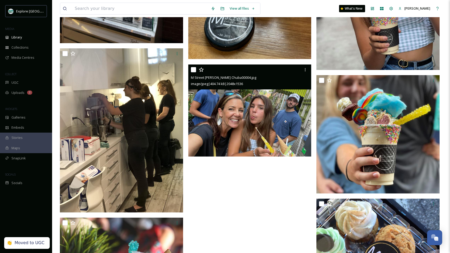
scroll to position [4201, 0]
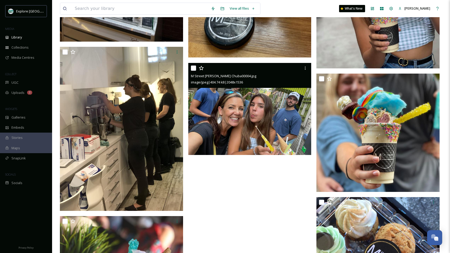
click at [194, 67] on input "checkbox" at bounding box center [193, 68] width 5 height 5
checkbox input "true"
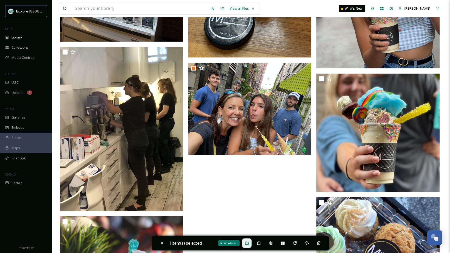
click at [248, 245] on icon at bounding box center [247, 243] width 4 height 4
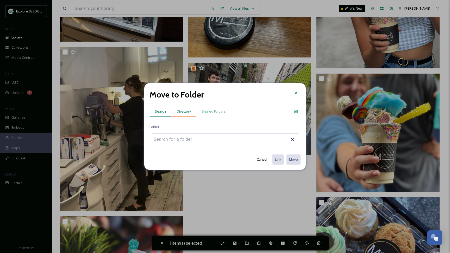
click at [188, 111] on span "Directory" at bounding box center [184, 111] width 14 height 5
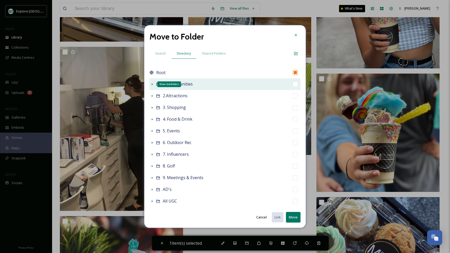
click at [153, 84] on icon at bounding box center [152, 84] width 4 height 4
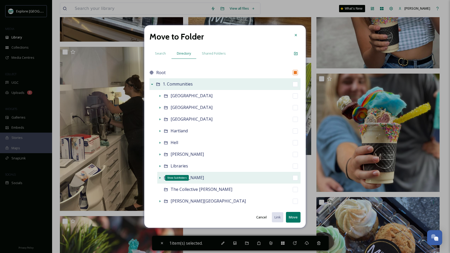
scroll to position [17, 0]
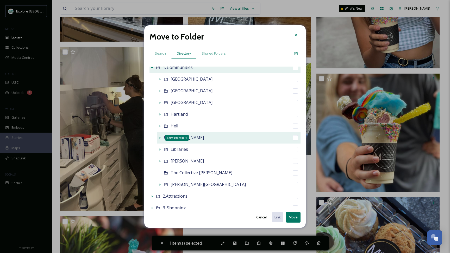
click at [161, 136] on icon at bounding box center [160, 138] width 4 height 4
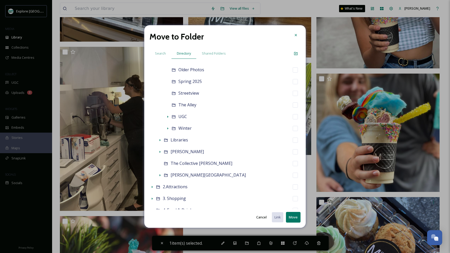
scroll to position [209, 0]
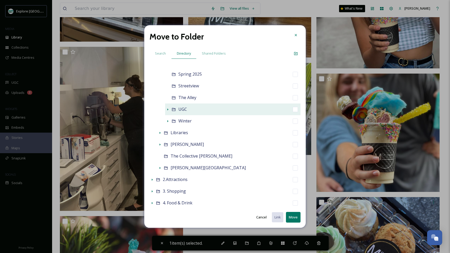
click at [293, 109] on input "checkbox" at bounding box center [295, 109] width 5 height 5
checkbox input "true"
checkbox input "false"
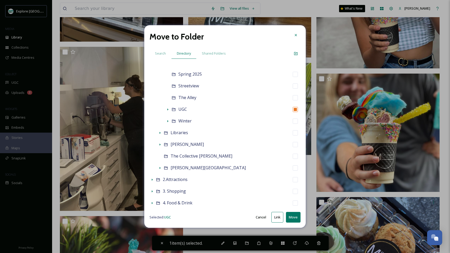
click at [292, 216] on button "Move" at bounding box center [293, 217] width 15 height 11
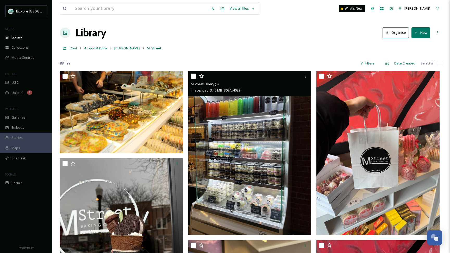
scroll to position [0, 0]
click at [120, 48] on span "[PERSON_NAME]" at bounding box center [127, 48] width 26 height 5
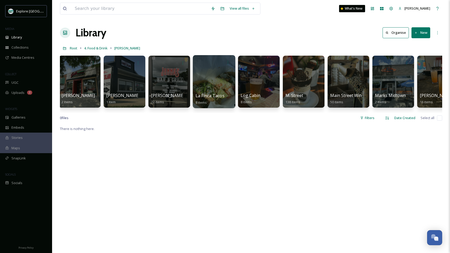
scroll to position [0, 898]
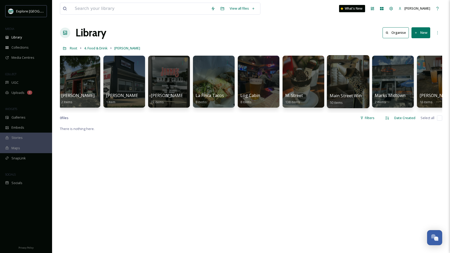
click at [346, 86] on div at bounding box center [348, 81] width 42 height 53
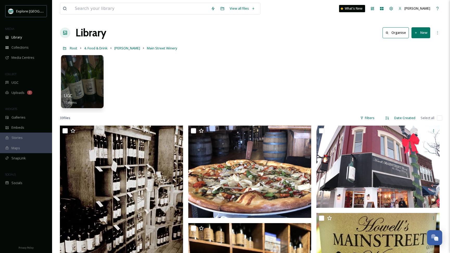
click at [84, 87] on div at bounding box center [82, 81] width 42 height 53
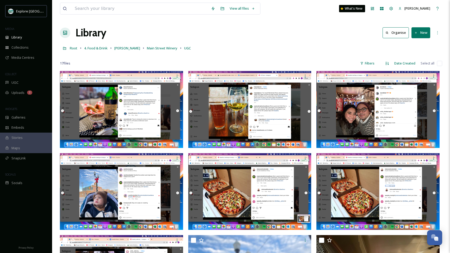
click at [418, 35] on button "New" at bounding box center [420, 32] width 19 height 11
click at [415, 66] on span "Folder" at bounding box center [415, 65] width 10 height 5
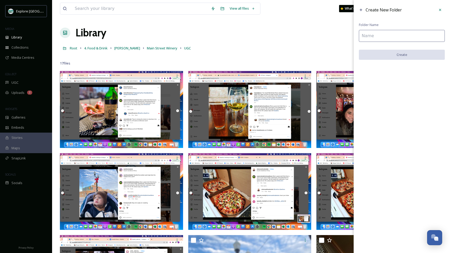
click at [398, 36] on input at bounding box center [402, 36] width 86 height 12
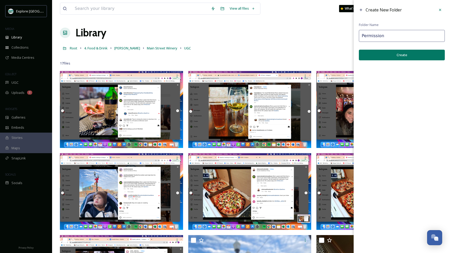
type input "Permission"
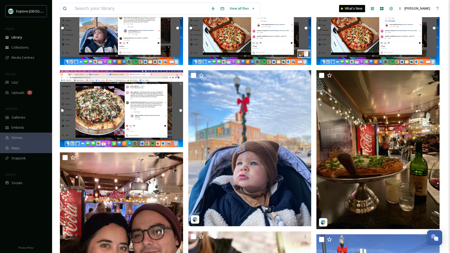
scroll to position [221, 0]
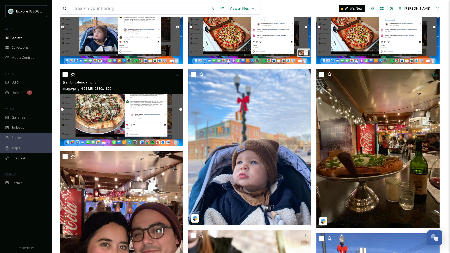
click at [64, 75] on input "checkbox" at bounding box center [64, 74] width 5 height 5
checkbox input "true"
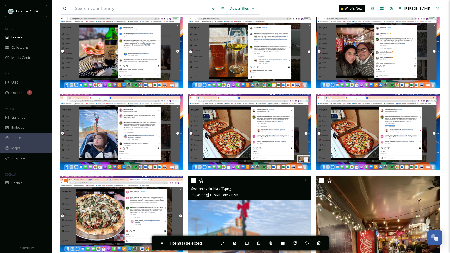
scroll to position [91, 0]
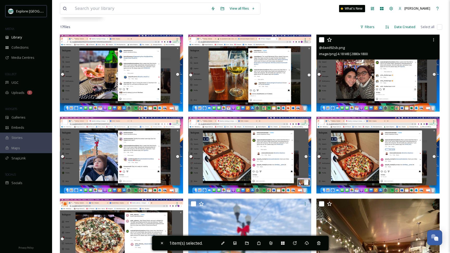
click at [323, 37] on input "checkbox" at bounding box center [321, 39] width 5 height 5
checkbox input "true"
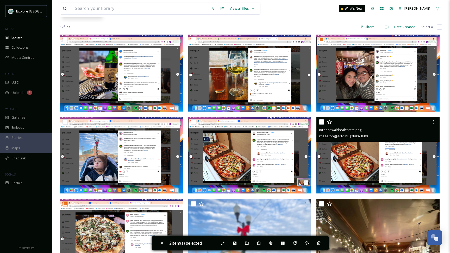
click at [322, 122] on input "checkbox" at bounding box center [321, 121] width 5 height 5
checkbox input "true"
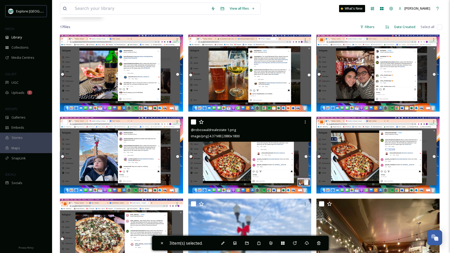
click at [193, 122] on input "checkbox" at bounding box center [193, 121] width 5 height 5
checkbox input "true"
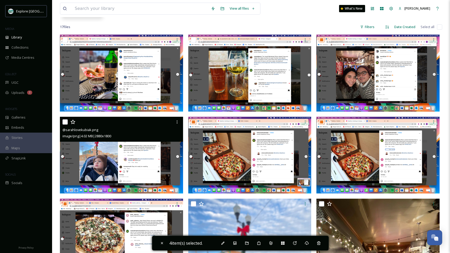
click at [65, 121] on input "checkbox" at bounding box center [64, 121] width 5 height 5
checkbox input "true"
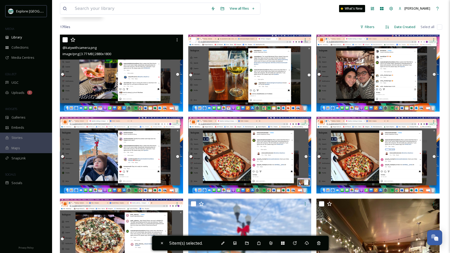
click at [66, 37] on input "checkbox" at bounding box center [64, 39] width 5 height 5
checkbox input "true"
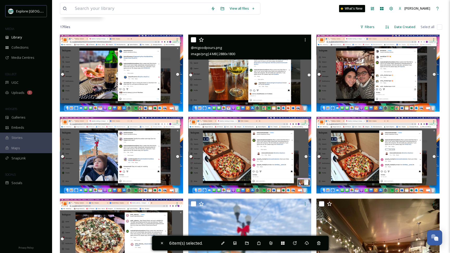
click at [193, 38] on input "checkbox" at bounding box center [193, 39] width 5 height 5
checkbox input "true"
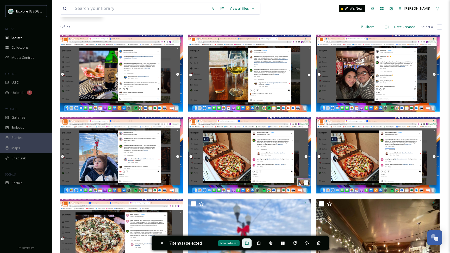
click at [248, 242] on icon at bounding box center [246, 243] width 3 height 3
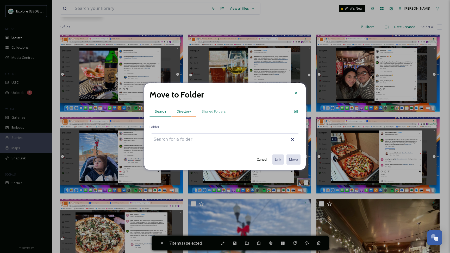
click at [184, 111] on span "Directory" at bounding box center [184, 111] width 14 height 5
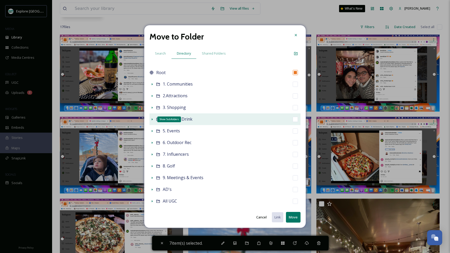
click at [152, 119] on icon at bounding box center [152, 119] width 4 height 4
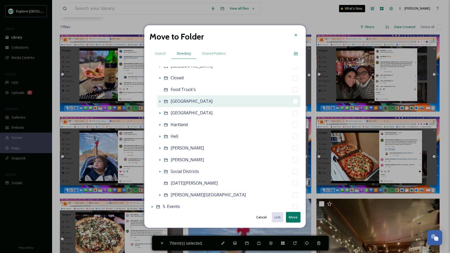
scroll to position [67, 0]
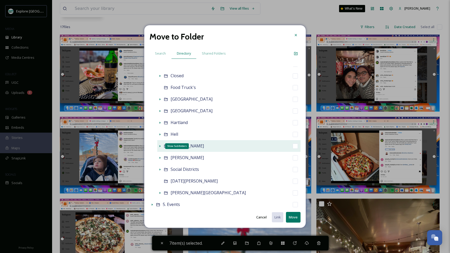
click at [160, 144] on icon at bounding box center [160, 146] width 4 height 4
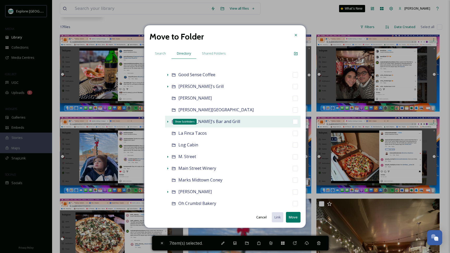
scroll to position [367, 0]
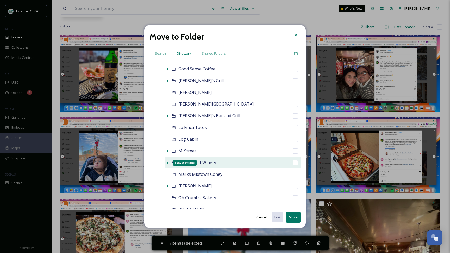
click at [168, 162] on icon at bounding box center [168, 163] width 4 height 4
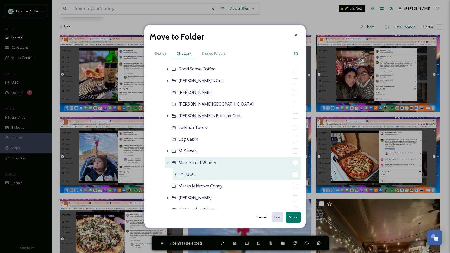
click at [175, 175] on icon at bounding box center [175, 175] width 1 height 2
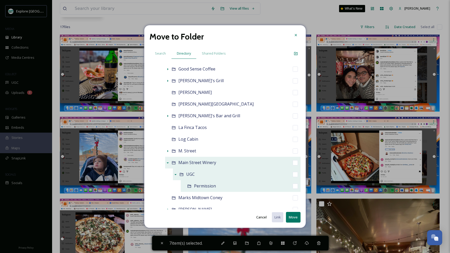
click at [294, 186] on input "checkbox" at bounding box center [295, 186] width 5 height 5
checkbox input "true"
checkbox input "false"
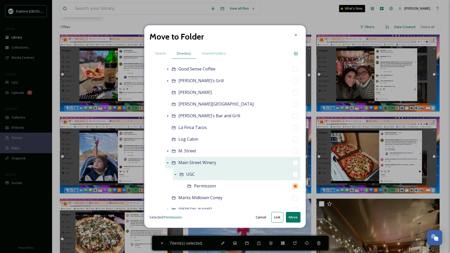
click at [294, 217] on button "Move" at bounding box center [293, 217] width 15 height 11
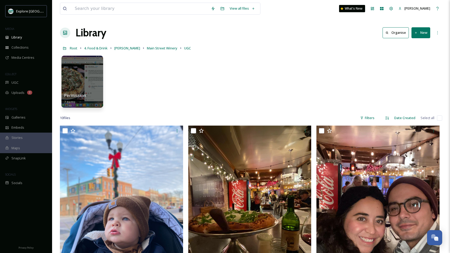
scroll to position [0, 0]
click at [122, 48] on span "[PERSON_NAME]" at bounding box center [127, 48] width 26 height 5
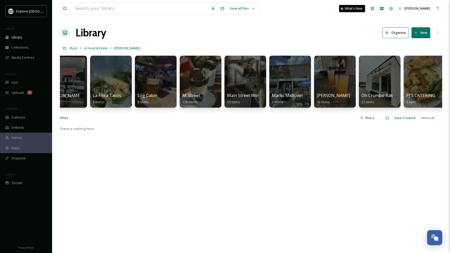
scroll to position [0, 1002]
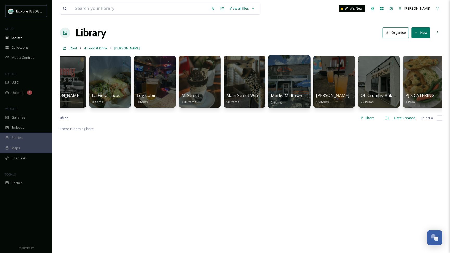
click at [289, 85] on div at bounding box center [289, 81] width 42 height 53
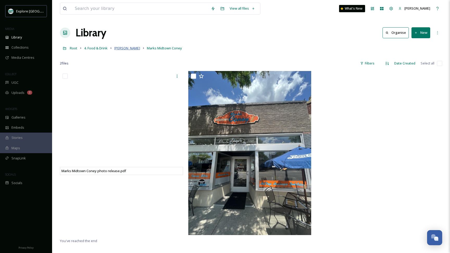
click at [119, 50] on span "[PERSON_NAME]" at bounding box center [127, 48] width 26 height 5
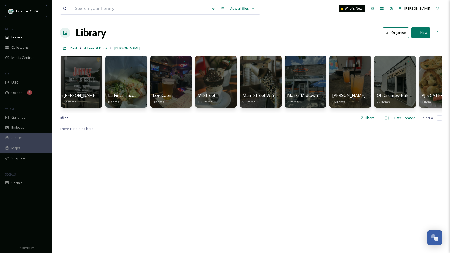
scroll to position [0, 1039]
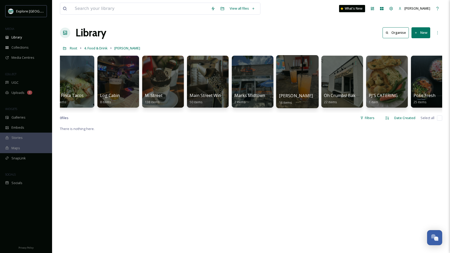
click at [298, 85] on div at bounding box center [297, 81] width 42 height 53
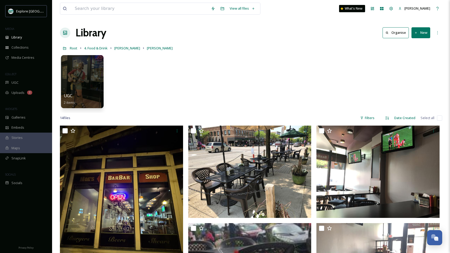
click at [89, 88] on div at bounding box center [82, 81] width 42 height 53
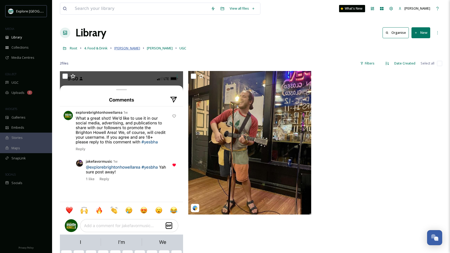
click at [119, 47] on span "[PERSON_NAME]" at bounding box center [127, 48] width 26 height 5
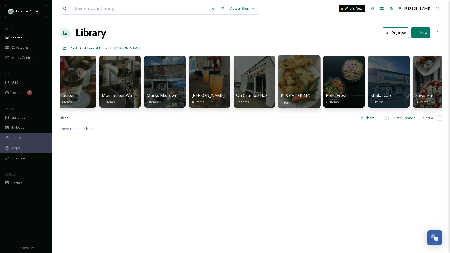
scroll to position [0, 1126]
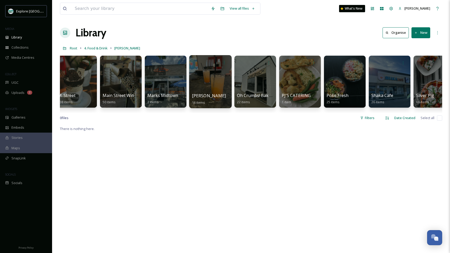
click at [213, 80] on div at bounding box center [210, 81] width 42 height 53
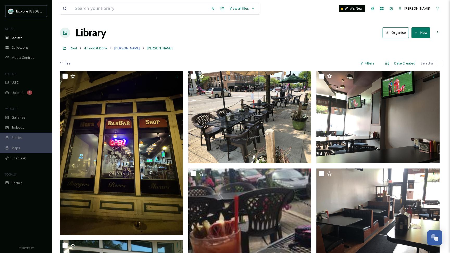
click at [118, 47] on span "[PERSON_NAME]" at bounding box center [127, 48] width 26 height 5
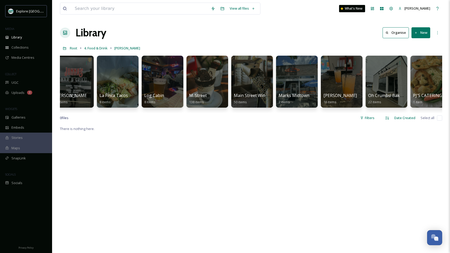
scroll to position [0, 1026]
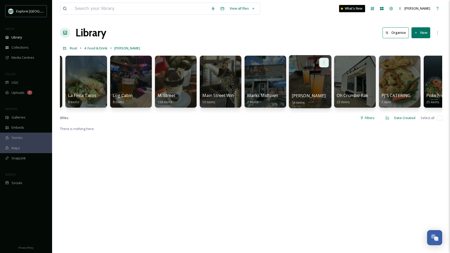
click at [328, 62] on div at bounding box center [324, 63] width 10 height 10
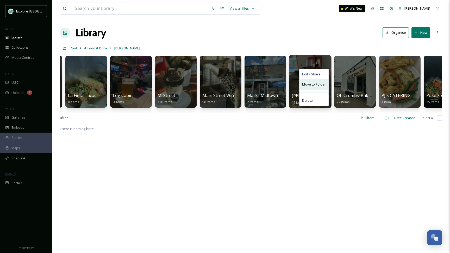
click at [324, 84] on span "Move to Folder" at bounding box center [314, 84] width 24 height 5
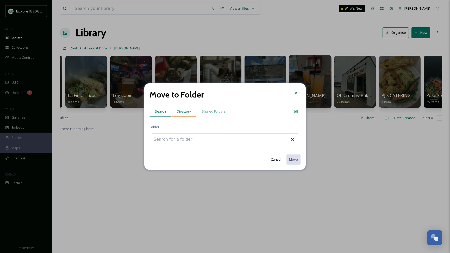
click at [188, 109] on div "Directory" at bounding box center [183, 111] width 25 height 11
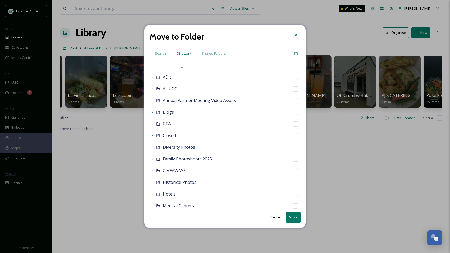
scroll to position [116, 0]
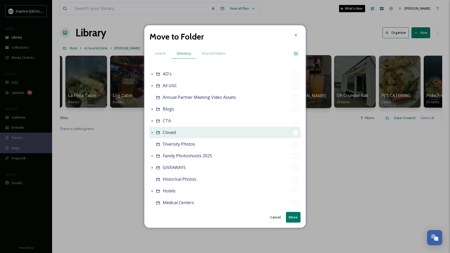
click at [294, 135] on input "checkbox" at bounding box center [295, 132] width 5 height 5
checkbox input "true"
checkbox input "false"
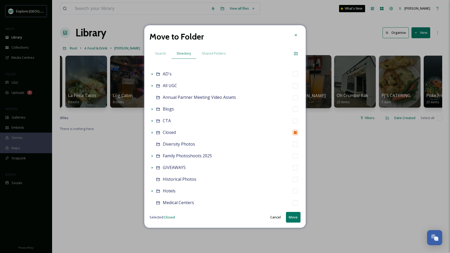
click at [293, 217] on button "Move" at bounding box center [293, 217] width 15 height 11
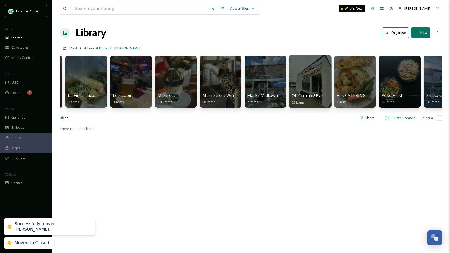
click at [315, 86] on div at bounding box center [310, 81] width 42 height 53
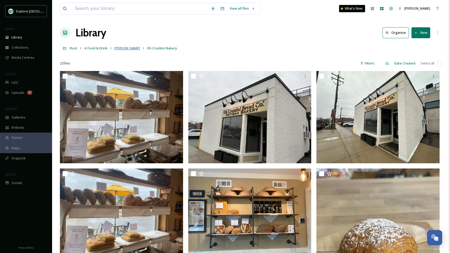
click at [118, 48] on span "[PERSON_NAME]" at bounding box center [127, 48] width 26 height 5
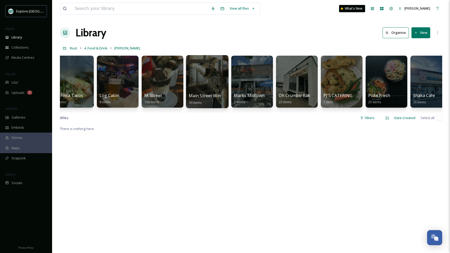
scroll to position [0, 1053]
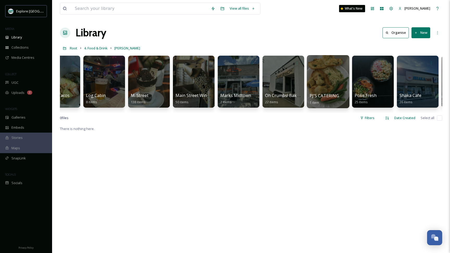
click at [335, 83] on div at bounding box center [328, 81] width 42 height 53
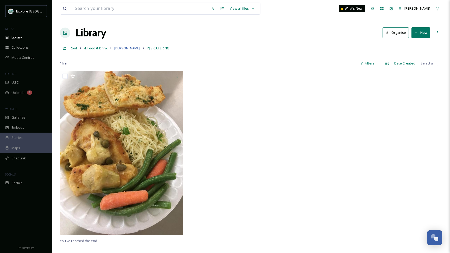
click at [122, 48] on span "[PERSON_NAME]" at bounding box center [127, 48] width 26 height 5
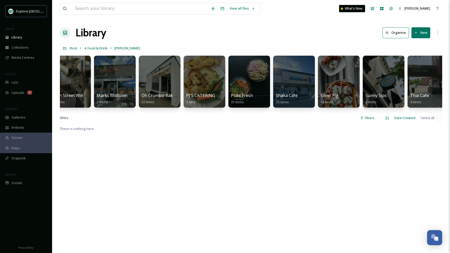
scroll to position [0, 1186]
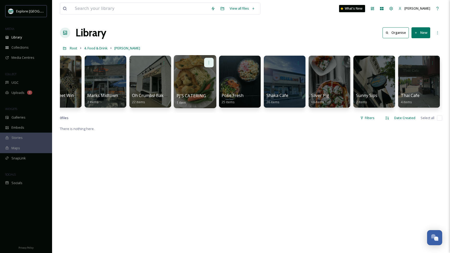
click at [210, 61] on div at bounding box center [209, 63] width 10 height 10
click at [206, 84] on span "Move to Folder" at bounding box center [199, 84] width 24 height 5
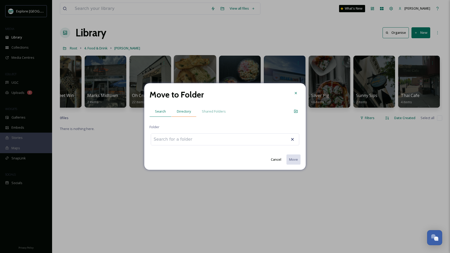
click at [187, 107] on div "Directory" at bounding box center [183, 111] width 25 height 11
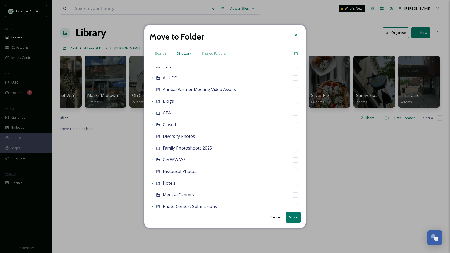
scroll to position [124, 0]
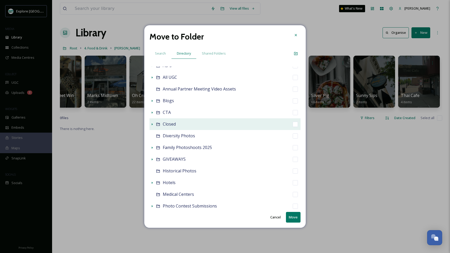
click at [294, 125] on input "checkbox" at bounding box center [295, 124] width 5 height 5
checkbox input "true"
checkbox input "false"
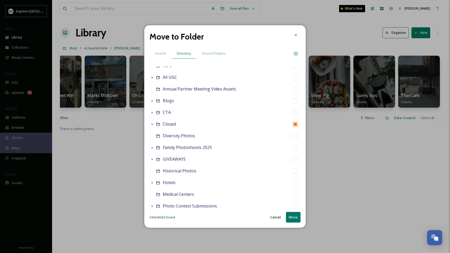
click at [294, 214] on button "Move" at bounding box center [293, 217] width 15 height 11
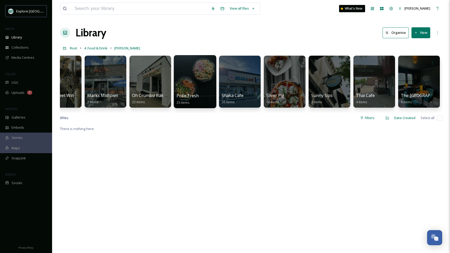
click at [195, 80] on div at bounding box center [195, 81] width 42 height 53
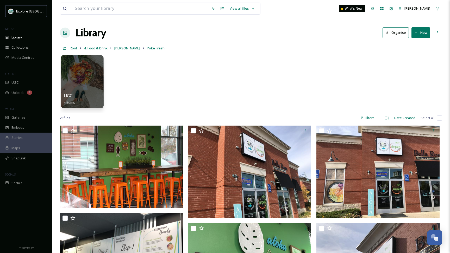
click at [94, 87] on div at bounding box center [82, 81] width 42 height 53
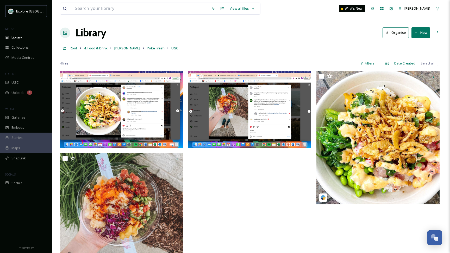
click at [425, 31] on button "New" at bounding box center [420, 32] width 19 height 11
click at [408, 64] on div "Folder" at bounding box center [414, 65] width 29 height 10
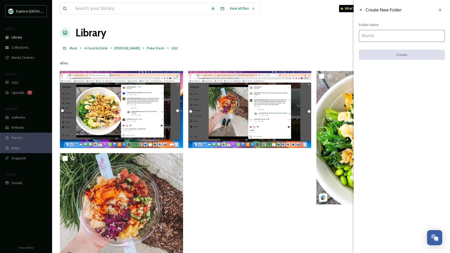
click at [378, 35] on input at bounding box center [402, 36] width 86 height 12
type input "p"
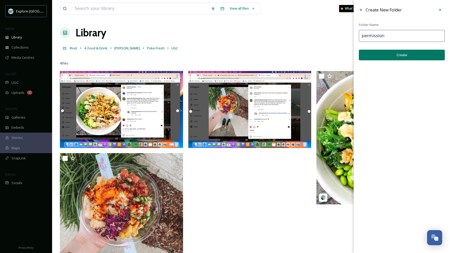
type input "permission"
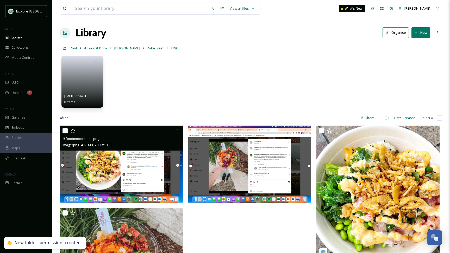
click at [64, 130] on input "checkbox" at bounding box center [64, 130] width 5 height 5
checkbox input "true"
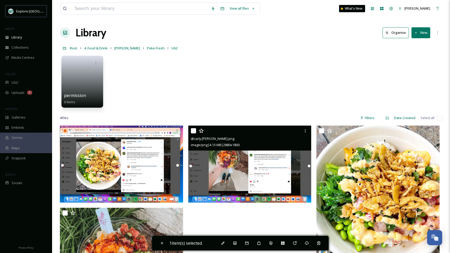
click at [193, 131] on input "checkbox" at bounding box center [193, 130] width 5 height 5
checkbox input "true"
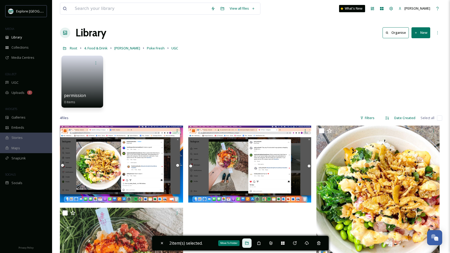
click at [248, 243] on icon at bounding box center [247, 243] width 4 height 4
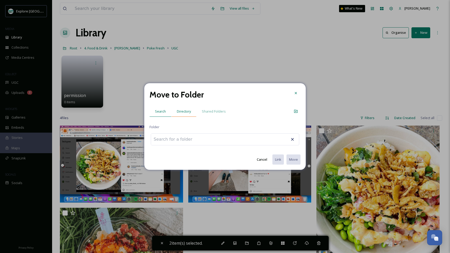
click at [185, 110] on span "Directory" at bounding box center [184, 111] width 14 height 5
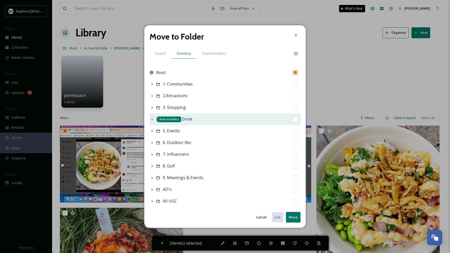
click at [150, 118] on icon at bounding box center [152, 119] width 4 height 4
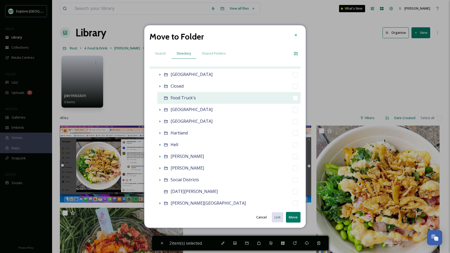
scroll to position [57, 0]
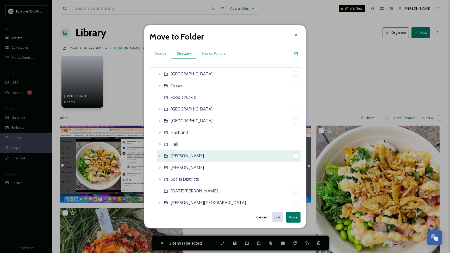
click at [160, 156] on icon at bounding box center [160, 156] width 4 height 4
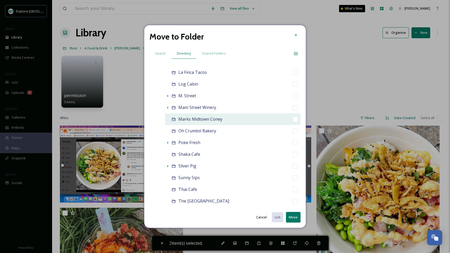
scroll to position [424, 0]
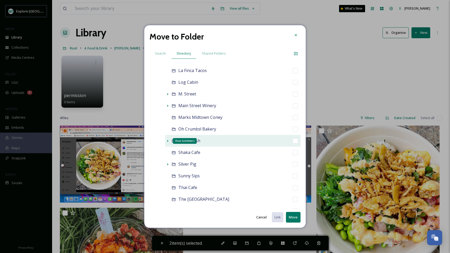
click at [168, 142] on icon at bounding box center [168, 141] width 4 height 4
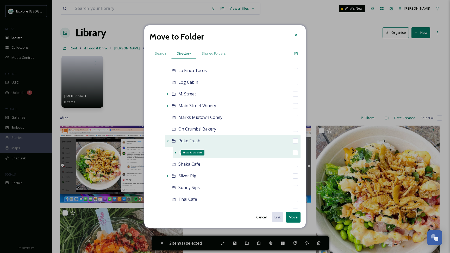
click at [175, 154] on icon at bounding box center [175, 153] width 4 height 4
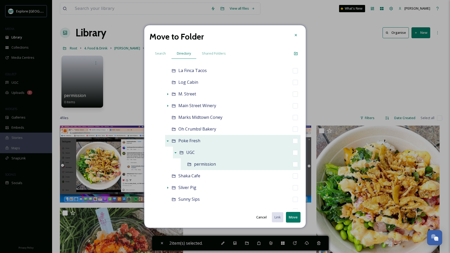
click at [294, 166] on input "checkbox" at bounding box center [295, 164] width 5 height 5
checkbox input "true"
checkbox input "false"
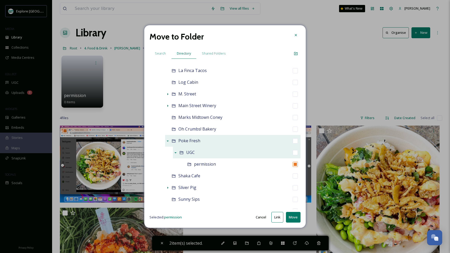
click at [295, 218] on button "Move" at bounding box center [293, 217] width 15 height 11
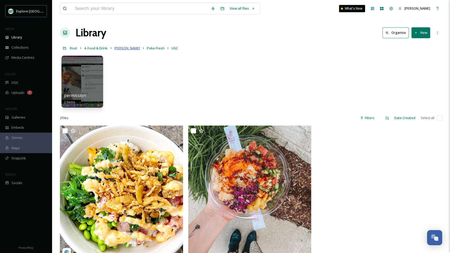
click at [124, 48] on span "[PERSON_NAME]" at bounding box center [127, 48] width 26 height 5
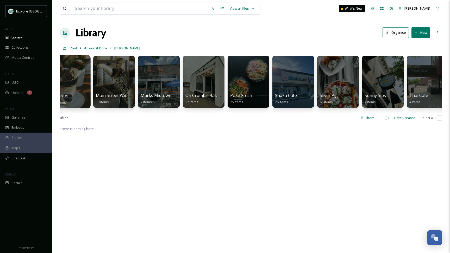
scroll to position [0, 1138]
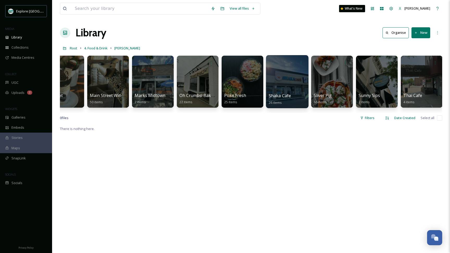
click at [287, 84] on div at bounding box center [287, 81] width 42 height 53
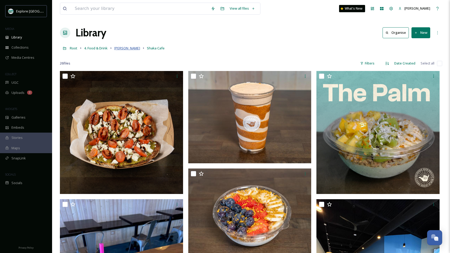
click at [117, 49] on span "[PERSON_NAME]" at bounding box center [127, 48] width 26 height 5
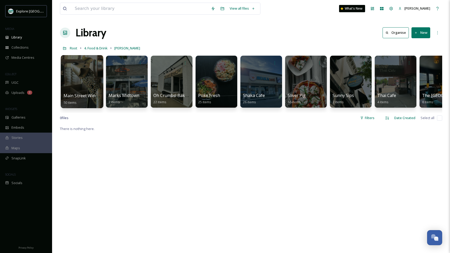
scroll to position [0, 1288]
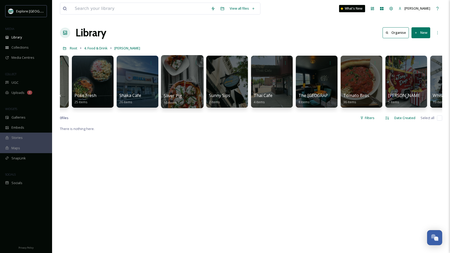
click at [179, 84] on div at bounding box center [182, 81] width 42 height 53
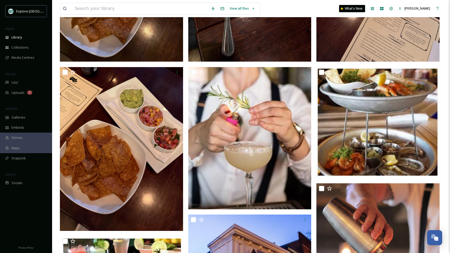
scroll to position [405, 0]
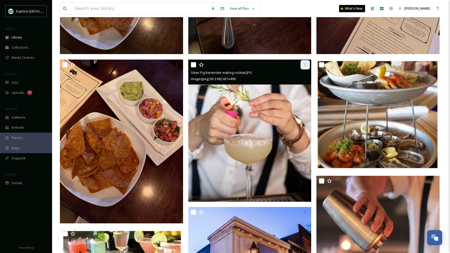
click at [305, 64] on icon at bounding box center [305, 65] width 4 height 4
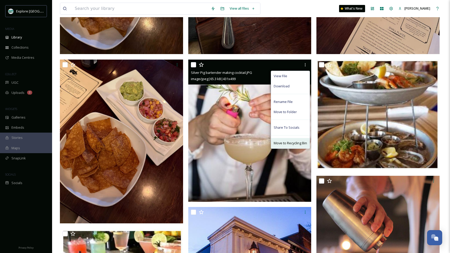
click at [282, 144] on span "Move to Recycling Bin" at bounding box center [290, 143] width 33 height 5
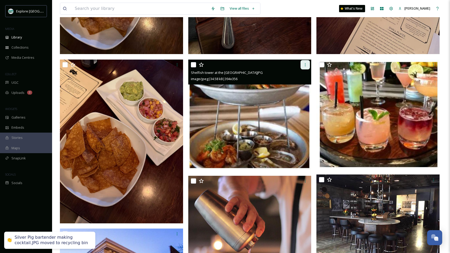
click at [303, 65] on div at bounding box center [304, 64] width 9 height 9
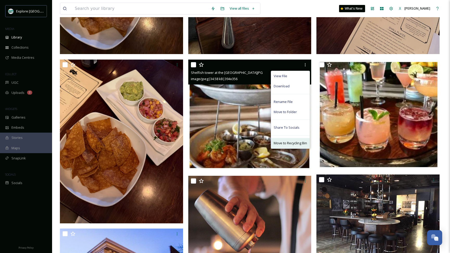
click at [290, 143] on span "Move to Recycling Bin" at bounding box center [290, 143] width 33 height 5
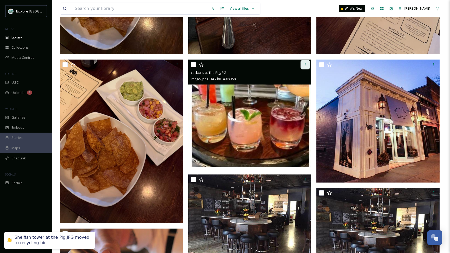
click at [305, 65] on icon at bounding box center [305, 64] width 1 height 3
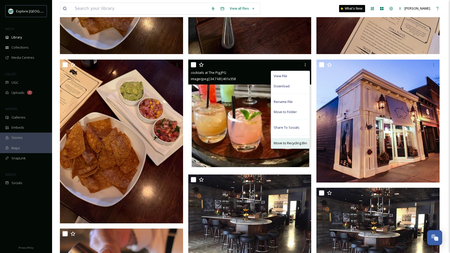
click at [292, 141] on span "Move to Recycling Bin" at bounding box center [290, 143] width 33 height 5
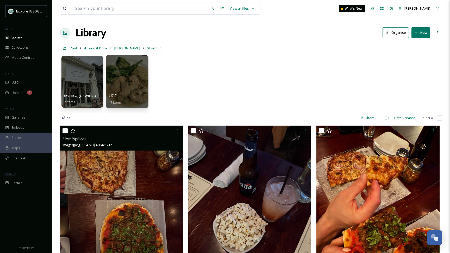
scroll to position [0, 0]
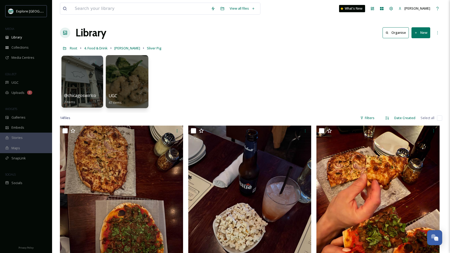
click at [116, 82] on div at bounding box center [127, 81] width 42 height 53
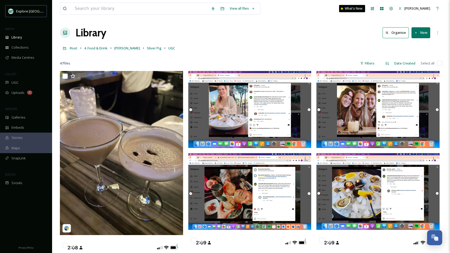
click at [418, 37] on button "New" at bounding box center [420, 32] width 19 height 11
click at [411, 63] on span "Folder" at bounding box center [415, 65] width 10 height 5
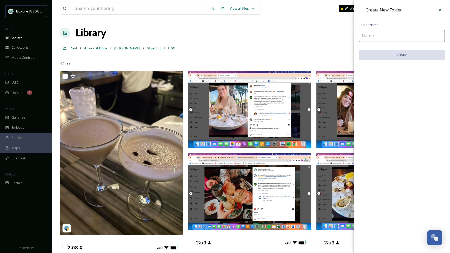
click at [367, 35] on input at bounding box center [402, 36] width 86 height 12
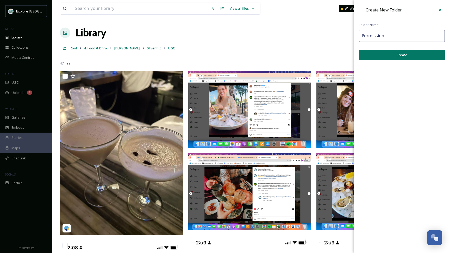
type input "Permission"
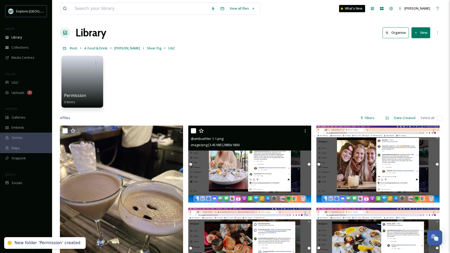
click at [206, 176] on img at bounding box center [249, 164] width 123 height 77
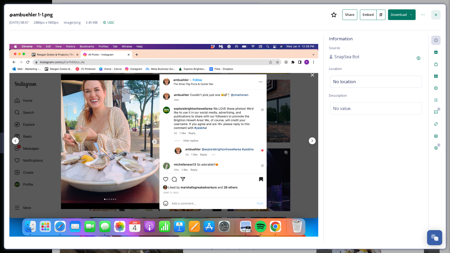
click at [437, 14] on icon at bounding box center [436, 15] width 4 height 4
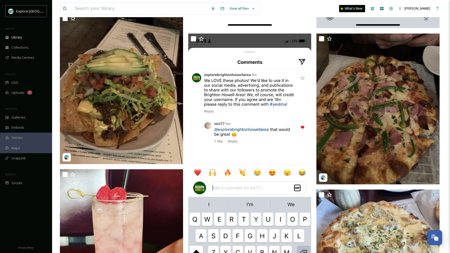
scroll to position [790, 0]
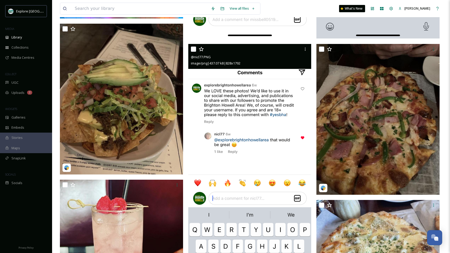
click at [192, 50] on input "checkbox" at bounding box center [193, 49] width 5 height 5
checkbox input "true"
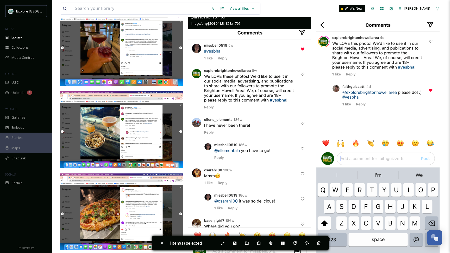
scroll to position [553, 0]
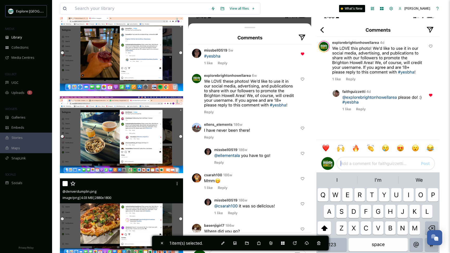
click at [66, 182] on input "checkbox" at bounding box center [64, 183] width 5 height 5
checkbox input "true"
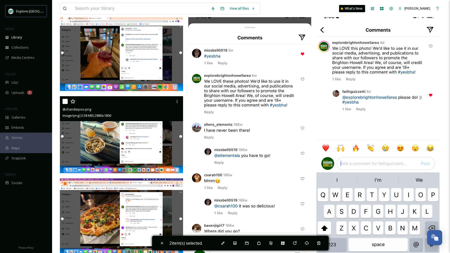
click at [66, 100] on input "checkbox" at bounding box center [64, 101] width 5 height 5
checkbox input "true"
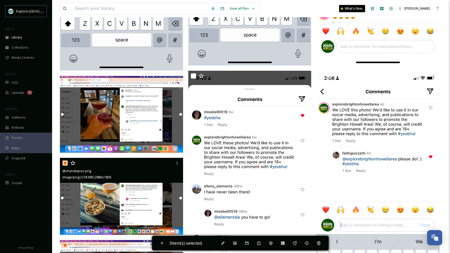
scroll to position [487, 0]
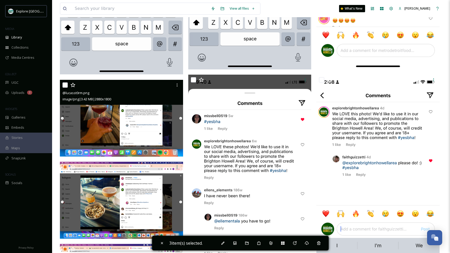
click at [63, 86] on input "checkbox" at bounding box center [64, 85] width 5 height 5
checkbox input "true"
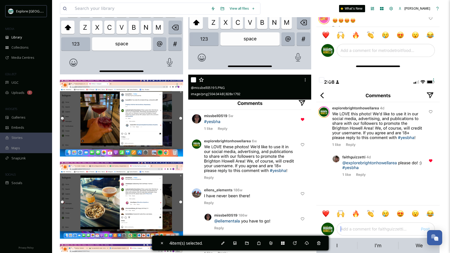
click at [193, 81] on input "checkbox" at bounding box center [193, 79] width 5 height 5
checkbox input "true"
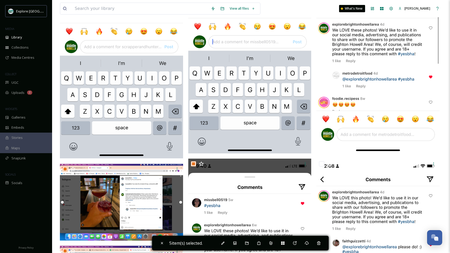
scroll to position [399, 0]
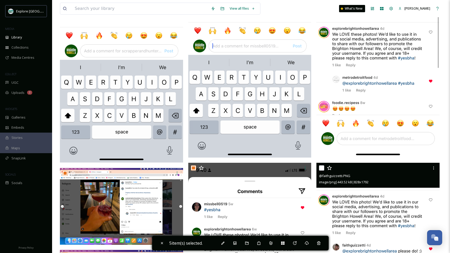
click at [322, 168] on input "checkbox" at bounding box center [321, 168] width 5 height 5
checkbox input "true"
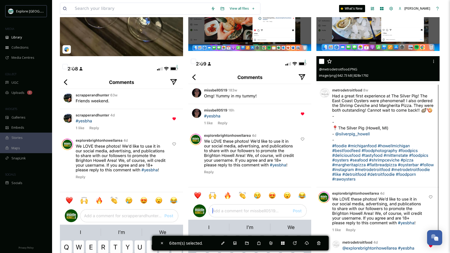
scroll to position [231, 0]
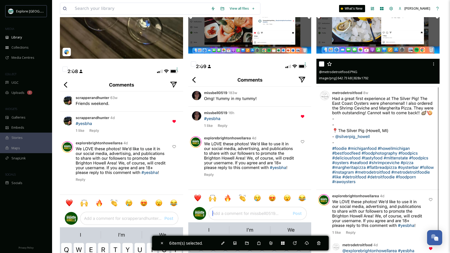
click at [320, 64] on input "checkbox" at bounding box center [321, 63] width 5 height 5
checkbox input "true"
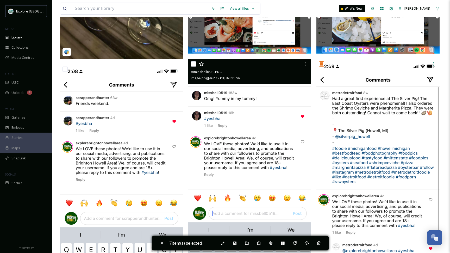
click at [194, 63] on input "checkbox" at bounding box center [193, 63] width 5 height 5
checkbox input "true"
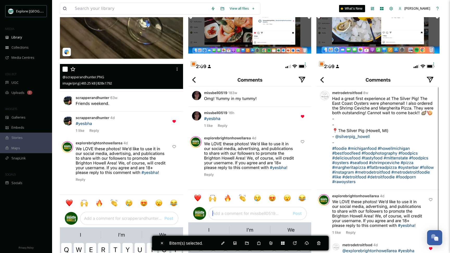
click at [64, 68] on input "checkbox" at bounding box center [64, 69] width 5 height 5
checkbox input "true"
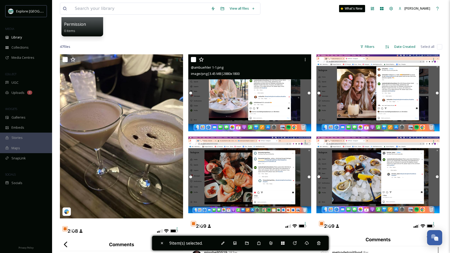
scroll to position [74, 0]
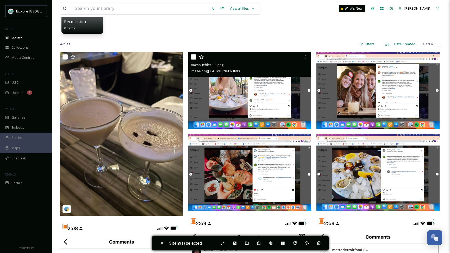
click at [193, 57] on input "checkbox" at bounding box center [193, 56] width 5 height 5
checkbox input "true"
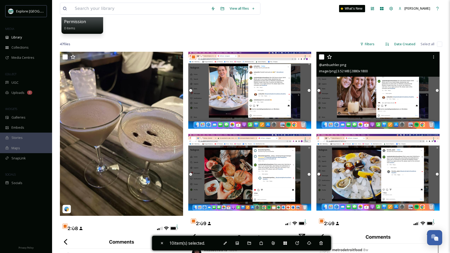
click at [320, 56] on input "checkbox" at bounding box center [321, 56] width 5 height 5
checkbox input "true"
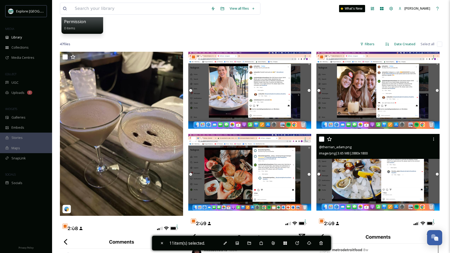
click at [321, 139] on input "checkbox" at bounding box center [321, 139] width 5 height 5
checkbox input "true"
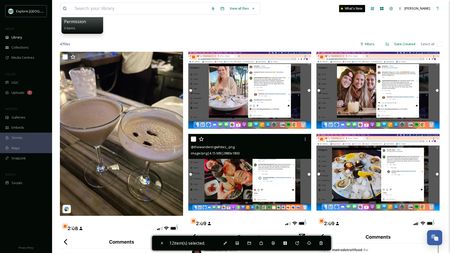
click at [192, 138] on input "checkbox" at bounding box center [193, 139] width 5 height 5
checkbox input "true"
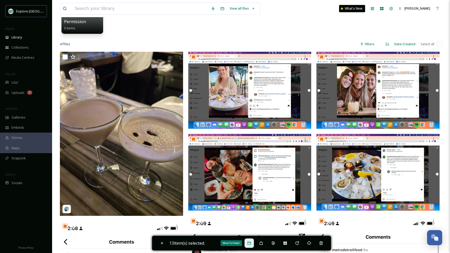
click at [249, 242] on div "Move To Folder" at bounding box center [248, 243] width 9 height 9
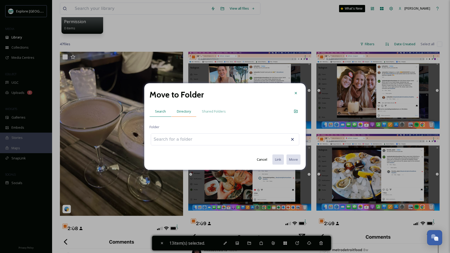
click at [186, 112] on span "Directory" at bounding box center [184, 111] width 14 height 5
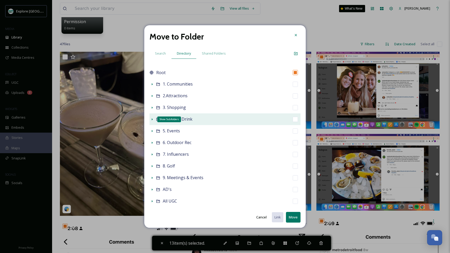
click at [151, 118] on icon at bounding box center [152, 119] width 4 height 4
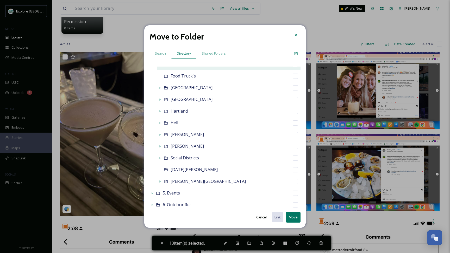
scroll to position [82, 0]
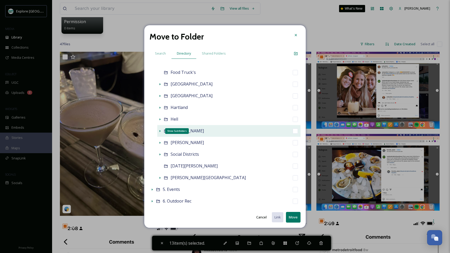
click at [160, 131] on icon at bounding box center [160, 131] width 1 height 2
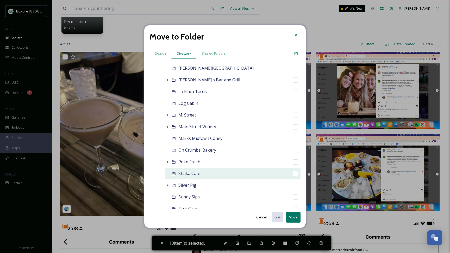
scroll to position [425, 0]
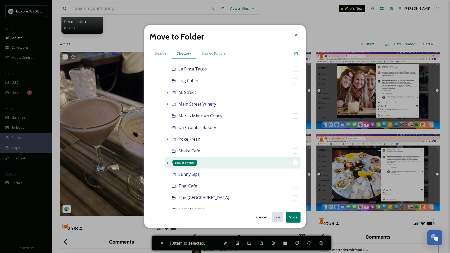
click at [168, 162] on icon at bounding box center [168, 163] width 4 height 4
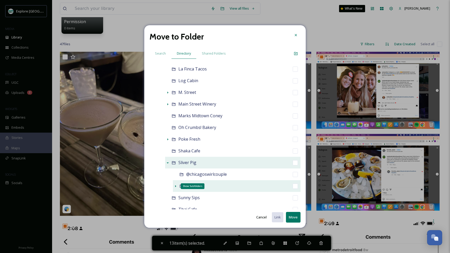
click at [175, 186] on icon at bounding box center [175, 186] width 1 height 2
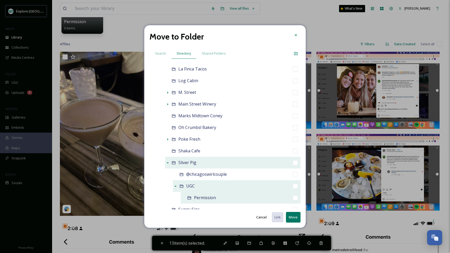
click at [294, 199] on input "checkbox" at bounding box center [295, 197] width 5 height 5
checkbox input "true"
checkbox input "false"
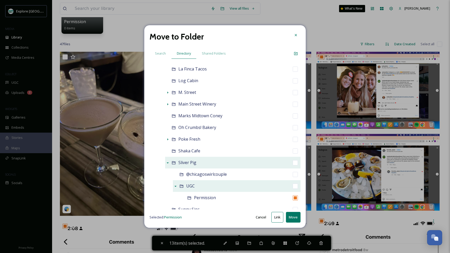
click at [293, 218] on button "Move" at bounding box center [293, 217] width 15 height 11
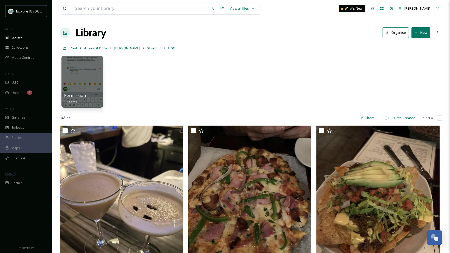
scroll to position [0, 0]
click at [121, 49] on span "[PERSON_NAME]" at bounding box center [127, 48] width 26 height 5
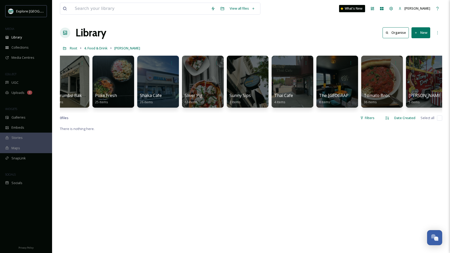
scroll to position [0, 1285]
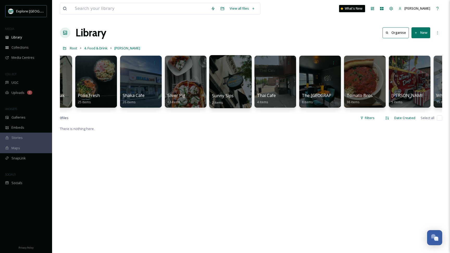
click at [225, 88] on div at bounding box center [230, 81] width 42 height 53
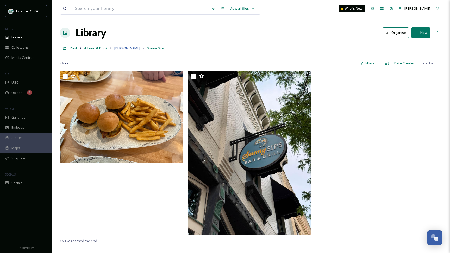
click at [121, 50] on span "[PERSON_NAME]" at bounding box center [127, 48] width 26 height 5
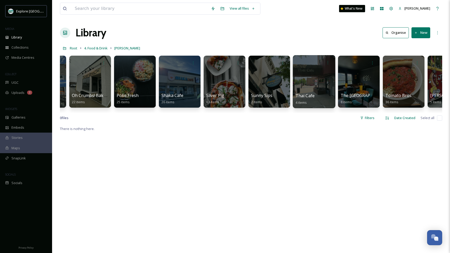
click at [319, 100] on div "Thai Cafe 4 items" at bounding box center [313, 99] width 37 height 13
click at [316, 84] on div at bounding box center [314, 81] width 42 height 53
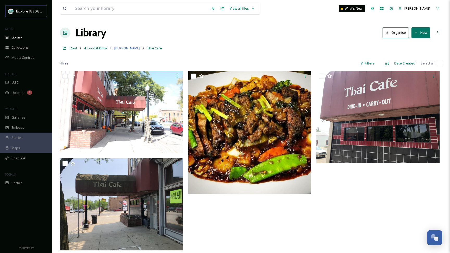
click at [122, 47] on span "[PERSON_NAME]" at bounding box center [127, 48] width 26 height 5
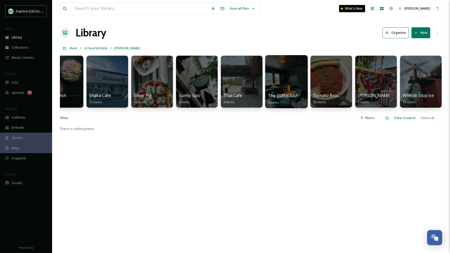
scroll to position [0, 1318]
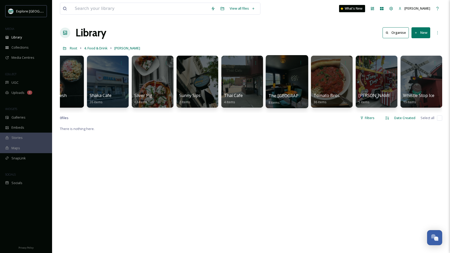
click at [276, 79] on div at bounding box center [287, 81] width 42 height 53
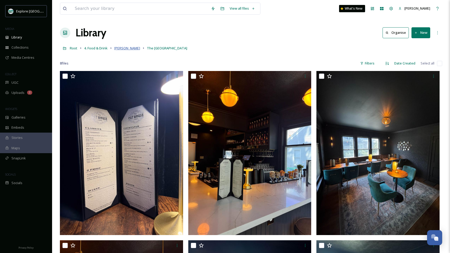
click at [121, 49] on span "[PERSON_NAME]" at bounding box center [127, 48] width 26 height 5
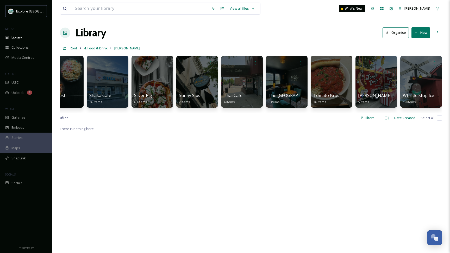
scroll to position [0, 1318]
click at [17, 83] on span "UGC" at bounding box center [14, 82] width 7 height 5
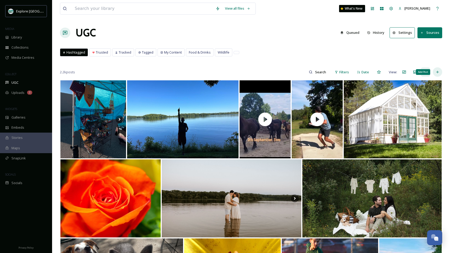
click at [439, 74] on div "Add Post" at bounding box center [437, 71] width 9 height 9
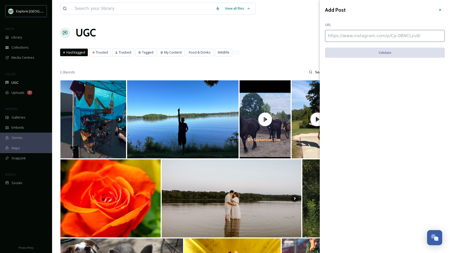
click at [359, 38] on input at bounding box center [385, 36] width 120 height 12
paste input "https://www.instagram.com/p/DHb_j1exifv/"
type input "https://www.instagram.com/p/DHb_j1exifv/"
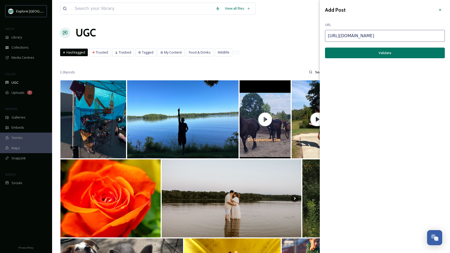
click at [370, 54] on button "Validate" at bounding box center [385, 53] width 120 height 11
click at [370, 54] on button "Add Post" at bounding box center [385, 53] width 120 height 11
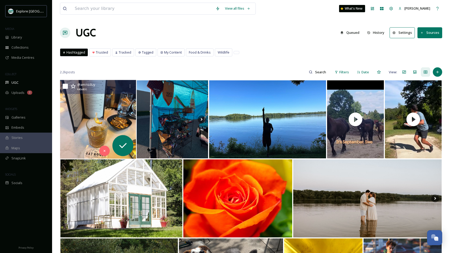
click at [109, 112] on img at bounding box center [98, 119] width 76 height 79
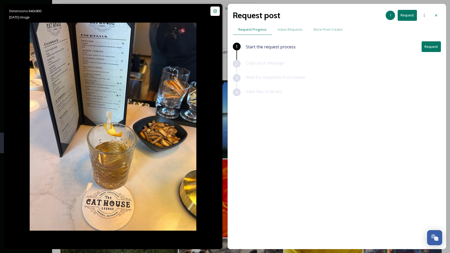
click at [435, 49] on button "Request" at bounding box center [430, 46] width 19 height 11
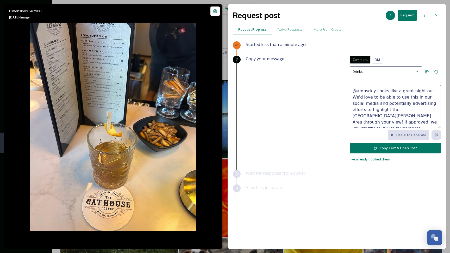
scroll to position [6, 0]
drag, startPoint x: 374, startPoint y: 91, endPoint x: 373, endPoint y: 113, distance: 22.2
click at [373, 113] on textarea "@amnsduy Looks like a great night out! We'd love to be able to use this in our …" at bounding box center [395, 106] width 91 height 43
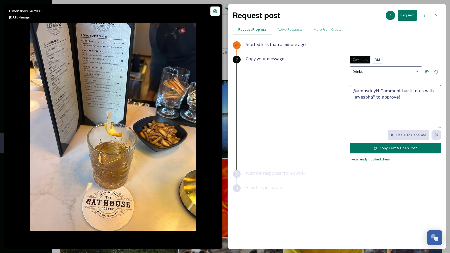
scroll to position [0, 0]
click at [380, 112] on textarea "@amnsduy Hi Andy! We love this photo and would like your permission to repost i…" at bounding box center [395, 106] width 91 height 43
click at [368, 108] on textarea "@amnsduy Hi Andy! We love this photo and would like your permission to repost i…" at bounding box center [395, 106] width 91 height 43
type textarea "@amnsduy Hi Andy! We love this photo and would like your permission to repost i…"
click at [400, 147] on button "Copy Text & Open Post" at bounding box center [395, 148] width 91 height 11
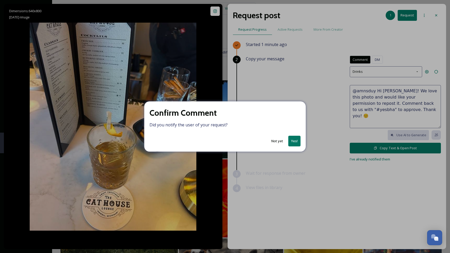
click at [298, 141] on button "Yes!" at bounding box center [294, 141] width 12 height 11
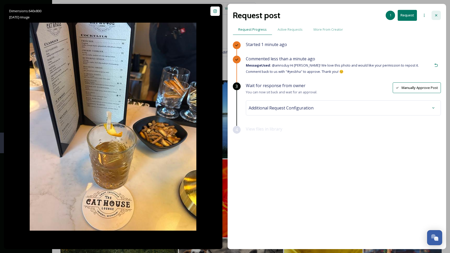
click at [435, 15] on icon at bounding box center [436, 15] width 4 height 4
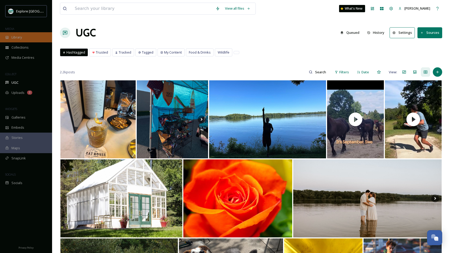
click at [29, 35] on div "Library" at bounding box center [26, 37] width 52 height 10
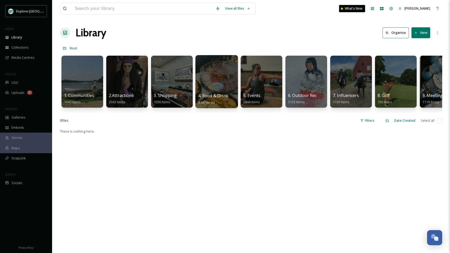
click at [217, 93] on div "4. Food & Drink 3447 items" at bounding box center [216, 81] width 42 height 53
click at [222, 85] on div at bounding box center [216, 81] width 42 height 53
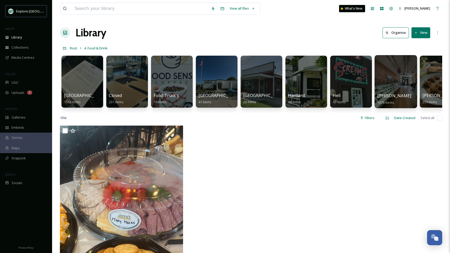
click at [388, 78] on div at bounding box center [395, 81] width 42 height 53
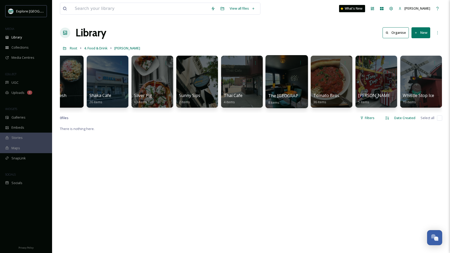
scroll to position [0, 1318]
click at [284, 82] on div at bounding box center [287, 81] width 42 height 53
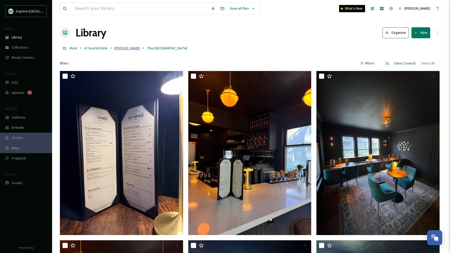
click at [118, 49] on span "[PERSON_NAME]" at bounding box center [127, 48] width 26 height 5
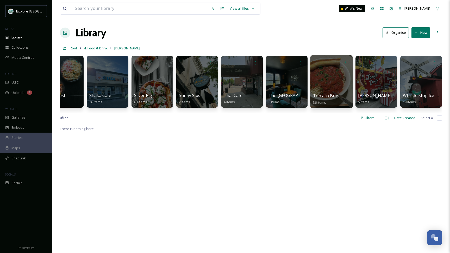
scroll to position [0, 1318]
click at [324, 81] on div at bounding box center [331, 81] width 42 height 53
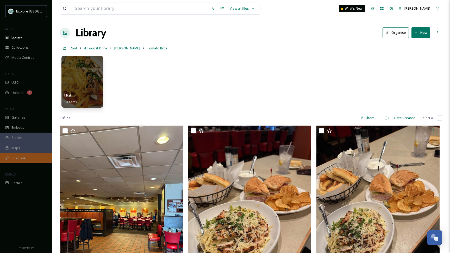
click at [20, 160] on span "SnapLink" at bounding box center [18, 158] width 14 height 5
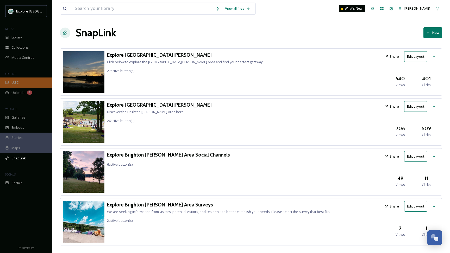
click at [31, 81] on div "UGC" at bounding box center [26, 83] width 52 height 10
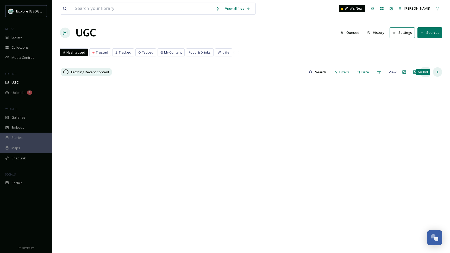
click at [439, 72] on icon at bounding box center [437, 72] width 4 height 4
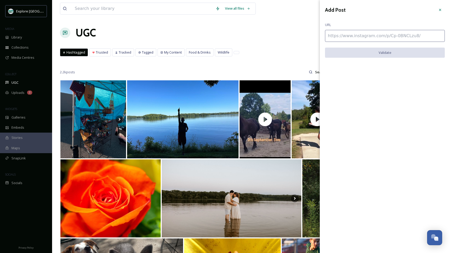
click at [373, 36] on input at bounding box center [385, 36] width 120 height 12
paste input "https://www.instagram.com/p/DN_BVmzlSmq/"
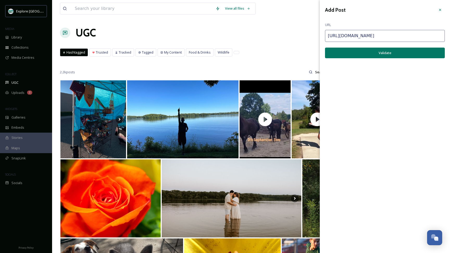
type input "https://www.instagram.com/p/DN_BVmzlSmq/"
click at [374, 51] on button "Validate" at bounding box center [385, 53] width 120 height 11
click at [374, 52] on button "Add Post" at bounding box center [385, 53] width 120 height 11
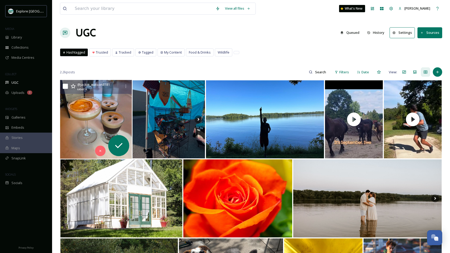
click at [99, 110] on img at bounding box center [96, 119] width 72 height 79
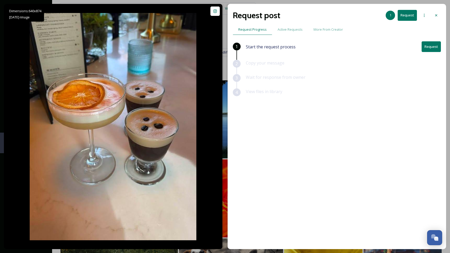
click at [432, 47] on button "Request" at bounding box center [430, 46] width 19 height 11
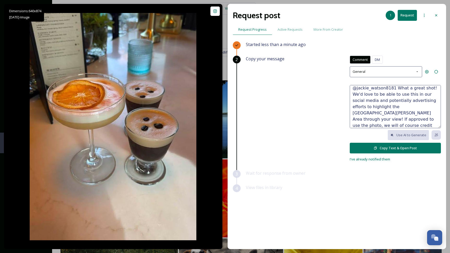
scroll to position [12, 0]
drag, startPoint x: 392, startPoint y: 90, endPoint x: 361, endPoint y: 115, distance: 40.3
click at [361, 115] on textarea "@jackie_watson8181 What a great shot! We'd love to be able to use this in our s…" at bounding box center [395, 106] width 91 height 43
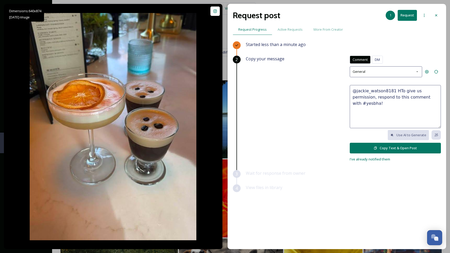
scroll to position [0, 0]
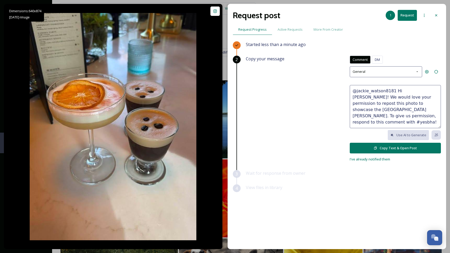
click at [392, 115] on textarea "@jackie_watson8181 Hi Jackie! We would love your permission to repost this phot…" at bounding box center [395, 106] width 91 height 43
type textarea "@jackie_watson8181 Hi Jackie! We would love your permission to repost this phot…"
click at [394, 147] on button "Copy Text & Open Post" at bounding box center [395, 148] width 91 height 11
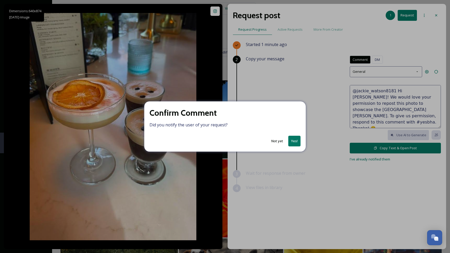
click at [295, 141] on button "Yes!" at bounding box center [294, 141] width 12 height 11
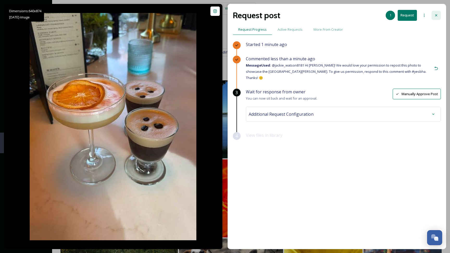
click at [437, 17] on icon at bounding box center [436, 15] width 4 height 4
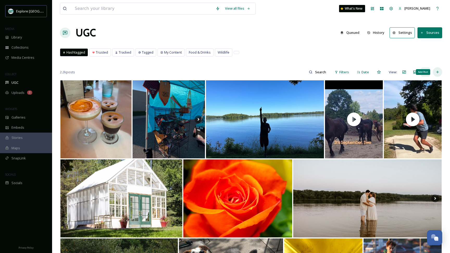
click at [437, 75] on div "Add Post" at bounding box center [437, 71] width 9 height 9
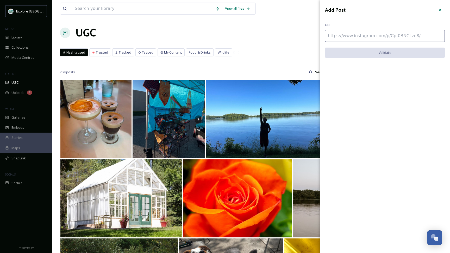
click at [356, 33] on input at bounding box center [385, 36] width 120 height 12
paste input "https://www.instagram.com/p/DMQN5wBuWtJ/"
type input "https://www.instagram.com/p/DMQN5wBuWtJ/"
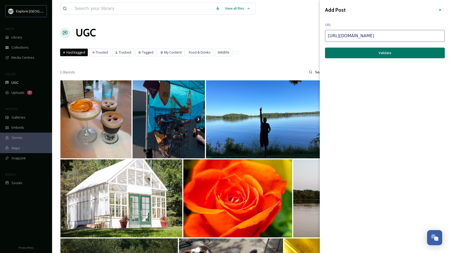
click at [356, 54] on button "Validate" at bounding box center [385, 53] width 120 height 11
click at [356, 54] on button "Add Post" at bounding box center [385, 53] width 120 height 11
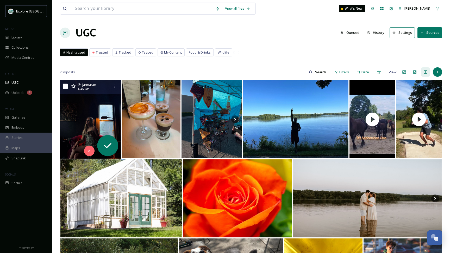
click at [82, 129] on img at bounding box center [90, 119] width 61 height 79
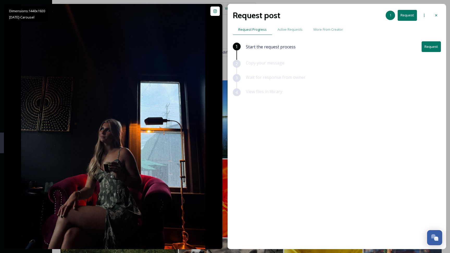
click at [434, 46] on button "Request" at bounding box center [430, 46] width 19 height 11
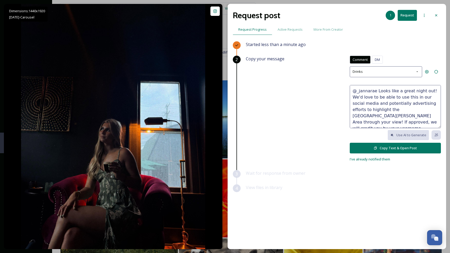
scroll to position [6, 0]
drag, startPoint x: 377, startPoint y: 90, endPoint x: 383, endPoint y: 116, distance: 26.7
click at [383, 116] on textarea "@_jannarae Looks like a great night out! We'd love to be able to use this in ou…" at bounding box center [395, 106] width 91 height 43
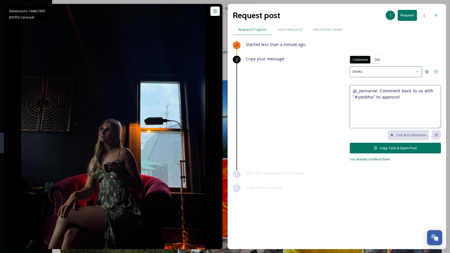
scroll to position [0, 0]
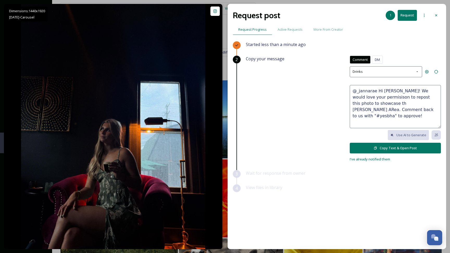
click at [368, 110] on textarea "@_jannarae Hi Janna! We would love your permisison to repost this photo to show…" at bounding box center [395, 106] width 91 height 43
click at [393, 105] on textarea "@_jannarae Hi Janna! We would love your permisison to repost this photo to show…" at bounding box center [395, 106] width 91 height 43
click at [379, 95] on textarea "@_jannarae Hi Janna! We would love your permisison to repost this photo to show…" at bounding box center [395, 106] width 91 height 43
click at [388, 116] on textarea "@_jannarae Hi Janna! We would love your permission to repost this photo to show…" at bounding box center [395, 106] width 91 height 43
type textarea "@_jannarae Hi Janna! We would love your permission to repost this photo to show…"
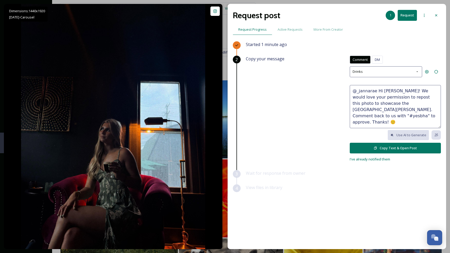
click at [395, 148] on button "Copy Text & Open Post" at bounding box center [395, 148] width 91 height 11
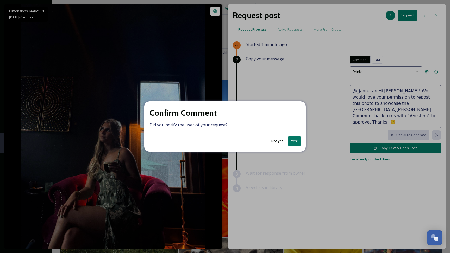
click at [293, 138] on button "Yes!" at bounding box center [294, 141] width 12 height 11
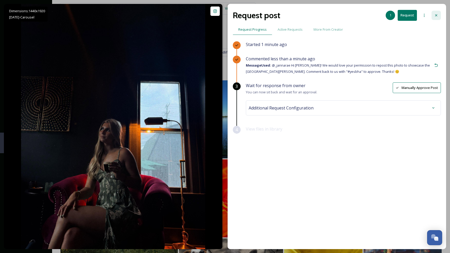
click at [439, 15] on div at bounding box center [435, 15] width 9 height 9
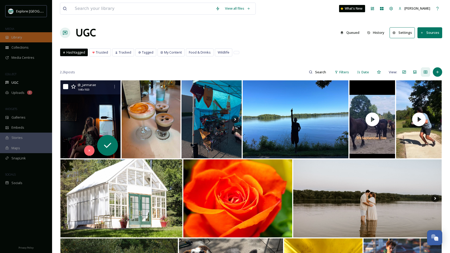
click at [34, 33] on div "Library" at bounding box center [26, 37] width 52 height 10
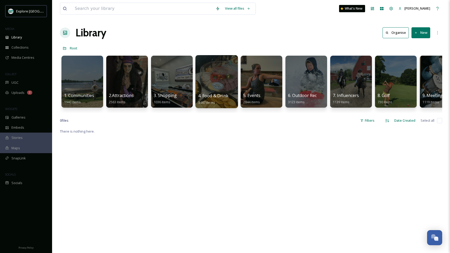
click at [220, 80] on div at bounding box center [216, 81] width 42 height 53
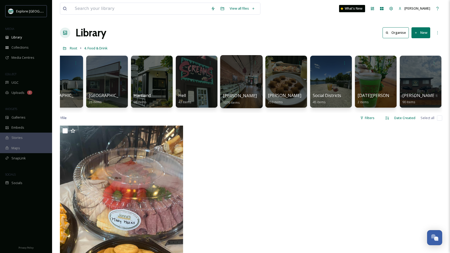
scroll to position [0, 154]
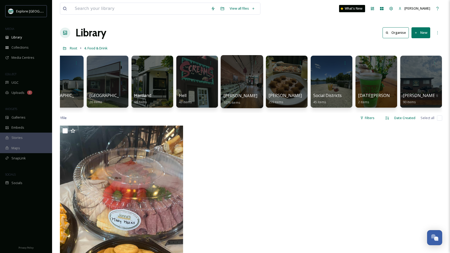
click at [235, 84] on div at bounding box center [241, 81] width 42 height 53
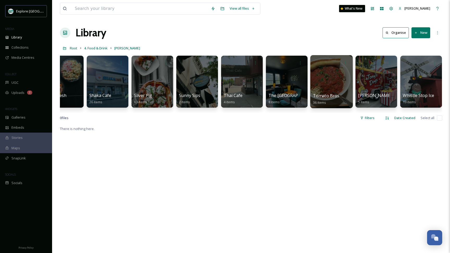
scroll to position [0, 1318]
click at [326, 82] on div at bounding box center [331, 81] width 42 height 53
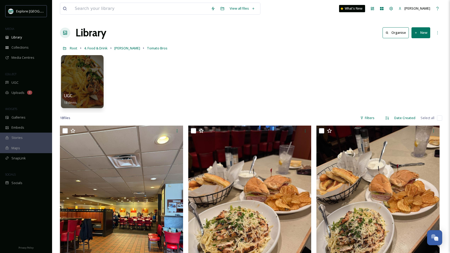
click at [87, 77] on div at bounding box center [82, 81] width 42 height 53
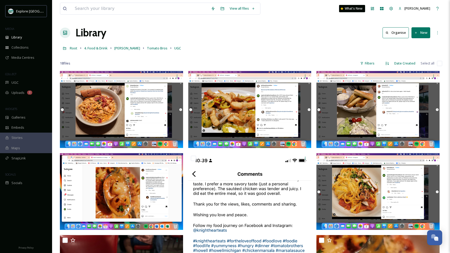
click at [420, 34] on button "New" at bounding box center [420, 32] width 19 height 11
click at [410, 65] on span "Folder" at bounding box center [415, 65] width 10 height 5
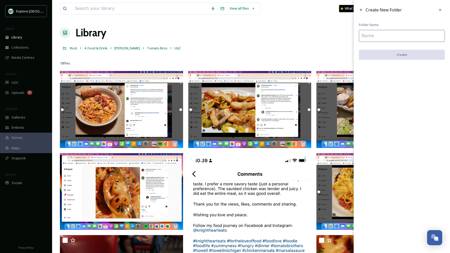
click at [372, 36] on input at bounding box center [402, 36] width 86 height 12
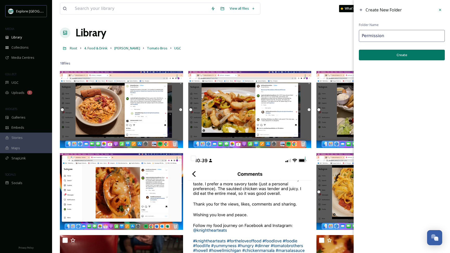
type input "Permission"
click at [376, 55] on button "Create" at bounding box center [402, 55] width 86 height 11
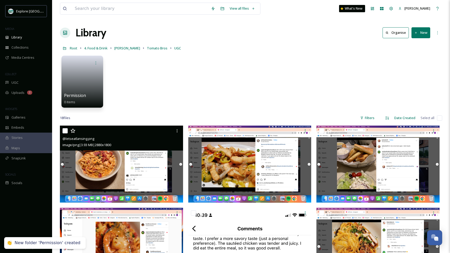
click at [65, 133] on input "checkbox" at bounding box center [64, 130] width 5 height 5
checkbox input "true"
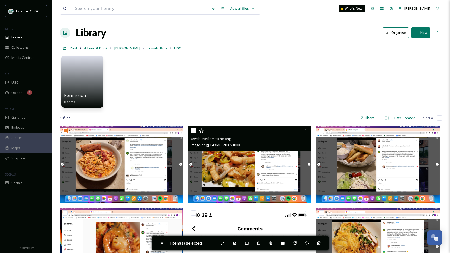
click at [194, 131] on input "checkbox" at bounding box center [193, 130] width 5 height 5
checkbox input "true"
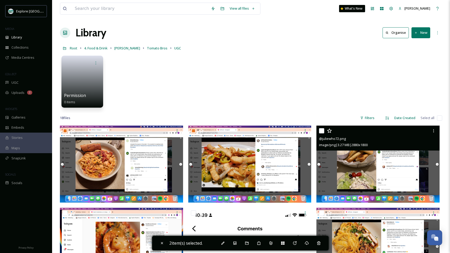
click at [323, 130] on input "checkbox" at bounding box center [321, 130] width 5 height 5
checkbox input "true"
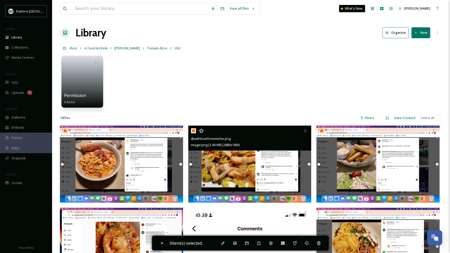
scroll to position [34, 0]
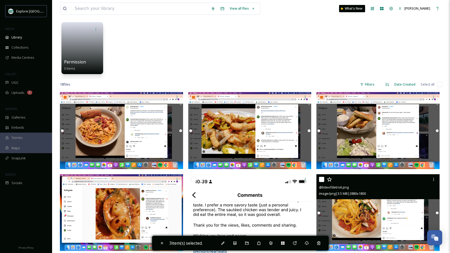
click at [322, 179] on input "checkbox" at bounding box center [321, 179] width 5 height 5
checkbox input "true"
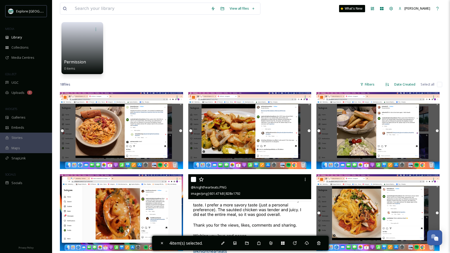
click at [194, 180] on input "checkbox" at bounding box center [193, 179] width 5 height 5
checkbox input "true"
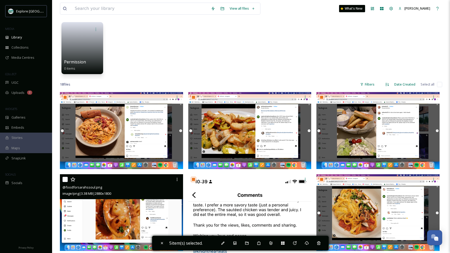
click at [65, 179] on input "checkbox" at bounding box center [64, 179] width 5 height 5
checkbox input "true"
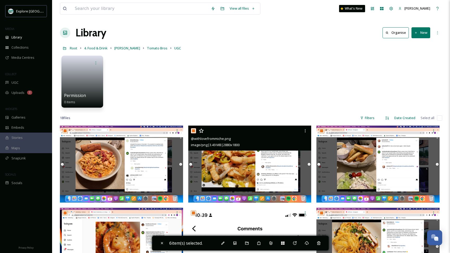
scroll to position [0, 0]
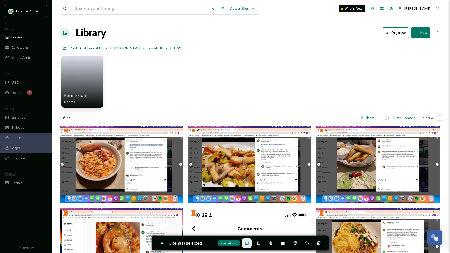
click at [246, 244] on div "Move To Folder" at bounding box center [246, 243] width 9 height 9
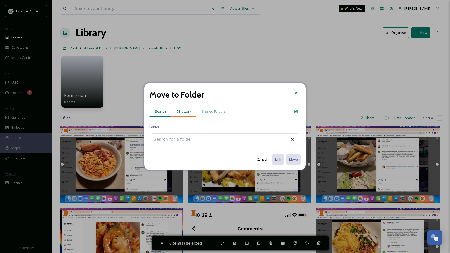
click at [185, 111] on span "Directory" at bounding box center [184, 111] width 14 height 5
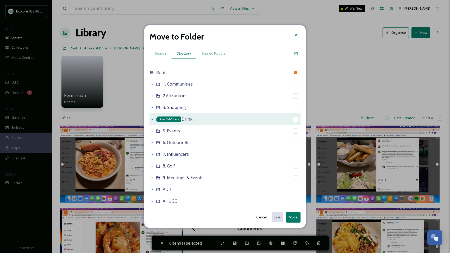
click at [152, 118] on icon at bounding box center [152, 119] width 4 height 4
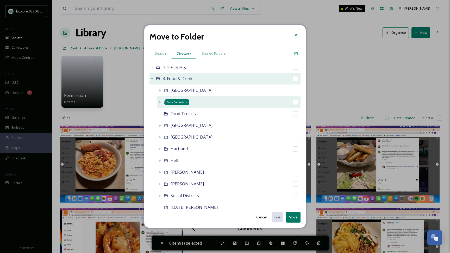
scroll to position [43, 0]
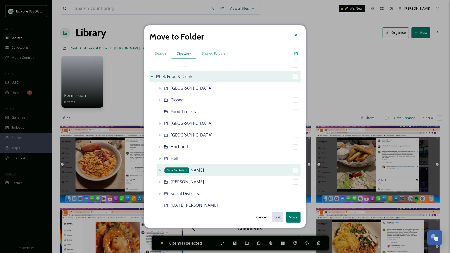
click at [160, 172] on icon at bounding box center [160, 170] width 4 height 4
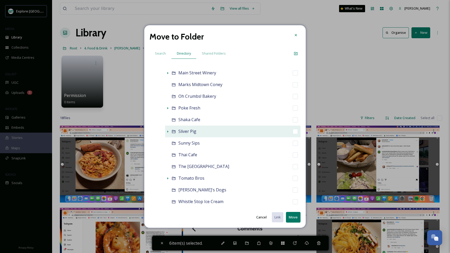
scroll to position [466, 0]
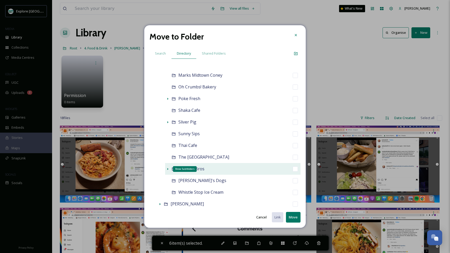
click at [167, 169] on icon at bounding box center [168, 169] width 4 height 4
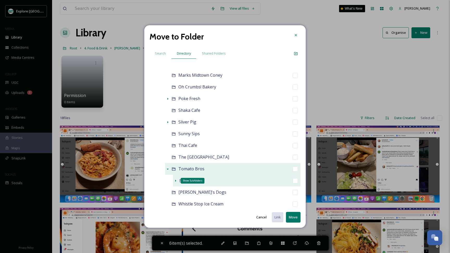
click at [177, 182] on icon at bounding box center [175, 181] width 4 height 4
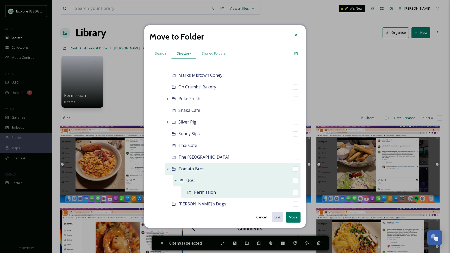
click at [293, 192] on input "checkbox" at bounding box center [295, 192] width 5 height 5
checkbox input "true"
checkbox input "false"
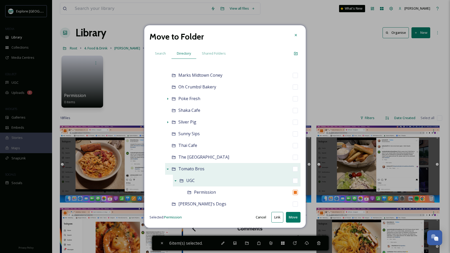
click at [295, 220] on button "Move" at bounding box center [293, 217] width 15 height 11
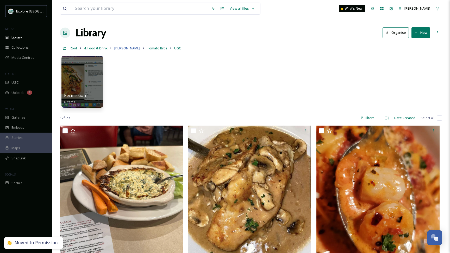
click at [123, 50] on span "[PERSON_NAME]" at bounding box center [127, 48] width 26 height 5
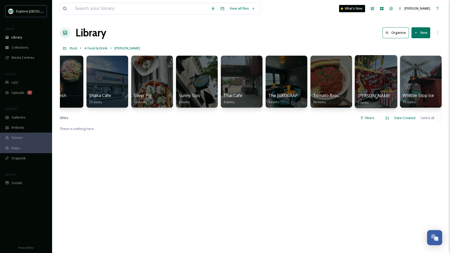
scroll to position [0, 1318]
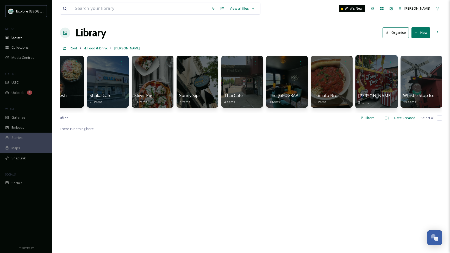
click at [385, 85] on div at bounding box center [376, 81] width 42 height 53
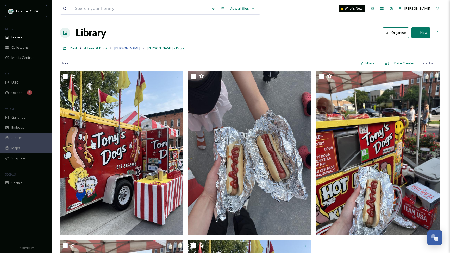
click at [119, 49] on span "[PERSON_NAME]" at bounding box center [127, 48] width 26 height 5
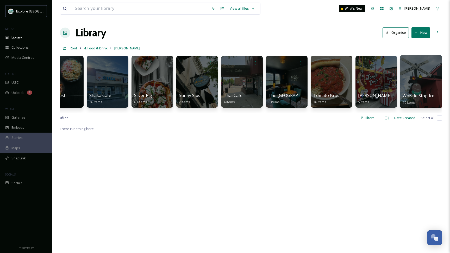
scroll to position [0, 1318]
click at [425, 84] on div at bounding box center [421, 81] width 42 height 53
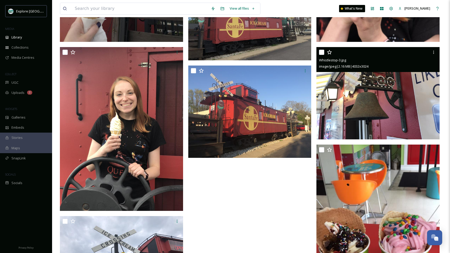
scroll to position [701, 0]
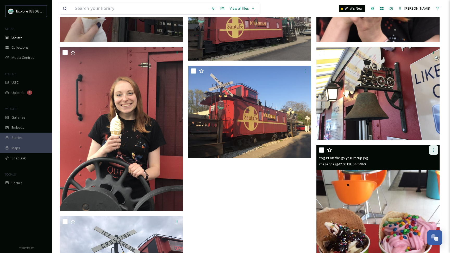
click at [433, 149] on icon at bounding box center [433, 150] width 4 height 4
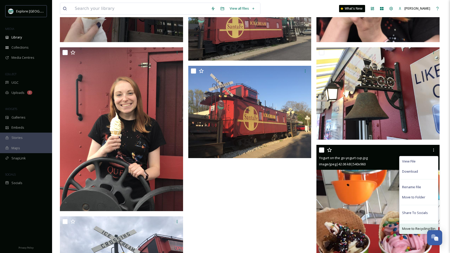
click at [407, 226] on span "Move to Recycling Bin" at bounding box center [418, 228] width 33 height 5
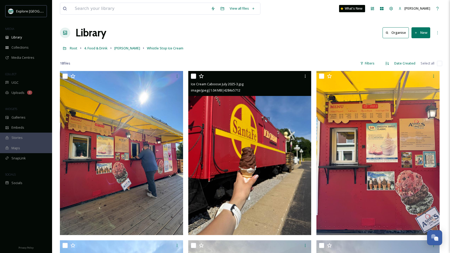
scroll to position [0, 0]
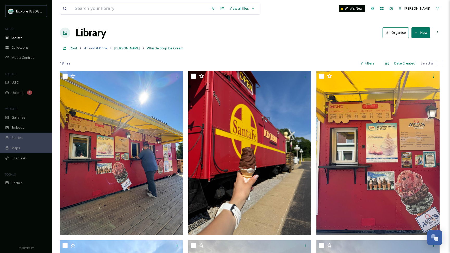
click at [103, 48] on span "4. Food & Drink" at bounding box center [95, 48] width 23 height 5
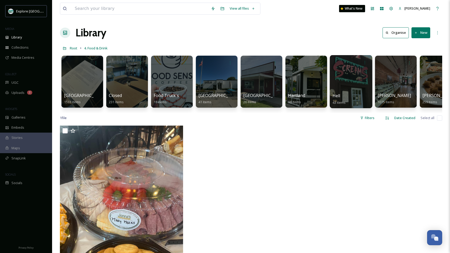
click at [359, 94] on div "Hell 43 items" at bounding box center [350, 99] width 37 height 13
click at [345, 89] on div at bounding box center [351, 81] width 42 height 53
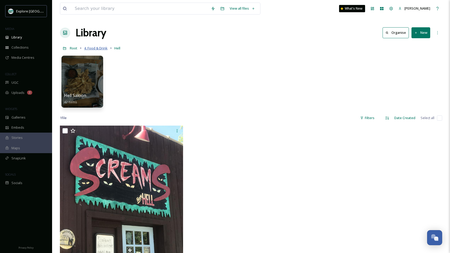
click at [103, 49] on span "4. Food & Drink" at bounding box center [95, 48] width 23 height 5
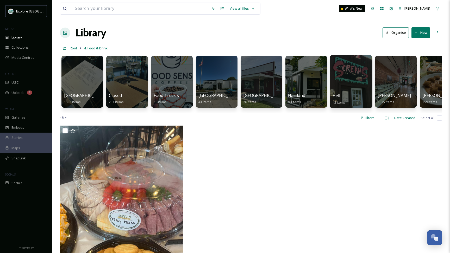
click at [349, 90] on div at bounding box center [351, 81] width 42 height 53
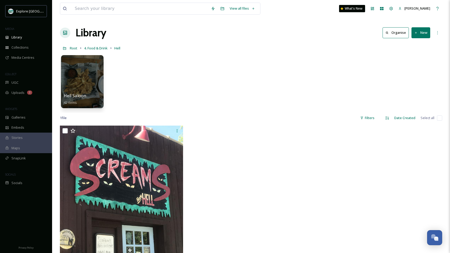
click at [78, 80] on div at bounding box center [82, 81] width 42 height 53
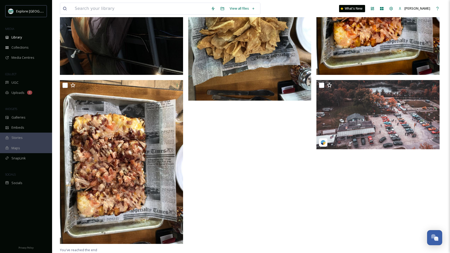
scroll to position [2049, 0]
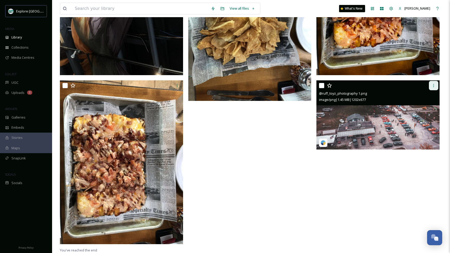
click at [435, 85] on icon at bounding box center [433, 86] width 4 height 4
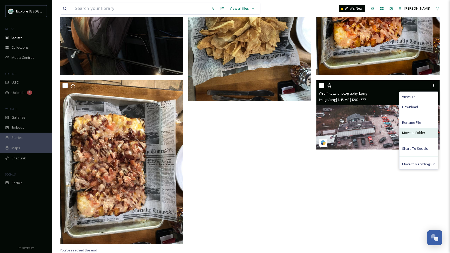
click at [408, 135] on span "Move to Folder" at bounding box center [413, 132] width 23 height 5
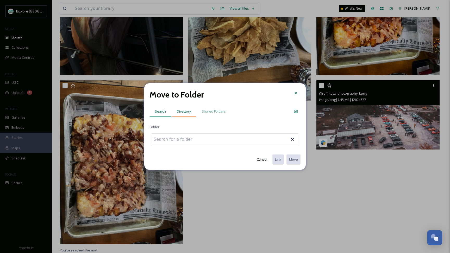
click at [180, 109] on span "Directory" at bounding box center [184, 111] width 14 height 5
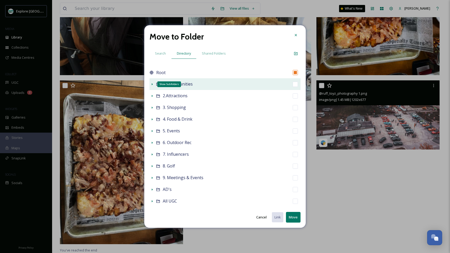
click at [152, 83] on icon at bounding box center [152, 84] width 4 height 4
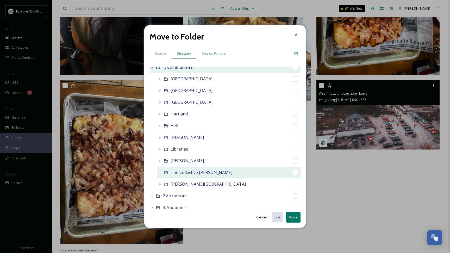
scroll to position [21, 0]
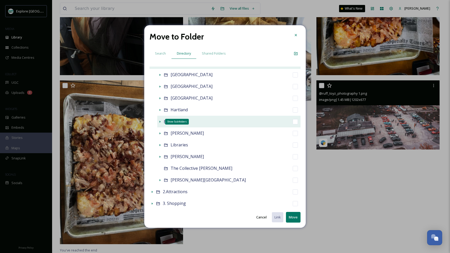
click at [160, 121] on icon at bounding box center [160, 122] width 4 height 4
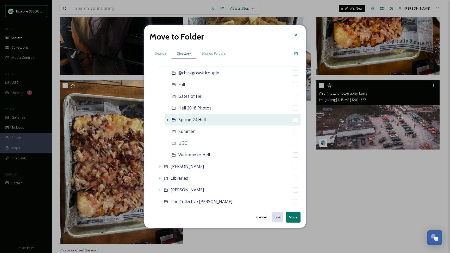
scroll to position [90, 0]
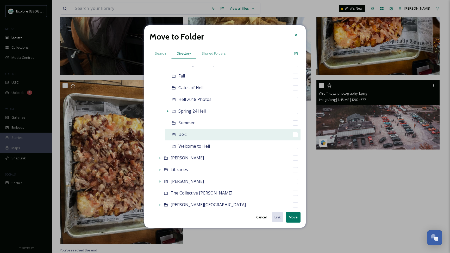
click at [294, 135] on input "checkbox" at bounding box center [295, 134] width 5 height 5
checkbox input "true"
checkbox input "false"
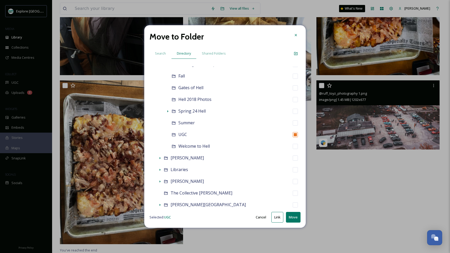
click at [291, 217] on button "Move" at bounding box center [293, 217] width 15 height 11
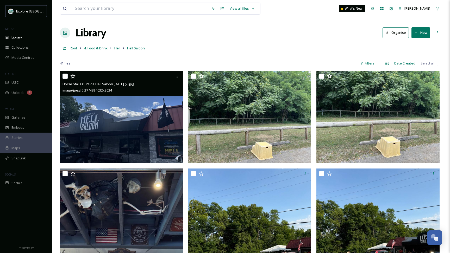
scroll to position [0, 0]
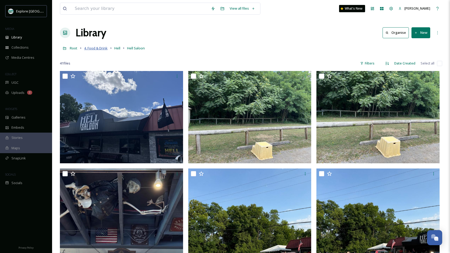
click at [93, 48] on span "4. Food & Drink" at bounding box center [95, 48] width 23 height 5
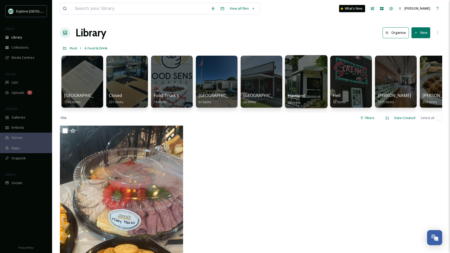
click at [301, 84] on div at bounding box center [306, 81] width 42 height 53
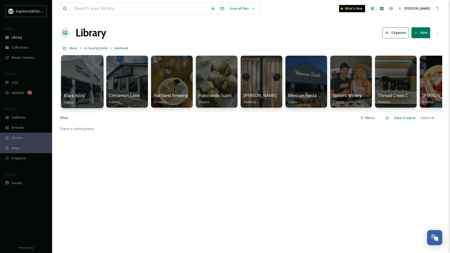
click at [77, 82] on div at bounding box center [82, 81] width 42 height 53
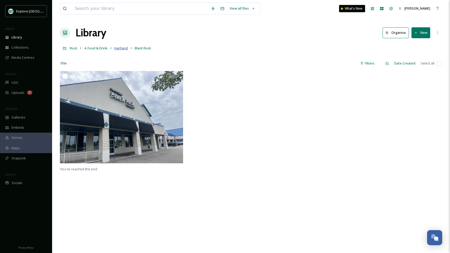
click at [121, 47] on span "Hartland" at bounding box center [121, 48] width 14 height 5
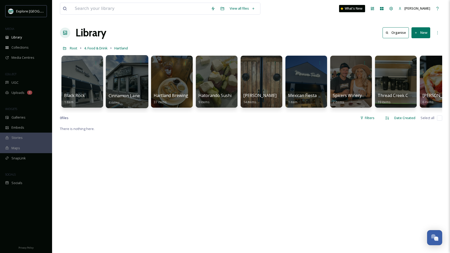
click at [124, 95] on span "Cinnamon Lane Bakery" at bounding box center [132, 96] width 47 height 6
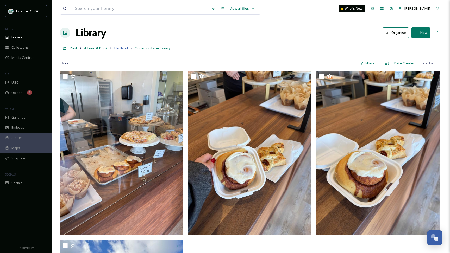
click at [121, 48] on span "Hartland" at bounding box center [121, 48] width 14 height 5
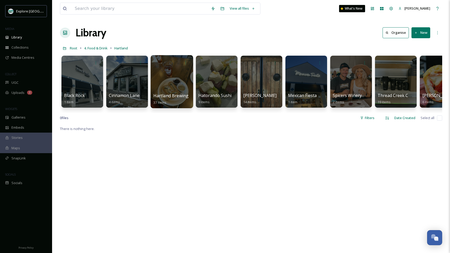
click at [171, 83] on div at bounding box center [171, 81] width 42 height 53
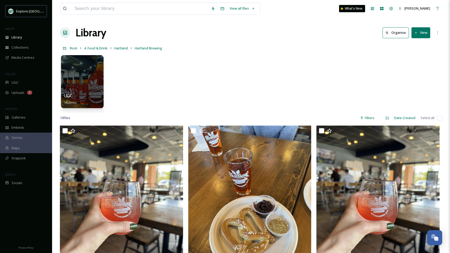
click at [85, 80] on div at bounding box center [82, 81] width 42 height 53
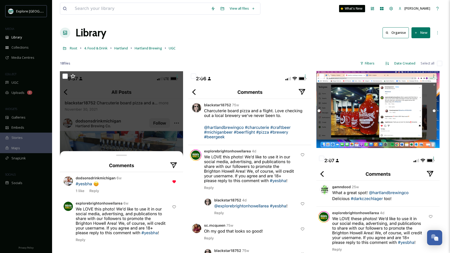
click at [421, 33] on button "New" at bounding box center [420, 32] width 19 height 11
click at [407, 67] on div "Folder" at bounding box center [414, 65] width 29 height 10
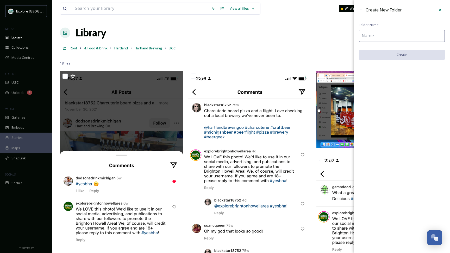
click at [373, 35] on input at bounding box center [402, 36] width 86 height 12
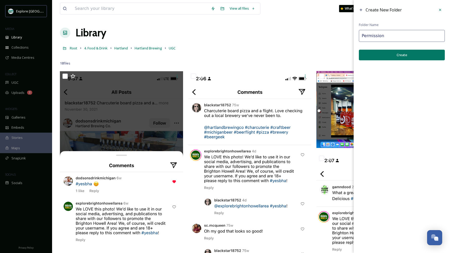
type input "Permission"
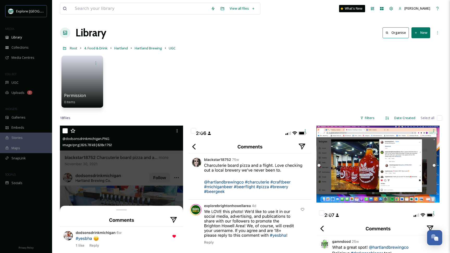
click at [67, 131] on input "checkbox" at bounding box center [64, 130] width 5 height 5
checkbox input "true"
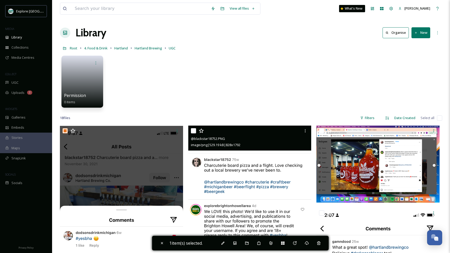
click at [193, 130] on input "checkbox" at bounding box center [193, 130] width 5 height 5
checkbox input "true"
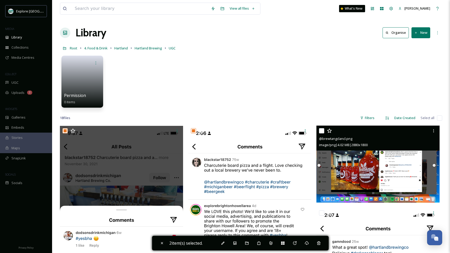
click at [323, 131] on input "checkbox" at bounding box center [321, 130] width 5 height 5
checkbox input "true"
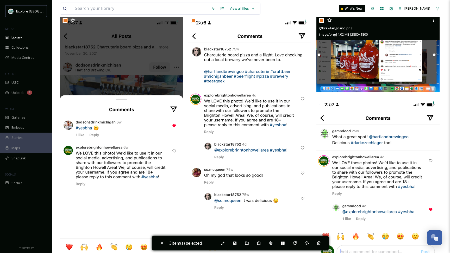
scroll to position [112, 0]
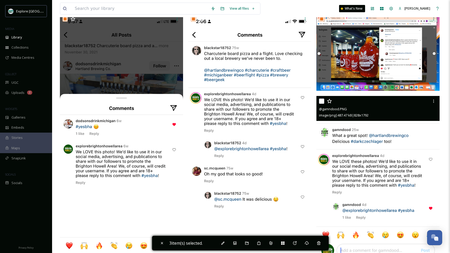
click at [321, 102] on input "checkbox" at bounding box center [321, 101] width 5 height 5
checkbox input "true"
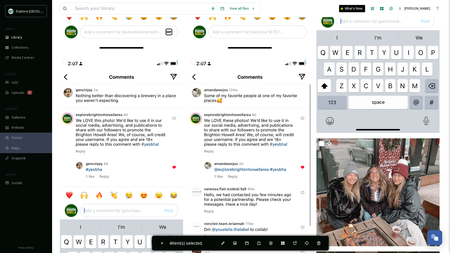
scroll to position [342, 0]
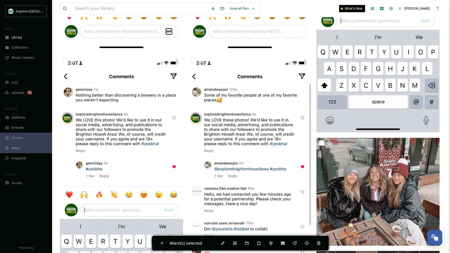
drag, startPoint x: 315, startPoint y: 6, endPoint x: 192, endPoint y: 63, distance: 135.2
click at [192, 63] on input "checkbox" at bounding box center [193, 60] width 5 height 5
checkbox input "true"
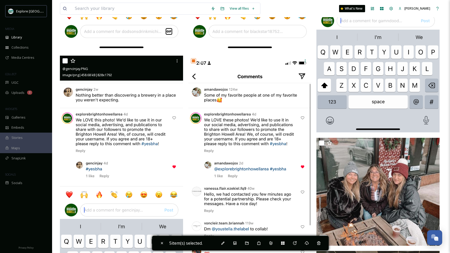
click at [65, 59] on input "checkbox" at bounding box center [64, 60] width 5 height 5
checkbox input "true"
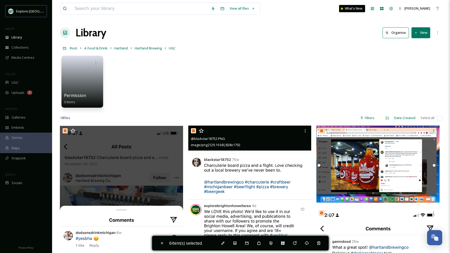
scroll to position [0, 0]
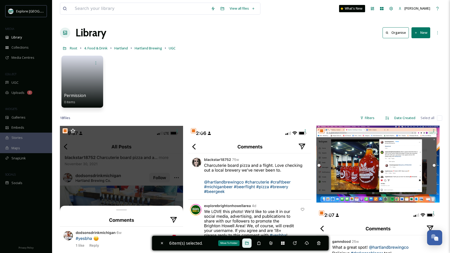
click at [248, 245] on div "Move To Folder" at bounding box center [246, 243] width 9 height 9
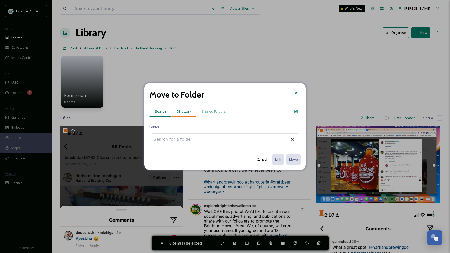
click at [183, 113] on span "Directory" at bounding box center [184, 111] width 14 height 5
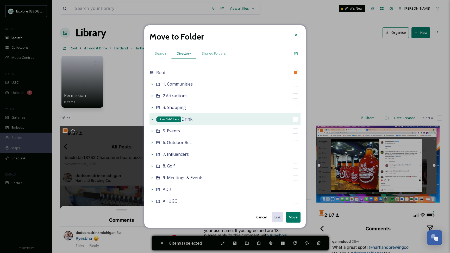
click at [151, 118] on icon at bounding box center [152, 119] width 4 height 4
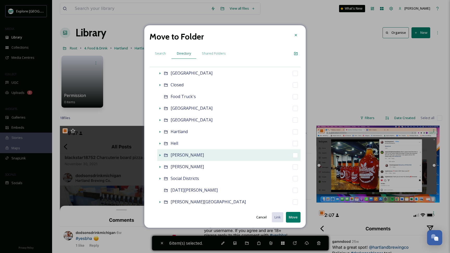
scroll to position [58, 0]
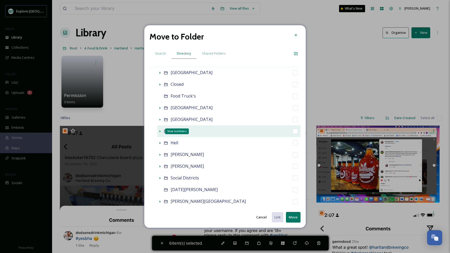
click at [159, 129] on icon at bounding box center [160, 131] width 4 height 4
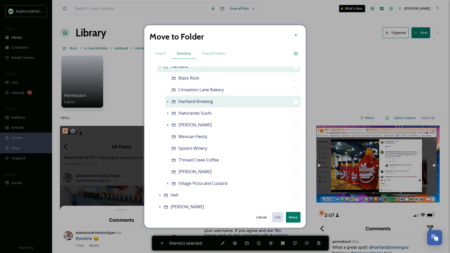
scroll to position [124, 0]
click at [167, 100] on icon at bounding box center [168, 101] width 4 height 4
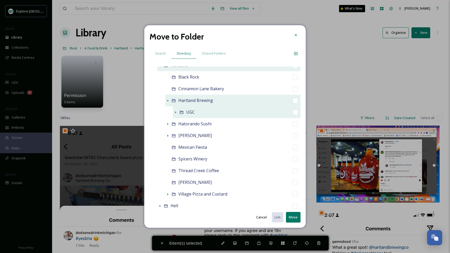
click at [175, 114] on icon at bounding box center [175, 112] width 4 height 4
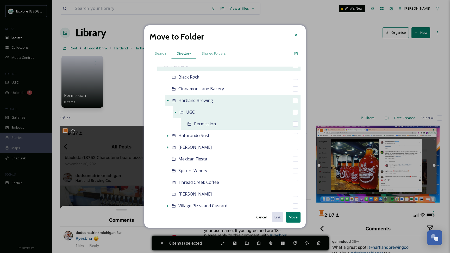
click at [296, 125] on input "checkbox" at bounding box center [295, 124] width 5 height 5
checkbox input "true"
checkbox input "false"
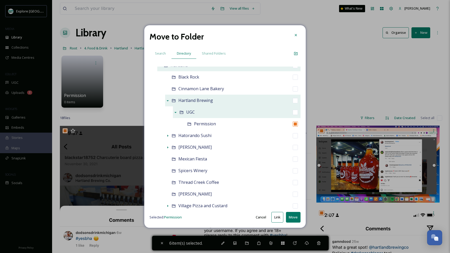
click at [290, 218] on button "Move" at bounding box center [293, 217] width 15 height 11
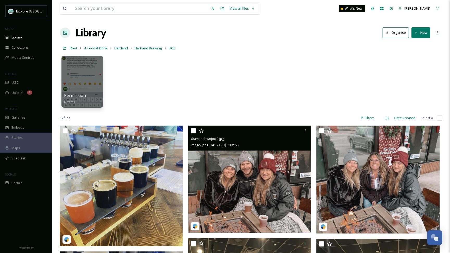
scroll to position [0, 0]
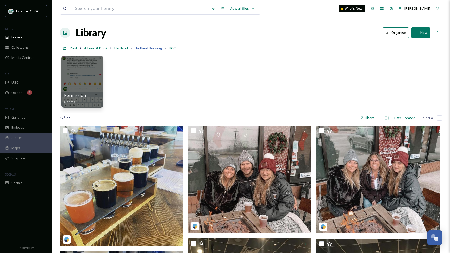
click at [155, 50] on span "Hartland Brewing" at bounding box center [148, 48] width 27 height 5
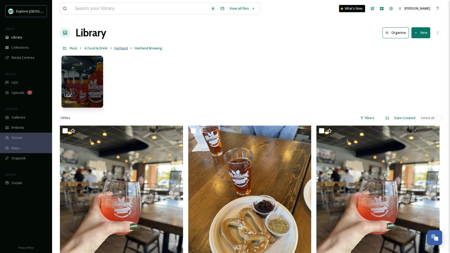
click at [123, 48] on span "Hartland" at bounding box center [121, 48] width 14 height 5
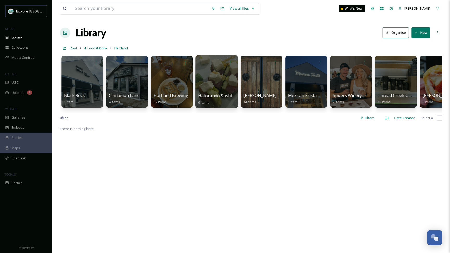
click at [211, 86] on div at bounding box center [216, 81] width 42 height 53
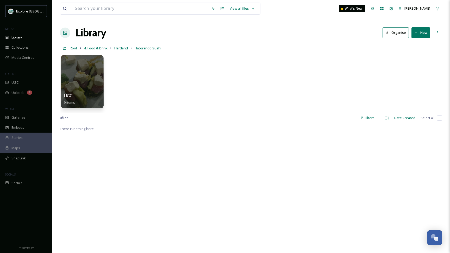
click at [83, 90] on div at bounding box center [82, 81] width 42 height 53
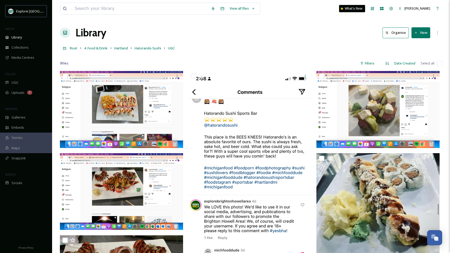
click at [418, 32] on button "New" at bounding box center [420, 32] width 19 height 11
click at [415, 64] on span "Folder" at bounding box center [415, 65] width 10 height 5
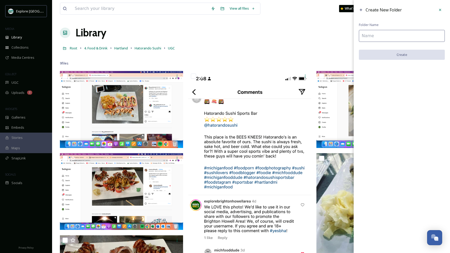
click at [373, 33] on input at bounding box center [402, 36] width 86 height 12
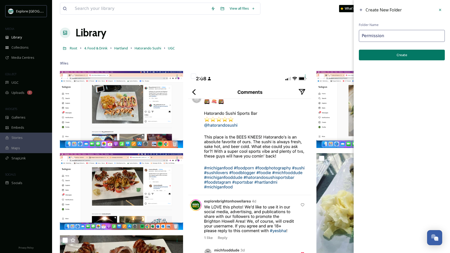
type input "Permission"
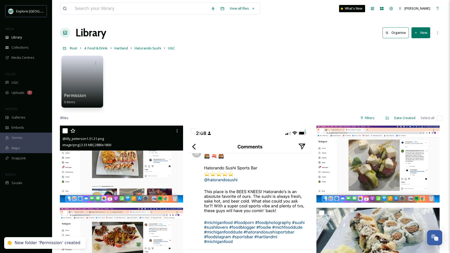
click at [68, 132] on div at bounding box center [121, 130] width 119 height 9
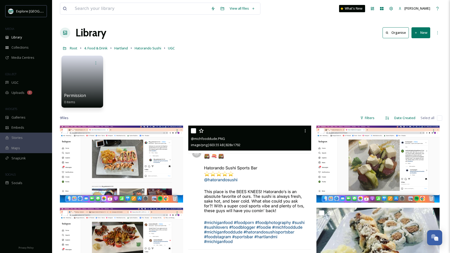
click at [194, 130] on input "checkbox" at bounding box center [193, 130] width 5 height 5
checkbox input "true"
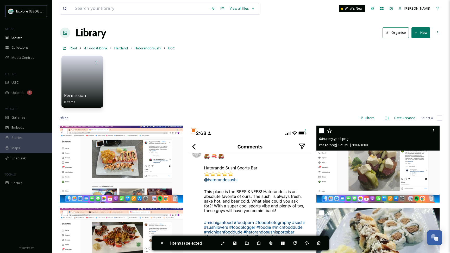
click at [322, 131] on input "checkbox" at bounding box center [321, 130] width 5 height 5
checkbox input "true"
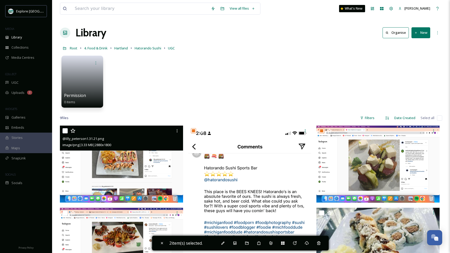
click at [64, 131] on input "checkbox" at bounding box center [64, 130] width 5 height 5
checkbox input "true"
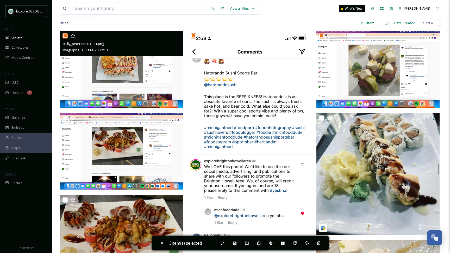
scroll to position [100, 0]
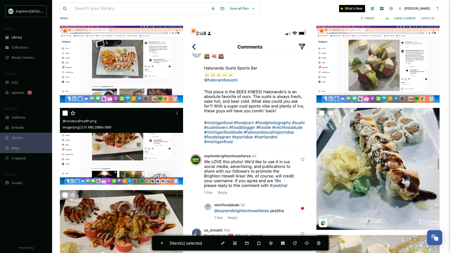
click at [66, 113] on input "checkbox" at bounding box center [64, 113] width 5 height 5
checkbox input "true"
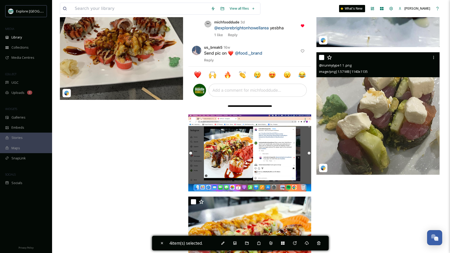
scroll to position [297, 0]
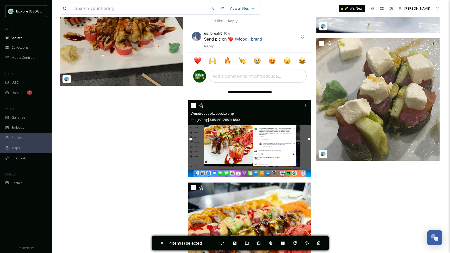
click at [192, 105] on input "checkbox" at bounding box center [193, 105] width 5 height 5
checkbox input "true"
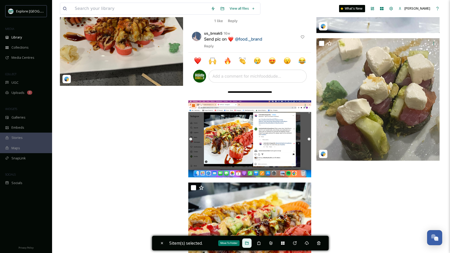
click at [249, 241] on div "Move To Folder" at bounding box center [246, 243] width 9 height 9
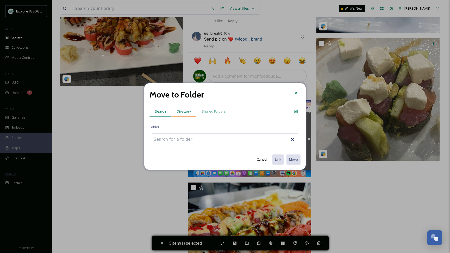
click at [187, 110] on span "Directory" at bounding box center [184, 111] width 14 height 5
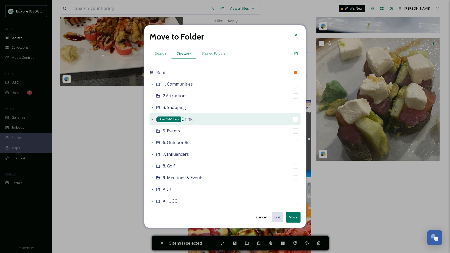
click at [153, 121] on icon at bounding box center [152, 119] width 4 height 4
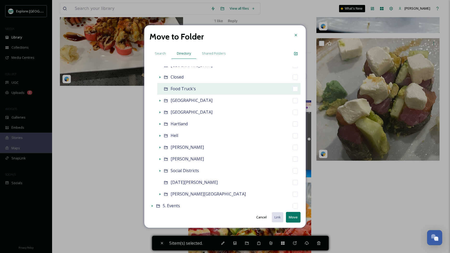
scroll to position [67, 0]
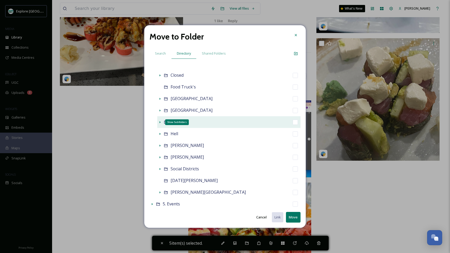
click at [159, 124] on icon at bounding box center [160, 122] width 4 height 4
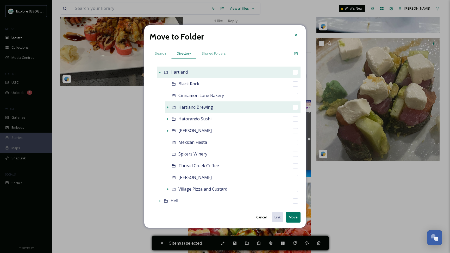
scroll to position [122, 0]
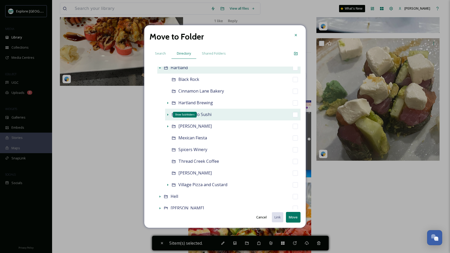
click at [167, 115] on icon at bounding box center [168, 115] width 4 height 4
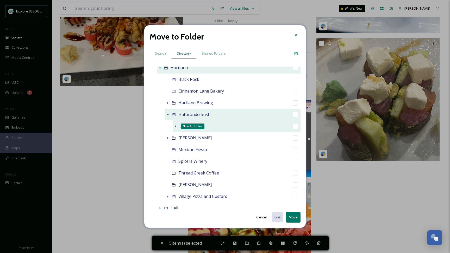
click at [175, 128] on icon at bounding box center [175, 126] width 4 height 4
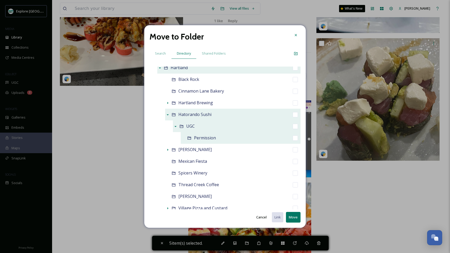
click at [295, 138] on input "checkbox" at bounding box center [295, 138] width 5 height 5
checkbox input "true"
checkbox input "false"
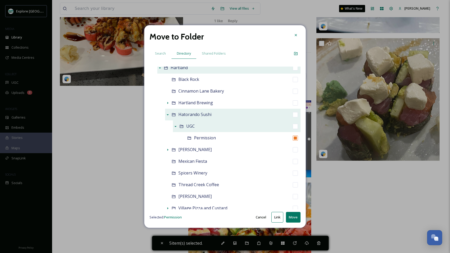
click at [294, 218] on button "Move" at bounding box center [293, 217] width 15 height 11
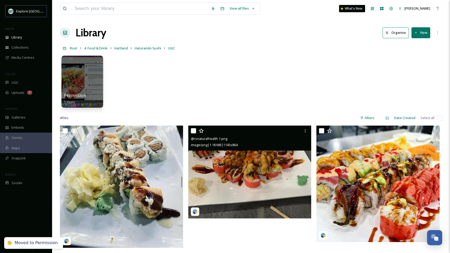
scroll to position [0, 0]
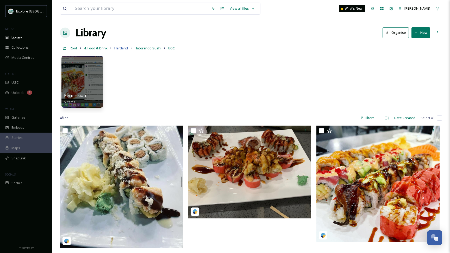
click at [123, 48] on span "Hartland" at bounding box center [121, 48] width 14 height 5
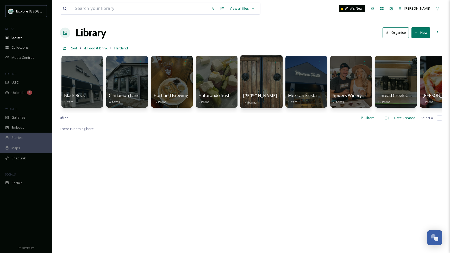
click at [258, 86] on div at bounding box center [261, 81] width 42 height 53
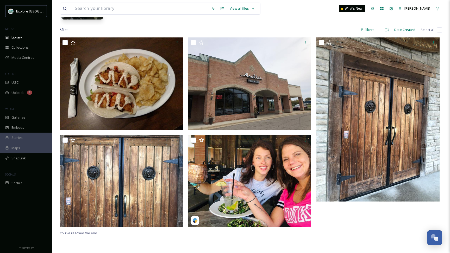
scroll to position [92, 0]
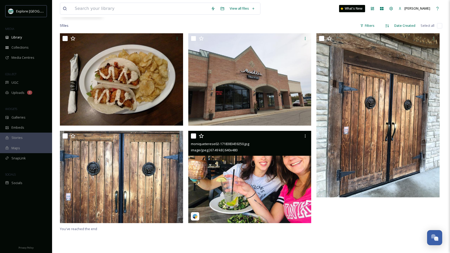
click at [193, 137] on input "checkbox" at bounding box center [193, 136] width 5 height 5
checkbox input "true"
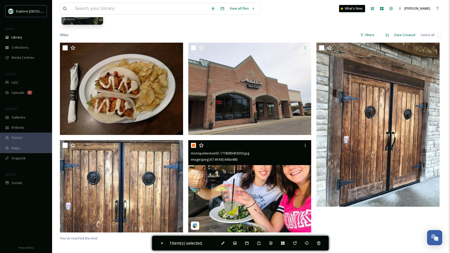
scroll to position [82, 0]
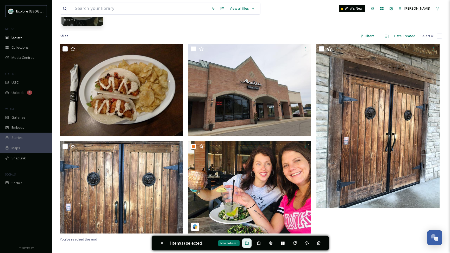
click at [248, 243] on icon at bounding box center [246, 243] width 3 height 3
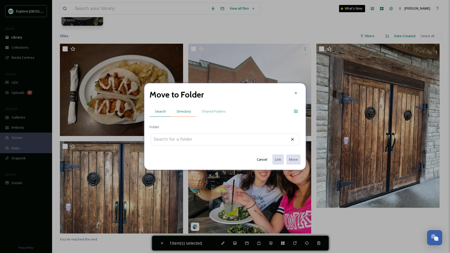
click at [182, 111] on span "Directory" at bounding box center [184, 111] width 14 height 5
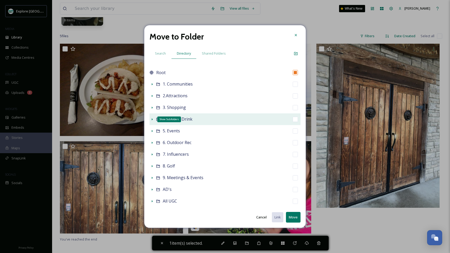
click at [151, 119] on icon at bounding box center [152, 119] width 4 height 4
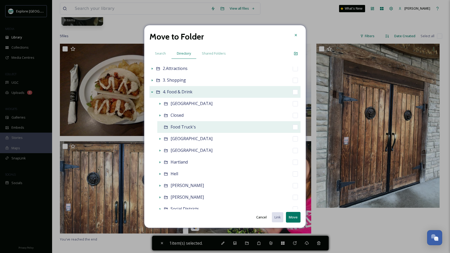
scroll to position [38, 0]
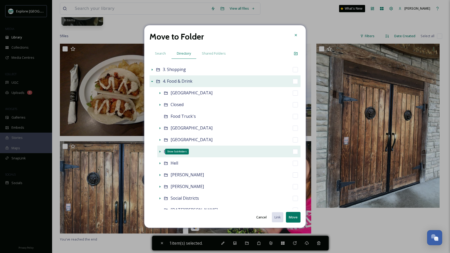
click at [159, 151] on icon at bounding box center [160, 152] width 4 height 4
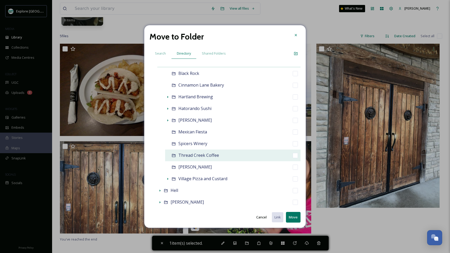
scroll to position [121, 0]
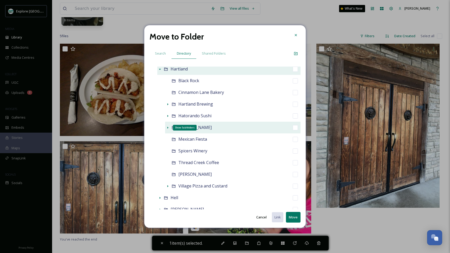
click at [166, 128] on icon at bounding box center [168, 128] width 4 height 4
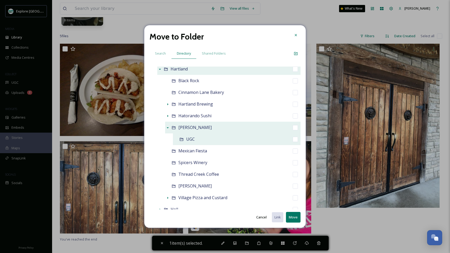
click at [295, 142] on input "checkbox" at bounding box center [295, 139] width 5 height 5
checkbox input "true"
checkbox input "false"
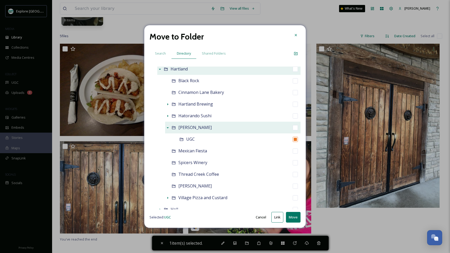
click at [294, 220] on button "Move" at bounding box center [293, 217] width 15 height 11
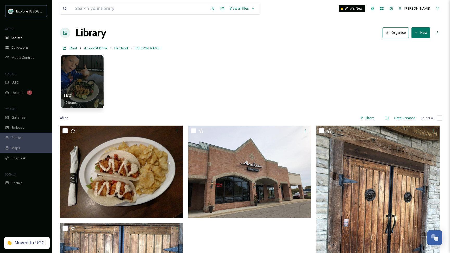
scroll to position [0, 0]
click at [84, 82] on div at bounding box center [82, 81] width 42 height 53
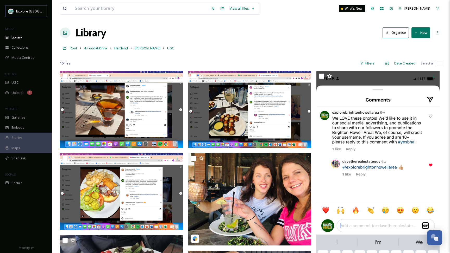
click at [423, 32] on button "New" at bounding box center [420, 32] width 19 height 11
click at [412, 67] on span "Folder" at bounding box center [415, 65] width 10 height 5
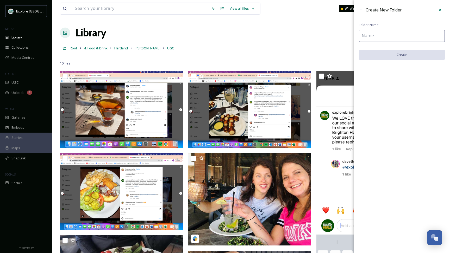
click at [387, 37] on input at bounding box center [402, 36] width 86 height 12
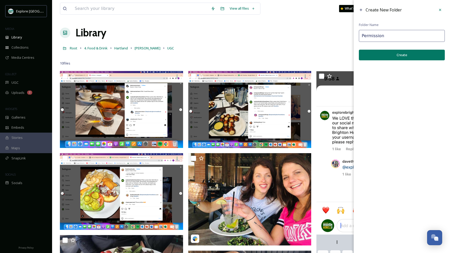
type input "Permission"
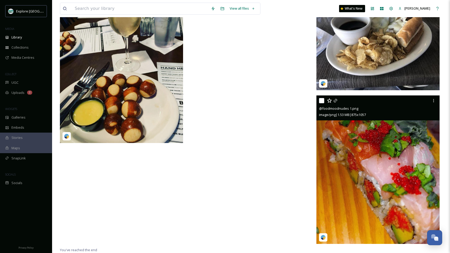
scroll to position [397, 0]
click at [433, 99] on icon at bounding box center [433, 101] width 4 height 4
click at [374, 150] on img at bounding box center [377, 170] width 123 height 149
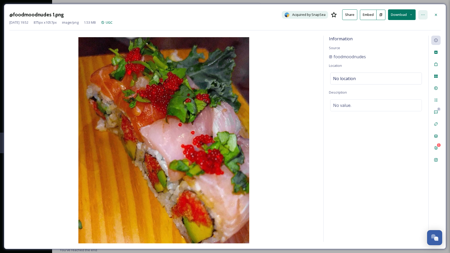
click at [425, 15] on div at bounding box center [422, 14] width 9 height 9
click at [377, 54] on div "View Original" at bounding box center [397, 52] width 62 height 10
click at [432, 17] on div at bounding box center [435, 14] width 9 height 9
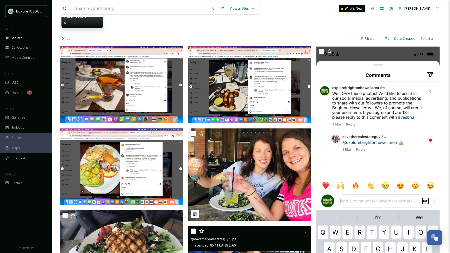
scroll to position [77, 0]
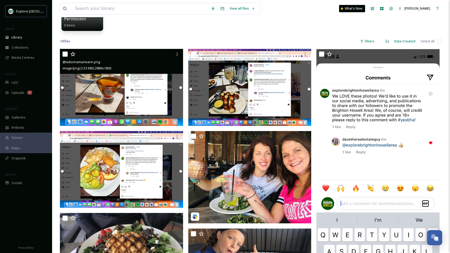
click at [128, 92] on img at bounding box center [121, 87] width 123 height 77
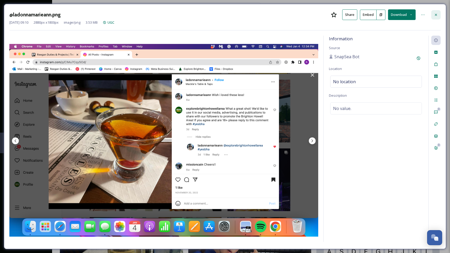
click at [435, 13] on icon at bounding box center [436, 15] width 4 height 4
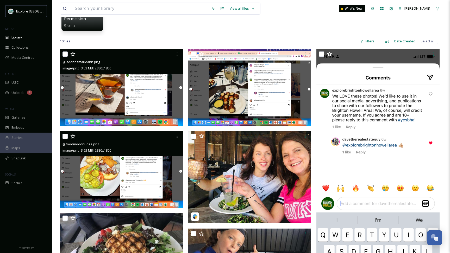
click at [66, 135] on input "checkbox" at bounding box center [64, 136] width 5 height 5
checkbox input "true"
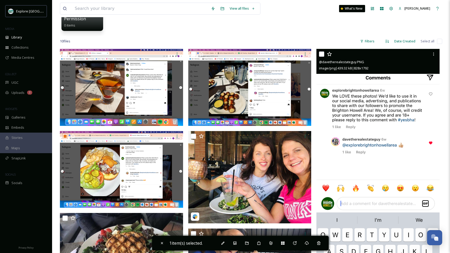
click at [322, 52] on input "checkbox" at bounding box center [321, 54] width 5 height 5
checkbox input "true"
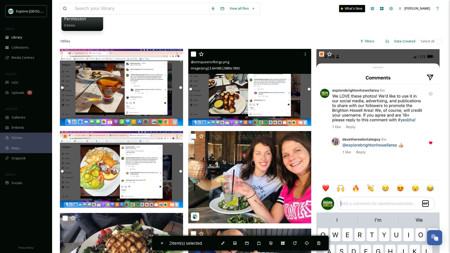
click at [194, 54] on input "checkbox" at bounding box center [193, 54] width 5 height 5
checkbox input "true"
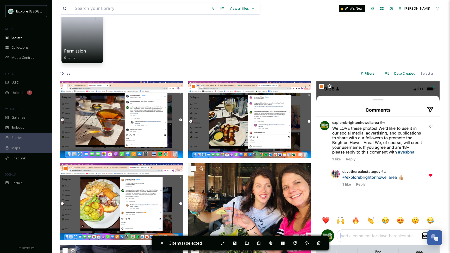
scroll to position [8, 0]
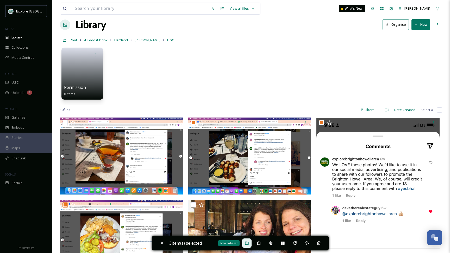
click at [248, 243] on icon at bounding box center [246, 243] width 3 height 3
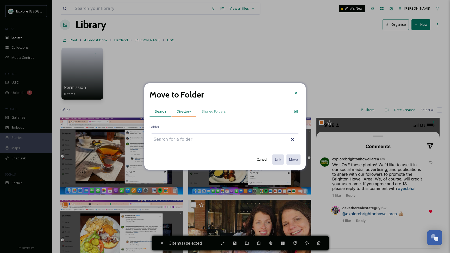
click at [181, 109] on span "Directory" at bounding box center [184, 111] width 14 height 5
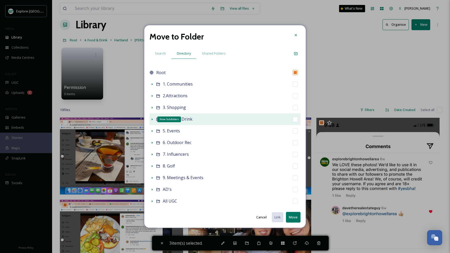
click at [151, 120] on icon at bounding box center [152, 119] width 4 height 4
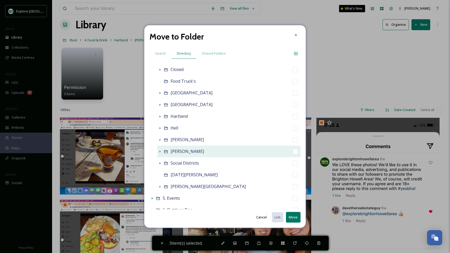
scroll to position [73, 0]
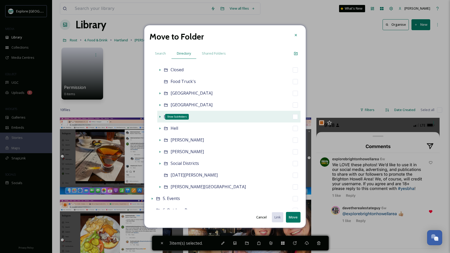
click at [159, 114] on div "Show Subfolders" at bounding box center [159, 116] width 5 height 5
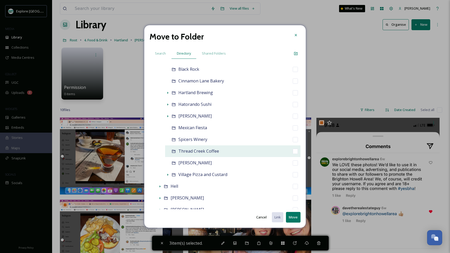
scroll to position [124, 0]
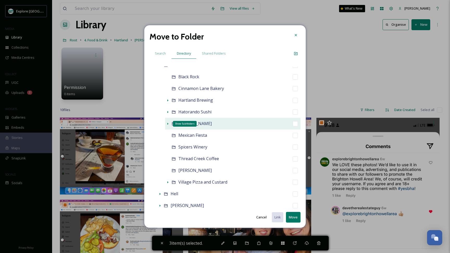
click at [168, 123] on icon at bounding box center [168, 124] width 4 height 4
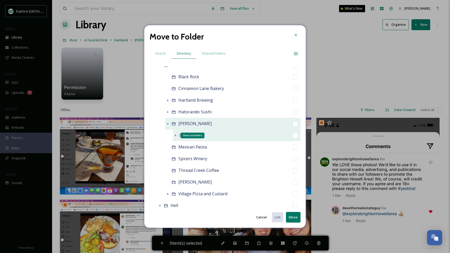
click at [175, 134] on icon at bounding box center [175, 136] width 4 height 4
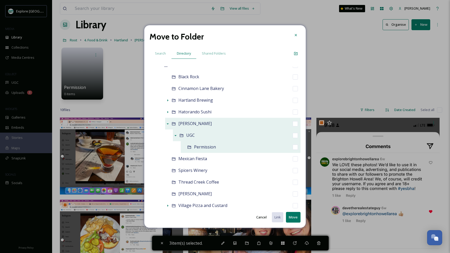
click at [295, 148] on input "checkbox" at bounding box center [295, 147] width 5 height 5
checkbox input "true"
checkbox input "false"
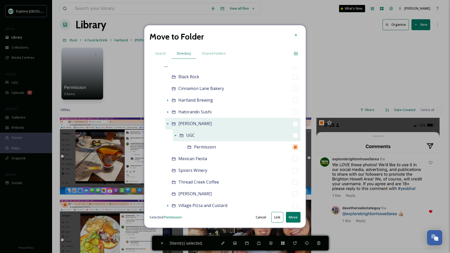
click at [294, 217] on button "Move" at bounding box center [293, 217] width 15 height 11
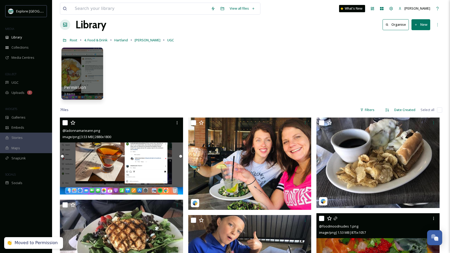
click at [111, 169] on img at bounding box center [121, 156] width 123 height 77
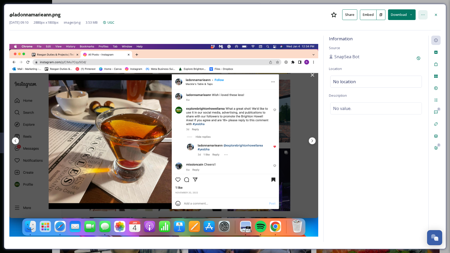
click at [423, 16] on icon at bounding box center [423, 15] width 4 height 4
click at [423, 17] on div at bounding box center [422, 14] width 9 height 9
click at [439, 16] on div at bounding box center [435, 14] width 9 height 9
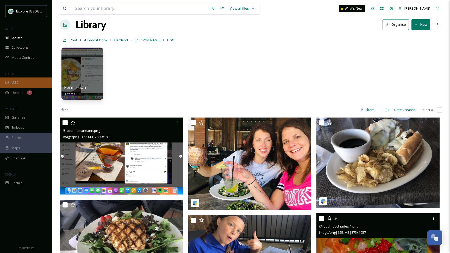
click at [19, 80] on div "UGC" at bounding box center [26, 83] width 52 height 10
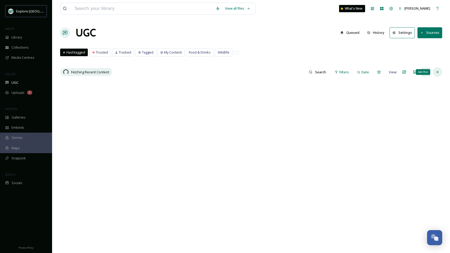
click at [435, 73] on div "Add Post" at bounding box center [437, 71] width 9 height 9
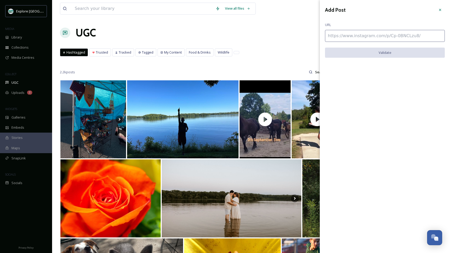
click at [373, 36] on input at bounding box center [385, 36] width 120 height 12
paste input "[URL][DOMAIN_NAME]"
type input "[URL][DOMAIN_NAME]"
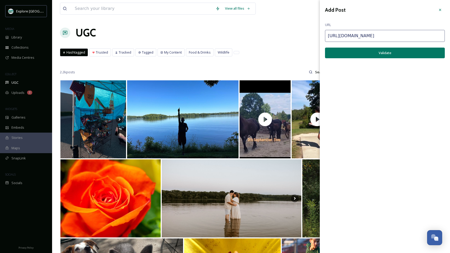
click at [380, 52] on button "Validate" at bounding box center [385, 53] width 120 height 11
click at [380, 52] on button "Add Post" at bounding box center [385, 53] width 120 height 11
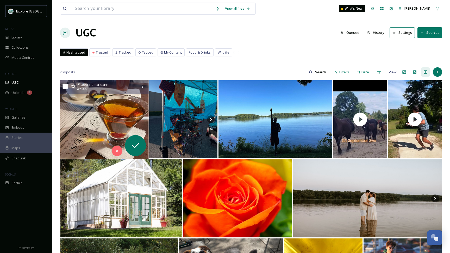
click at [110, 117] on img at bounding box center [104, 119] width 89 height 79
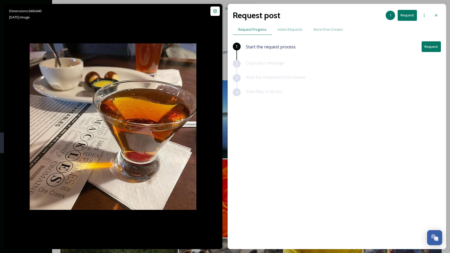
click at [432, 47] on button "Request" at bounding box center [430, 46] width 19 height 11
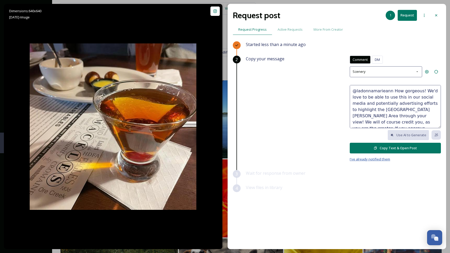
click at [361, 159] on span "I've already notified them" at bounding box center [370, 159] width 40 height 5
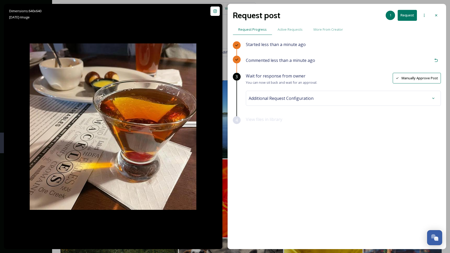
click at [408, 80] on button "Manually Approve Post" at bounding box center [417, 78] width 48 height 11
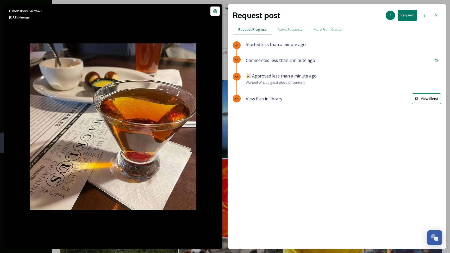
click at [431, 97] on button "View file(s)" at bounding box center [426, 98] width 29 height 11
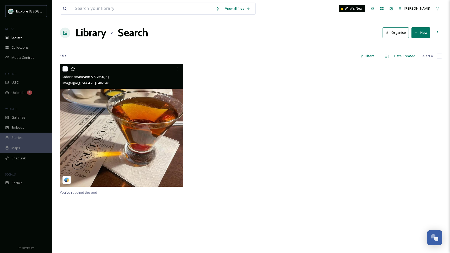
click at [64, 71] on input "checkbox" at bounding box center [64, 68] width 5 height 5
checkbox input "true"
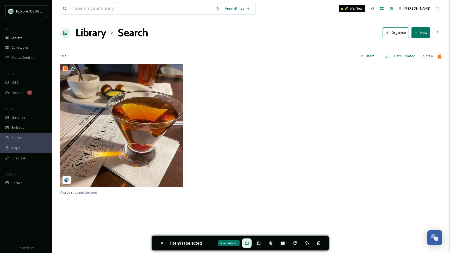
click at [246, 243] on div "Move To Folder" at bounding box center [246, 243] width 9 height 9
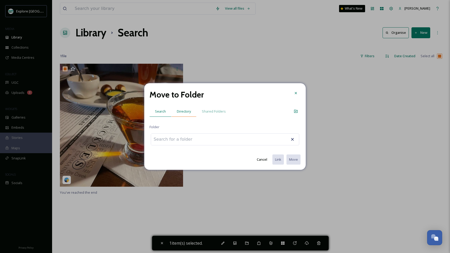
click at [187, 111] on span "Directory" at bounding box center [184, 111] width 14 height 5
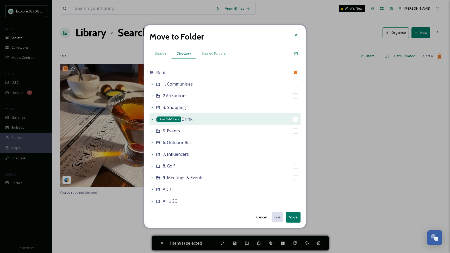
click at [153, 119] on icon at bounding box center [152, 119] width 4 height 4
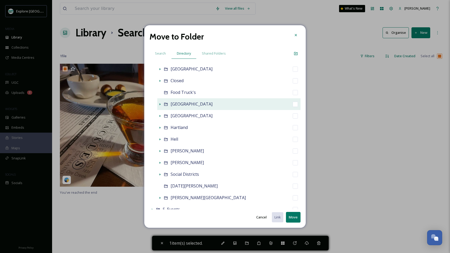
scroll to position [64, 0]
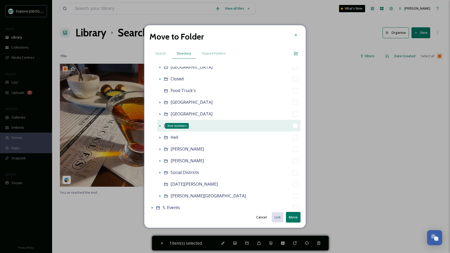
click at [160, 127] on icon at bounding box center [160, 126] width 4 height 4
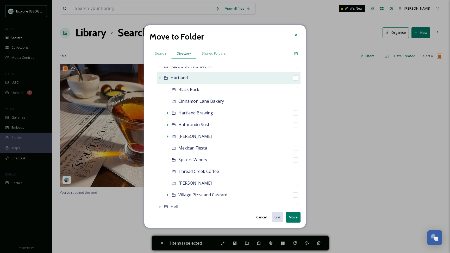
scroll to position [109, 0]
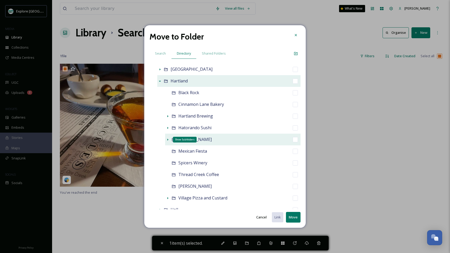
click at [167, 138] on icon at bounding box center [168, 140] width 4 height 4
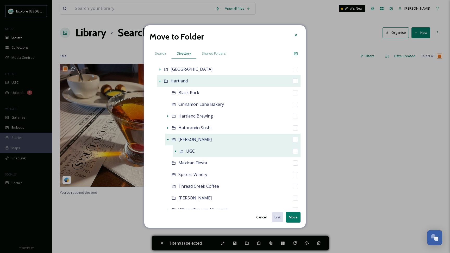
click at [295, 153] on input "checkbox" at bounding box center [295, 151] width 5 height 5
checkbox input "true"
checkbox input "false"
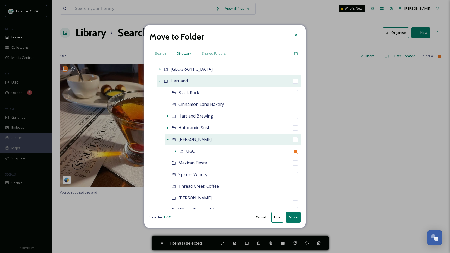
click at [294, 219] on button "Move" at bounding box center [293, 217] width 15 height 11
checkbox input "false"
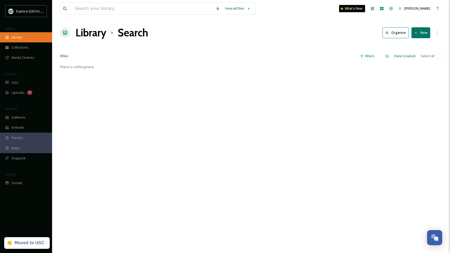
click at [23, 36] on div "Library" at bounding box center [26, 37] width 52 height 10
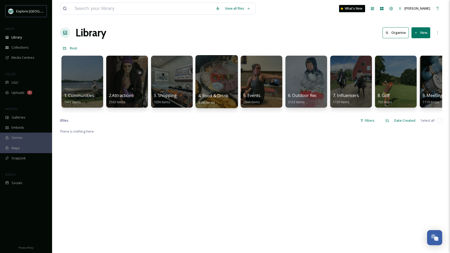
click at [213, 81] on div at bounding box center [216, 81] width 42 height 53
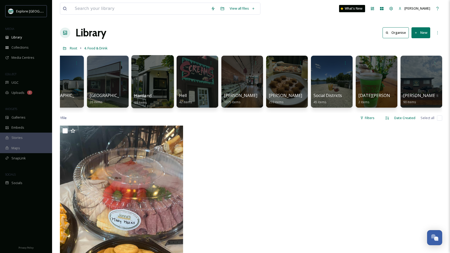
click at [157, 86] on div at bounding box center [152, 81] width 42 height 53
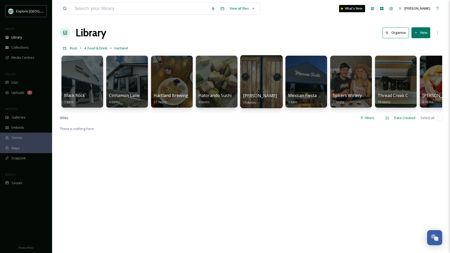
click at [256, 81] on div at bounding box center [261, 81] width 42 height 53
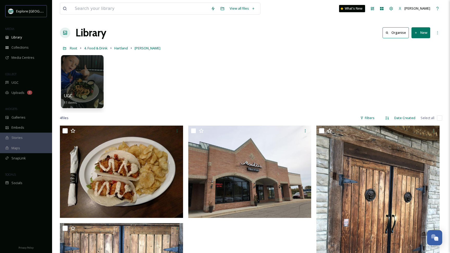
click at [77, 83] on div at bounding box center [82, 81] width 42 height 53
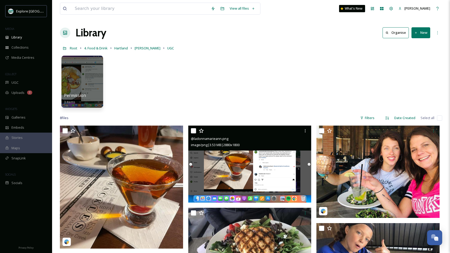
click at [193, 132] on input "checkbox" at bounding box center [193, 130] width 5 height 5
checkbox input "true"
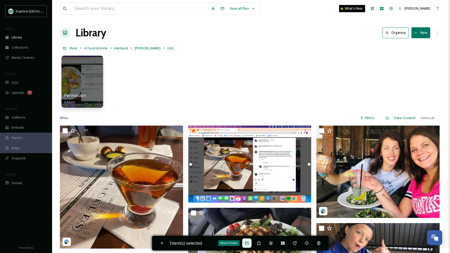
click at [251, 241] on div "Move To Folder" at bounding box center [246, 243] width 9 height 9
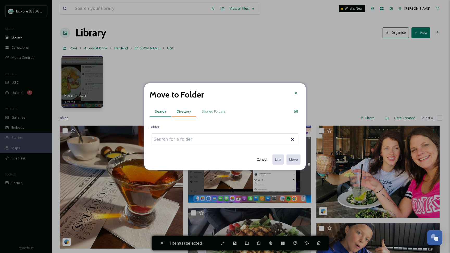
click at [185, 114] on span "Directory" at bounding box center [184, 111] width 14 height 5
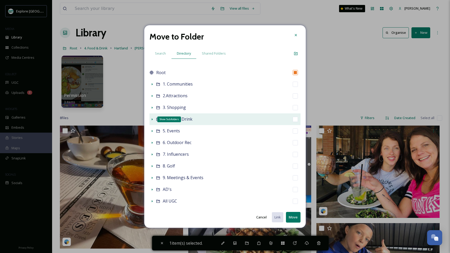
click at [151, 118] on icon at bounding box center [152, 119] width 4 height 4
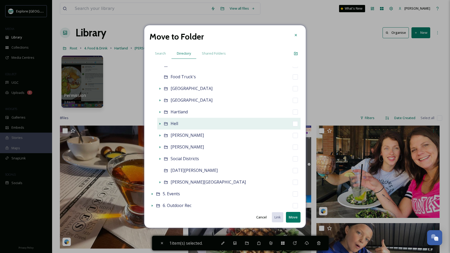
scroll to position [83, 0]
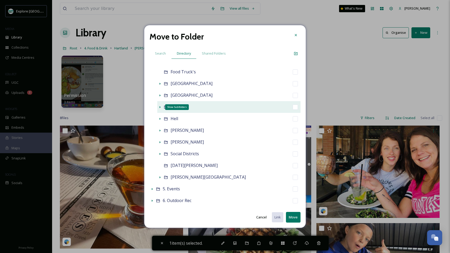
click at [160, 108] on icon at bounding box center [160, 107] width 1 height 2
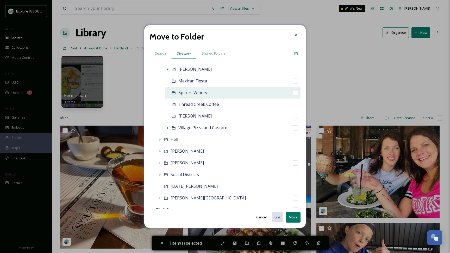
scroll to position [160, 0]
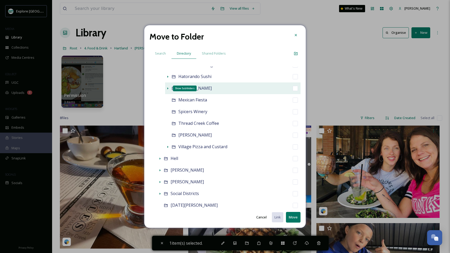
click at [167, 90] on icon at bounding box center [168, 88] width 4 height 4
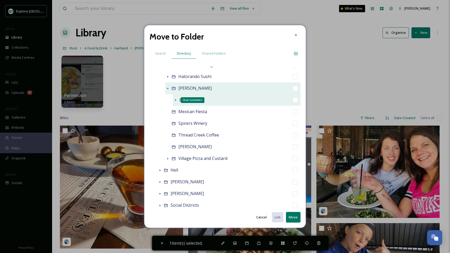
click at [176, 99] on icon at bounding box center [175, 100] width 4 height 4
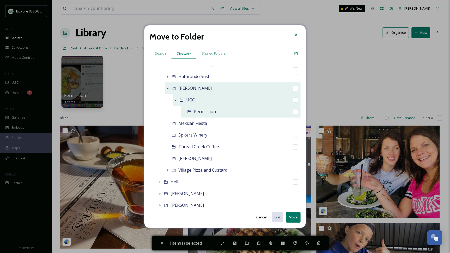
click at [294, 112] on input "checkbox" at bounding box center [295, 111] width 5 height 5
checkbox input "true"
checkbox input "false"
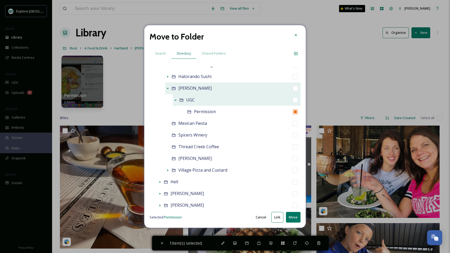
click at [291, 219] on button "Move" at bounding box center [293, 217] width 15 height 11
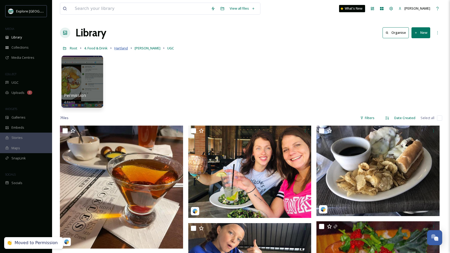
click at [123, 48] on span "Hartland" at bounding box center [121, 48] width 14 height 5
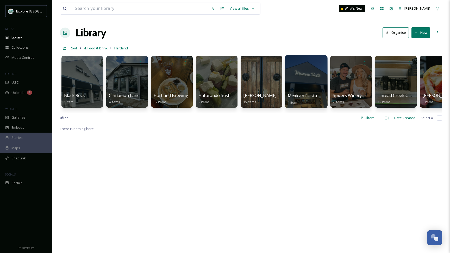
click at [306, 84] on div at bounding box center [306, 81] width 42 height 53
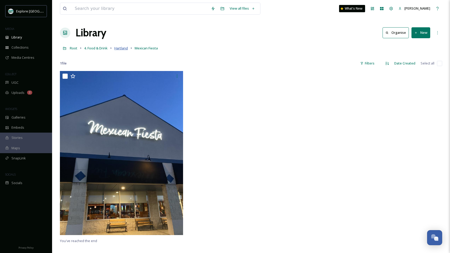
click at [123, 50] on span "Hartland" at bounding box center [121, 48] width 14 height 5
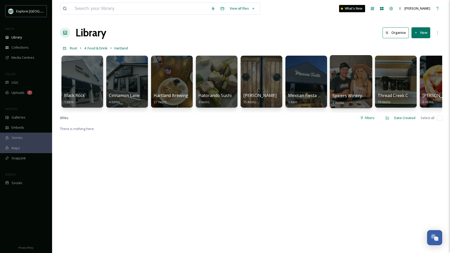
click at [347, 91] on div at bounding box center [351, 81] width 42 height 53
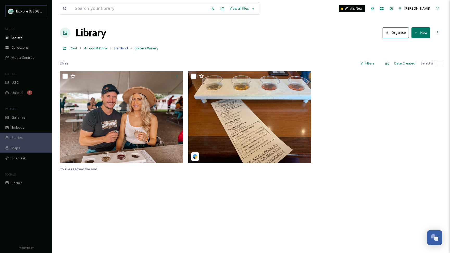
click at [123, 49] on span "Hartland" at bounding box center [121, 48] width 14 height 5
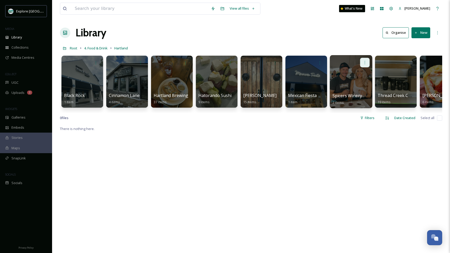
click at [364, 61] on icon at bounding box center [365, 62] width 4 height 4
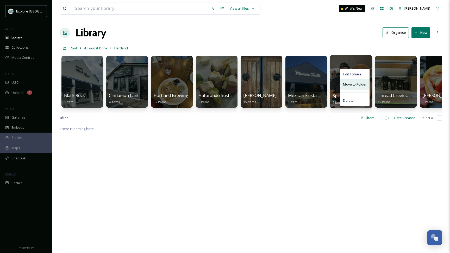
click at [346, 88] on div "Move to Folder" at bounding box center [354, 84] width 29 height 10
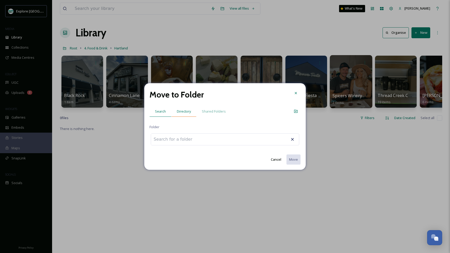
click at [186, 113] on span "Directory" at bounding box center [184, 111] width 14 height 5
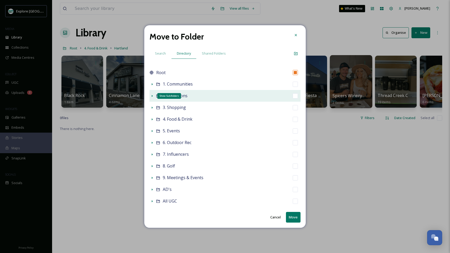
click at [152, 96] on icon at bounding box center [152, 96] width 1 height 2
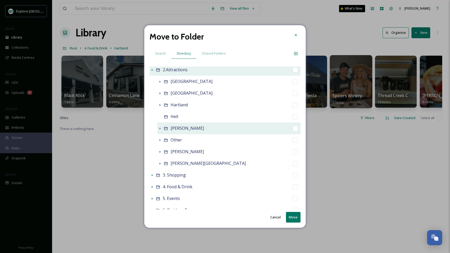
scroll to position [33, 0]
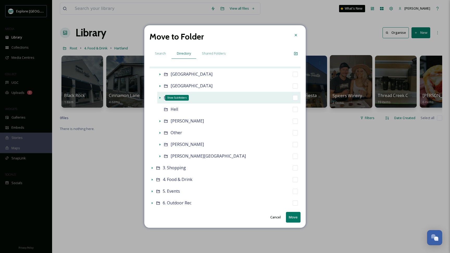
click at [160, 97] on icon at bounding box center [160, 98] width 4 height 4
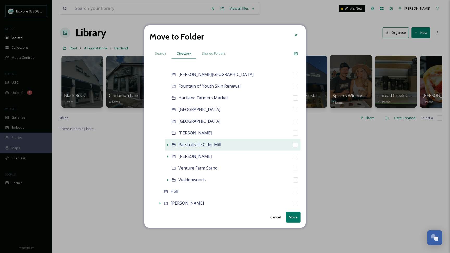
scroll to position [115, 0]
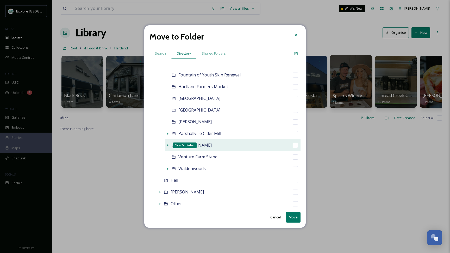
click at [167, 146] on icon at bounding box center [168, 145] width 4 height 4
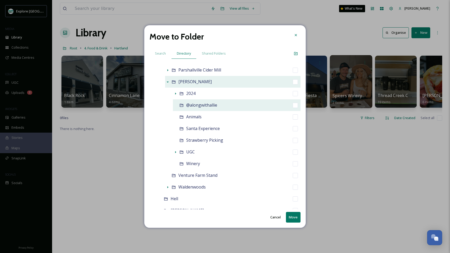
scroll to position [179, 0]
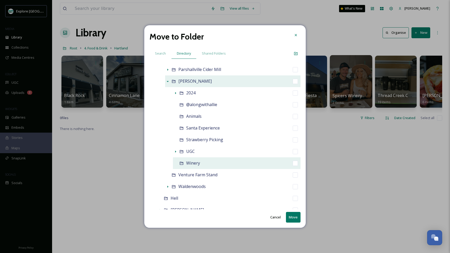
click at [294, 163] on input "checkbox" at bounding box center [295, 163] width 5 height 5
checkbox input "true"
checkbox input "false"
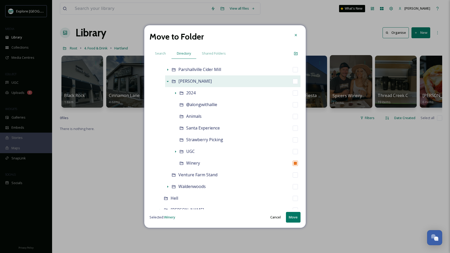
click at [293, 219] on button "Move" at bounding box center [293, 217] width 15 height 11
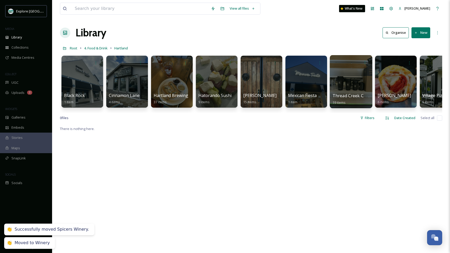
click at [340, 90] on div at bounding box center [351, 81] width 42 height 53
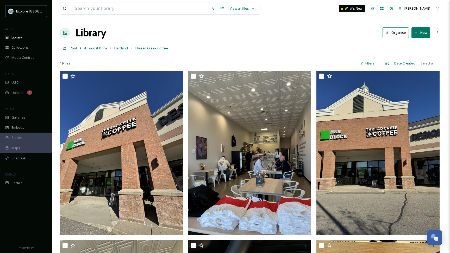
click at [417, 31] on icon at bounding box center [415, 32] width 3 height 3
click at [410, 63] on span "Folder" at bounding box center [415, 65] width 10 height 5
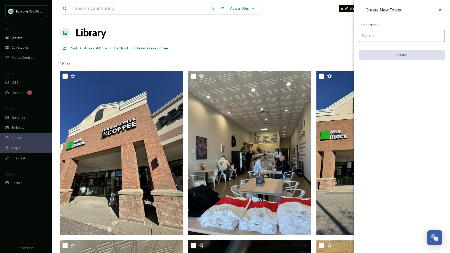
click at [370, 36] on input at bounding box center [402, 36] width 86 height 12
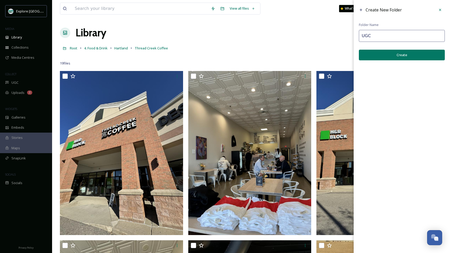
type input "UGC"
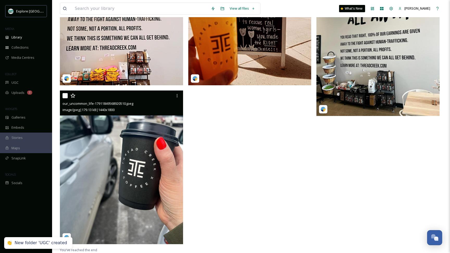
scroll to position [887, 0]
click at [65, 96] on input "checkbox" at bounding box center [64, 95] width 5 height 5
checkbox input "true"
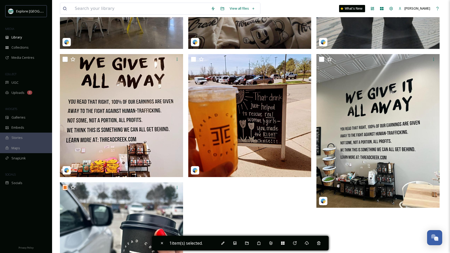
scroll to position [780, 0]
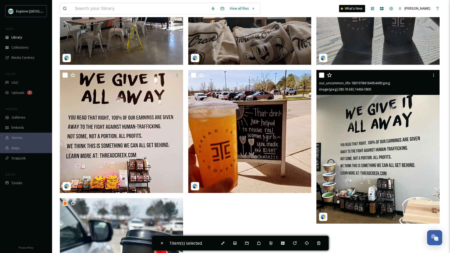
click at [323, 75] on input "checkbox" at bounding box center [321, 75] width 5 height 5
checkbox input "true"
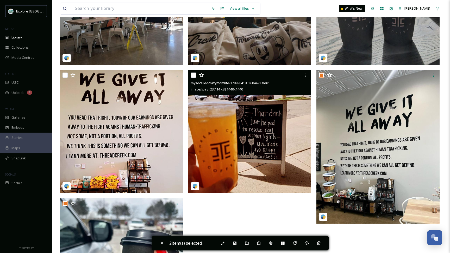
click at [192, 75] on input "checkbox" at bounding box center [193, 75] width 5 height 5
checkbox input "true"
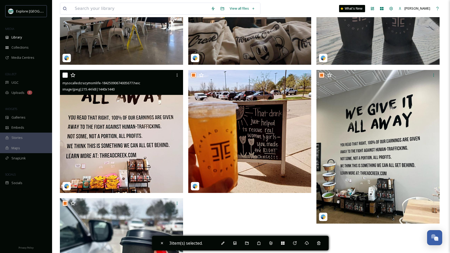
click at [64, 76] on input "checkbox" at bounding box center [64, 75] width 5 height 5
checkbox input "true"
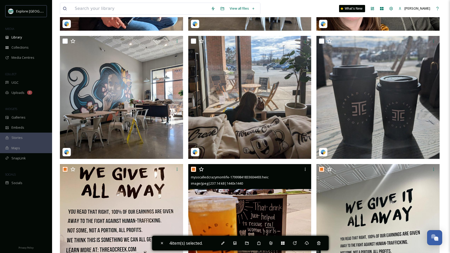
scroll to position [679, 0]
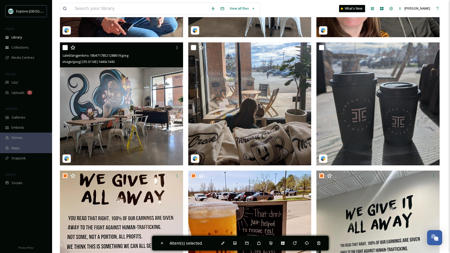
click at [63, 46] on input "checkbox" at bounding box center [64, 47] width 5 height 5
checkbox input "true"
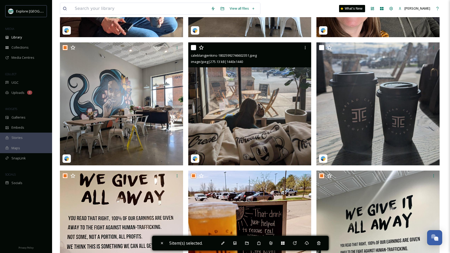
click at [193, 48] on input "checkbox" at bounding box center [193, 47] width 5 height 5
checkbox input "true"
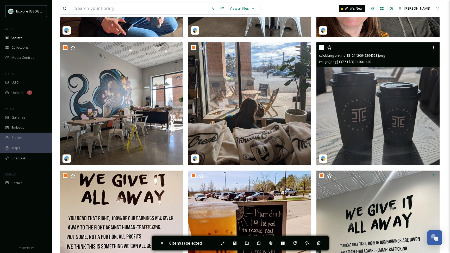
click at [321, 50] on input "checkbox" at bounding box center [321, 47] width 5 height 5
checkbox input "true"
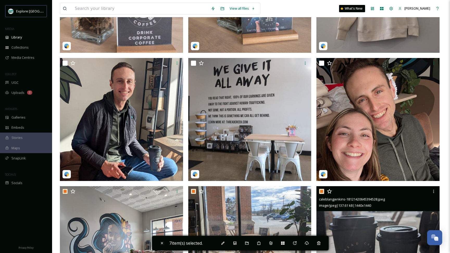
scroll to position [534, 0]
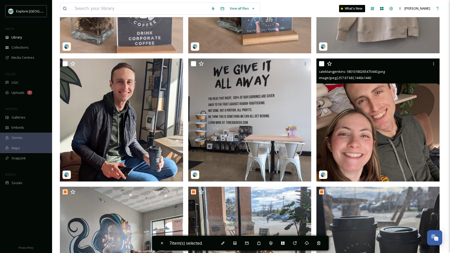
click at [322, 66] on input "checkbox" at bounding box center [321, 63] width 5 height 5
checkbox input "true"
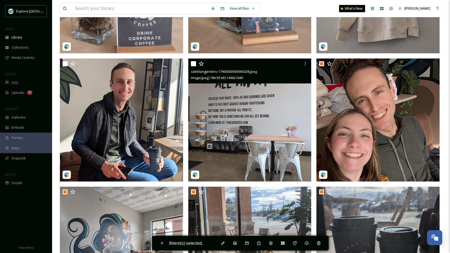
click at [192, 66] on input "checkbox" at bounding box center [193, 63] width 5 height 5
checkbox input "true"
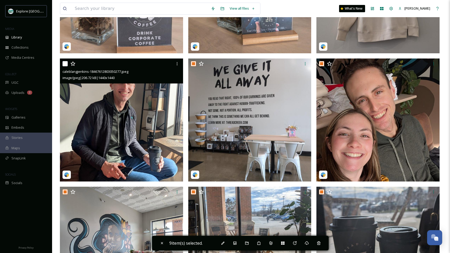
click at [64, 64] on input "checkbox" at bounding box center [64, 63] width 5 height 5
checkbox input "true"
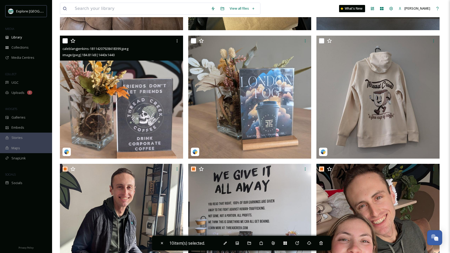
scroll to position [426, 0]
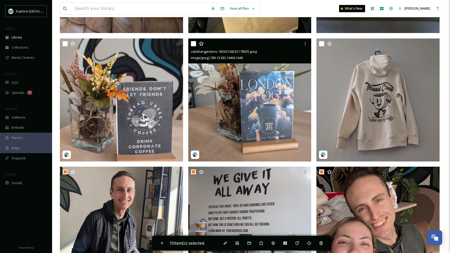
click at [190, 43] on div "caleblangjenkins-18343128232178035.jpeg image/jpeg | 189.13 kB | 1440 x 1440" at bounding box center [249, 51] width 123 height 25
click at [193, 42] on input "checkbox" at bounding box center [193, 43] width 5 height 5
checkbox input "true"
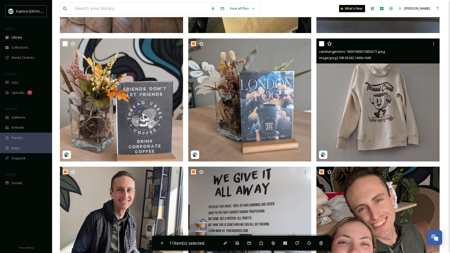
click at [322, 43] on input "checkbox" at bounding box center [321, 43] width 5 height 5
checkbox input "true"
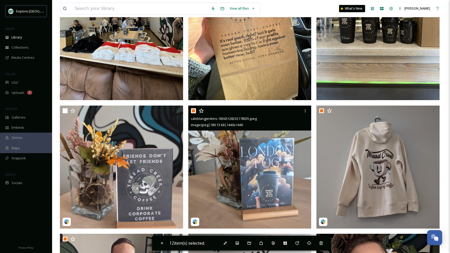
scroll to position [333, 0]
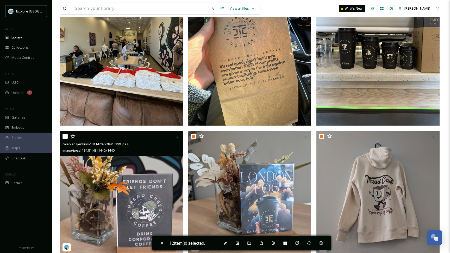
click at [65, 137] on input "checkbox" at bounding box center [64, 136] width 5 height 5
checkbox input "true"
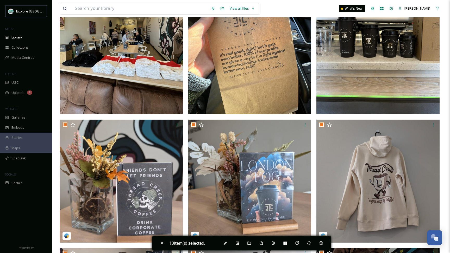
scroll to position [349, 0]
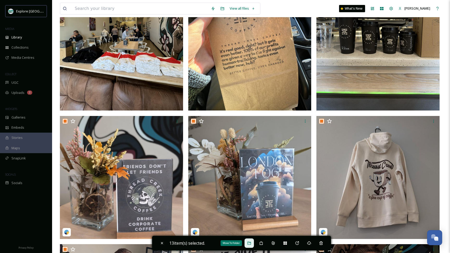
click at [250, 241] on icon at bounding box center [249, 243] width 4 height 4
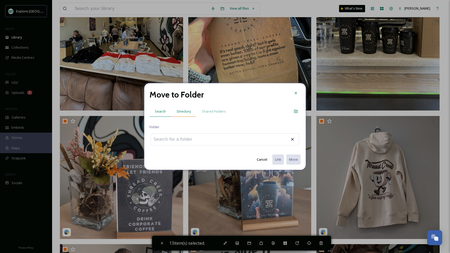
click at [183, 113] on span "Directory" at bounding box center [184, 111] width 14 height 5
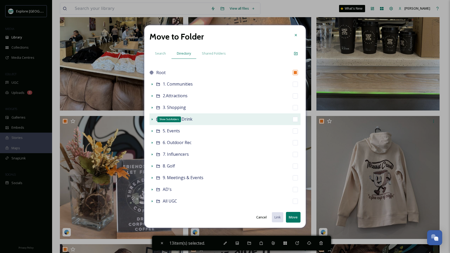
click at [152, 118] on icon at bounding box center [152, 119] width 4 height 4
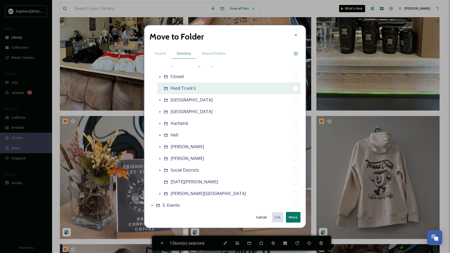
scroll to position [66, 0]
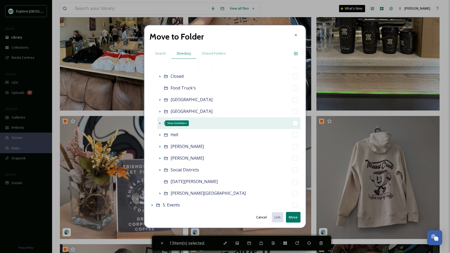
click at [161, 122] on icon at bounding box center [160, 123] width 4 height 4
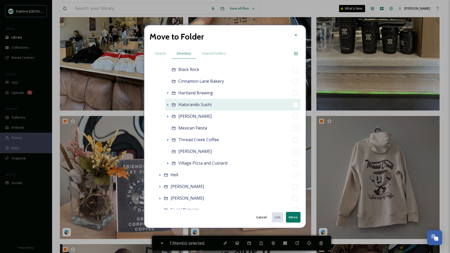
scroll to position [138, 0]
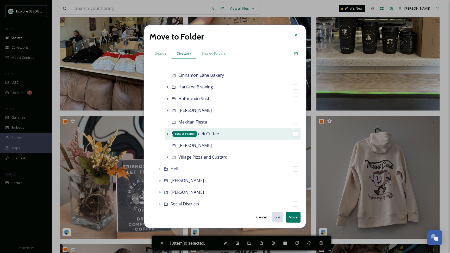
click at [168, 134] on icon at bounding box center [167, 134] width 1 height 2
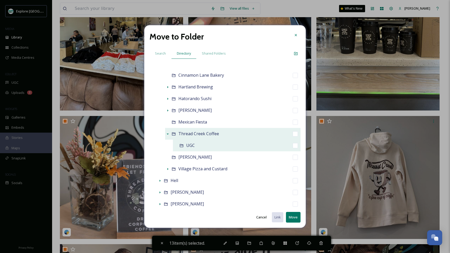
click at [294, 146] on input "checkbox" at bounding box center [295, 145] width 5 height 5
checkbox input "true"
checkbox input "false"
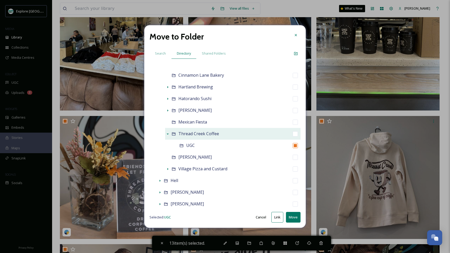
click at [295, 217] on button "Move" at bounding box center [293, 217] width 15 height 11
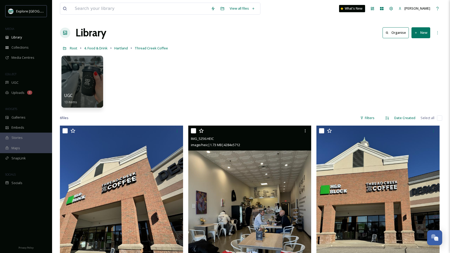
scroll to position [0, 0]
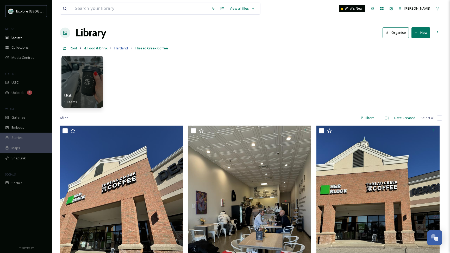
click at [122, 49] on span "Hartland" at bounding box center [121, 48] width 14 height 5
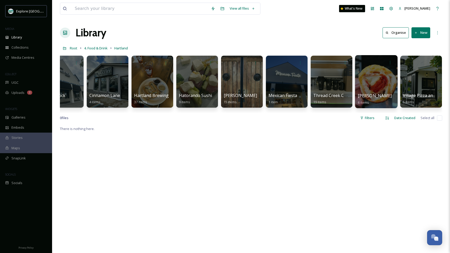
scroll to position [0, 19]
click at [373, 80] on div at bounding box center [376, 81] width 42 height 53
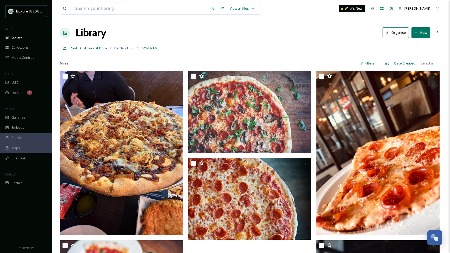
click at [121, 49] on span "Hartland" at bounding box center [121, 48] width 14 height 5
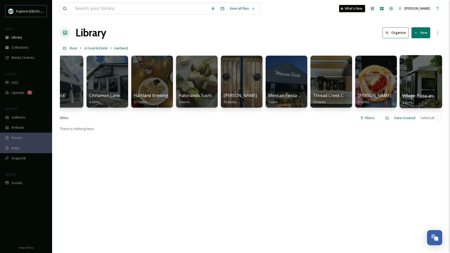
scroll to position [0, 19]
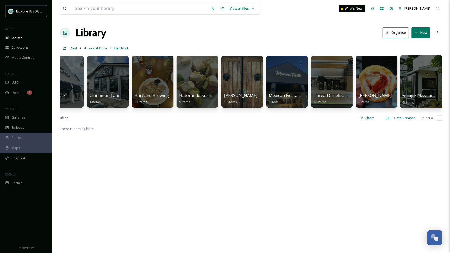
click at [423, 78] on div at bounding box center [421, 81] width 42 height 53
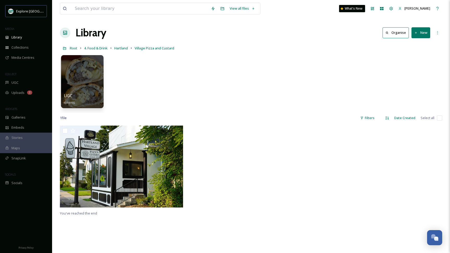
click at [89, 85] on div at bounding box center [82, 81] width 42 height 53
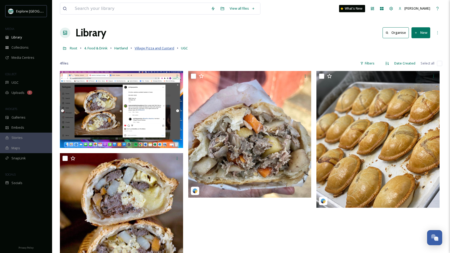
click at [165, 48] on span "Village Pizza and Custard" at bounding box center [155, 48] width 40 height 5
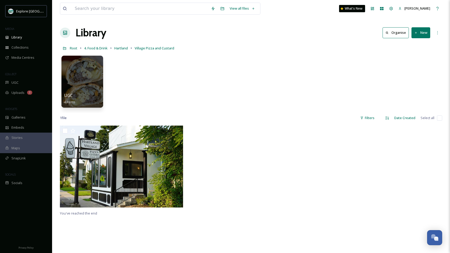
click at [416, 33] on icon at bounding box center [415, 32] width 3 height 3
click at [412, 46] on span "File Upload" at bounding box center [418, 44] width 17 height 5
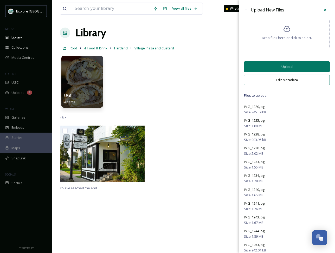
click at [273, 70] on button "Upload" at bounding box center [287, 66] width 86 height 11
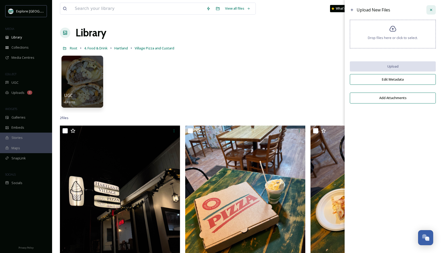
click at [431, 12] on div at bounding box center [430, 9] width 9 height 9
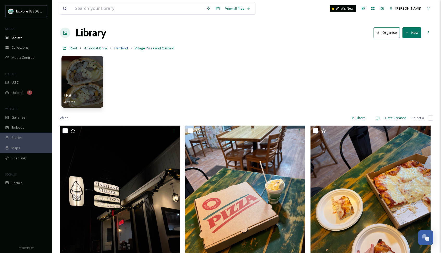
click at [121, 48] on span "Hartland" at bounding box center [121, 48] width 14 height 5
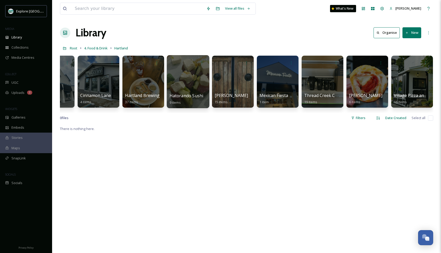
scroll to position [0, 28]
click at [93, 49] on span "4. Food & Drink" at bounding box center [95, 48] width 23 height 5
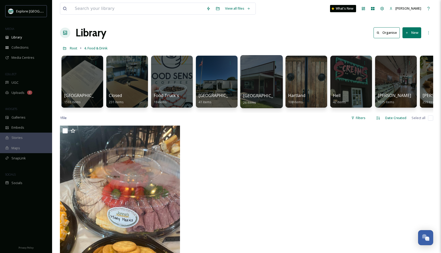
click at [262, 81] on div at bounding box center [261, 81] width 42 height 53
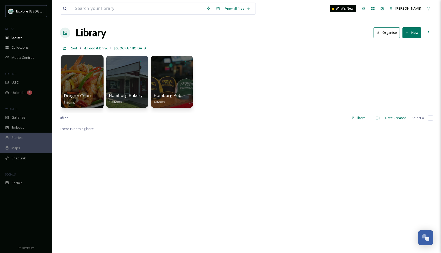
click at [81, 78] on div at bounding box center [82, 81] width 42 height 53
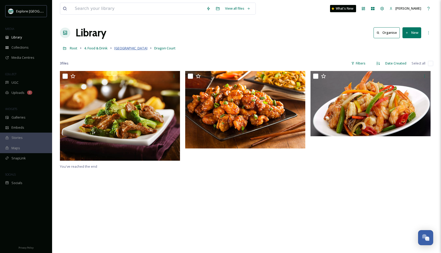
click at [123, 48] on span "[GEOGRAPHIC_DATA]" at bounding box center [130, 48] width 33 height 5
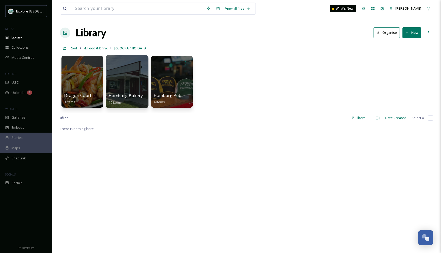
click at [130, 85] on div at bounding box center [127, 81] width 42 height 53
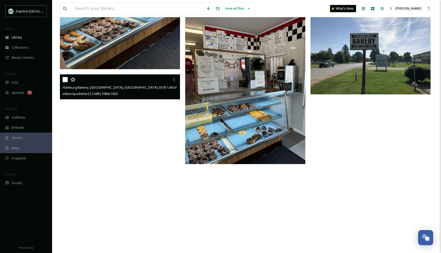
scroll to position [682, 0]
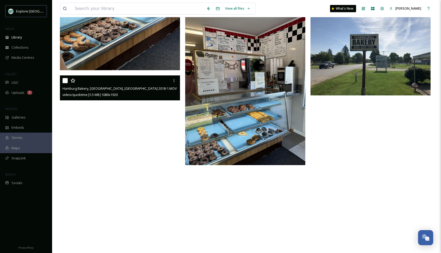
click at [143, 139] on video "Hamburg Bakery, Hamburg, Zucchero 2018-1.MOV" at bounding box center [120, 181] width 120 height 213
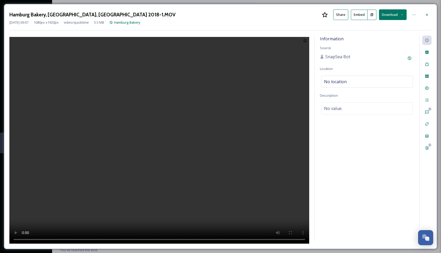
click at [163, 139] on video at bounding box center [159, 141] width 300 height 209
click at [425, 15] on icon at bounding box center [427, 15] width 4 height 4
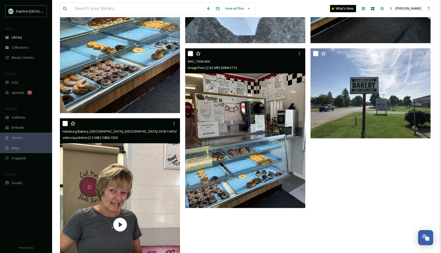
scroll to position [641, 0]
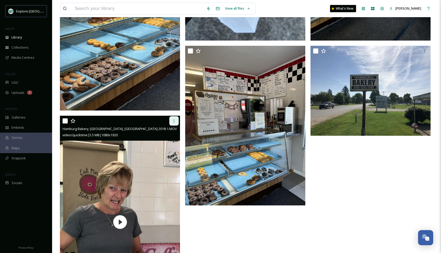
click at [174, 123] on icon at bounding box center [174, 121] width 4 height 4
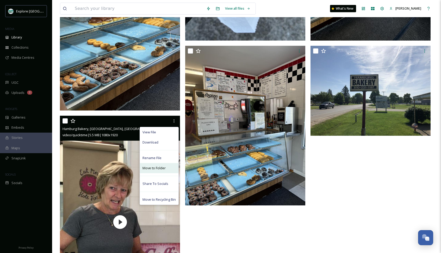
click at [157, 169] on span "Move to Folder" at bounding box center [153, 168] width 23 height 5
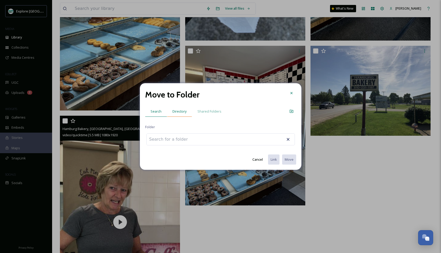
click at [174, 112] on span "Directory" at bounding box center [179, 111] width 14 height 5
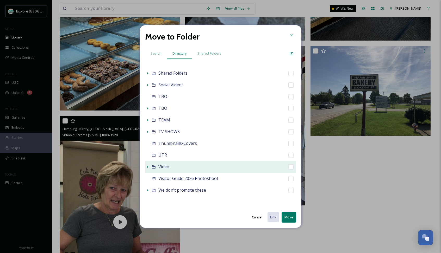
scroll to position [304, 0]
click at [291, 168] on input "checkbox" at bounding box center [290, 167] width 5 height 5
checkbox input "true"
checkbox input "false"
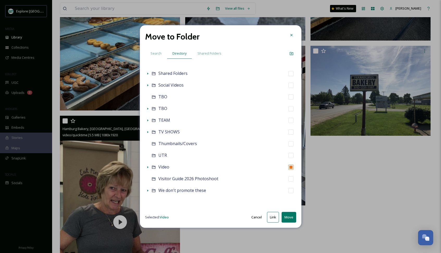
click at [289, 218] on button "Move" at bounding box center [288, 217] width 15 height 11
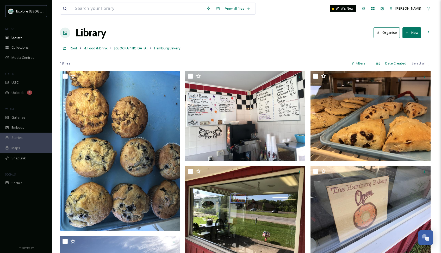
scroll to position [0, 0]
click at [124, 48] on span "[GEOGRAPHIC_DATA]" at bounding box center [130, 48] width 33 height 5
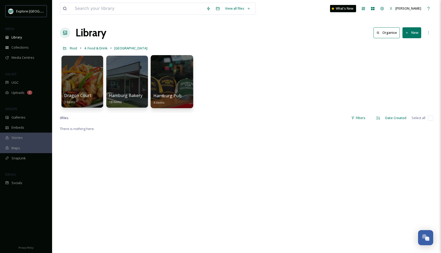
click at [182, 83] on div at bounding box center [171, 81] width 42 height 53
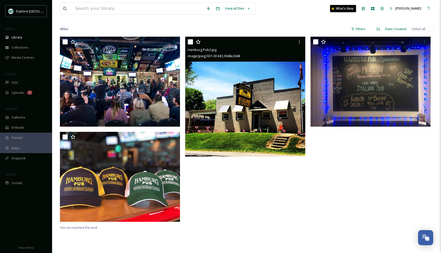
scroll to position [20, 0]
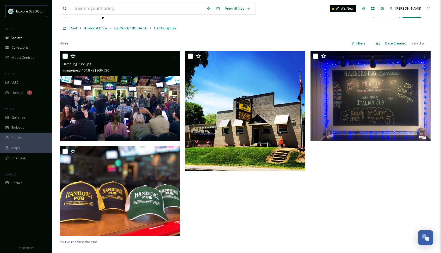
click at [130, 98] on img at bounding box center [120, 96] width 120 height 90
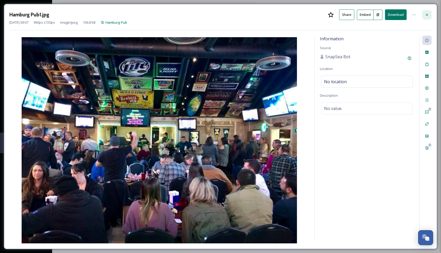
click at [427, 15] on icon at bounding box center [427, 15] width 4 height 4
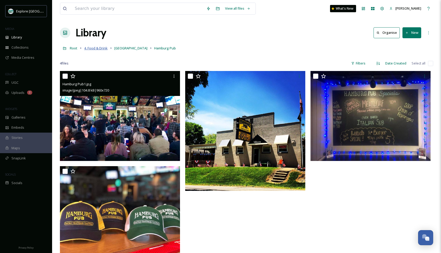
click at [96, 48] on span "4. Food & Drink" at bounding box center [95, 48] width 23 height 5
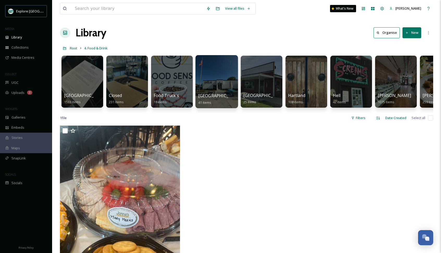
click at [203, 87] on div at bounding box center [216, 81] width 42 height 53
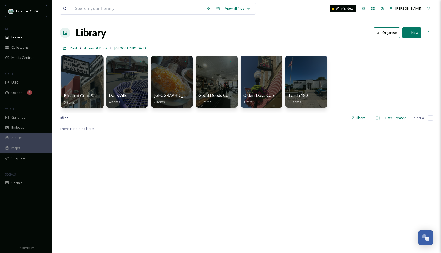
click at [71, 84] on div at bounding box center [82, 81] width 42 height 53
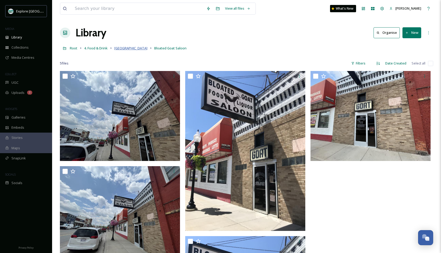
click at [121, 49] on span "[GEOGRAPHIC_DATA]" at bounding box center [130, 48] width 33 height 5
